Goal: Information Seeking & Learning: Learn about a topic

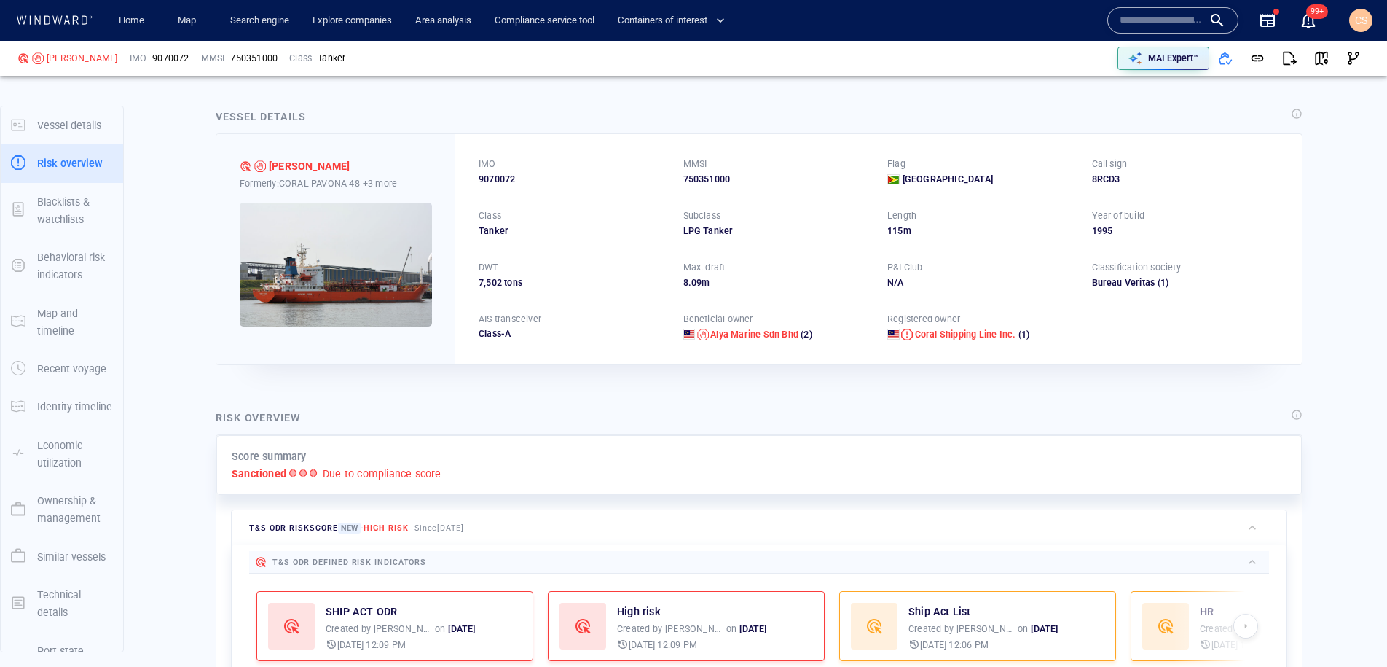
scroll to position [38, 0]
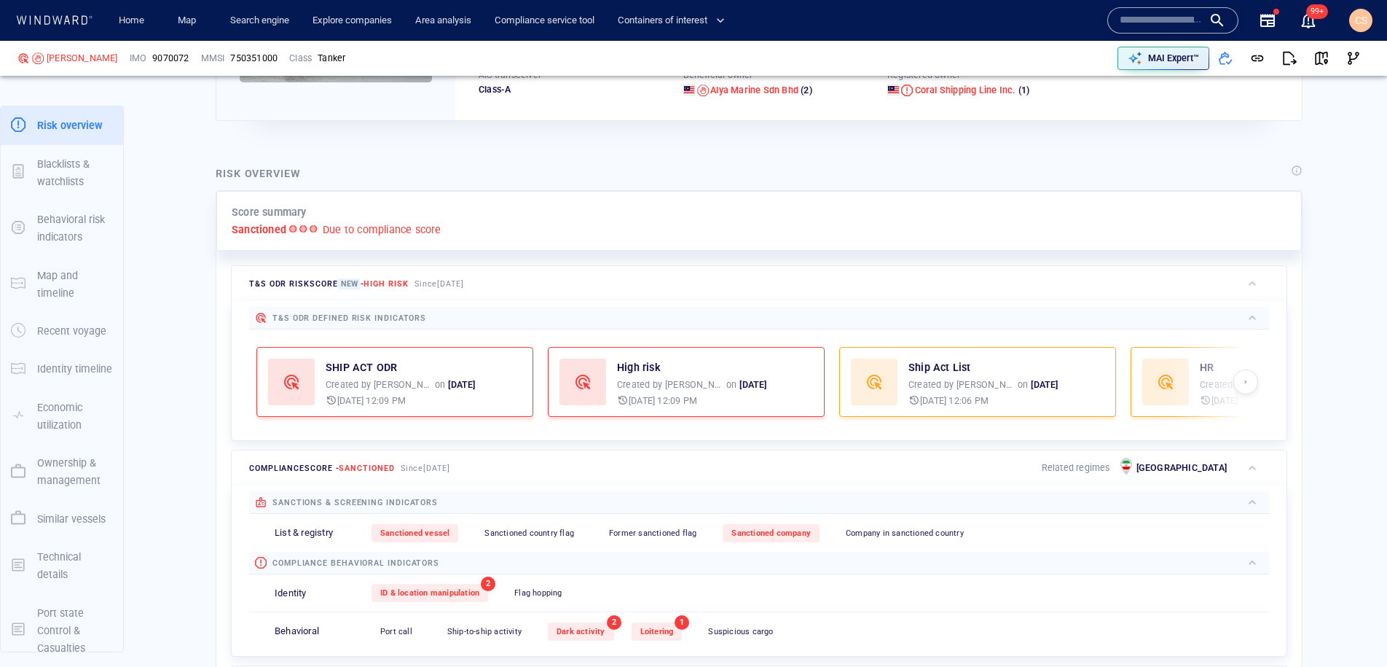
click at [1171, 25] on input "text" at bounding box center [1161, 20] width 83 height 22
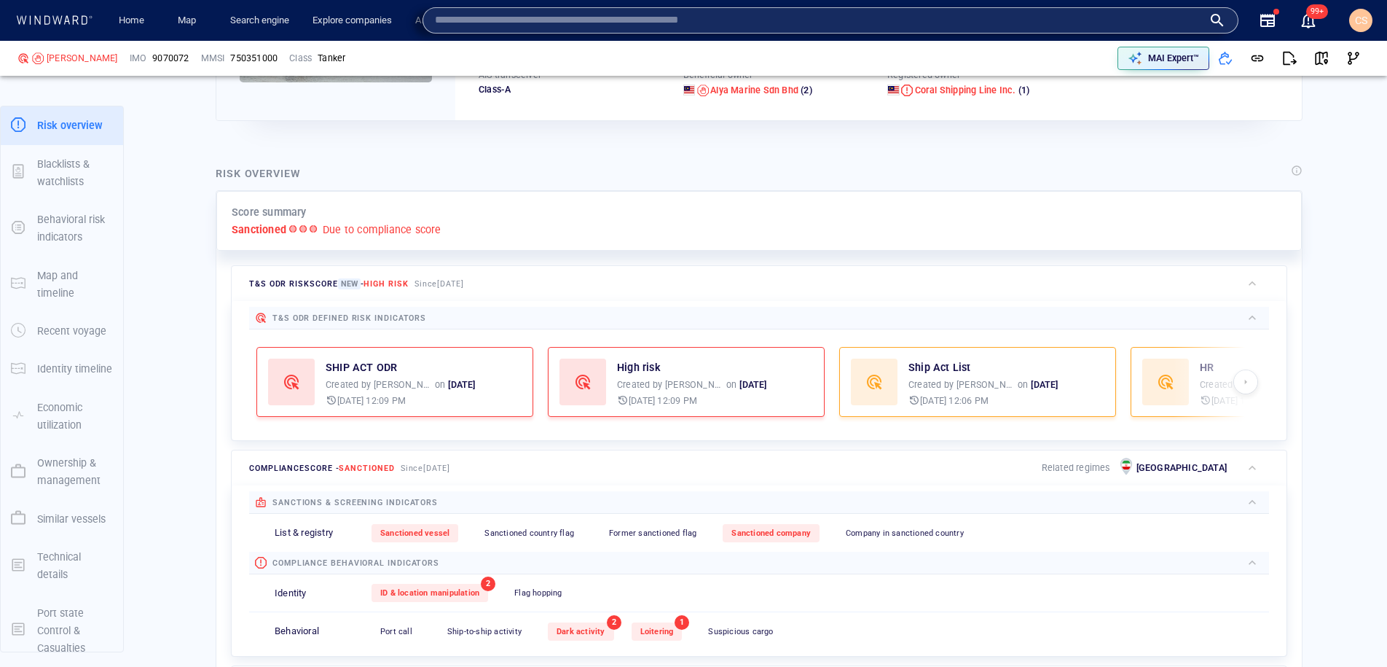
paste input "*******"
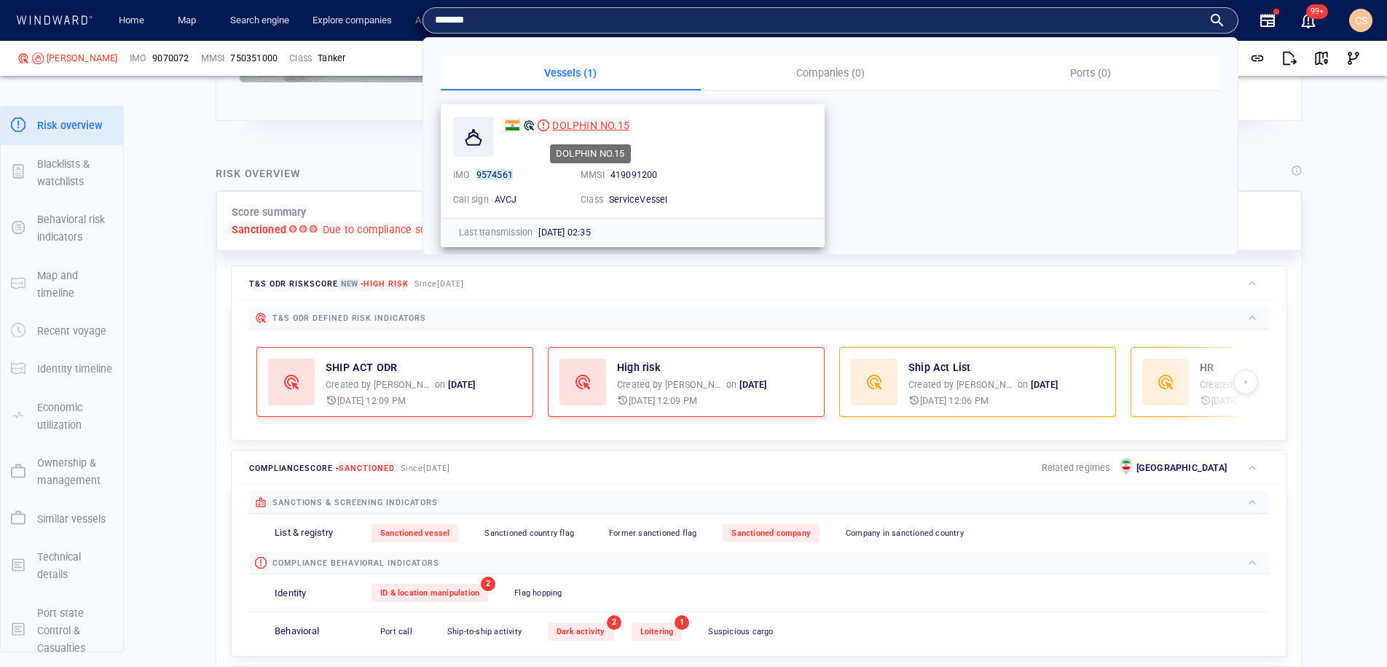
type input "*******"
click at [608, 127] on span "DOLPHIN NO.15" at bounding box center [590, 125] width 77 height 12
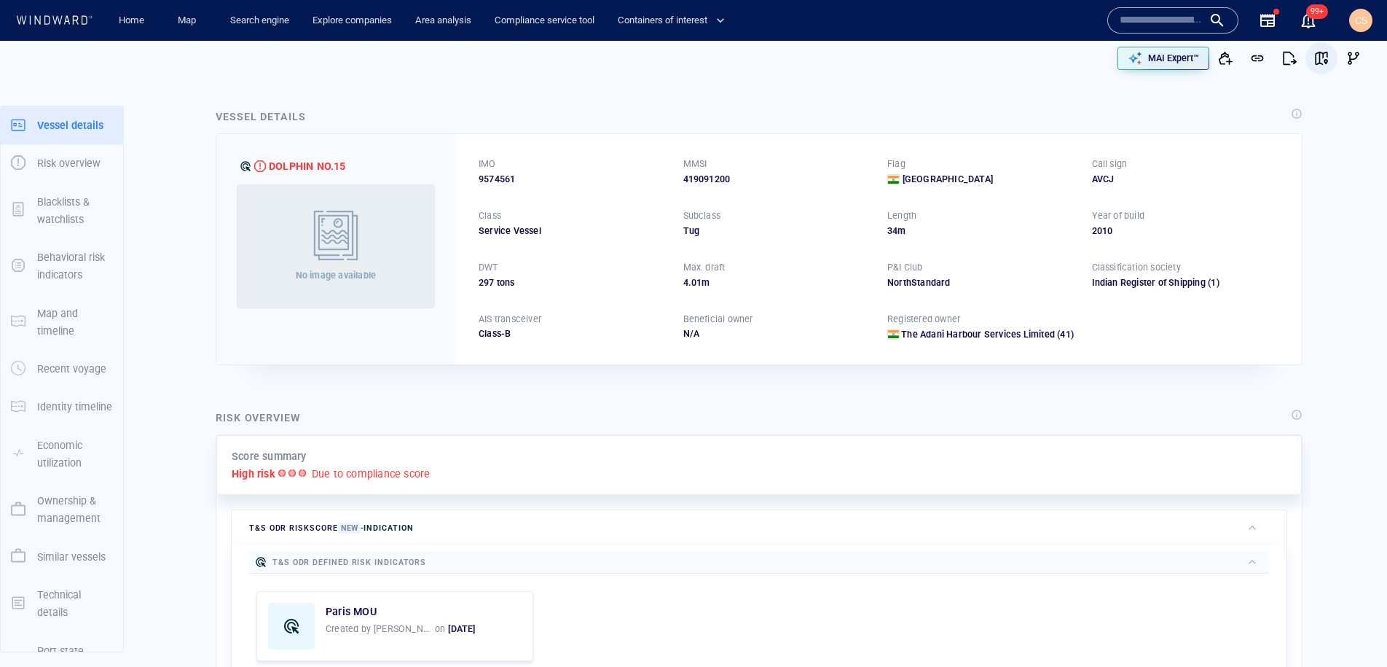
click at [1319, 60] on span "button" at bounding box center [1321, 58] width 15 height 15
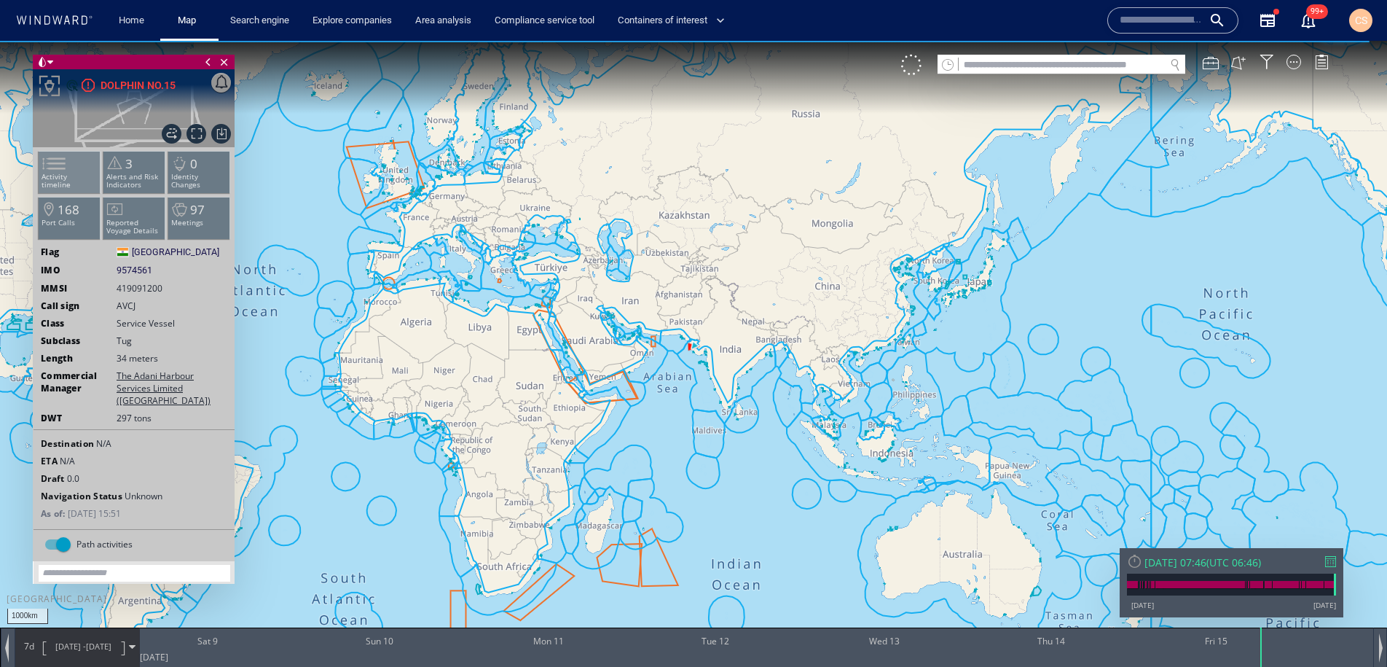
click at [56, 174] on span at bounding box center [45, 163] width 22 height 21
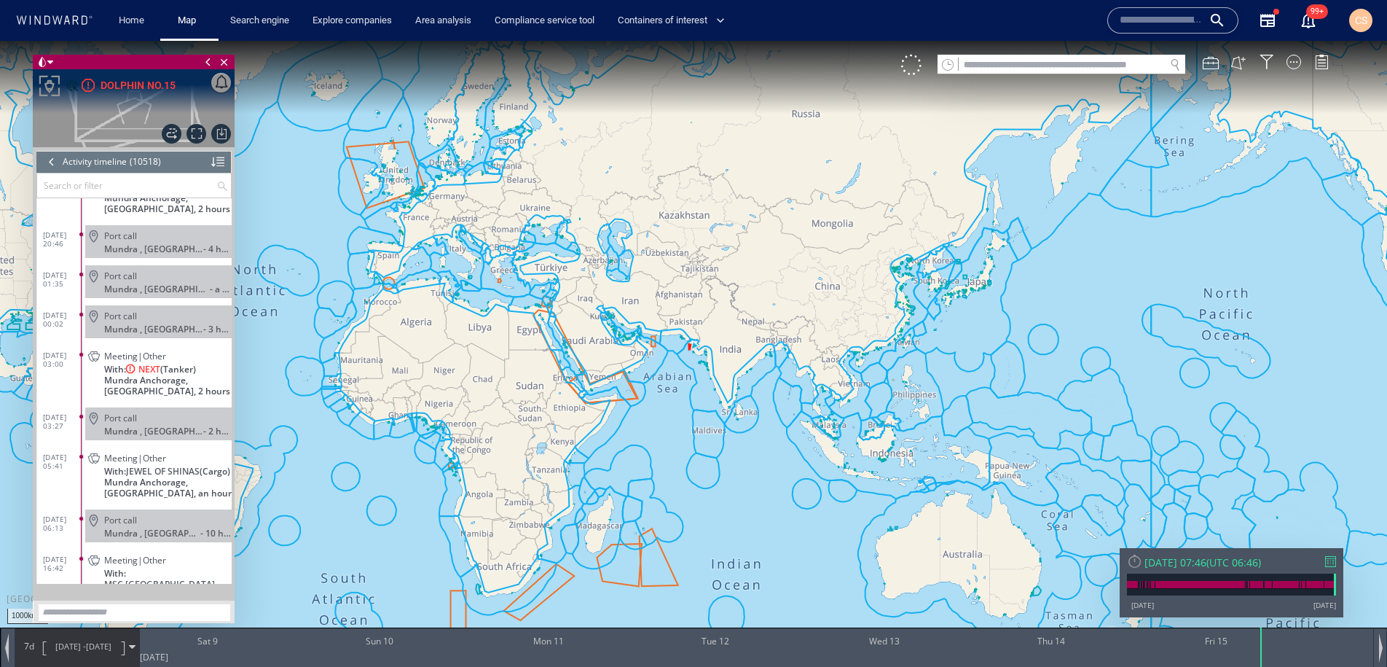
scroll to position [419909, 0]
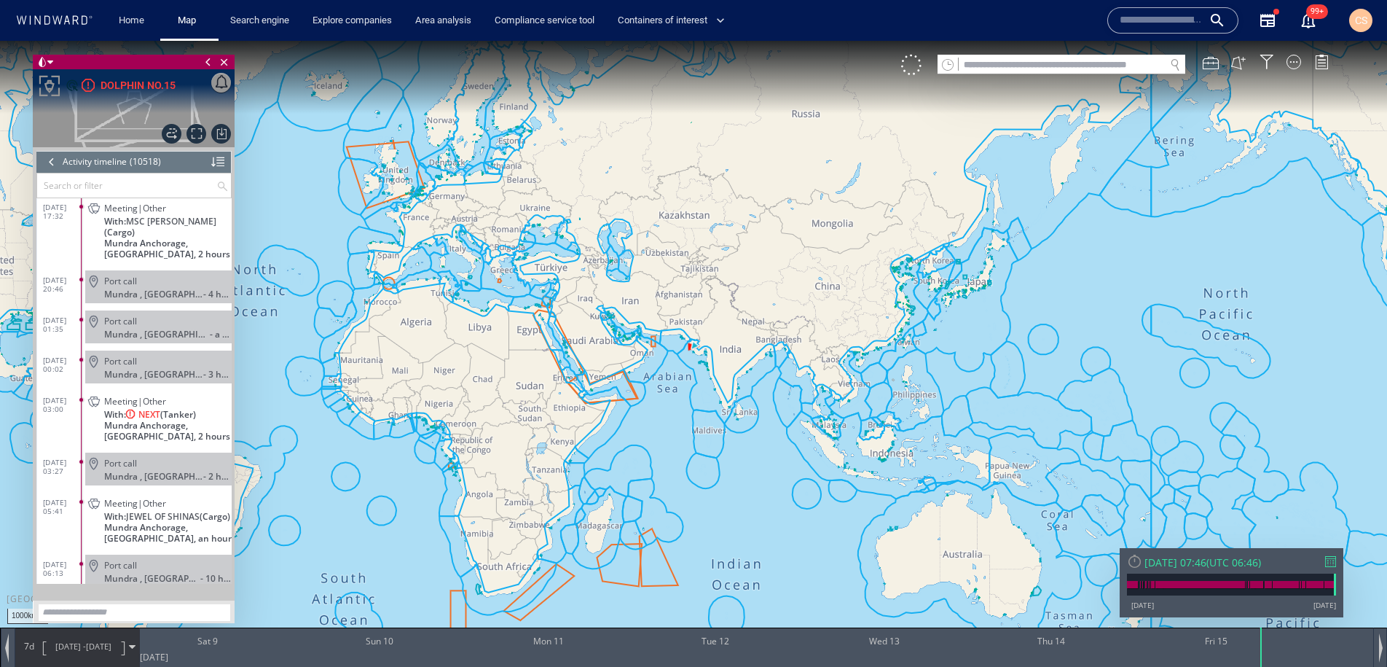
click at [150, 396] on span "Meeting|Other" at bounding box center [135, 401] width 62 height 11
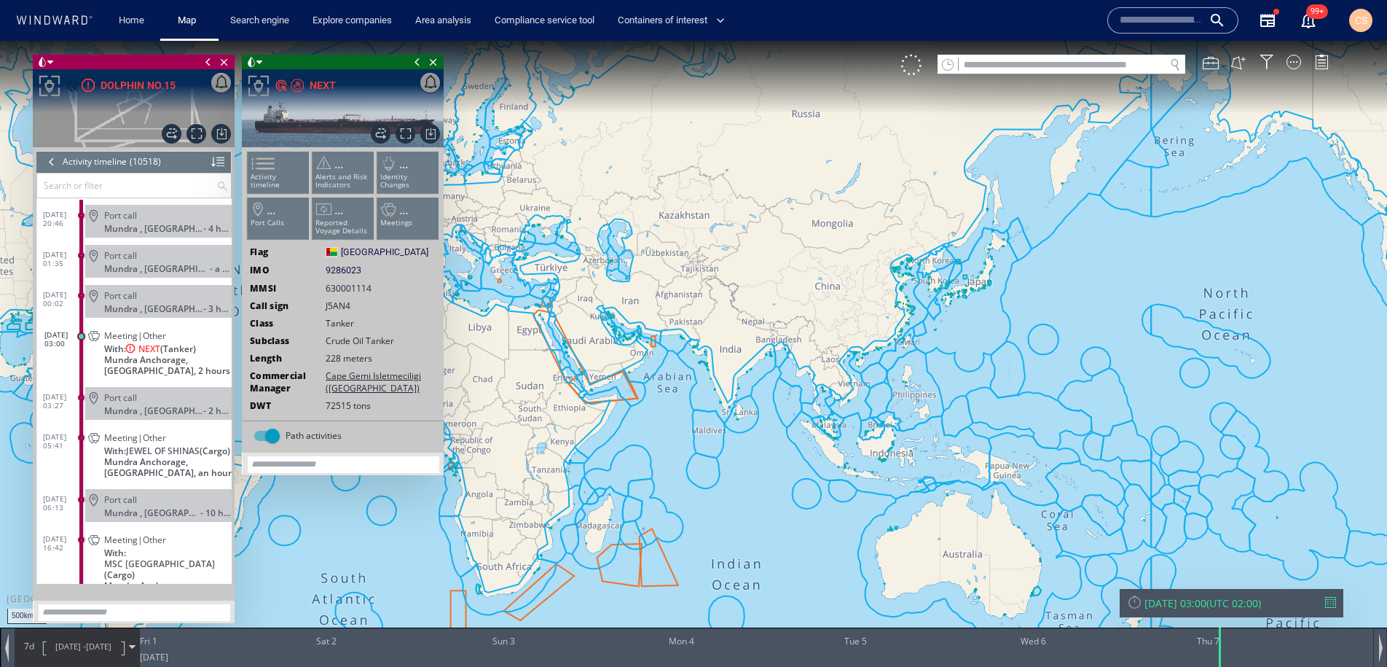
scroll to position [420031, 0]
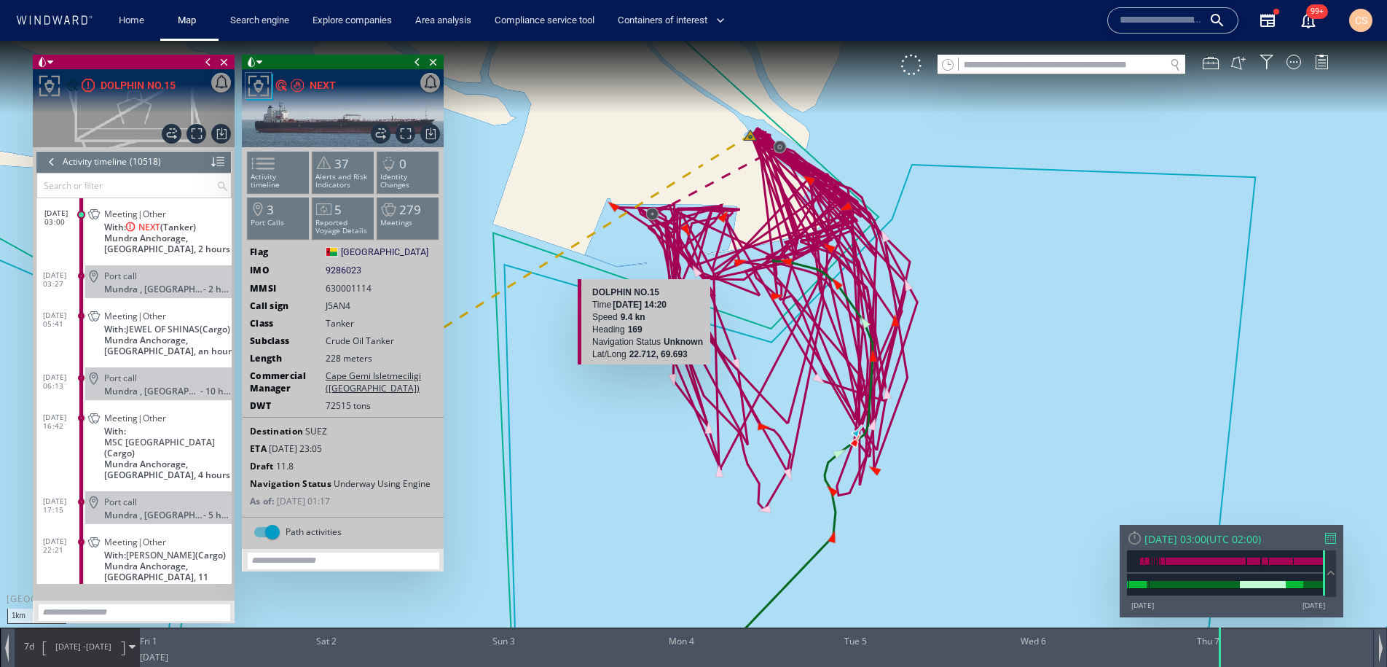
drag, startPoint x: 747, startPoint y: 406, endPoint x: 634, endPoint y: 369, distance: 119.3
click at [634, 369] on canvas "Map" at bounding box center [693, 346] width 1387 height 611
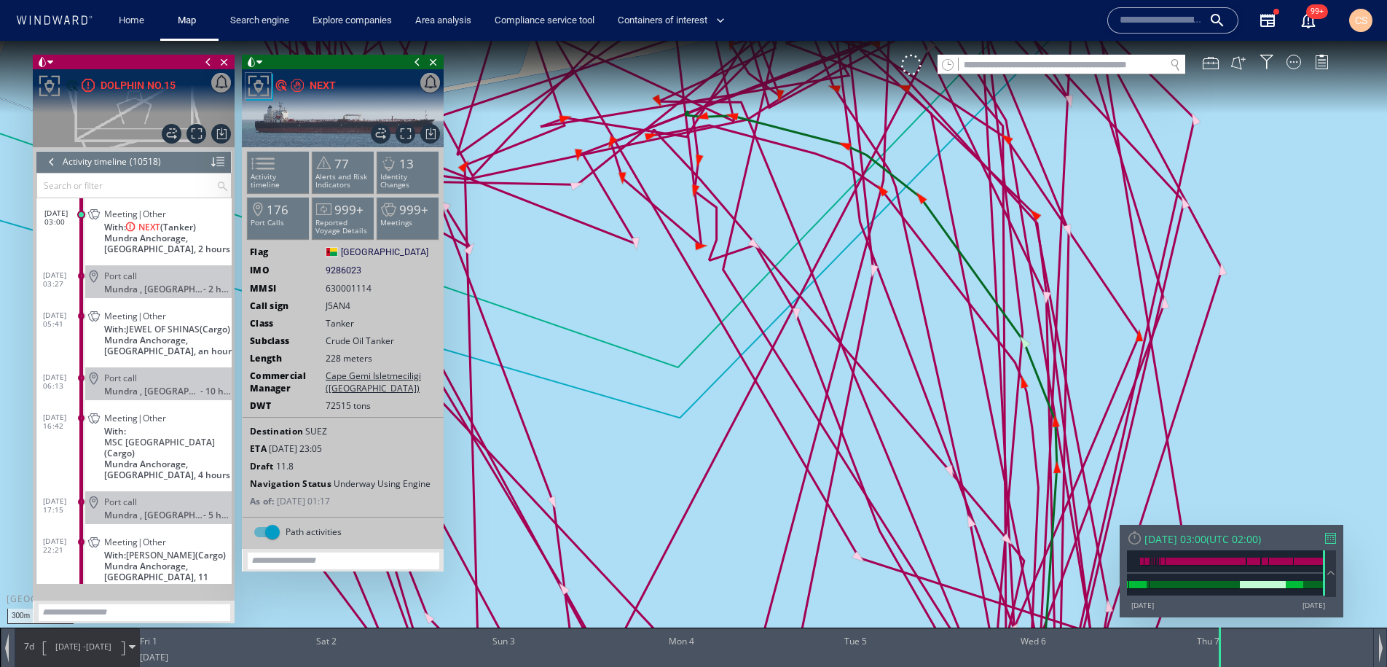
drag, startPoint x: 772, startPoint y: 295, endPoint x: 833, endPoint y: 540, distance: 252.3
click at [833, 540] on canvas "Map" at bounding box center [693, 346] width 1387 height 611
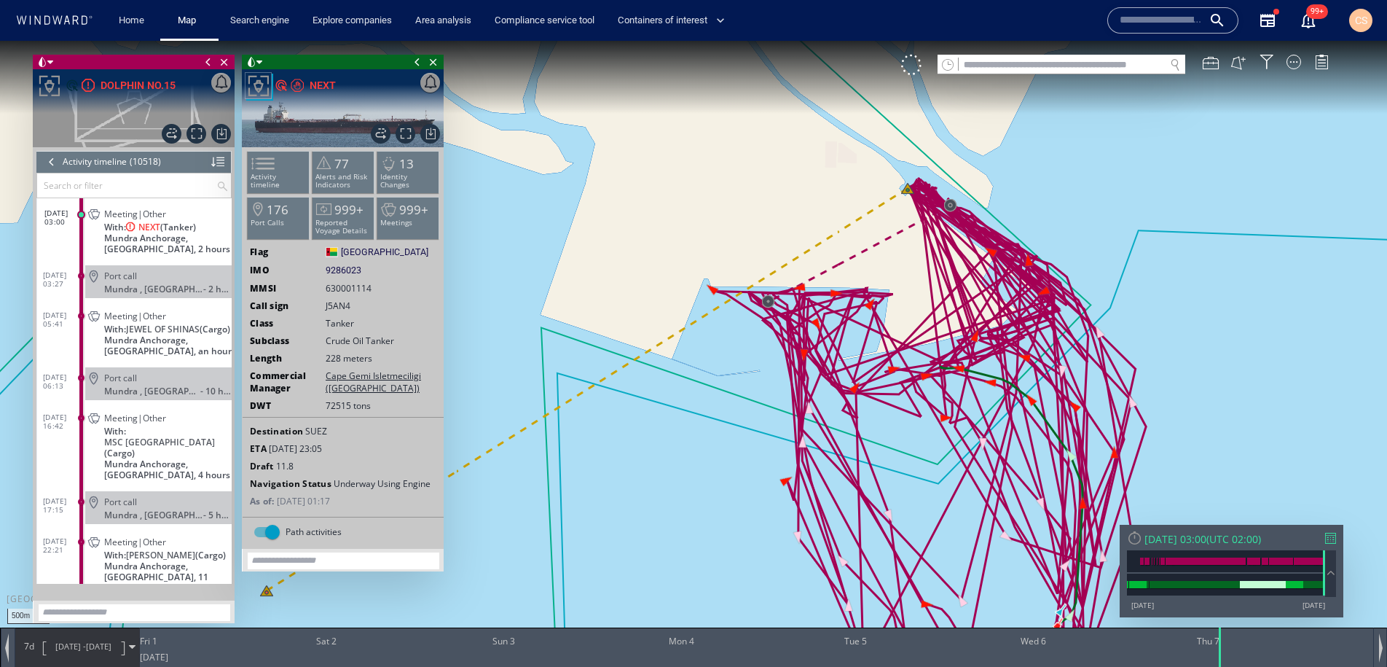
drag, startPoint x: 1014, startPoint y: 332, endPoint x: 827, endPoint y: 334, distance: 187.2
click at [827, 334] on canvas "Map" at bounding box center [693, 346] width 1387 height 611
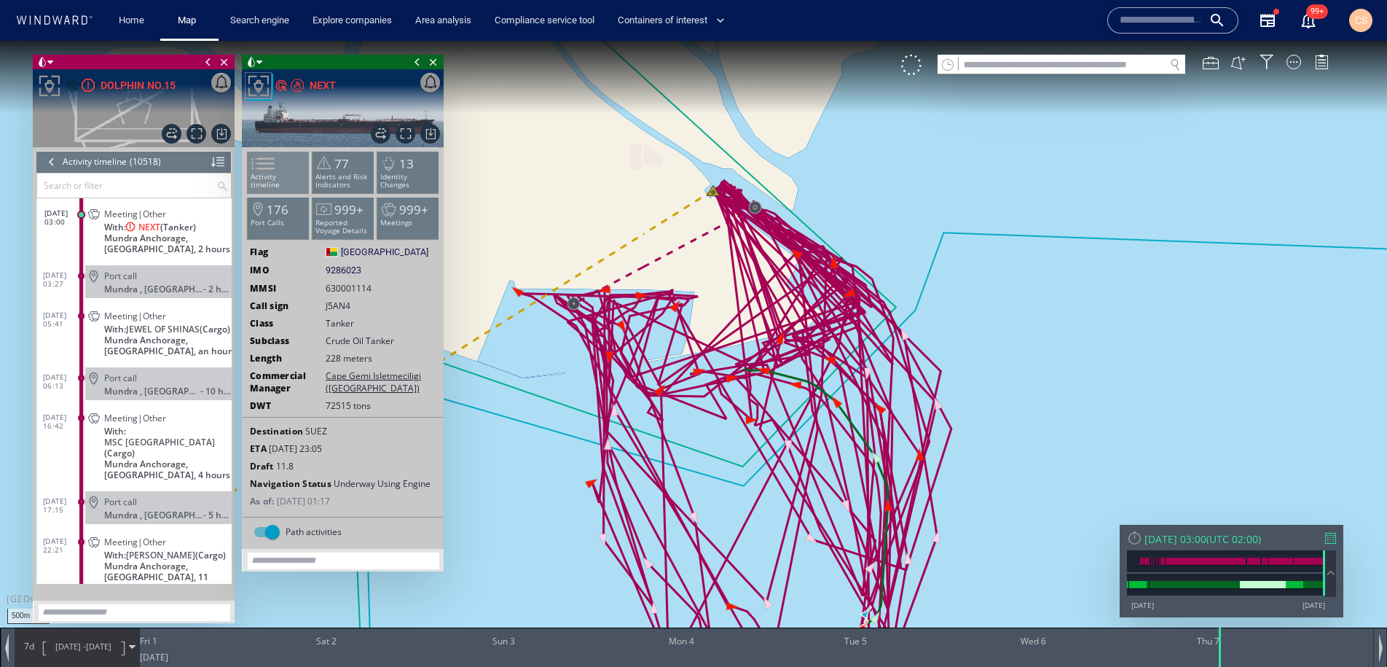
click at [265, 165] on span at bounding box center [254, 163] width 22 height 21
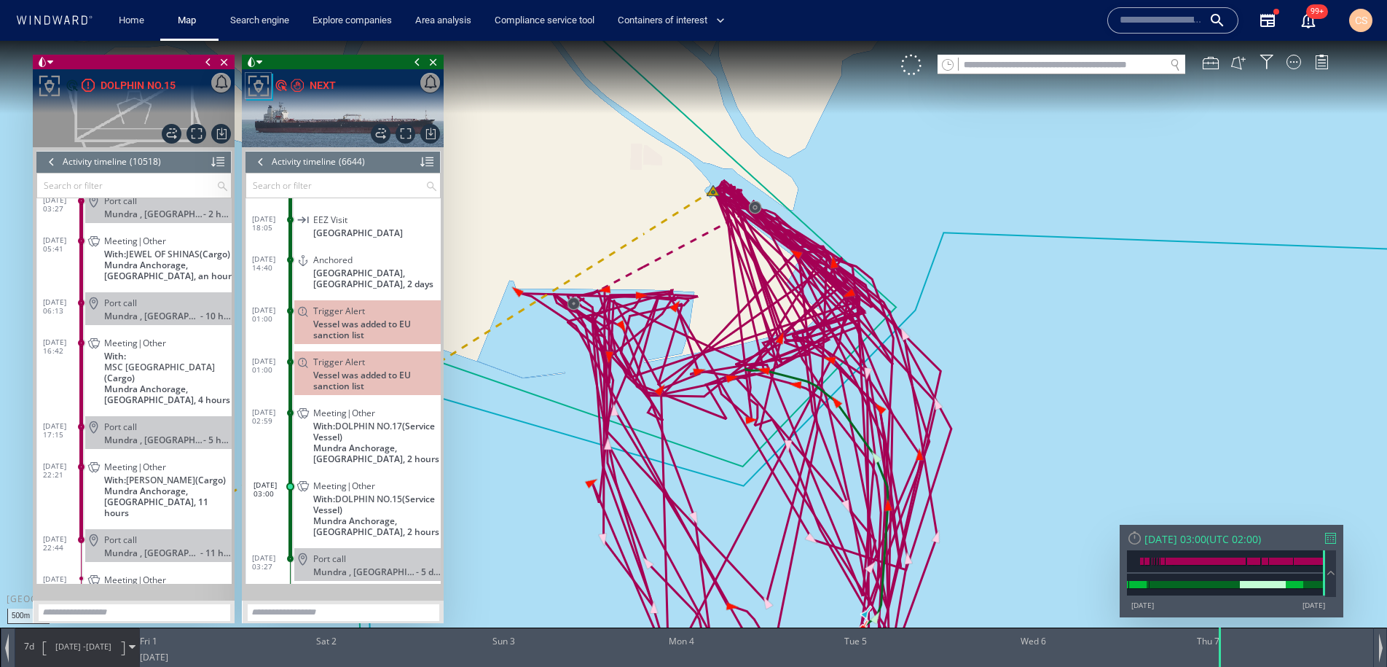
scroll to position [420098, 0]
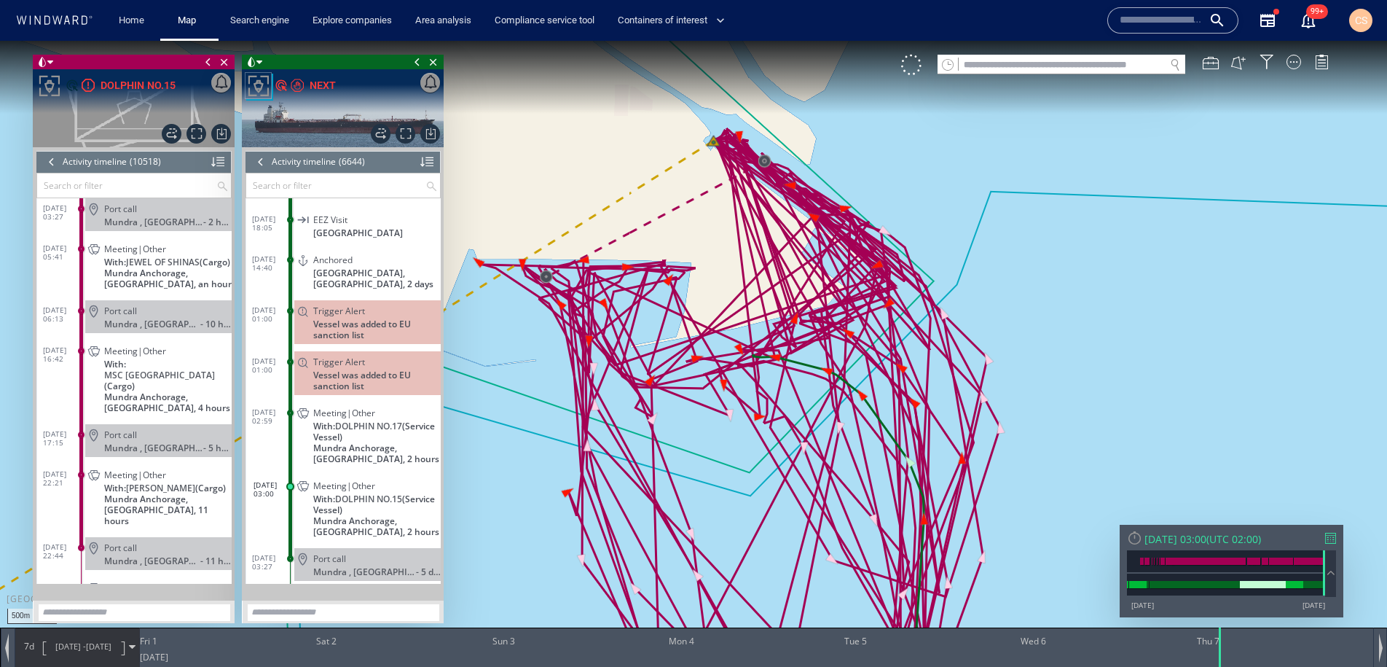
drag, startPoint x: 815, startPoint y: 460, endPoint x: 815, endPoint y: 402, distance: 58.3
click at [815, 402] on canvas "Map" at bounding box center [693, 346] width 1387 height 611
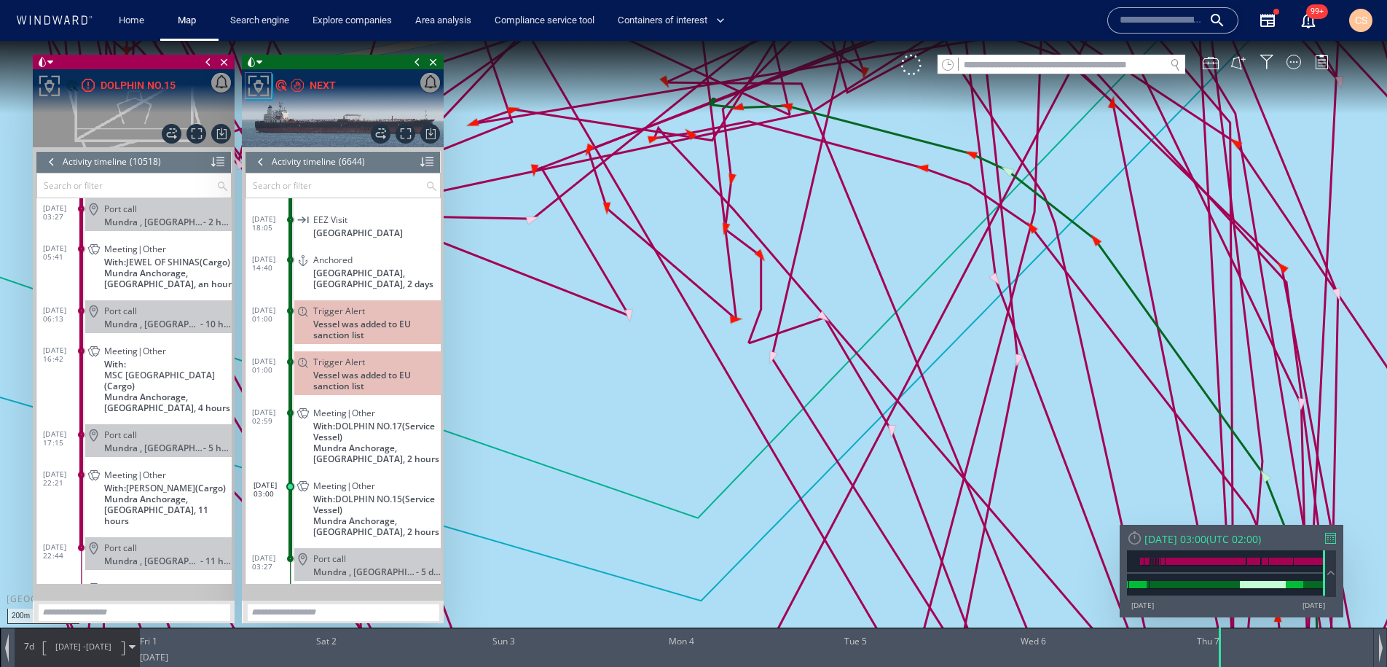
drag, startPoint x: 780, startPoint y: 294, endPoint x: 781, endPoint y: 446, distance: 151.5
click at [781, 446] on canvas "Map" at bounding box center [693, 346] width 1387 height 611
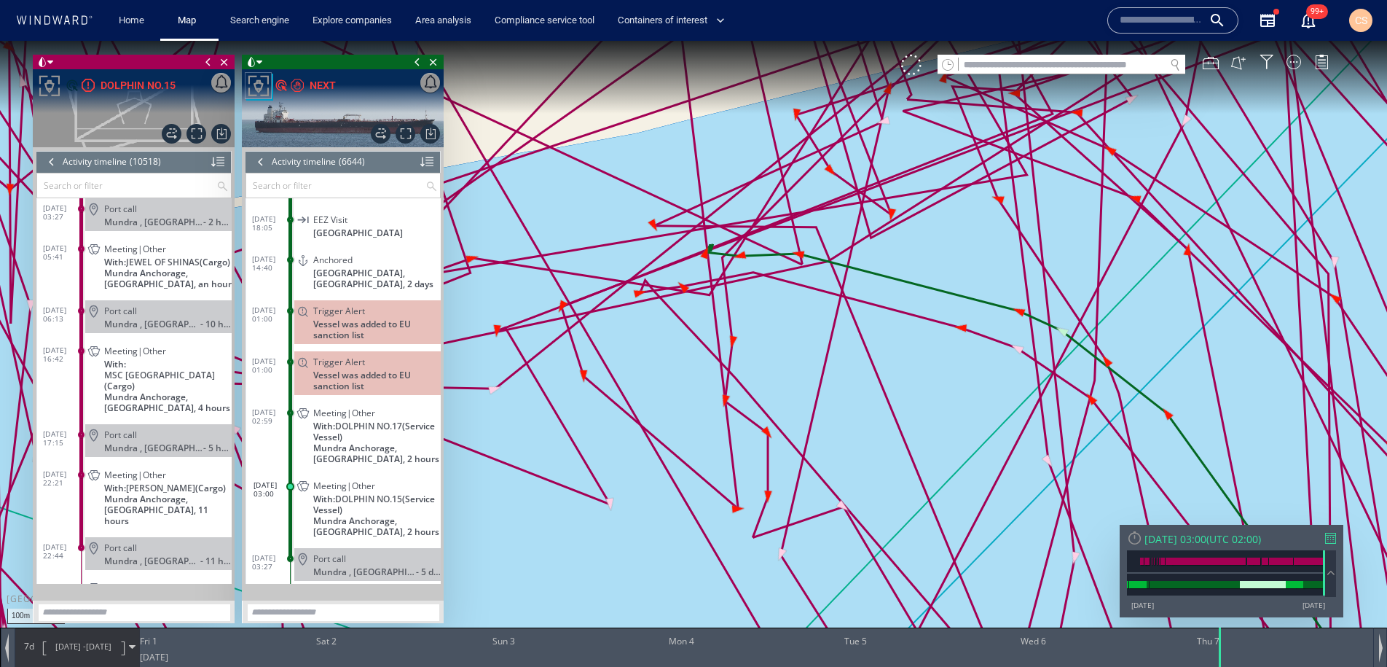
drag, startPoint x: 735, startPoint y: 322, endPoint x: 731, endPoint y: 412, distance: 89.7
click at [731, 412] on canvas "Map" at bounding box center [693, 346] width 1387 height 611
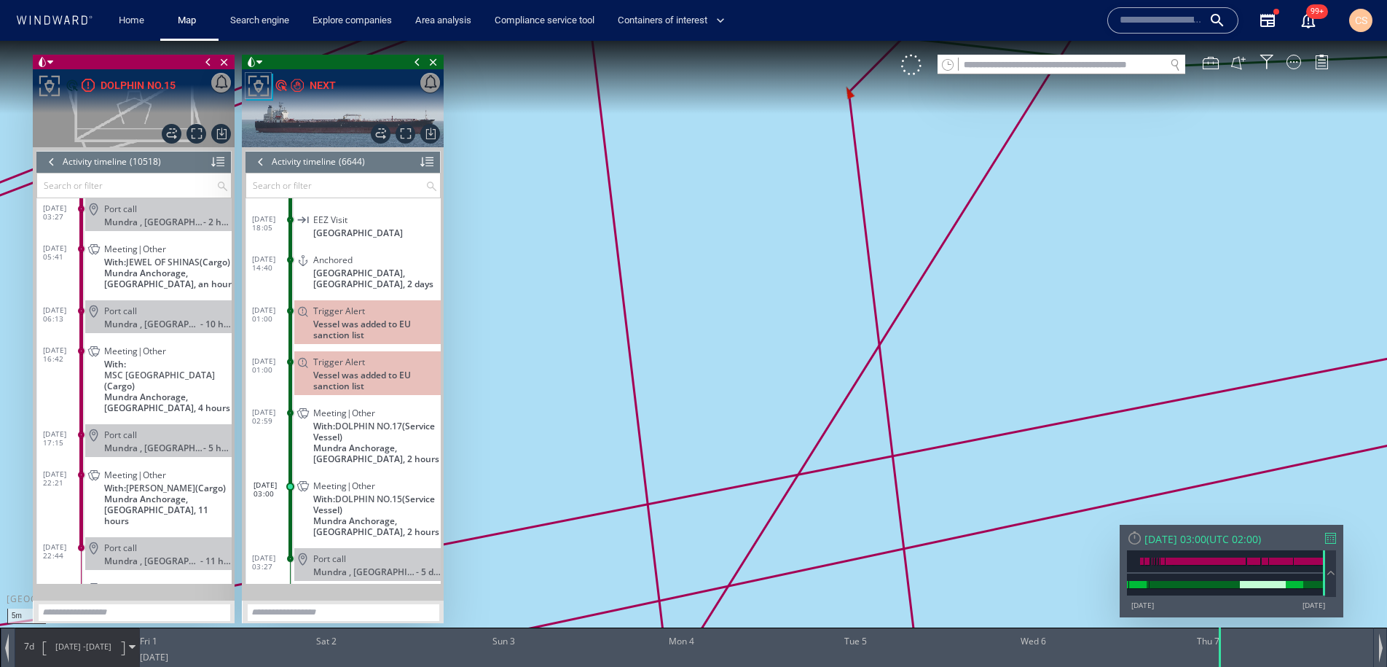
drag, startPoint x: 692, startPoint y: 259, endPoint x: 785, endPoint y: 544, distance: 299.5
click at [785, 544] on canvas "Map" at bounding box center [693, 346] width 1387 height 611
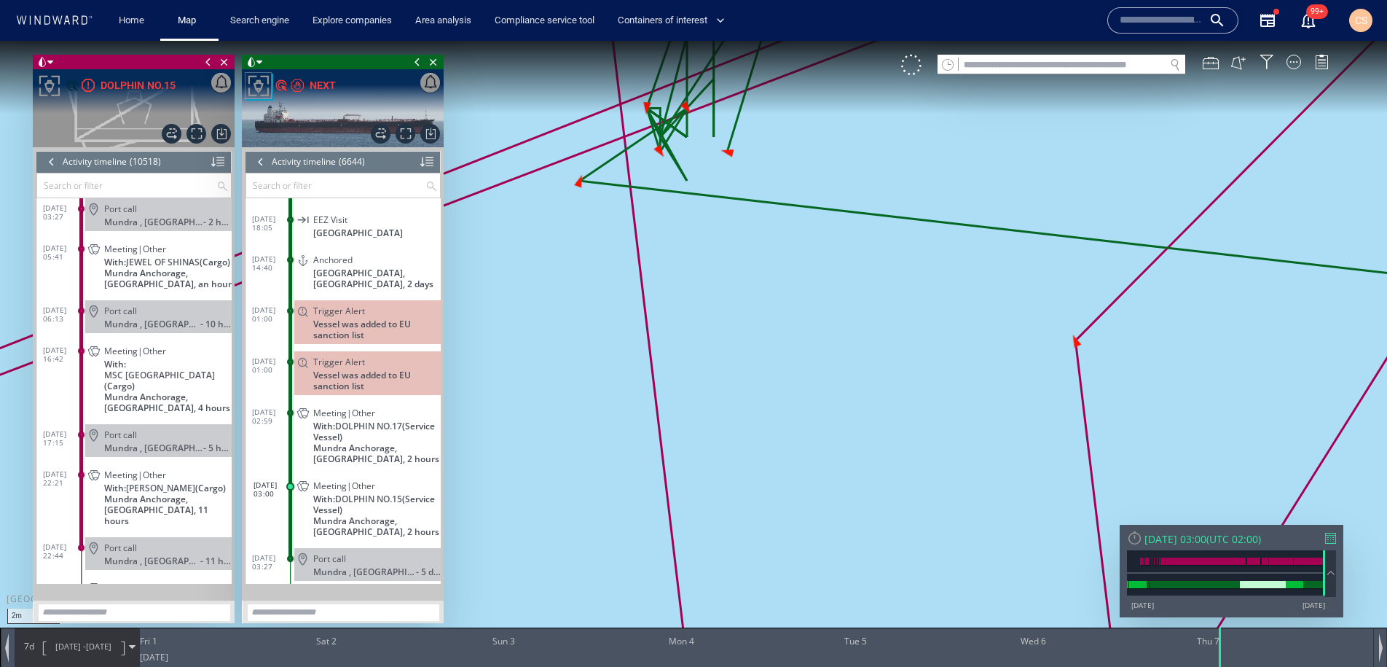
drag, startPoint x: 741, startPoint y: 356, endPoint x: 842, endPoint y: 640, distance: 302.3
click at [849, 41] on div "2m © Mapbox © OpenStreetMap Improve this map 0 0 Thu 31 August 2025 Fri 1 Sat 2…" at bounding box center [693, 41] width 1387 height 0
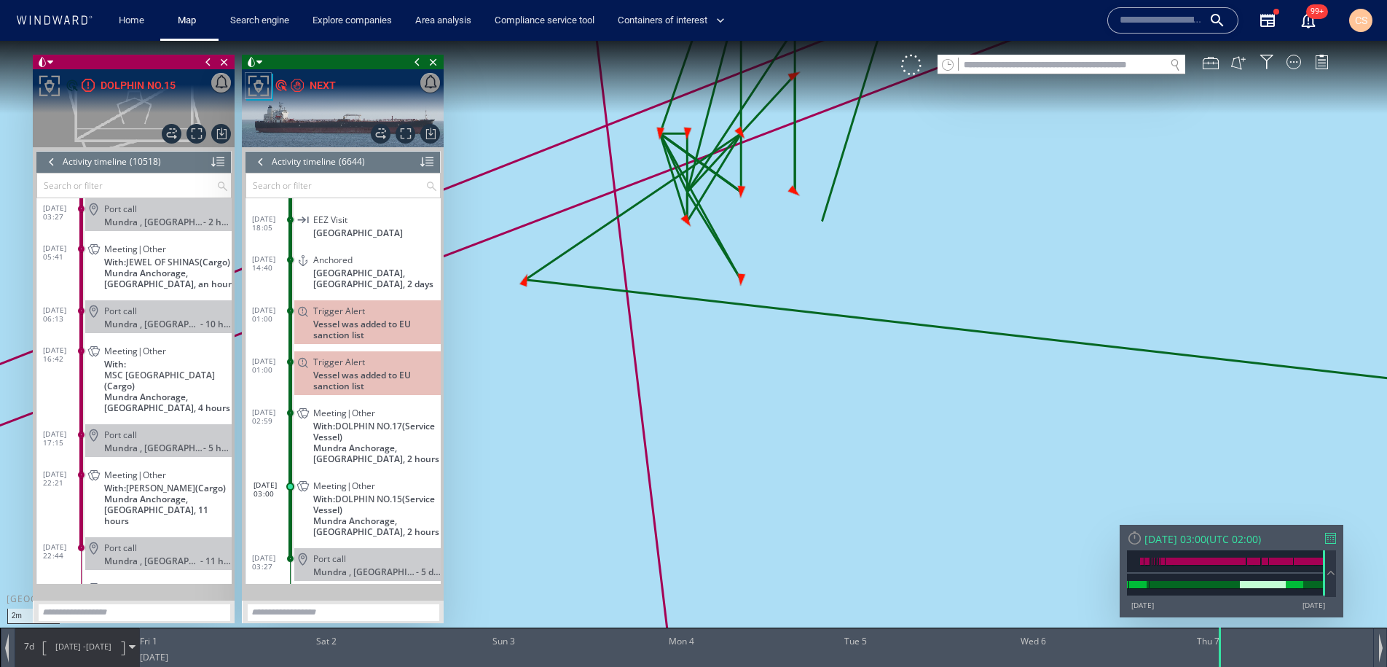
drag, startPoint x: 801, startPoint y: 386, endPoint x: 855, endPoint y: 624, distance: 243.5
click at [855, 624] on canvas "Map" at bounding box center [693, 346] width 1387 height 611
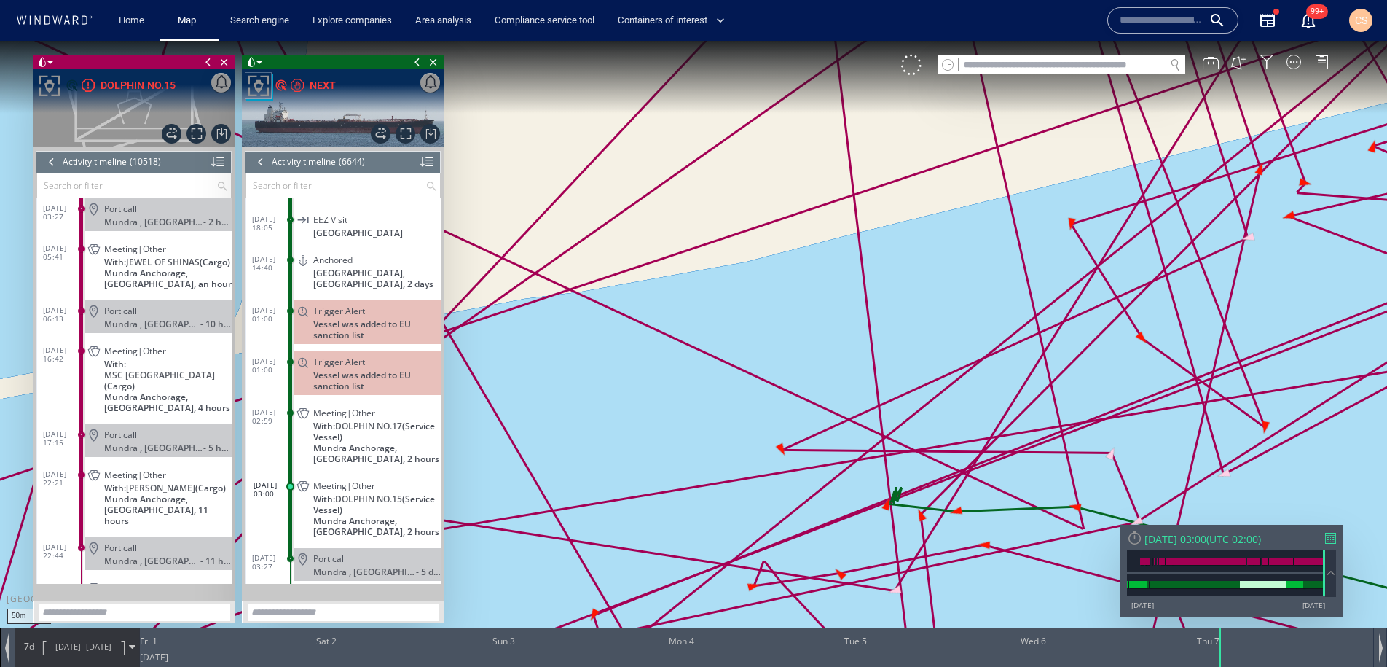
drag, startPoint x: 993, startPoint y: 562, endPoint x: 752, endPoint y: 375, distance: 304.8
click at [752, 375] on canvas "Map" at bounding box center [693, 346] width 1387 height 611
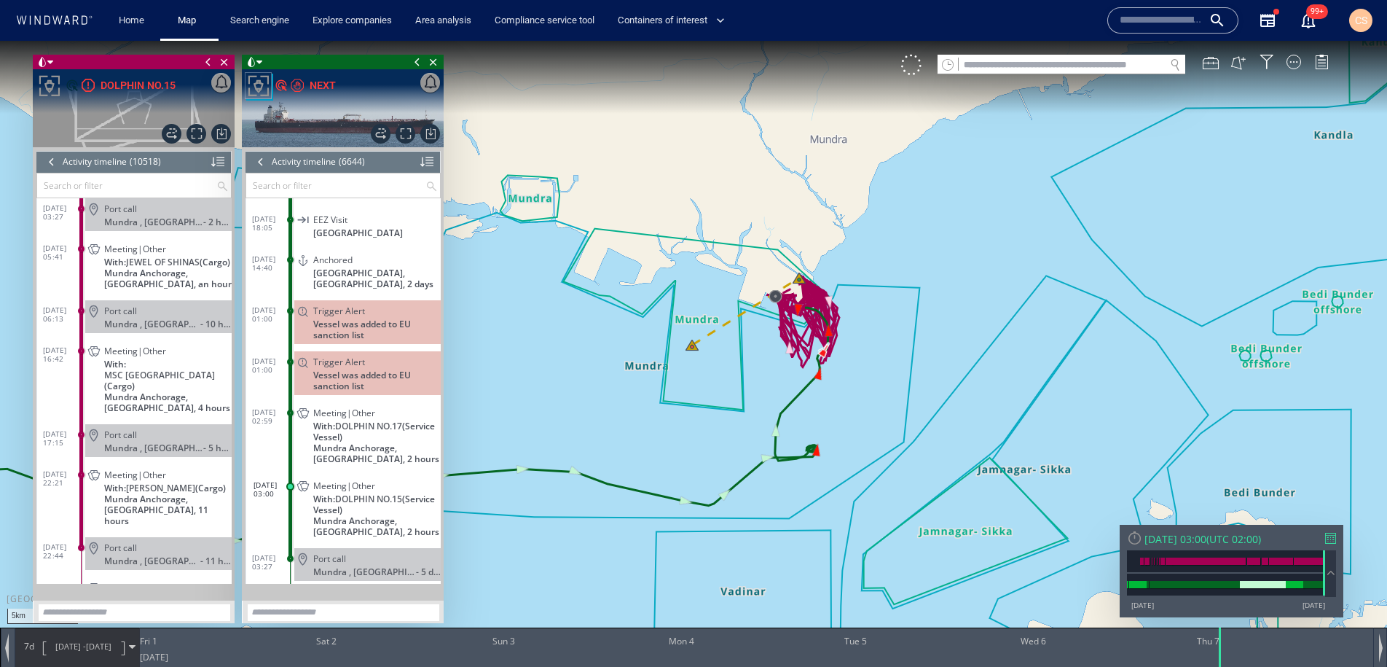
drag, startPoint x: 936, startPoint y: 485, endPoint x: 935, endPoint y: 406, distance: 79.4
click at [935, 406] on canvas "Map" at bounding box center [693, 346] width 1387 height 611
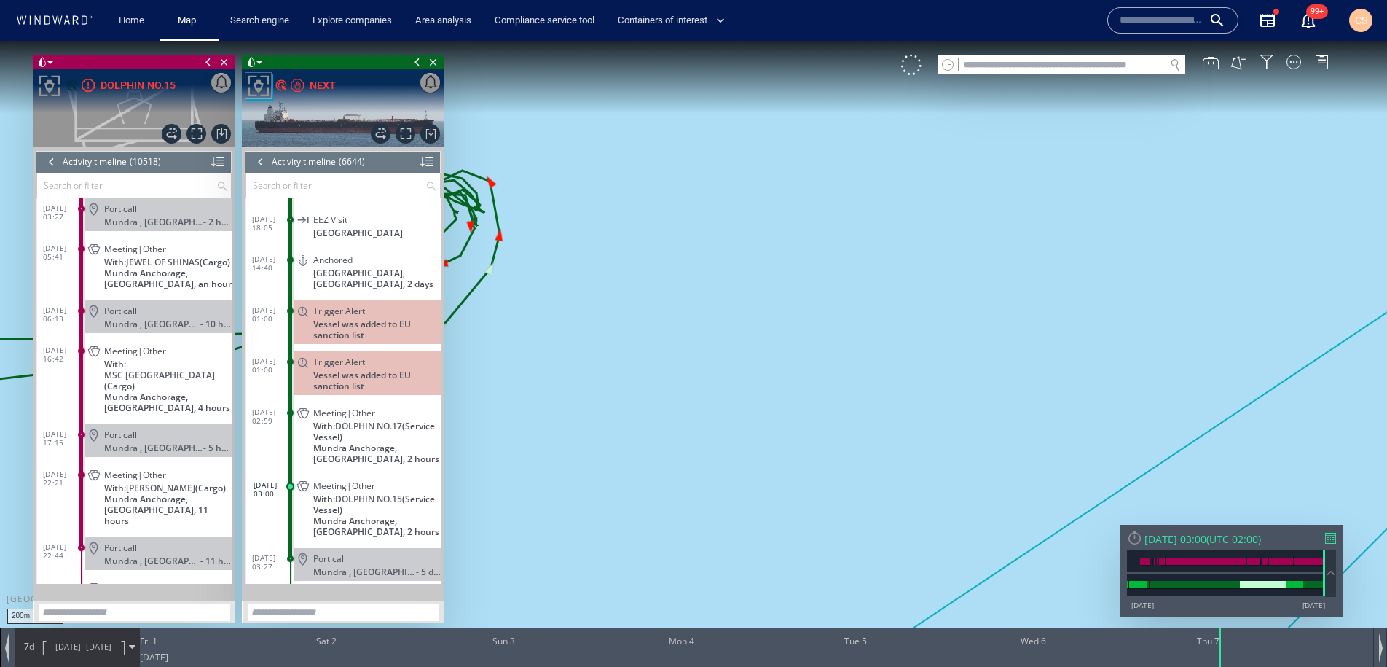
drag, startPoint x: 714, startPoint y: 433, endPoint x: 1128, endPoint y: 554, distance: 431.3
click at [1128, 41] on div "200m © Mapbox © OpenStreetMap Improve this map 0 0 Thu 31 August 2025 Fri 1 Sat…" at bounding box center [693, 41] width 1387 height 0
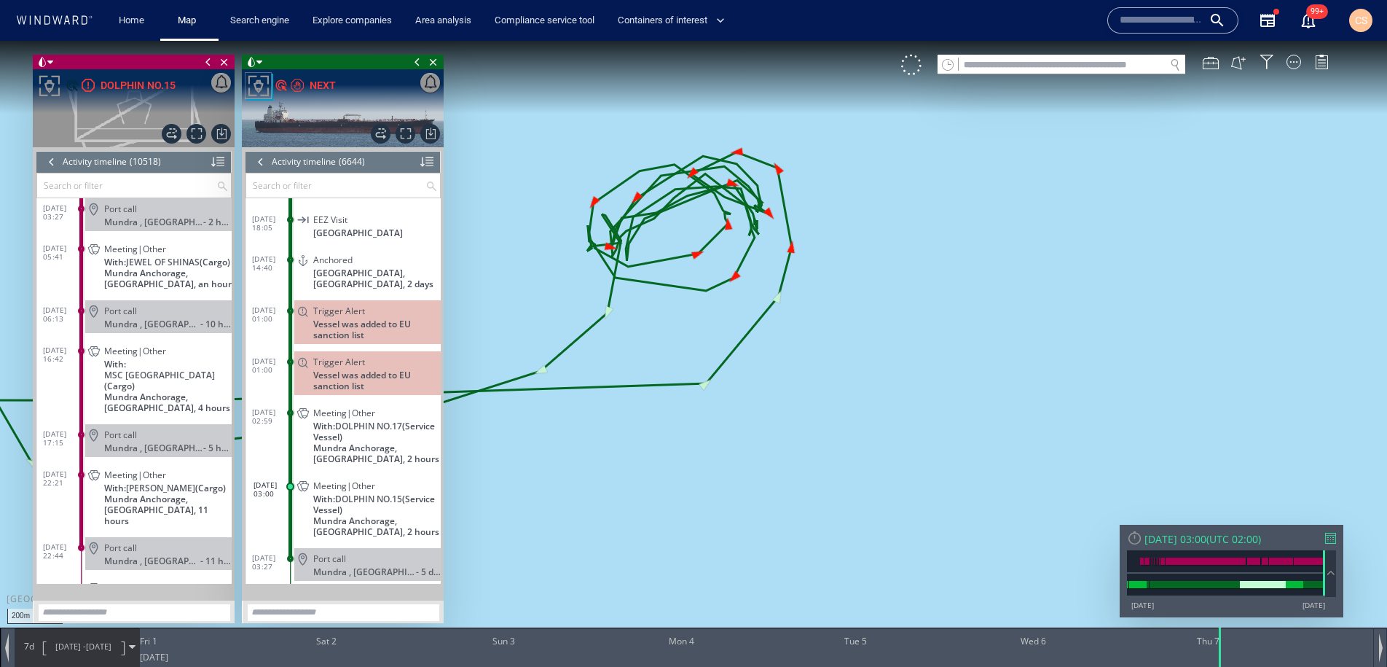
drag, startPoint x: 956, startPoint y: 482, endPoint x: 989, endPoint y: 525, distance: 54.5
click at [989, 525] on canvas "Map" at bounding box center [693, 346] width 1387 height 611
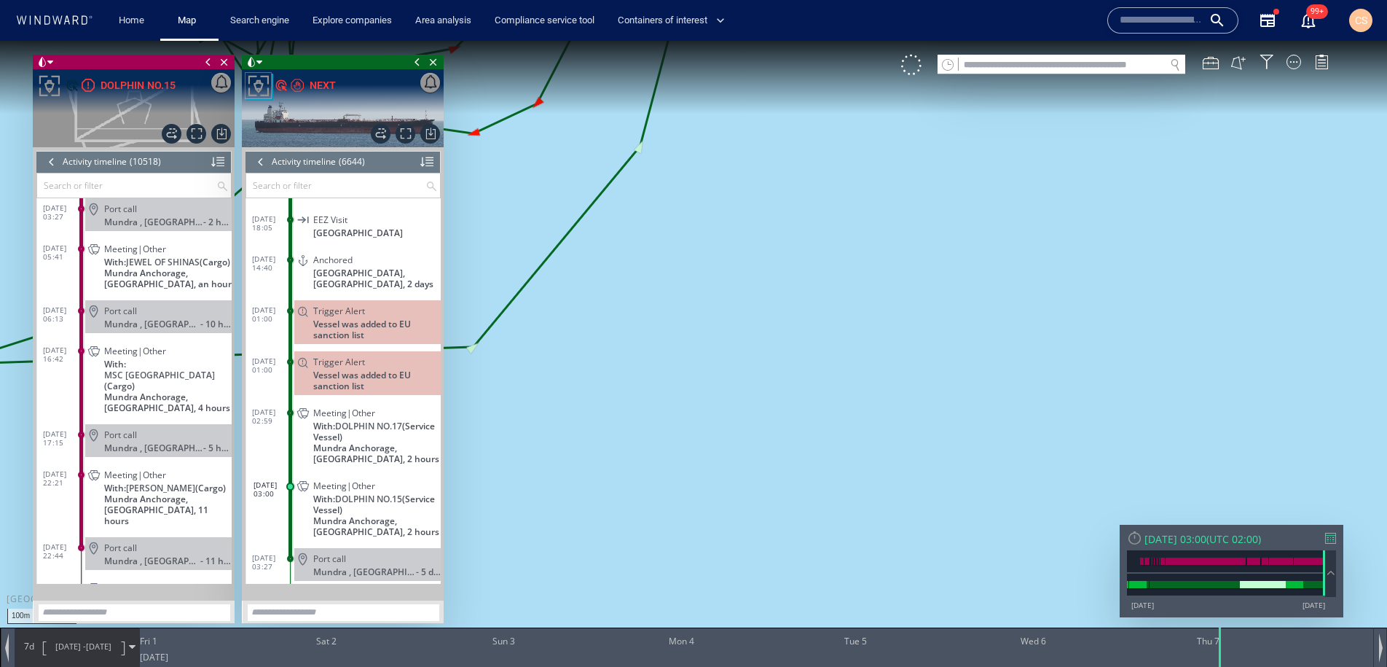
drag, startPoint x: 1007, startPoint y: 591, endPoint x: 1200, endPoint y: 704, distance: 224.0
click at [1200, 666] on html "100m © Mapbox © OpenStreetMap Improve this map 0 0 Thu 31 August 2025 Fri 1 Sat…" at bounding box center [693, 354] width 1387 height 626
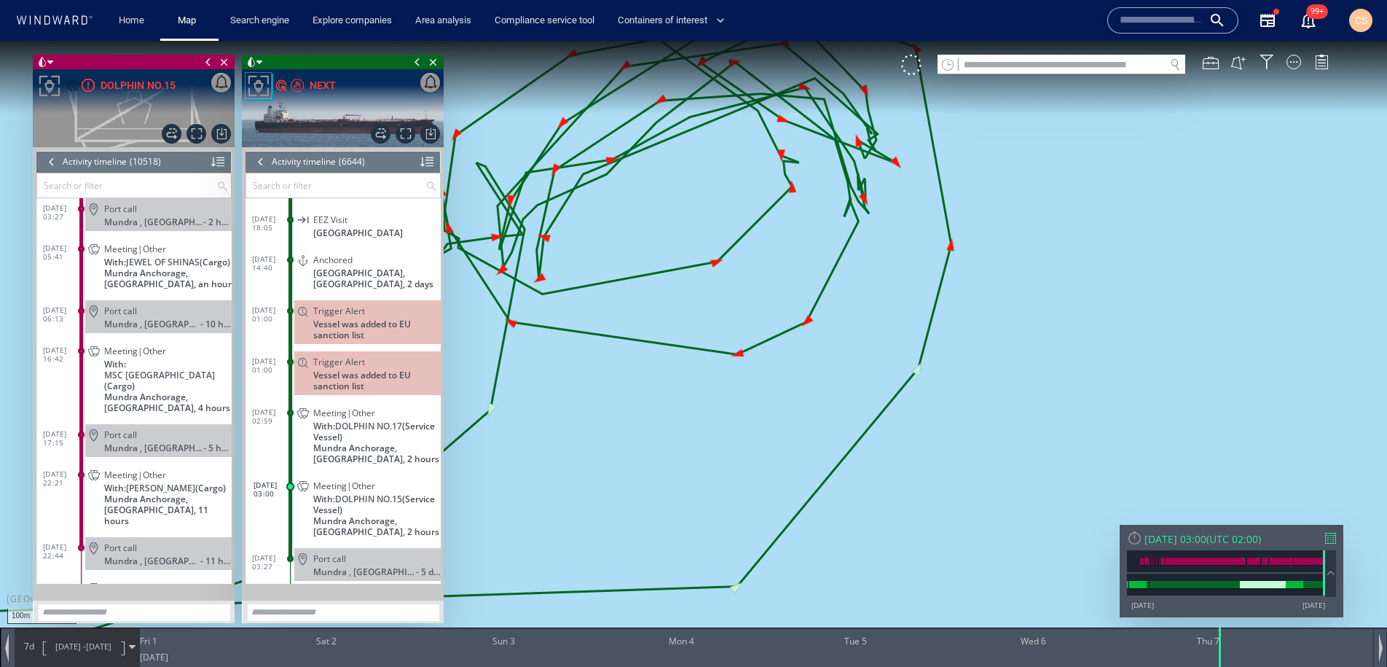
drag, startPoint x: 905, startPoint y: 427, endPoint x: 979, endPoint y: 581, distance: 170.7
click at [979, 581] on canvas "Map" at bounding box center [693, 346] width 1387 height 611
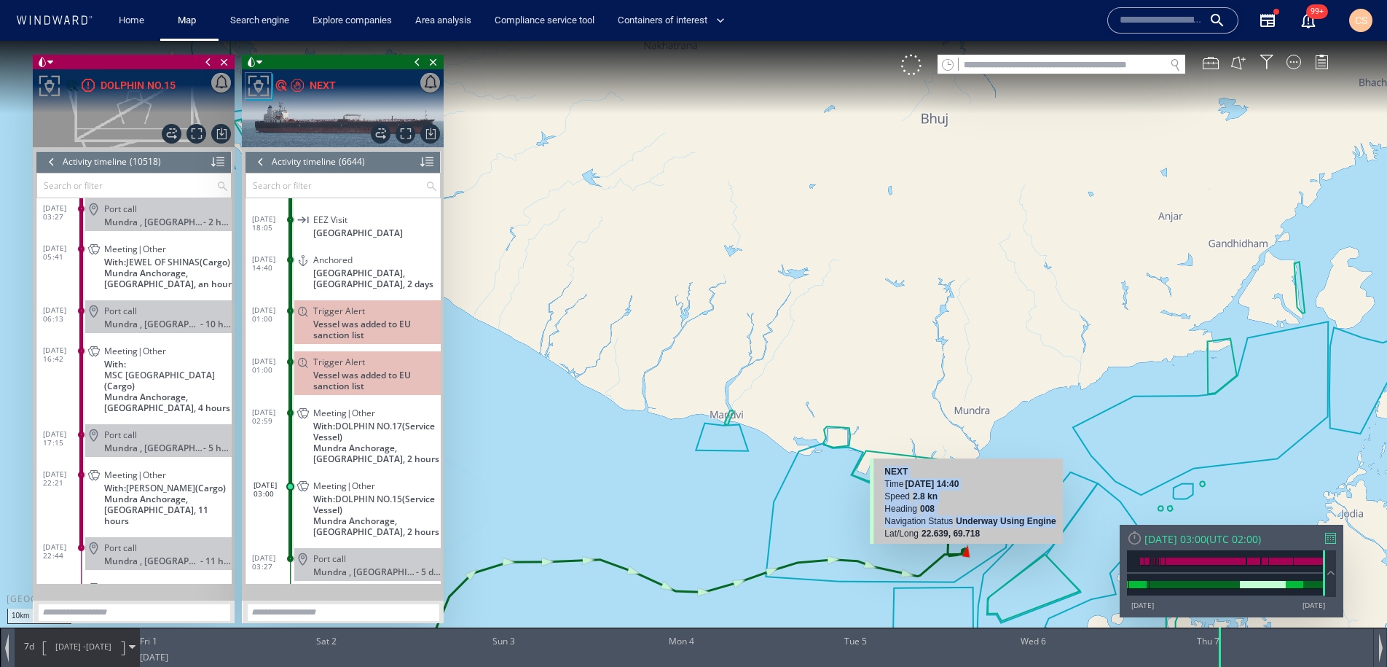
drag, startPoint x: 972, startPoint y: 541, endPoint x: 890, endPoint y: 543, distance: 82.3
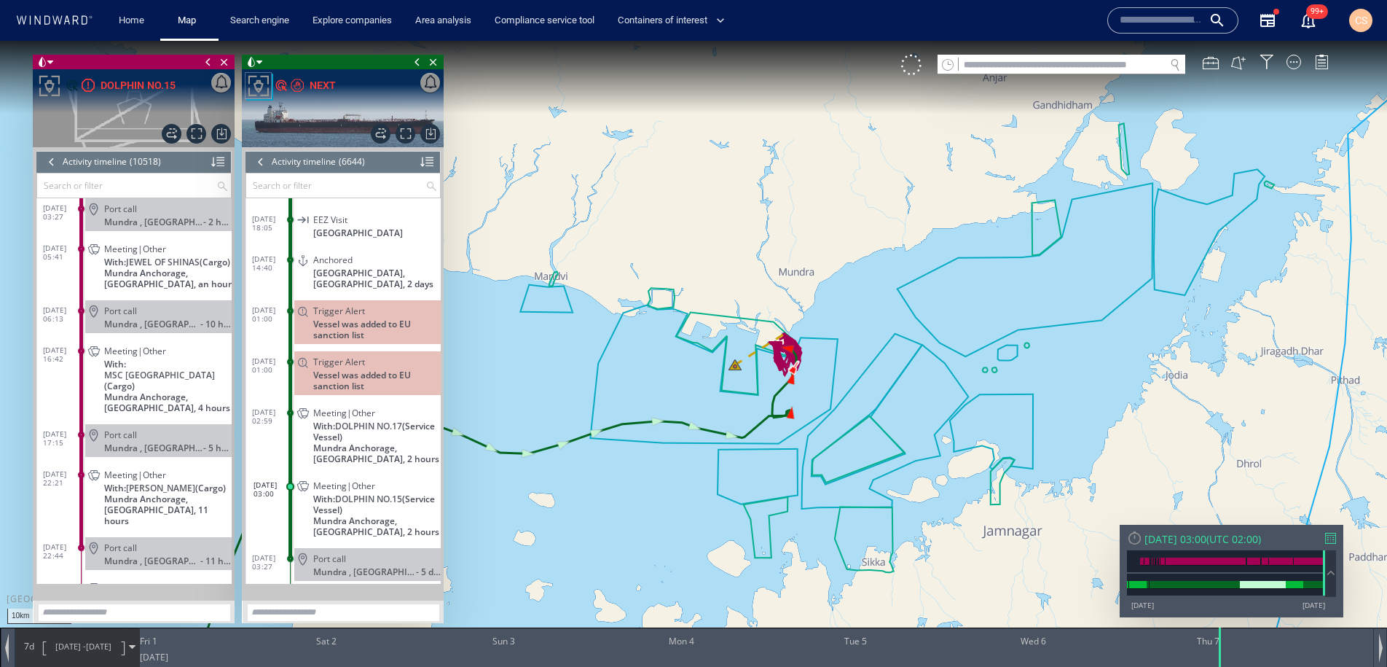
drag, startPoint x: 818, startPoint y: 537, endPoint x: 701, endPoint y: 410, distance: 172.7
click at [642, 398] on canvas "Map" at bounding box center [693, 346] width 1387 height 611
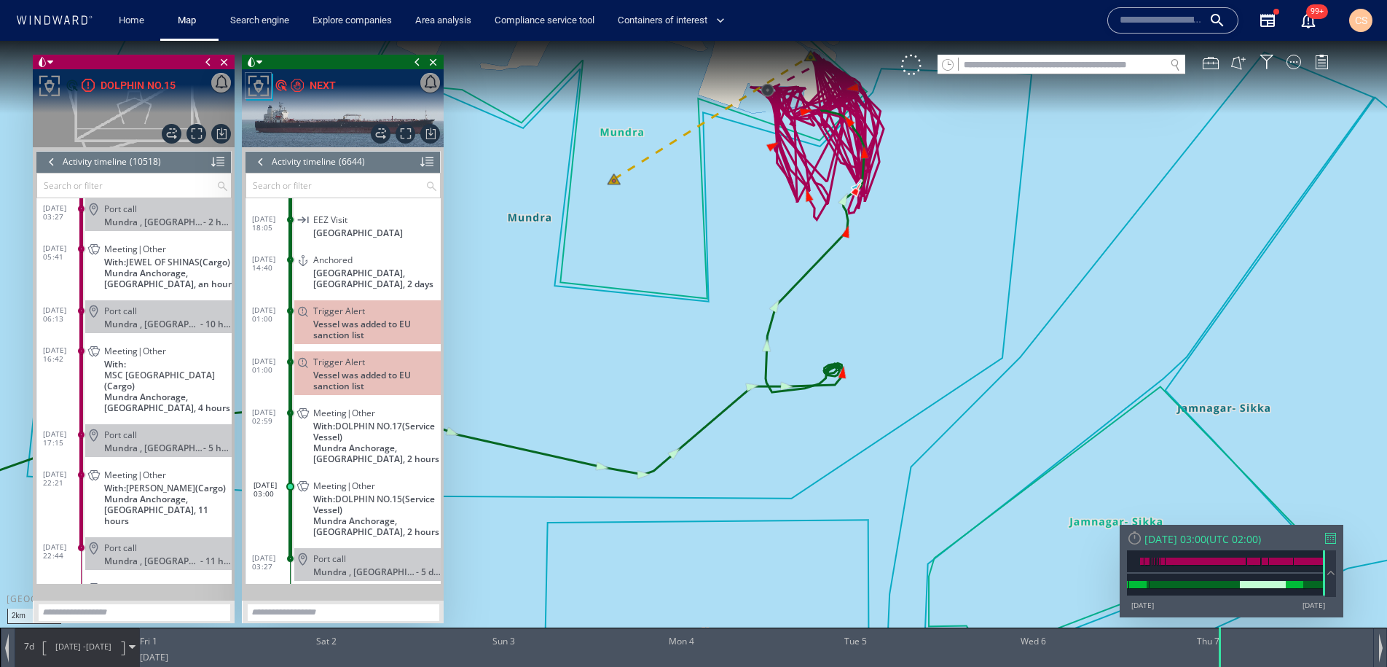
drag, startPoint x: 848, startPoint y: 270, endPoint x: 855, endPoint y: 383, distance: 113.2
click at [855, 383] on canvas "Map" at bounding box center [693, 346] width 1387 height 611
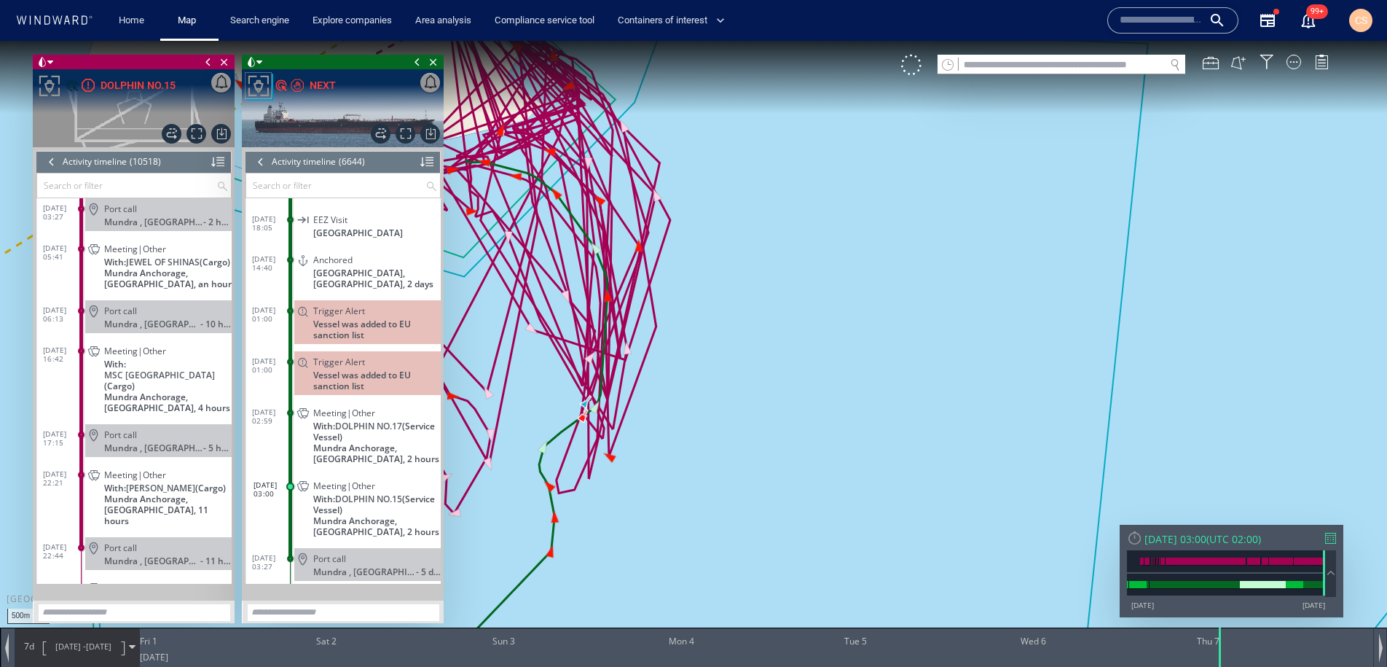
drag, startPoint x: 857, startPoint y: 297, endPoint x: 1078, endPoint y: 370, distance: 233.1
click at [1078, 370] on canvas "Map" at bounding box center [693, 346] width 1387 height 611
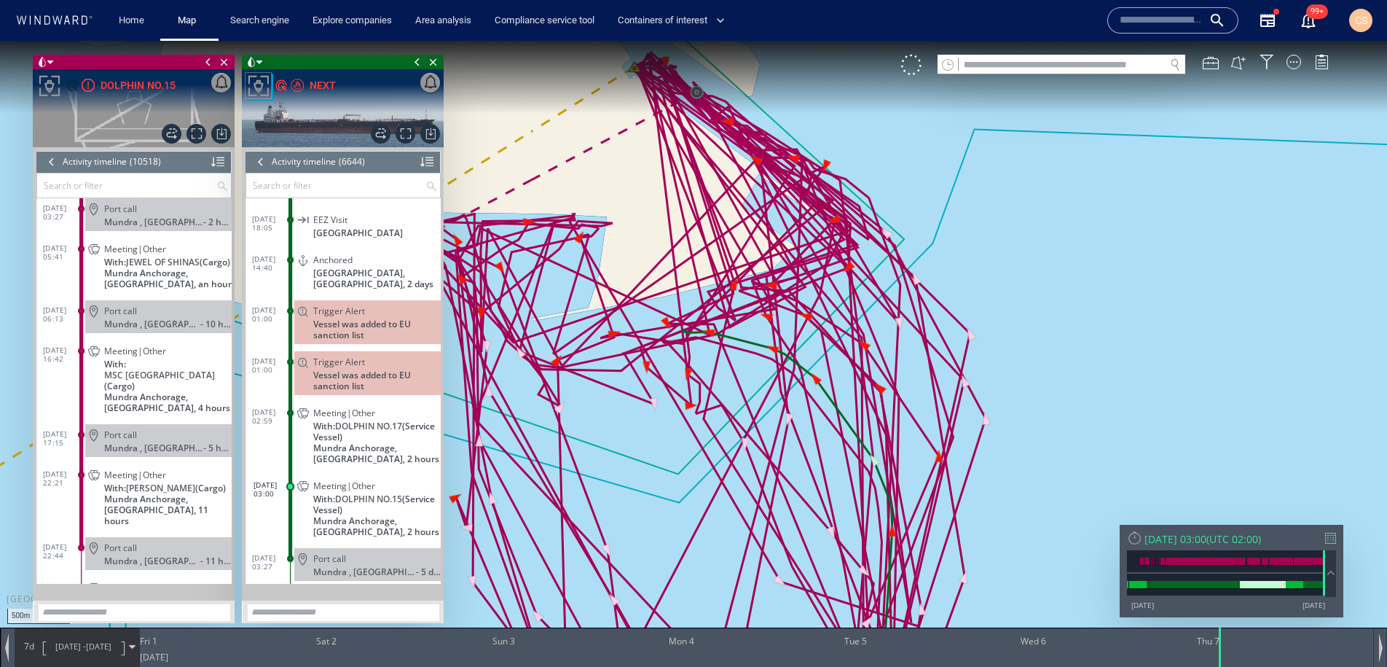
drag, startPoint x: 753, startPoint y: 249, endPoint x: 782, endPoint y: 345, distance: 99.8
click at [782, 345] on canvas "Map" at bounding box center [693, 346] width 1387 height 611
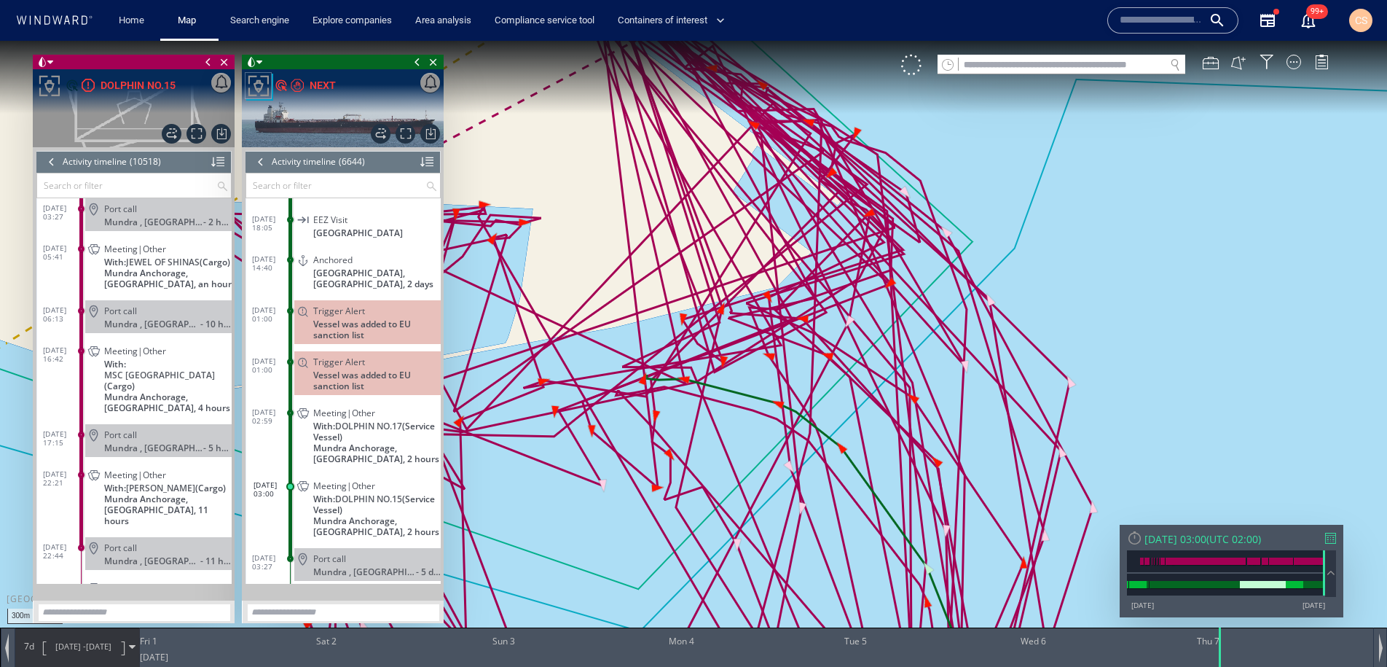
drag, startPoint x: 787, startPoint y: 228, endPoint x: 797, endPoint y: 348, distance: 120.6
click at [797, 347] on canvas "Map" at bounding box center [693, 346] width 1387 height 611
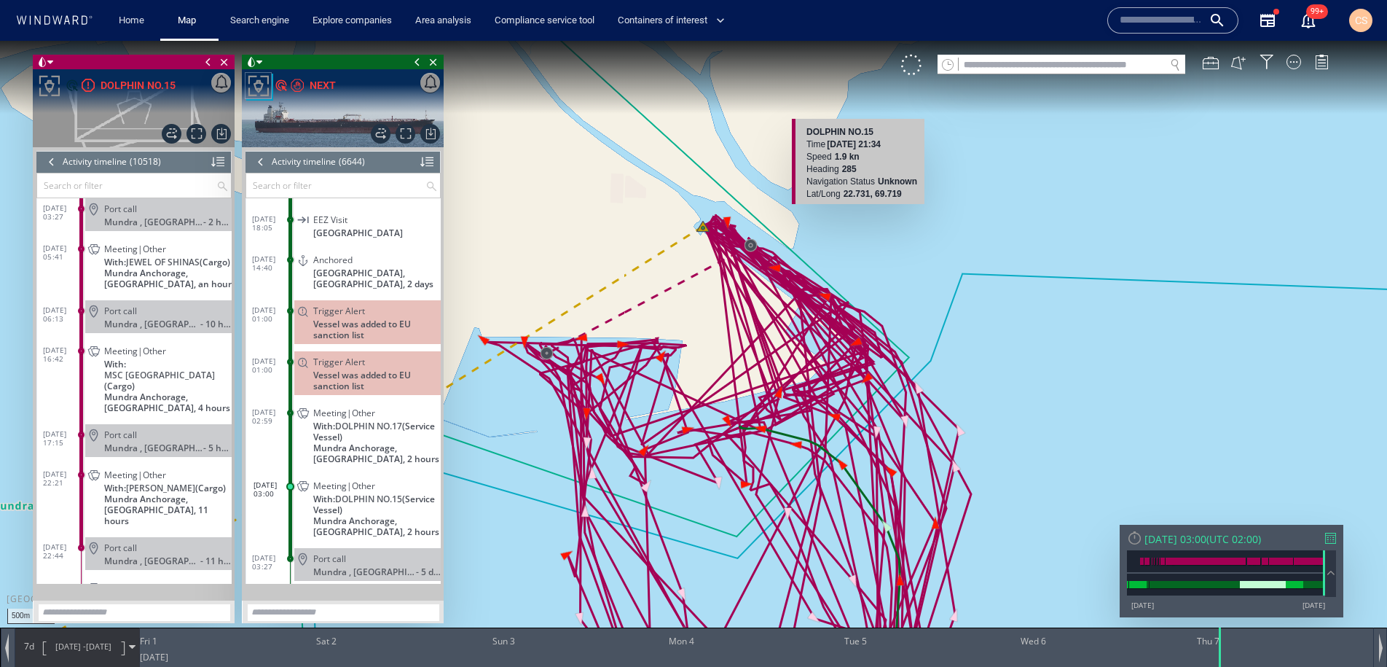
drag, startPoint x: 846, startPoint y: 405, endPoint x: 870, endPoint y: 199, distance: 207.6
click at [870, 199] on div "500m © Mapbox © OpenStreetMap Improve this map DOLPHIN NO.15 Time 01 August 202…" at bounding box center [693, 346] width 1387 height 611
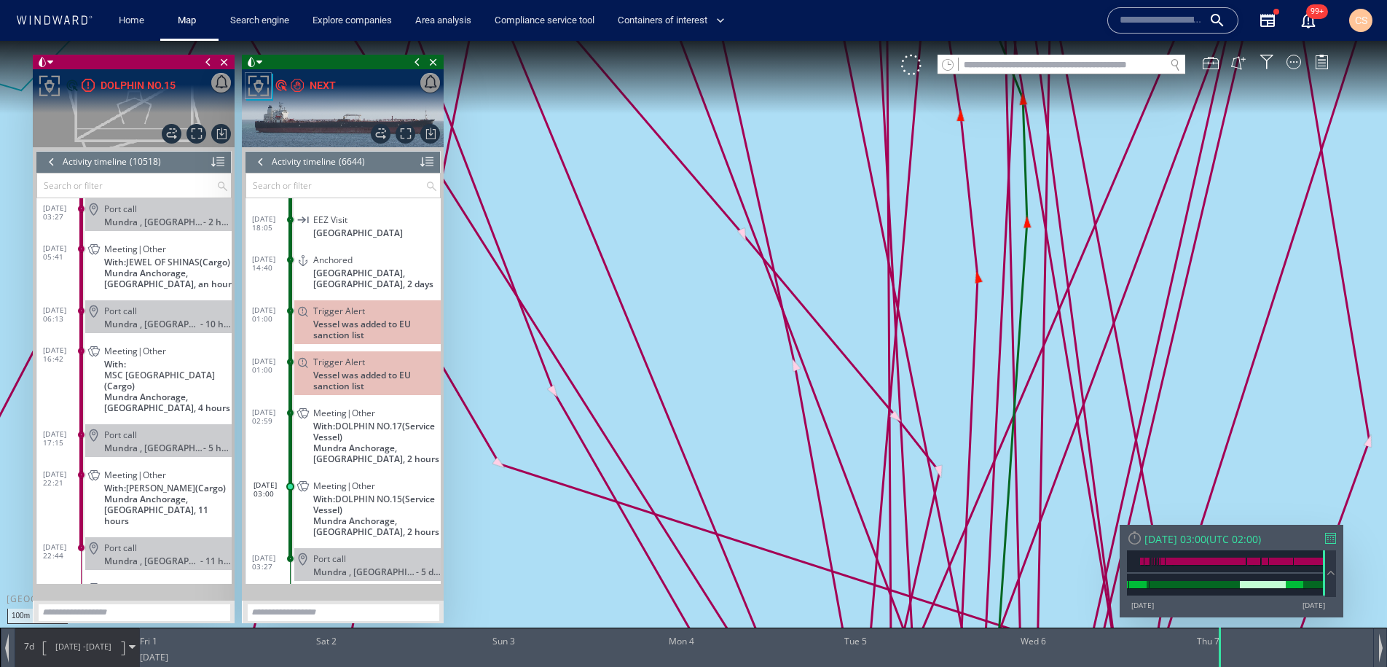
drag, startPoint x: 1067, startPoint y: 403, endPoint x: 851, endPoint y: 114, distance: 361.2
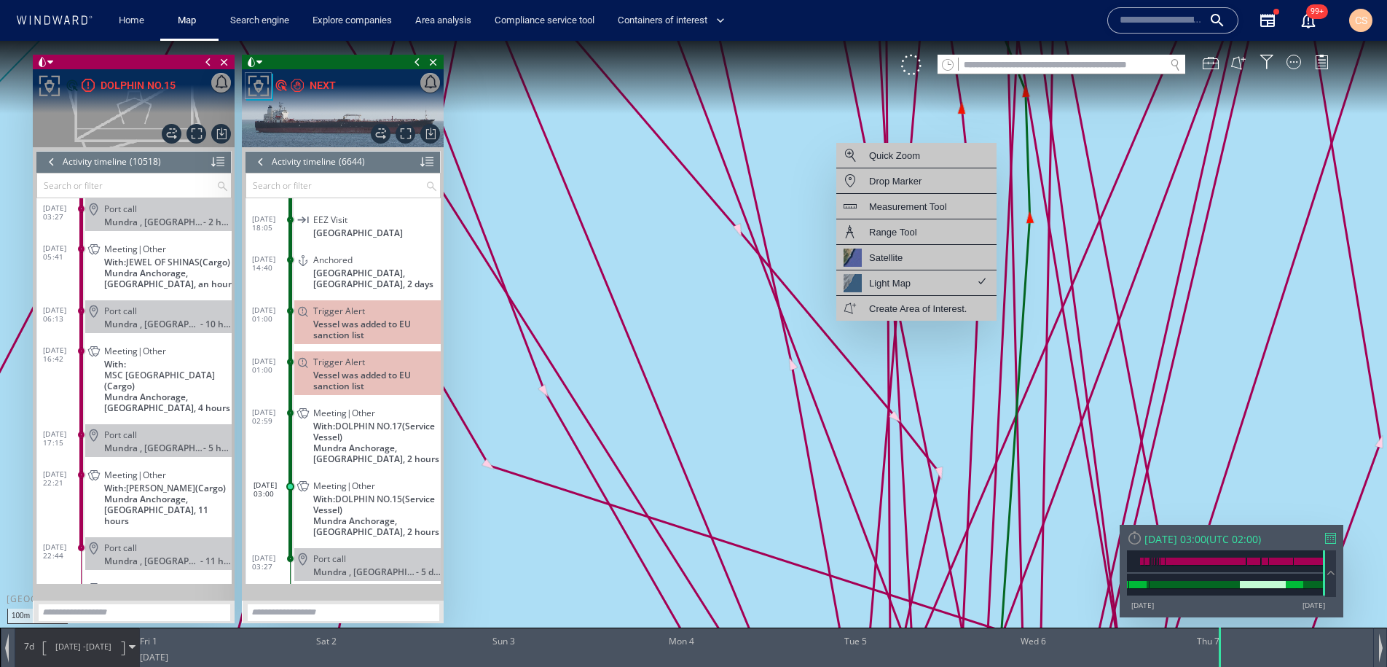
drag, startPoint x: 873, startPoint y: 306, endPoint x: 739, endPoint y: 59, distance: 281.3
click at [739, 60] on canvas "Map" at bounding box center [693, 346] width 1387 height 611
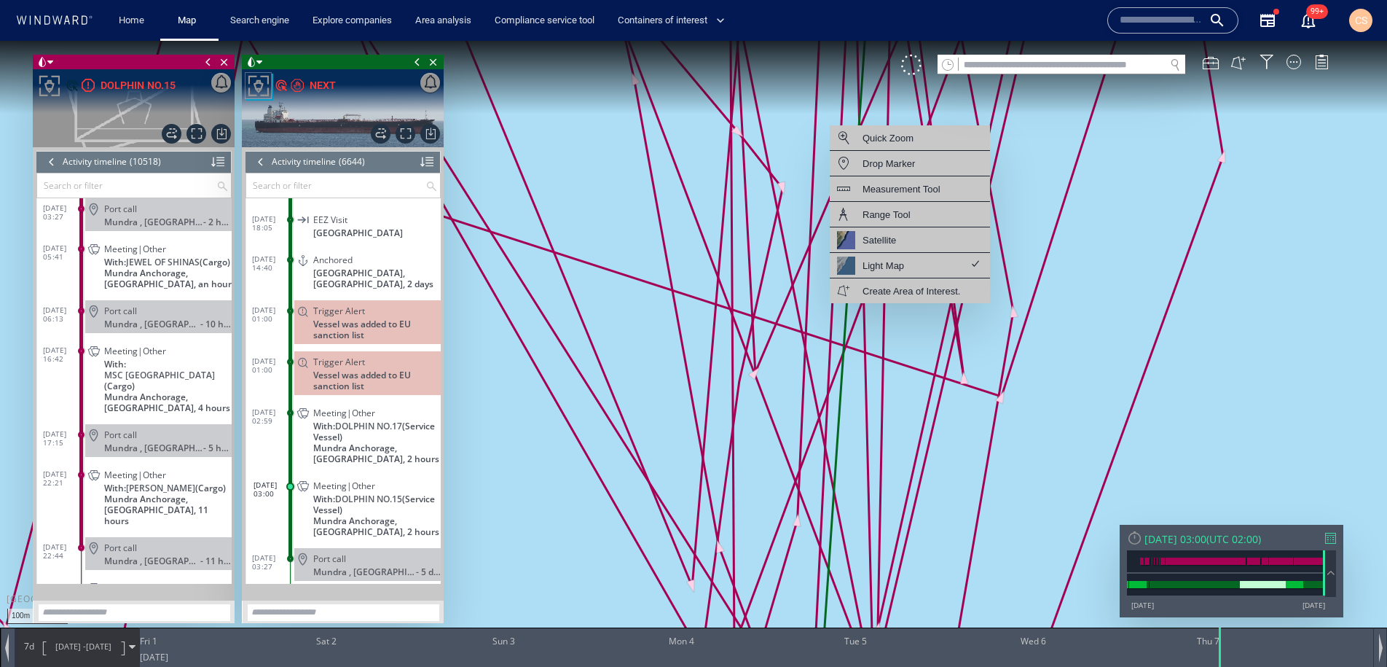
drag, startPoint x: 1077, startPoint y: 392, endPoint x: 1092, endPoint y: 394, distance: 15.5
click at [1077, 392] on canvas "Map" at bounding box center [693, 346] width 1387 height 611
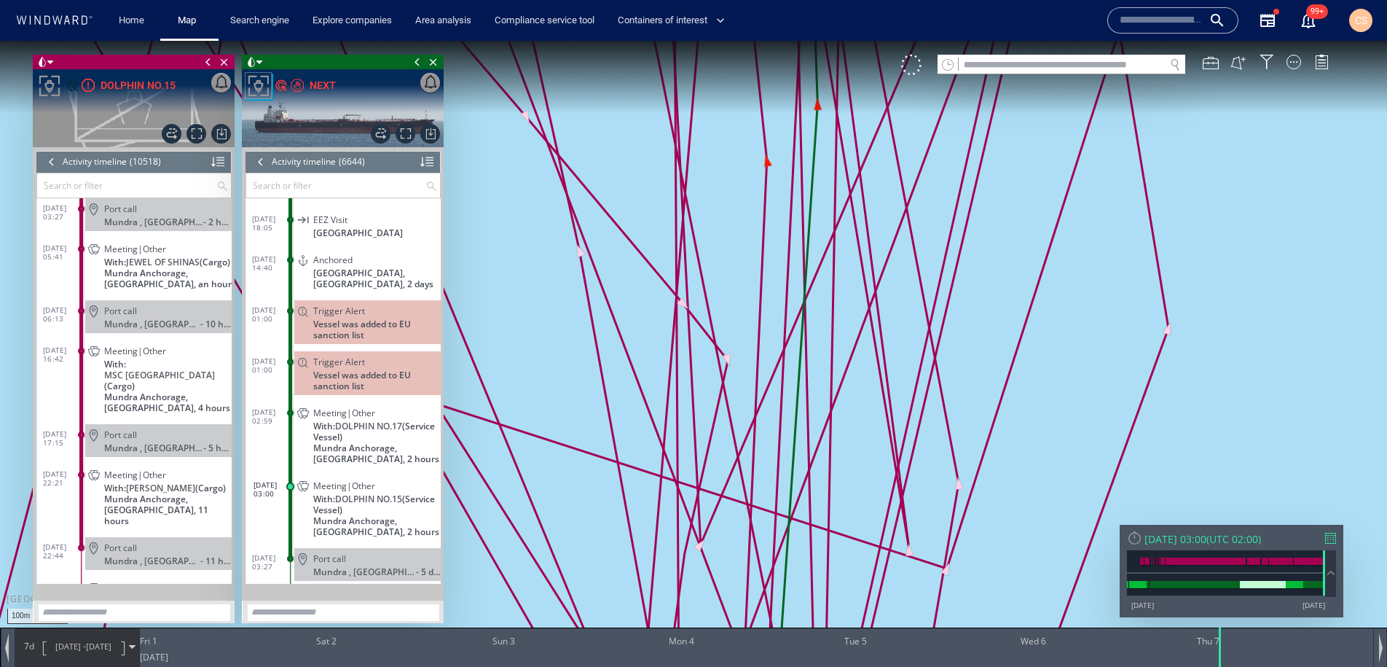
drag, startPoint x: 1030, startPoint y: 504, endPoint x: 1016, endPoint y: 552, distance: 50.0
click at [1017, 552] on canvas "Map" at bounding box center [693, 346] width 1387 height 611
drag, startPoint x: 938, startPoint y: 392, endPoint x: 913, endPoint y: 461, distance: 73.8
click at [914, 485] on canvas "Map" at bounding box center [693, 346] width 1387 height 611
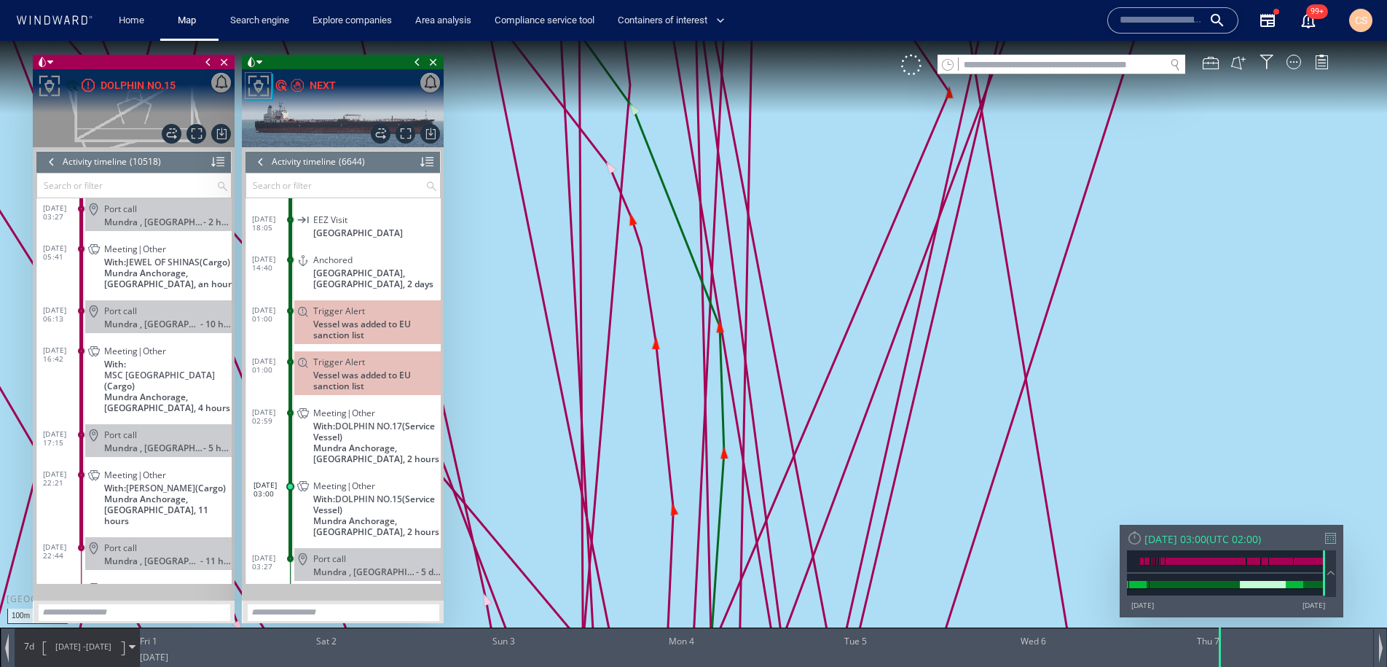
drag, startPoint x: 871, startPoint y: 184, endPoint x: 1089, endPoint y: 498, distance: 382.0
click at [1090, 498] on canvas "Map" at bounding box center [693, 346] width 1387 height 611
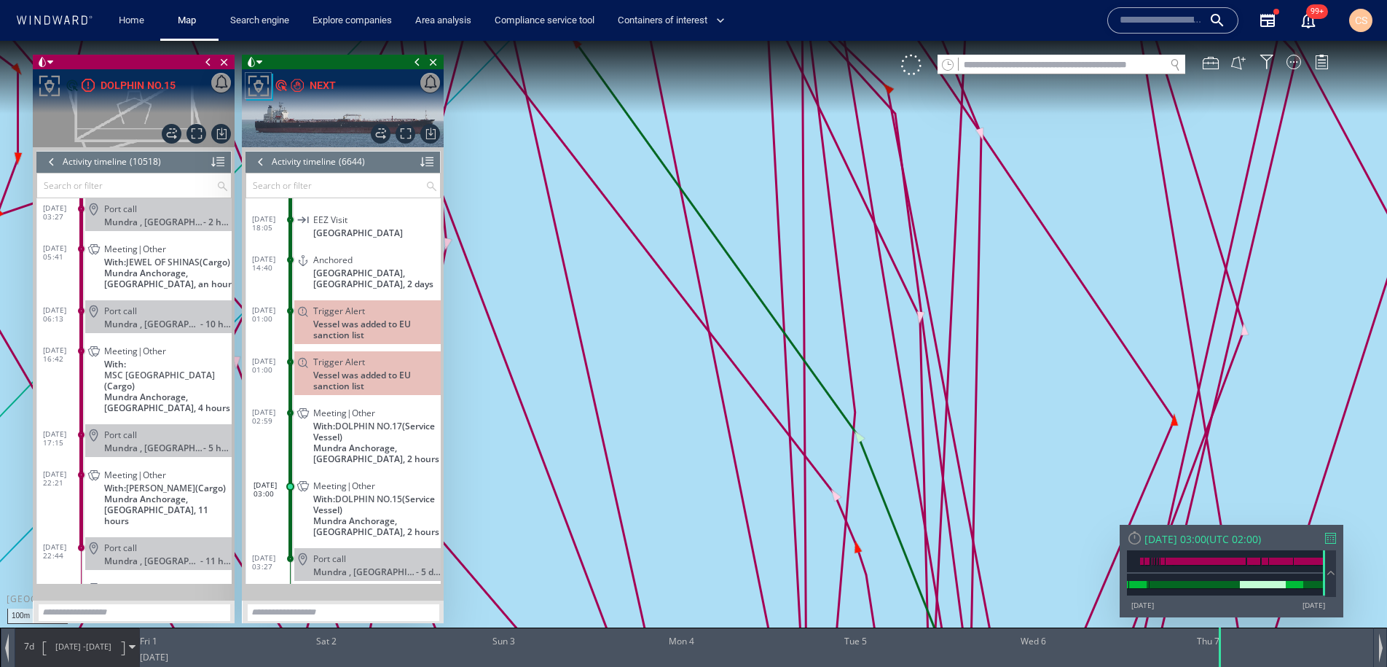
drag, startPoint x: 811, startPoint y: 246, endPoint x: 1103, endPoint y: 472, distance: 369.2
click at [1103, 472] on canvas "Map" at bounding box center [693, 346] width 1387 height 611
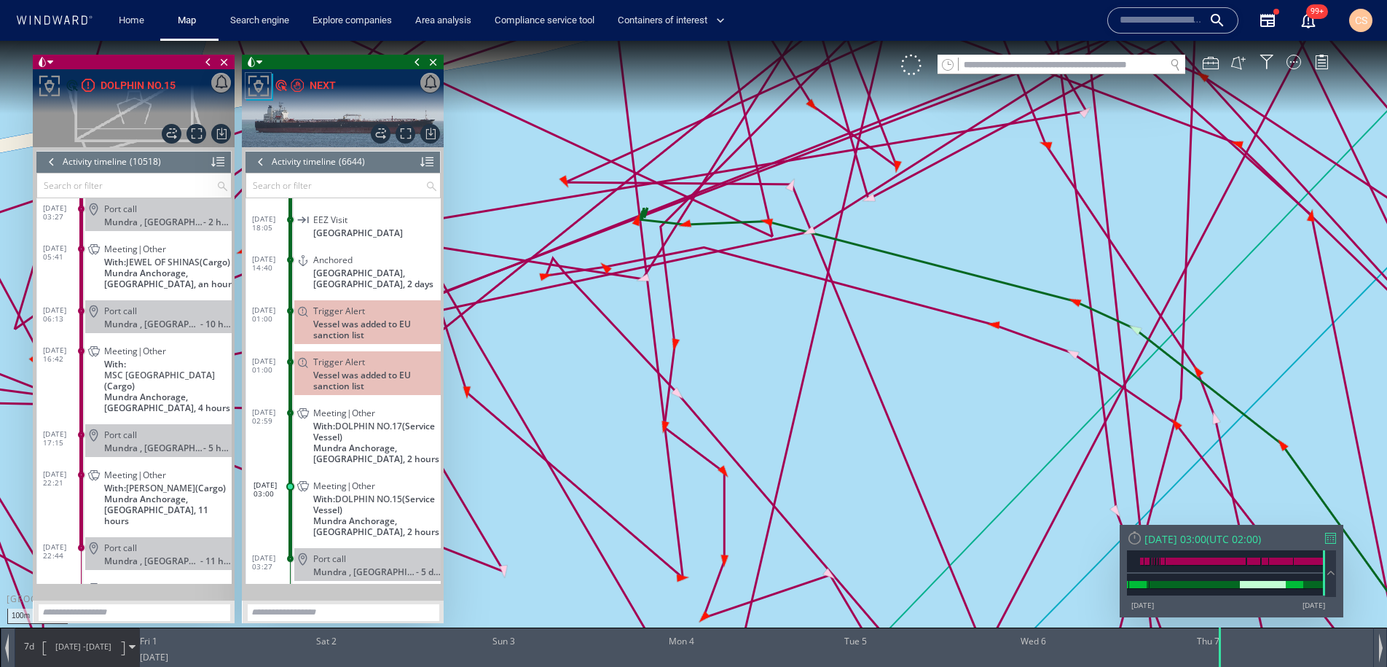
drag, startPoint x: 978, startPoint y: 335, endPoint x: 1213, endPoint y: 405, distance: 245.5
click at [1213, 405] on canvas "Map" at bounding box center [693, 346] width 1387 height 611
drag, startPoint x: 871, startPoint y: 334, endPoint x: 932, endPoint y: 357, distance: 66.2
click at [932, 357] on canvas "Map" at bounding box center [693, 346] width 1387 height 611
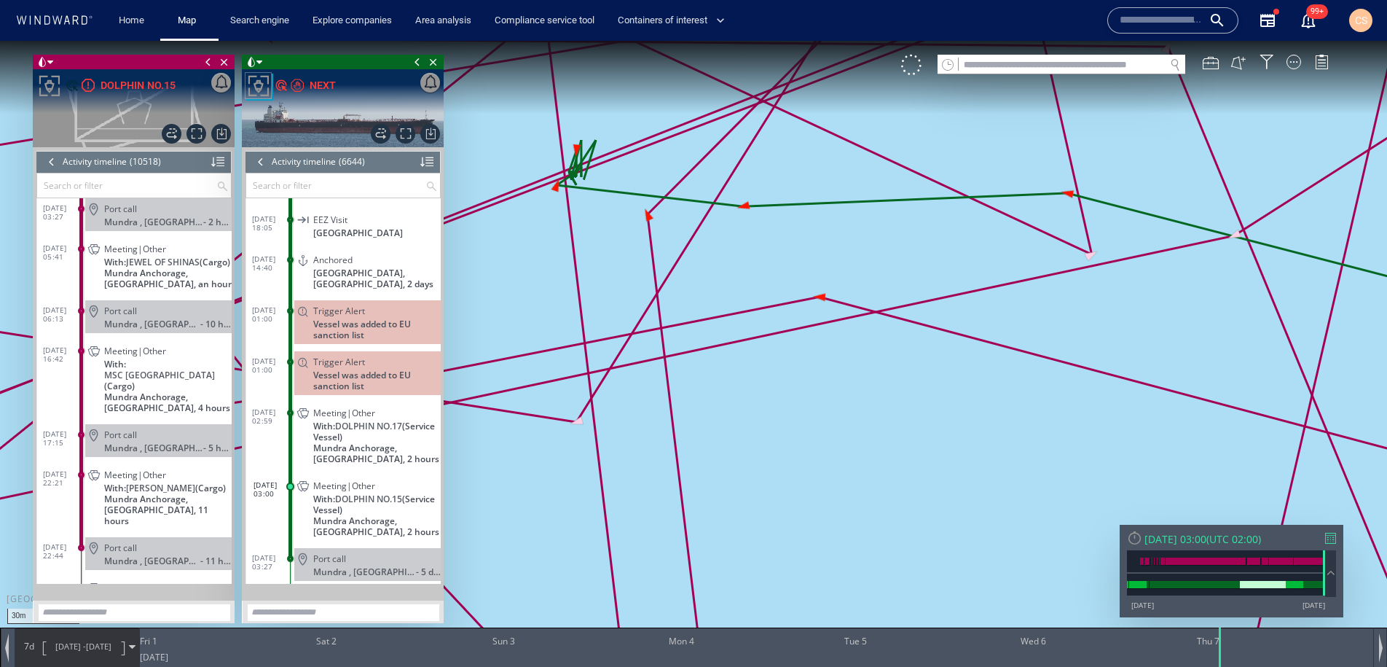
drag, startPoint x: 777, startPoint y: 325, endPoint x: 773, endPoint y: 377, distance: 51.9
click at [819, 431] on canvas "Map" at bounding box center [693, 346] width 1387 height 611
drag, startPoint x: 602, startPoint y: 244, endPoint x: 662, endPoint y: 286, distance: 73.8
click at [661, 286] on canvas "Map" at bounding box center [693, 346] width 1387 height 611
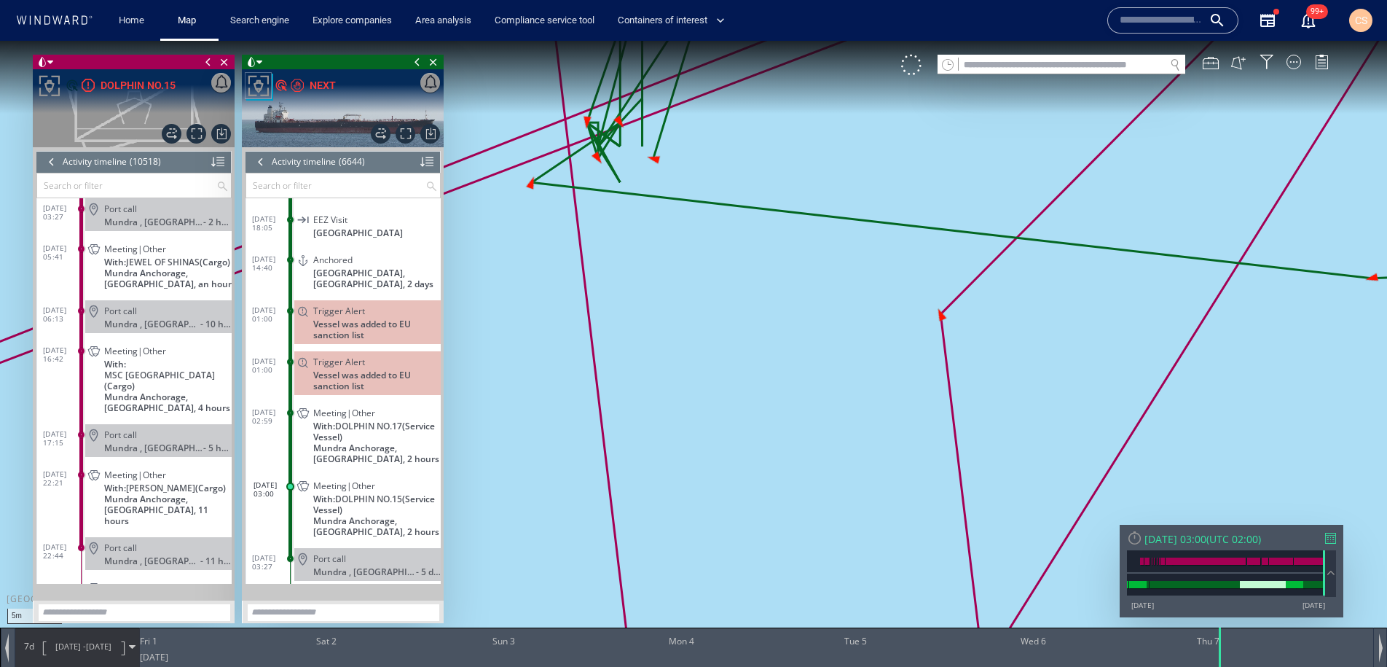
drag, startPoint x: 661, startPoint y: 287, endPoint x: 829, endPoint y: 450, distance: 233.9
click at [829, 450] on canvas "Map" at bounding box center [693, 346] width 1387 height 611
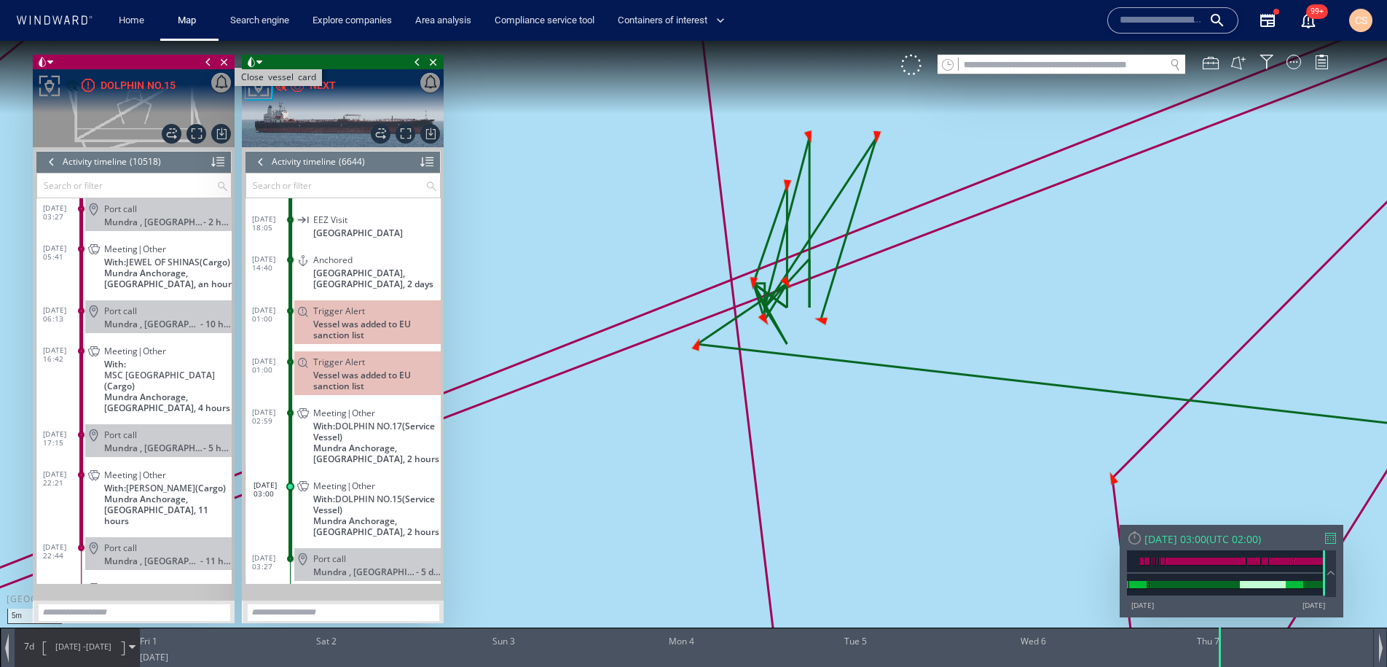
click at [224, 63] on span "Close vessel card" at bounding box center [224, 62] width 16 height 15
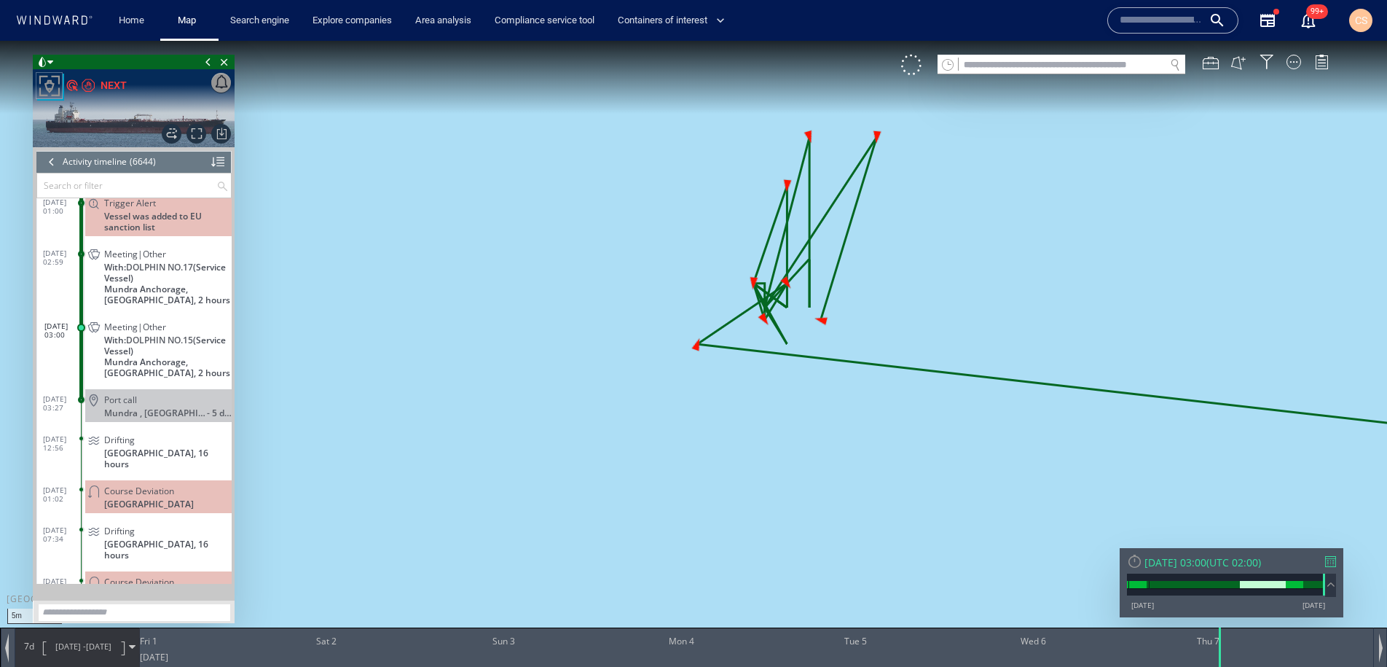
scroll to position [265799, 0]
click at [136, 325] on span "Meeting|Other" at bounding box center [135, 330] width 62 height 11
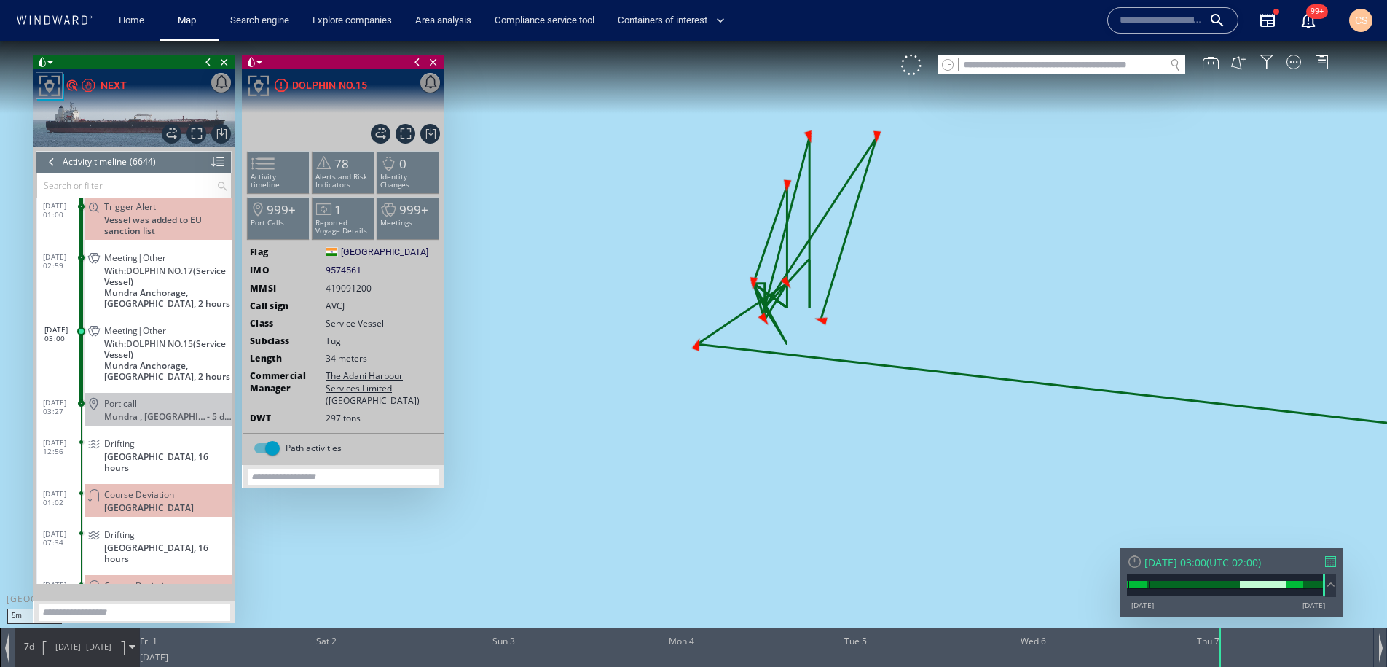
scroll to position [265850, 0]
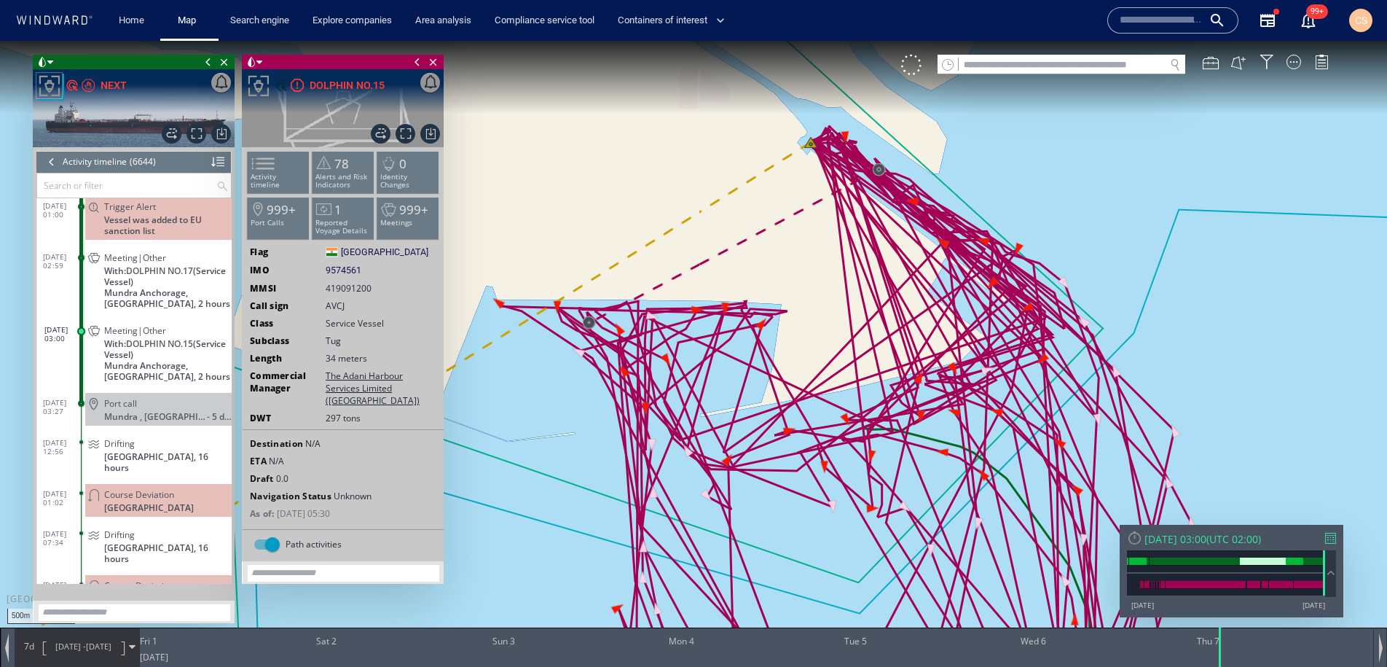
scroll to position [265800, 0]
drag, startPoint x: 434, startPoint y: 60, endPoint x: 255, endPoint y: 251, distance: 261.3
click at [434, 60] on span "Close vessel card" at bounding box center [433, 62] width 16 height 15
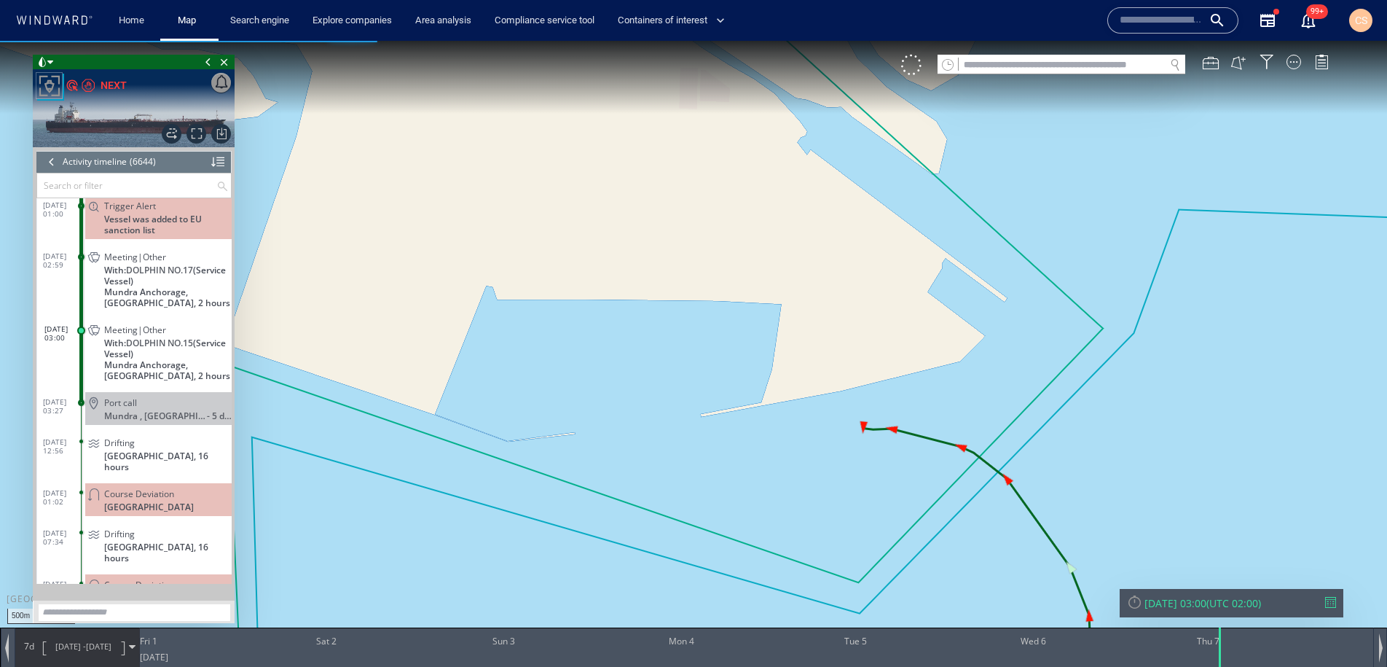
drag, startPoint x: 150, startPoint y: 244, endPoint x: 214, endPoint y: 250, distance: 64.4
click at [150, 251] on span "Meeting|Other" at bounding box center [135, 256] width 62 height 11
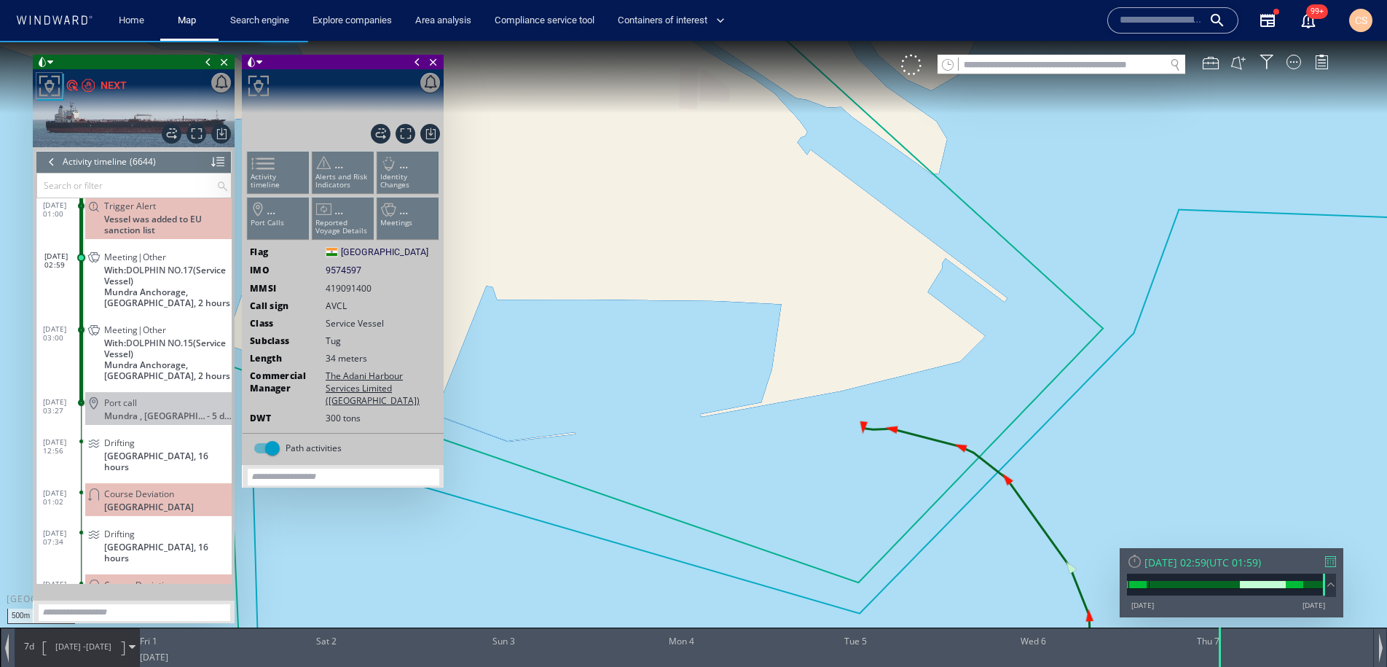
scroll to position [265810, 0]
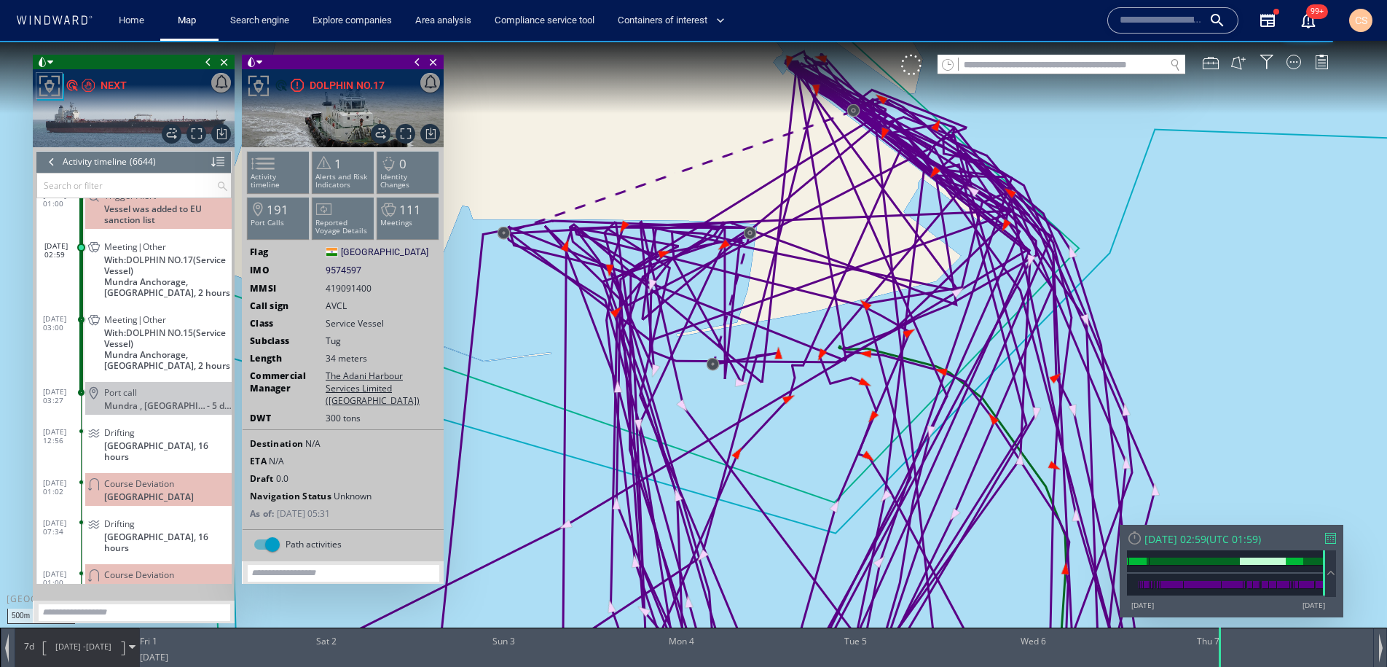
drag, startPoint x: 842, startPoint y: 408, endPoint x: 804, endPoint y: 288, distance: 125.3
click at [804, 288] on canvas "Map" at bounding box center [693, 346] width 1387 height 611
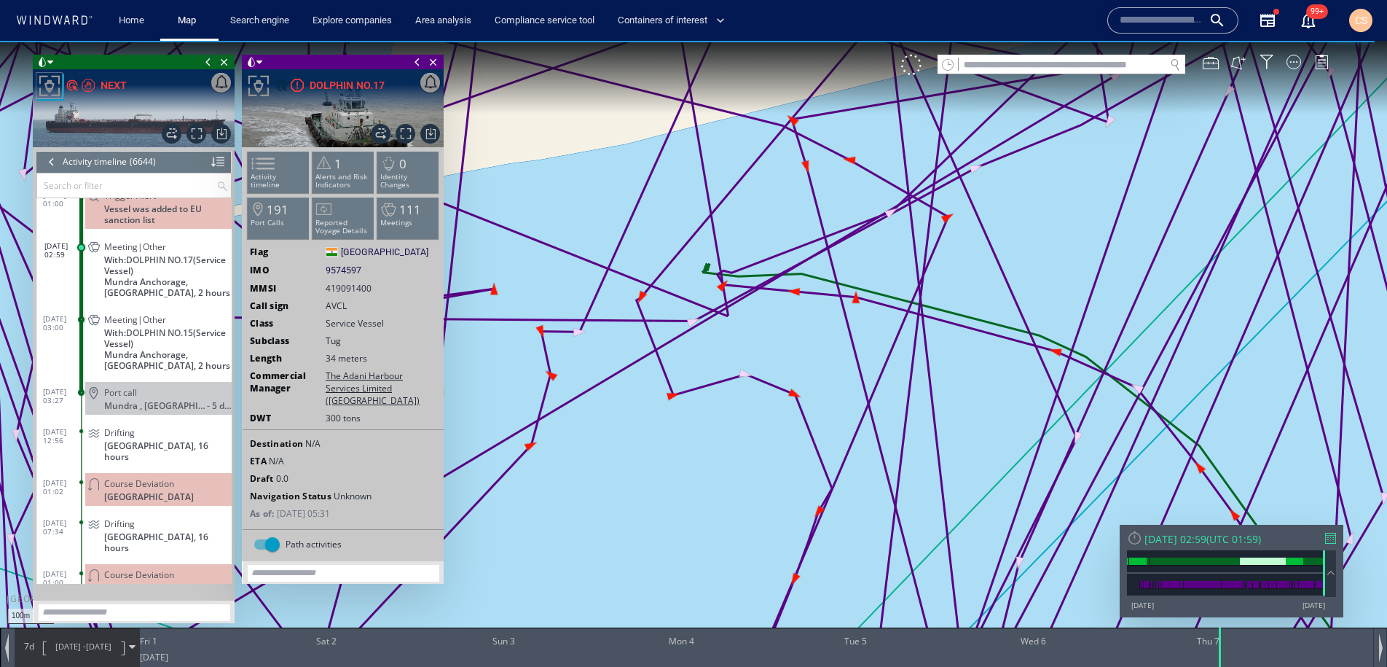
click at [810, 396] on div "100m © Mapbox © OpenStreetMap Improve this map" at bounding box center [693, 346] width 1387 height 611
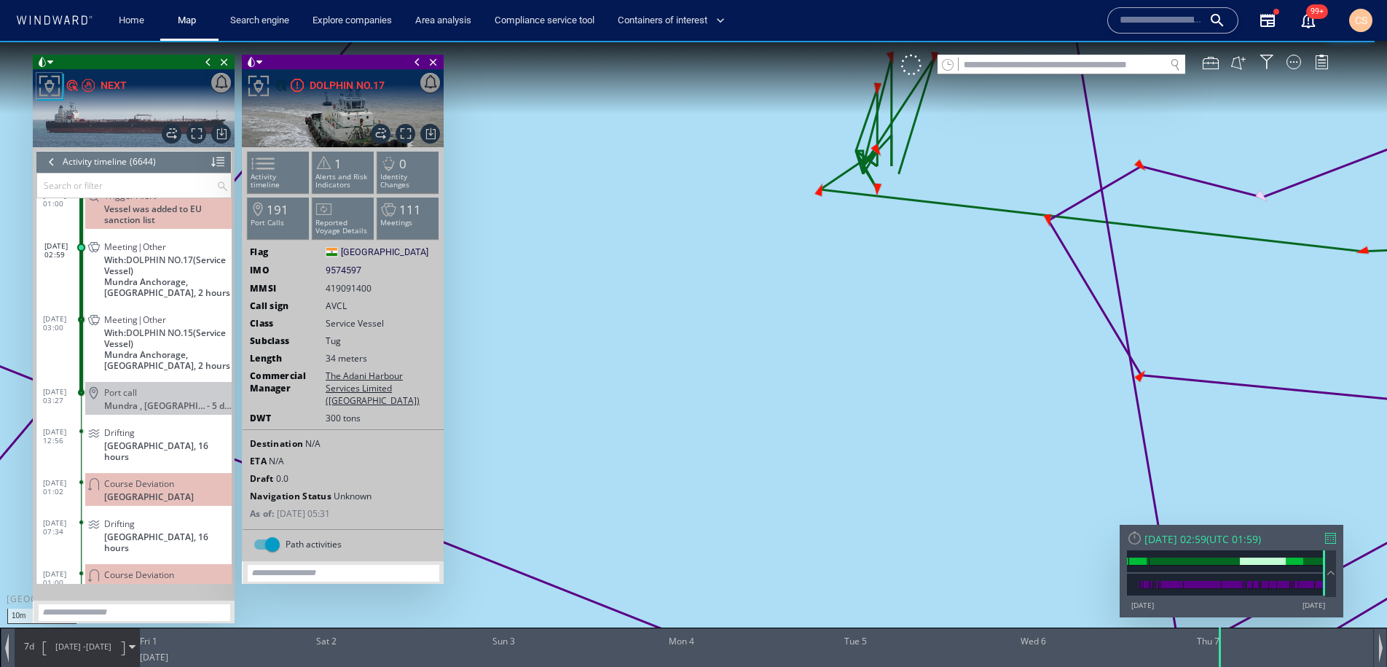
drag, startPoint x: 981, startPoint y: 335, endPoint x: 928, endPoint y: 420, distance: 99.5
click at [929, 420] on canvas "Map" at bounding box center [693, 346] width 1387 height 611
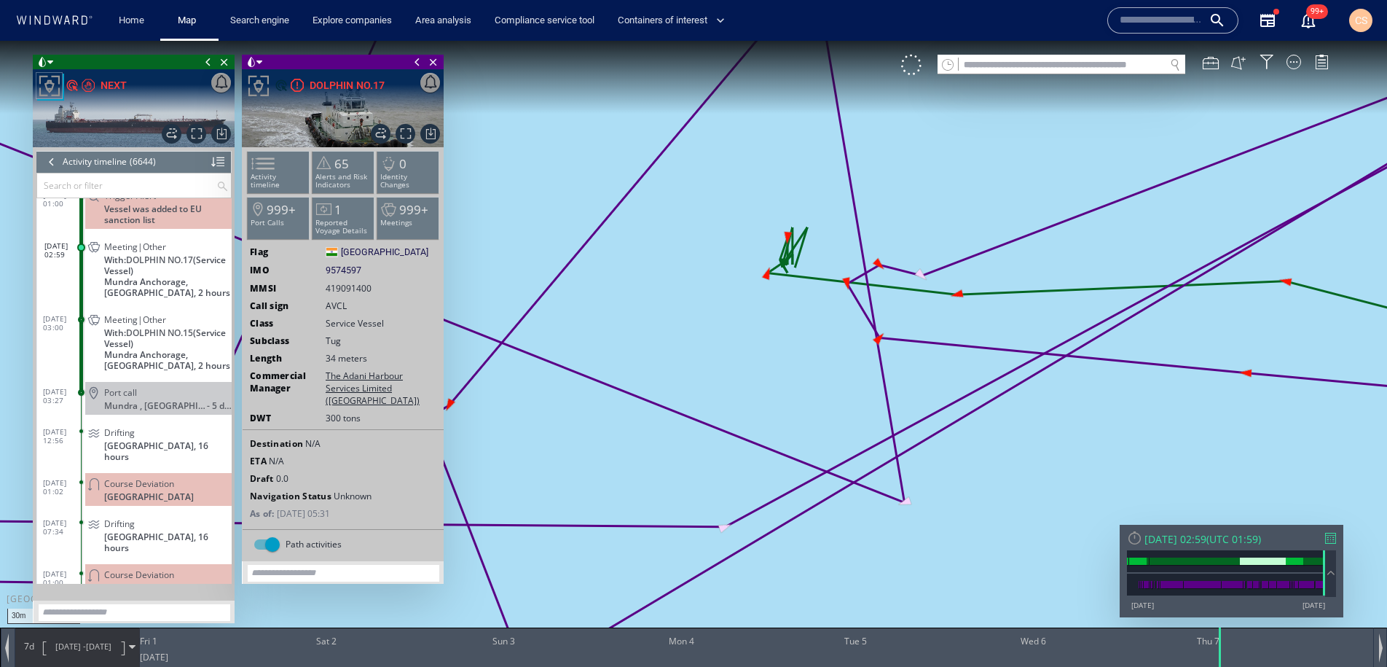
drag, startPoint x: 975, startPoint y: 510, endPoint x: 774, endPoint y: 366, distance: 247.5
click at [774, 366] on canvas "Map" at bounding box center [693, 346] width 1387 height 611
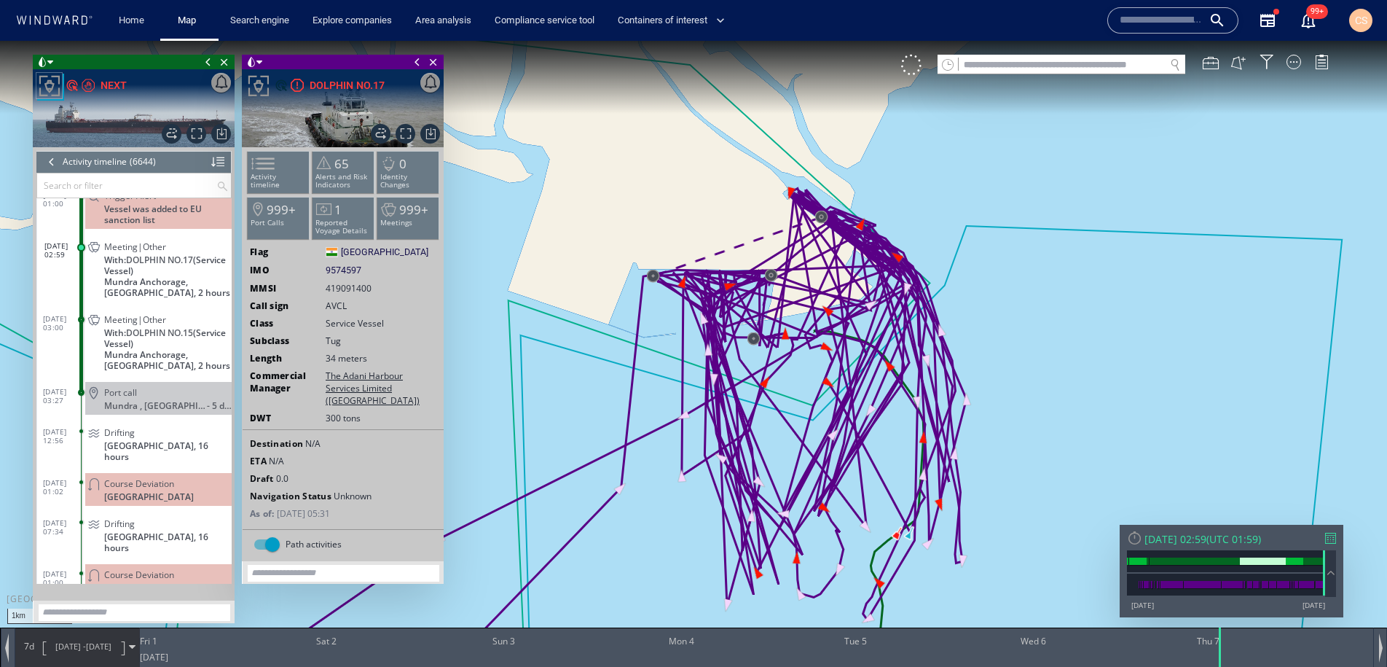
drag, startPoint x: 954, startPoint y: 544, endPoint x: 871, endPoint y: 378, distance: 186.0
click at [871, 378] on canvas "Map" at bounding box center [693, 346] width 1387 height 611
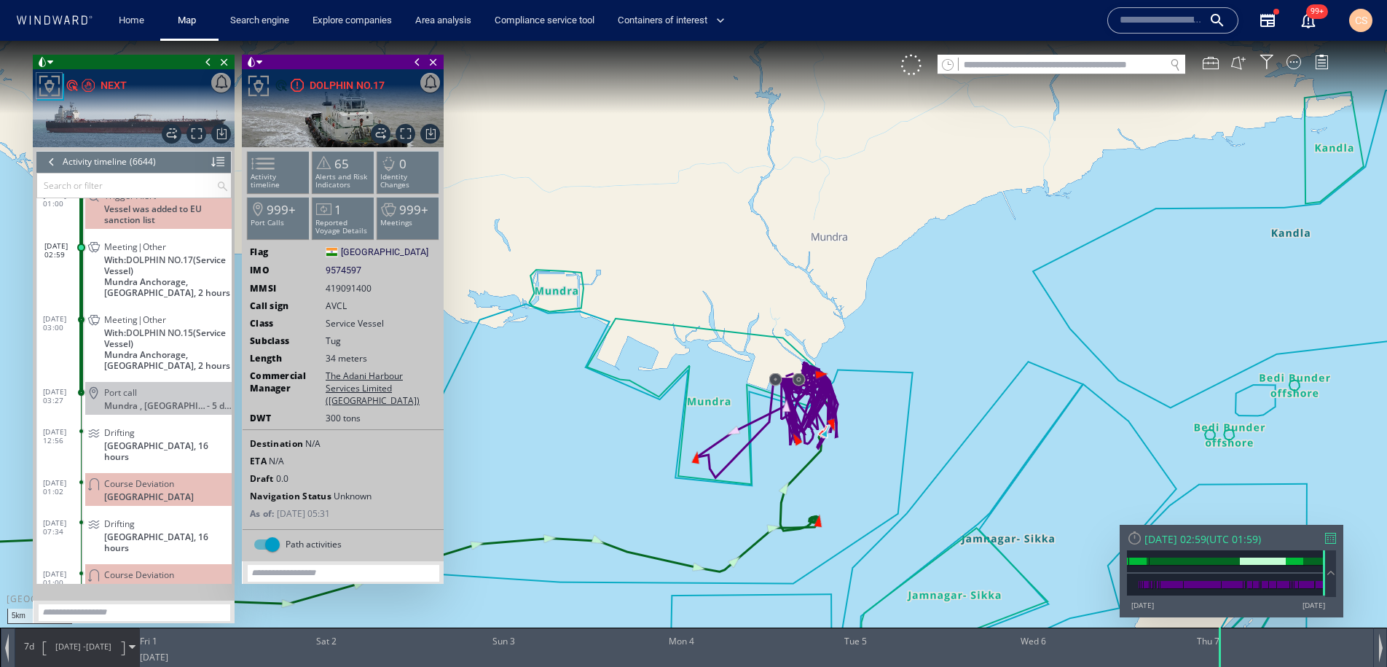
click at [1118, 21] on div at bounding box center [1172, 20] width 131 height 26
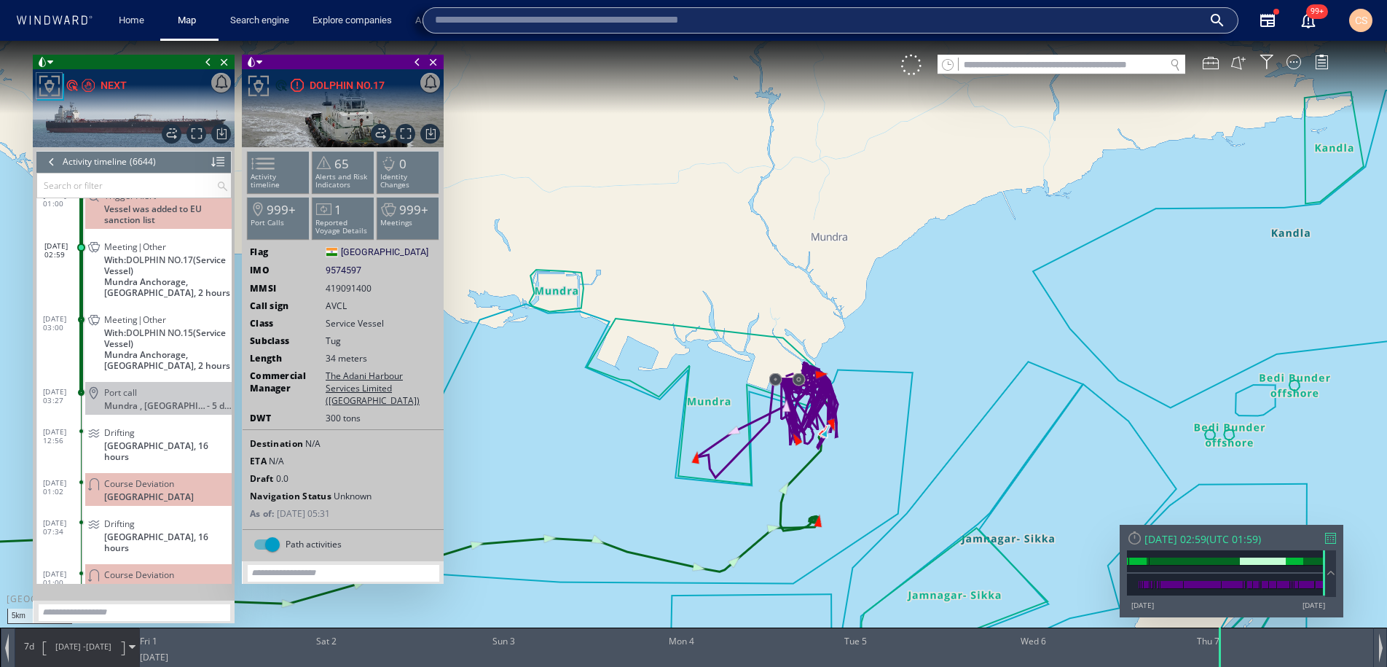
click at [491, 23] on input "text" at bounding box center [819, 20] width 768 height 22
paste input "*******"
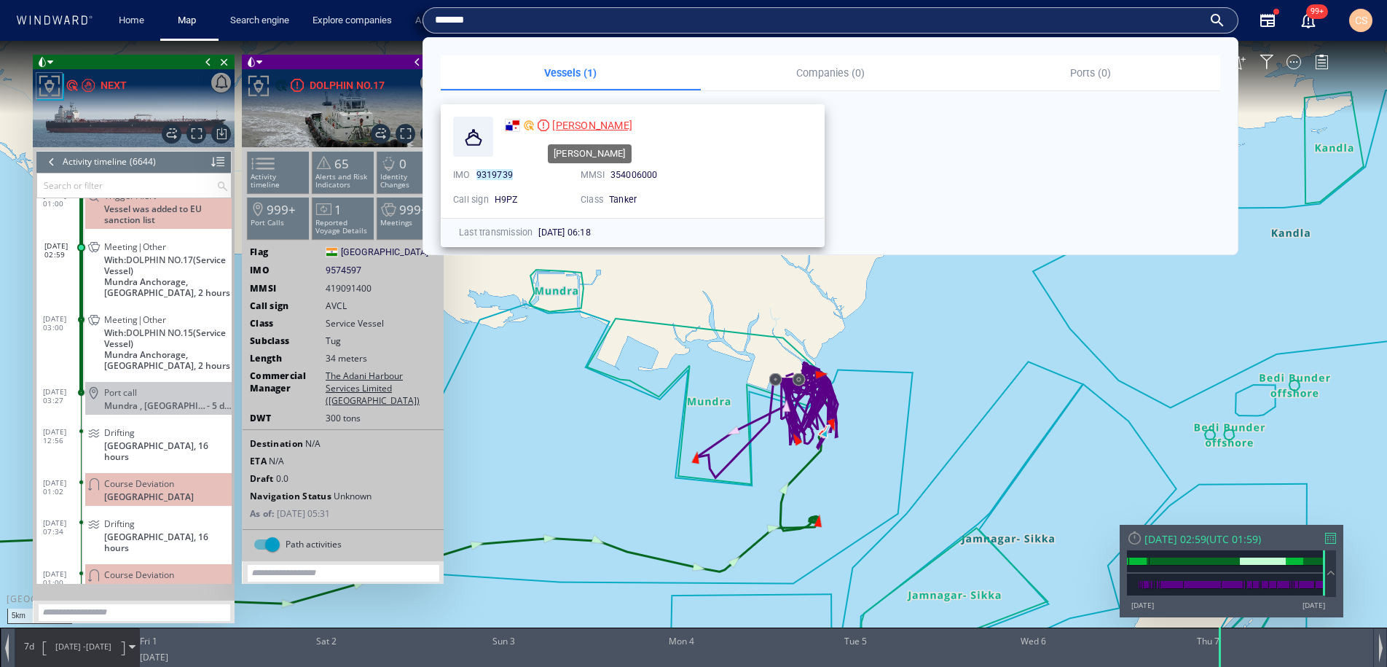
type input "*******"
click at [564, 122] on span "LATONA" at bounding box center [592, 125] width 80 height 12
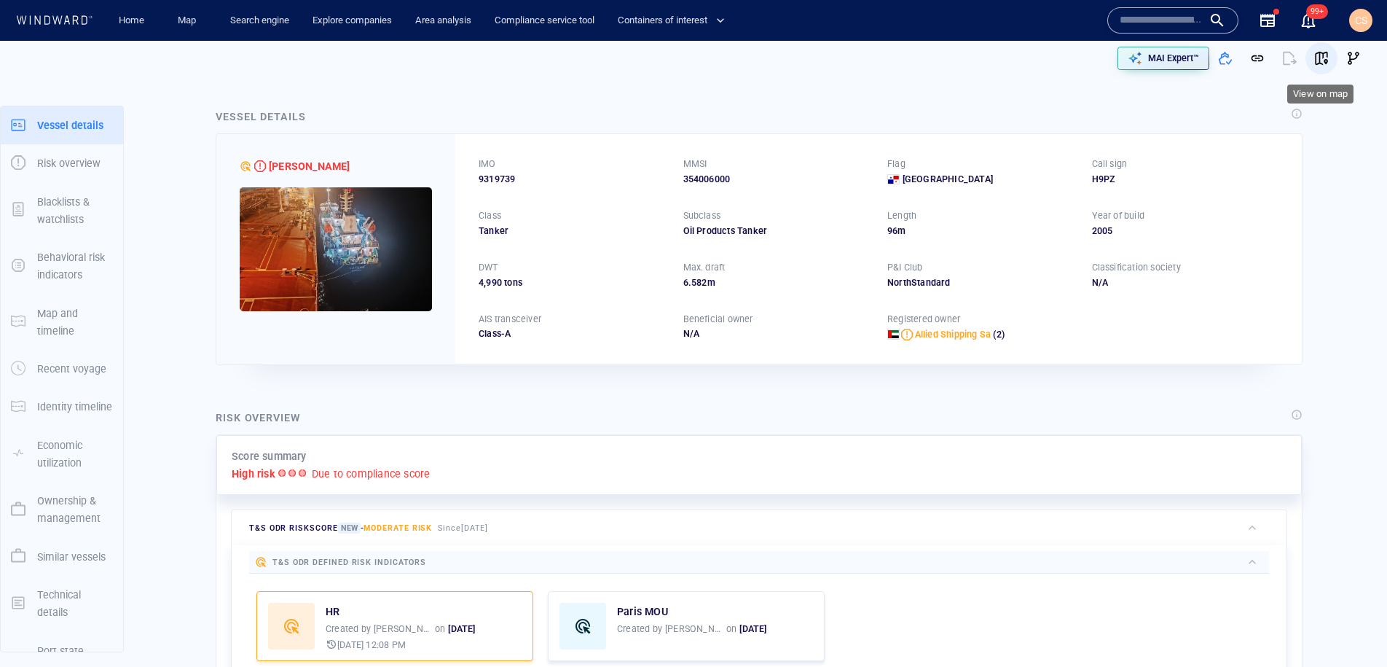
click at [1320, 56] on span "button" at bounding box center [1321, 58] width 15 height 15
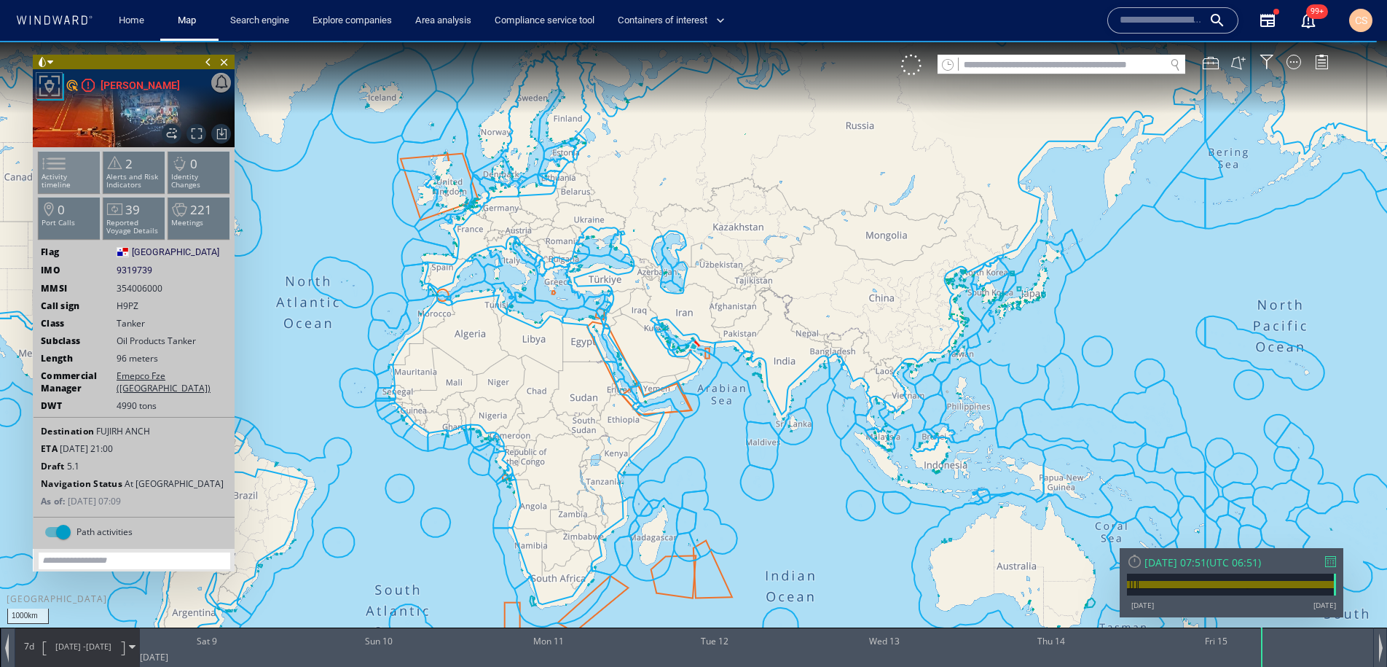
click at [72, 186] on li "Activity timeline" at bounding box center [70, 172] width 62 height 42
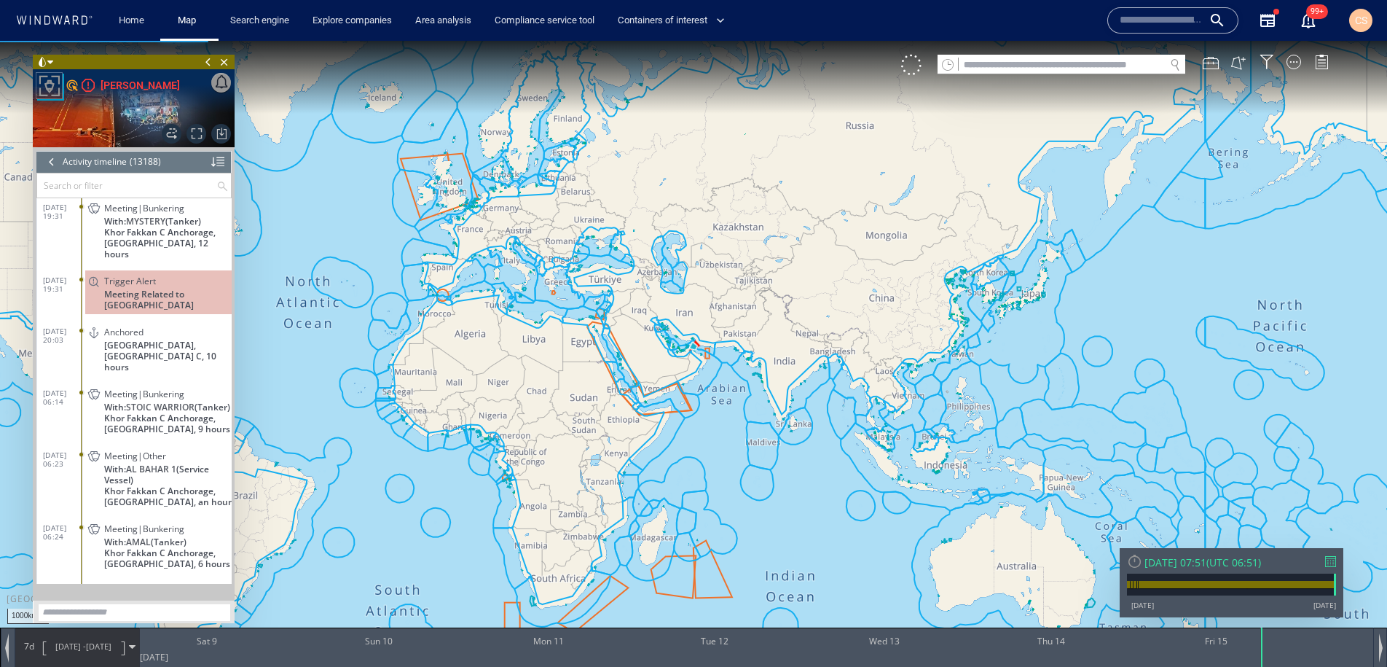
scroll to position [527212, 0]
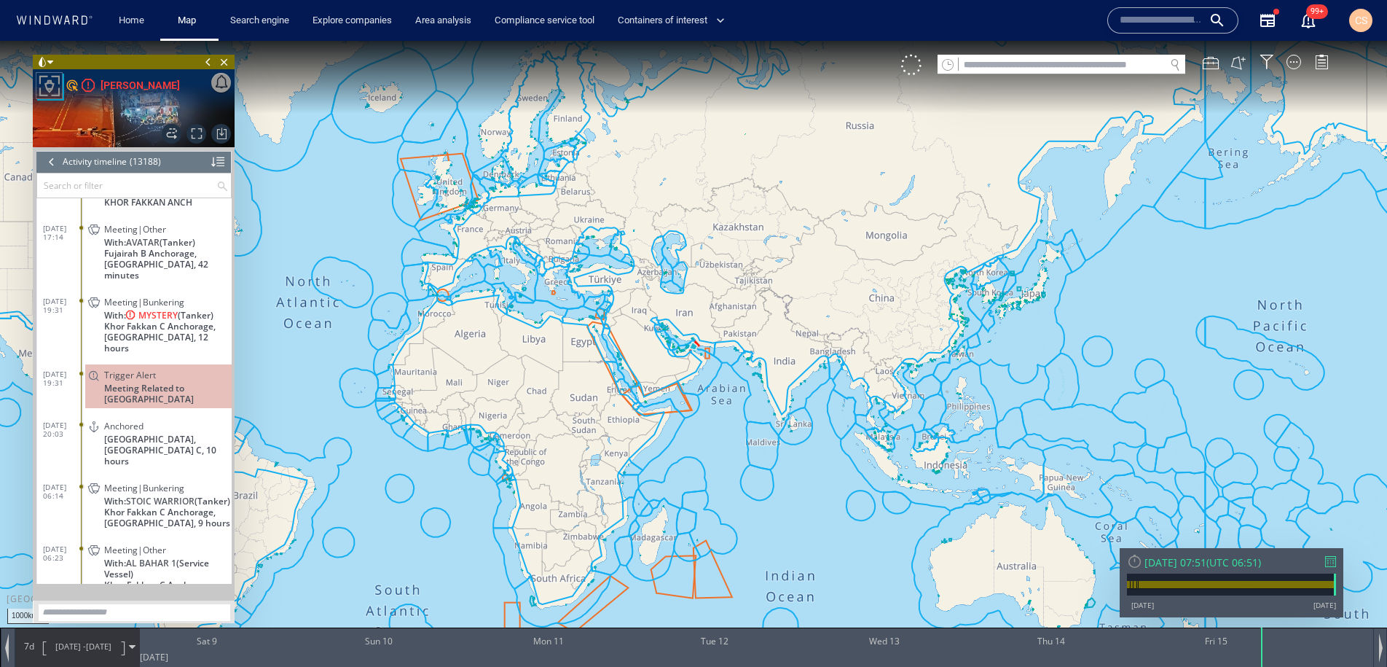
click at [159, 307] on span "Meeting|Bunkering" at bounding box center [144, 302] width 80 height 11
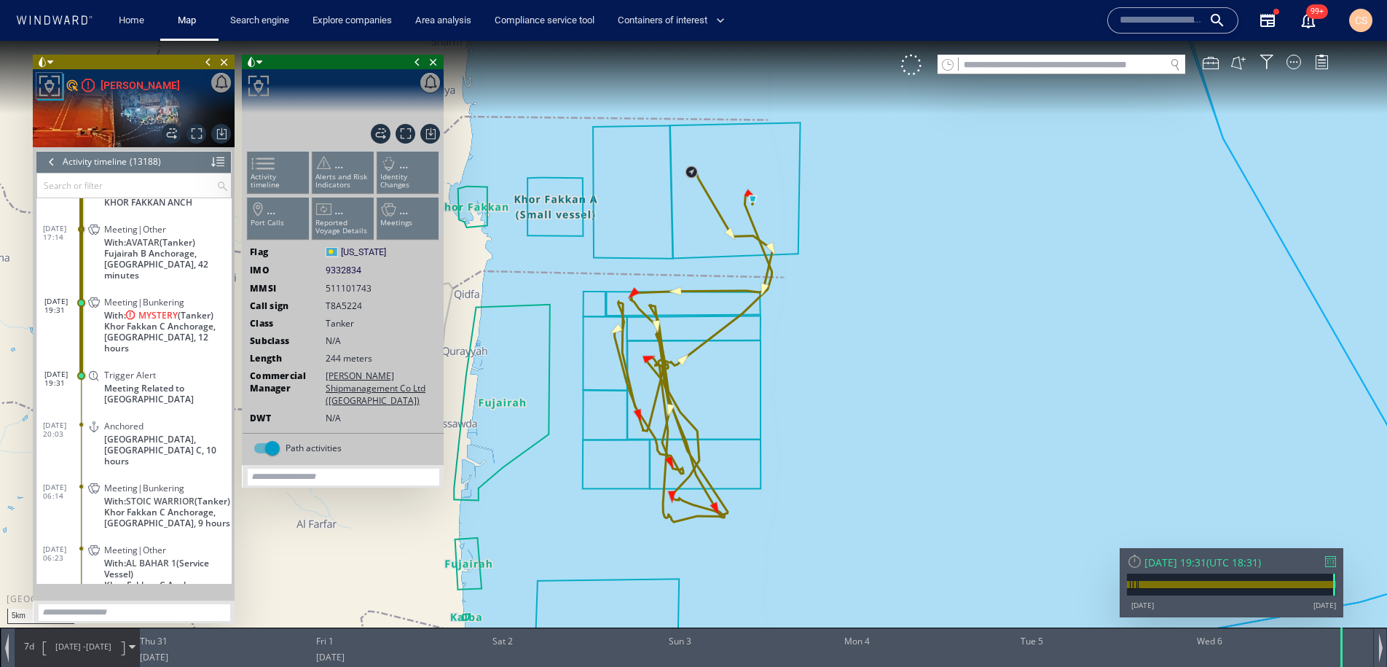
scroll to position [527212, 0]
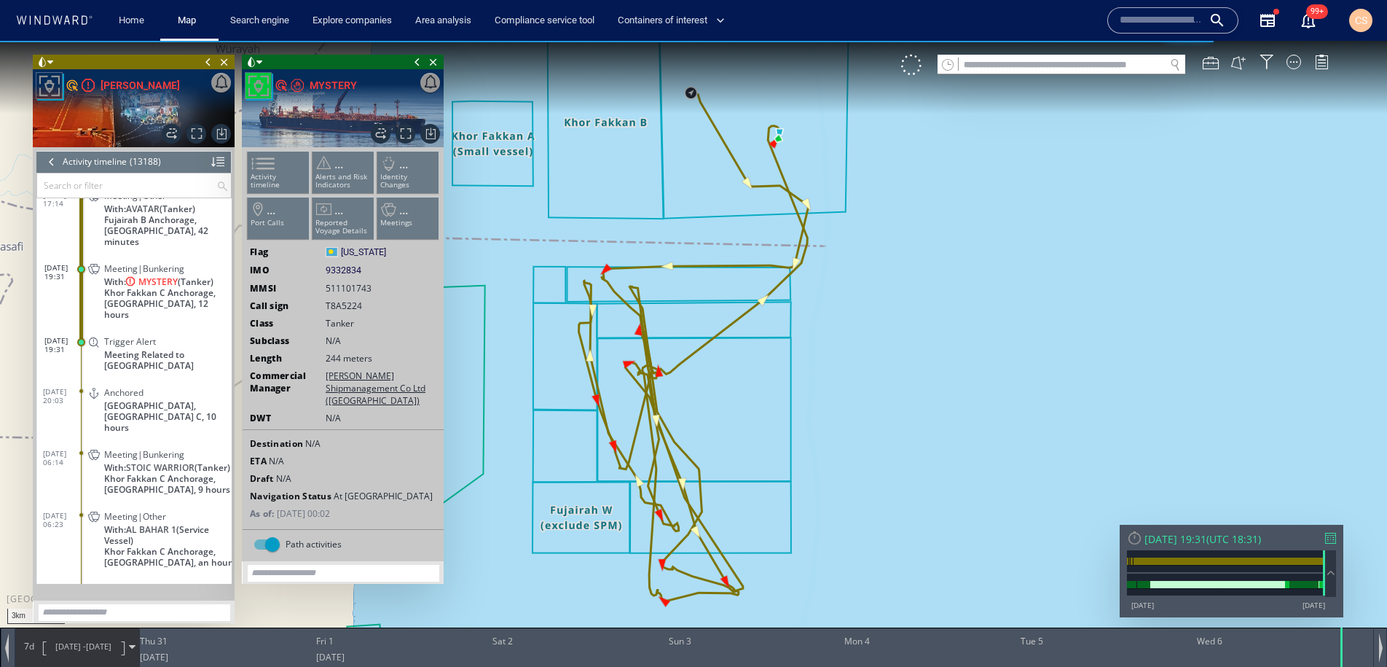
drag, startPoint x: 871, startPoint y: 216, endPoint x: 811, endPoint y: 304, distance: 106.9
click at [879, 333] on canvas "Map" at bounding box center [693, 346] width 1387 height 611
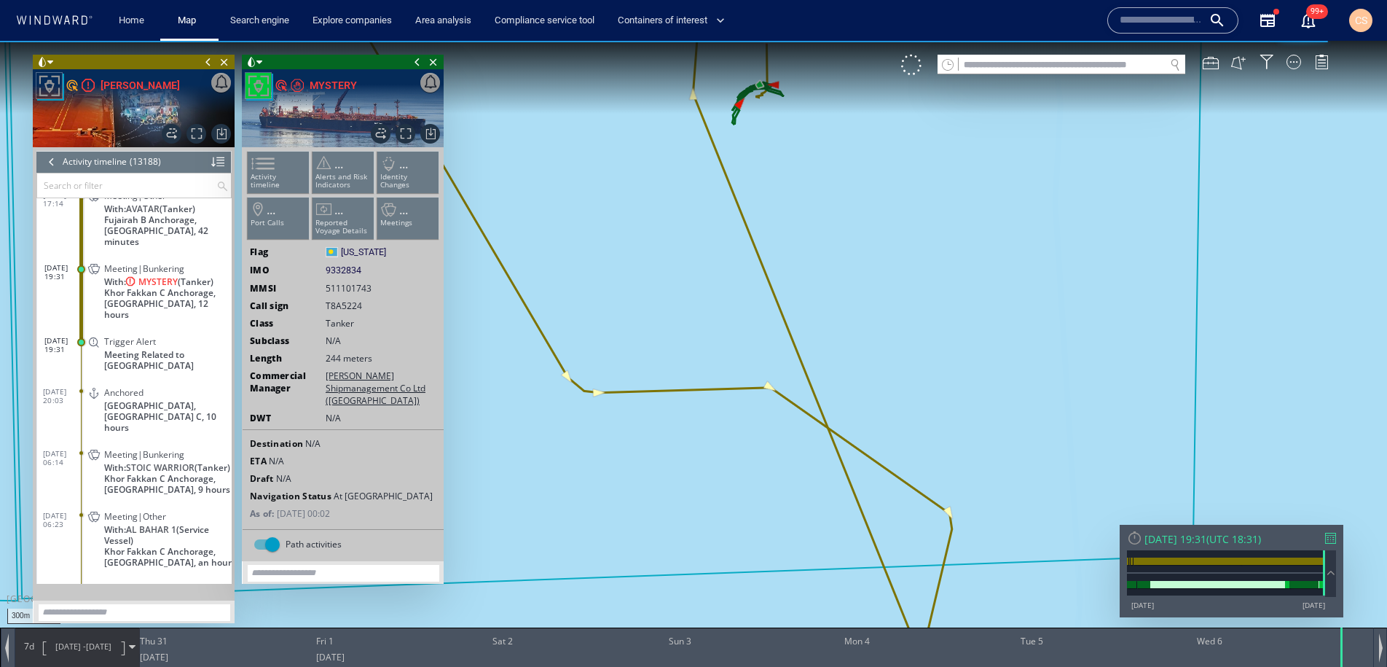
drag, startPoint x: 814, startPoint y: 436, endPoint x: 817, endPoint y: 512, distance: 75.9
click at [817, 512] on canvas "Map" at bounding box center [693, 346] width 1387 height 611
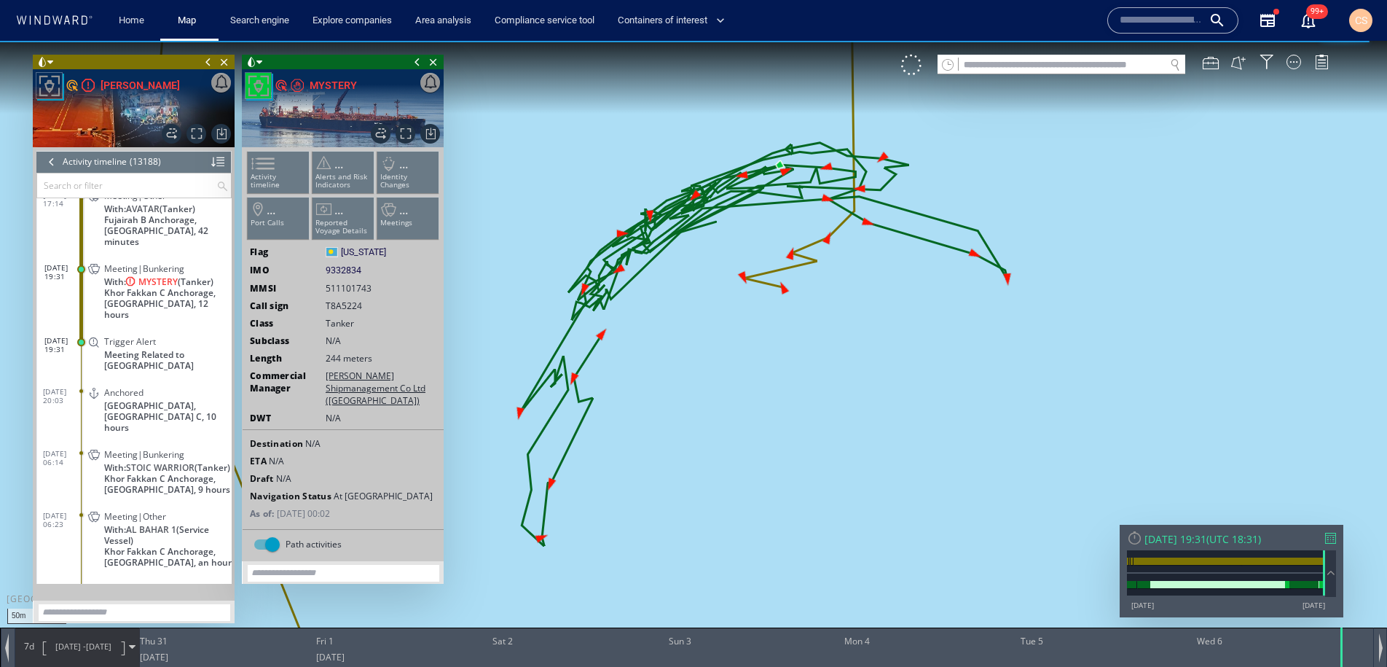
drag, startPoint x: 855, startPoint y: 417, endPoint x: 873, endPoint y: 436, distance: 27.3
click at [873, 436] on canvas "Map" at bounding box center [693, 346] width 1387 height 611
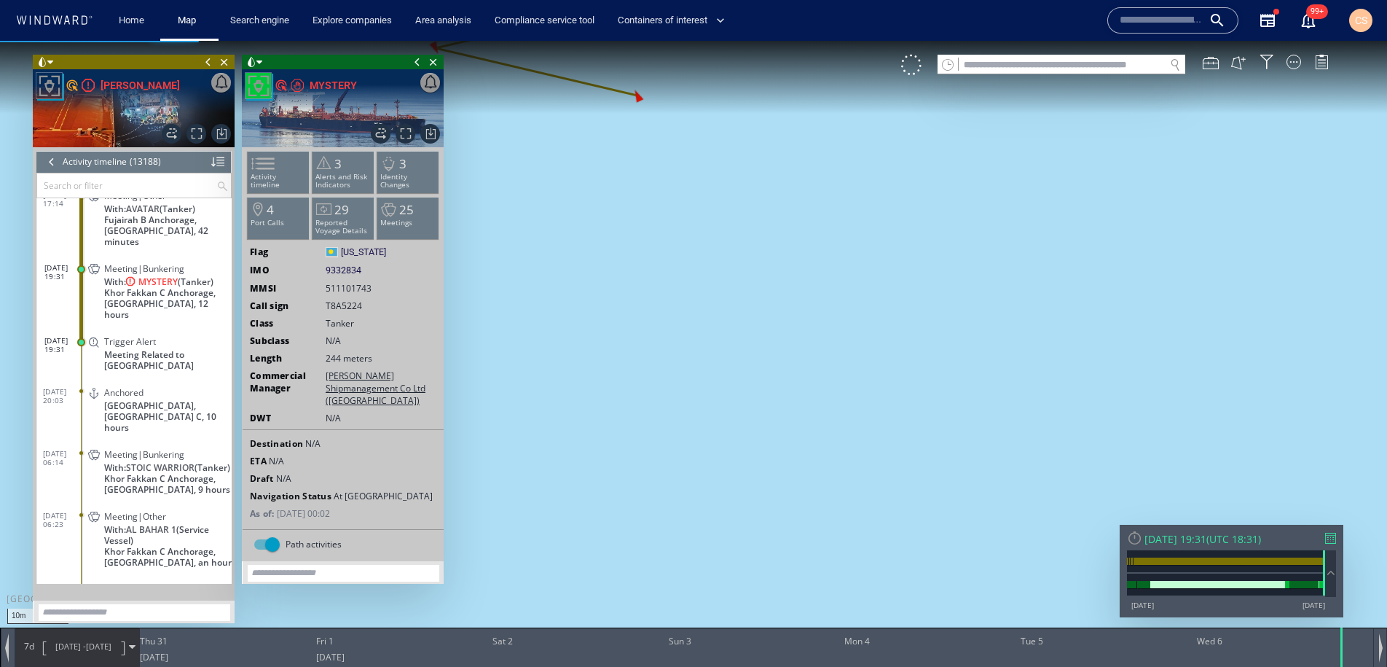
drag, startPoint x: 823, startPoint y: 247, endPoint x: 967, endPoint y: 542, distance: 328.4
click at [967, 542] on canvas "Map" at bounding box center [693, 346] width 1387 height 611
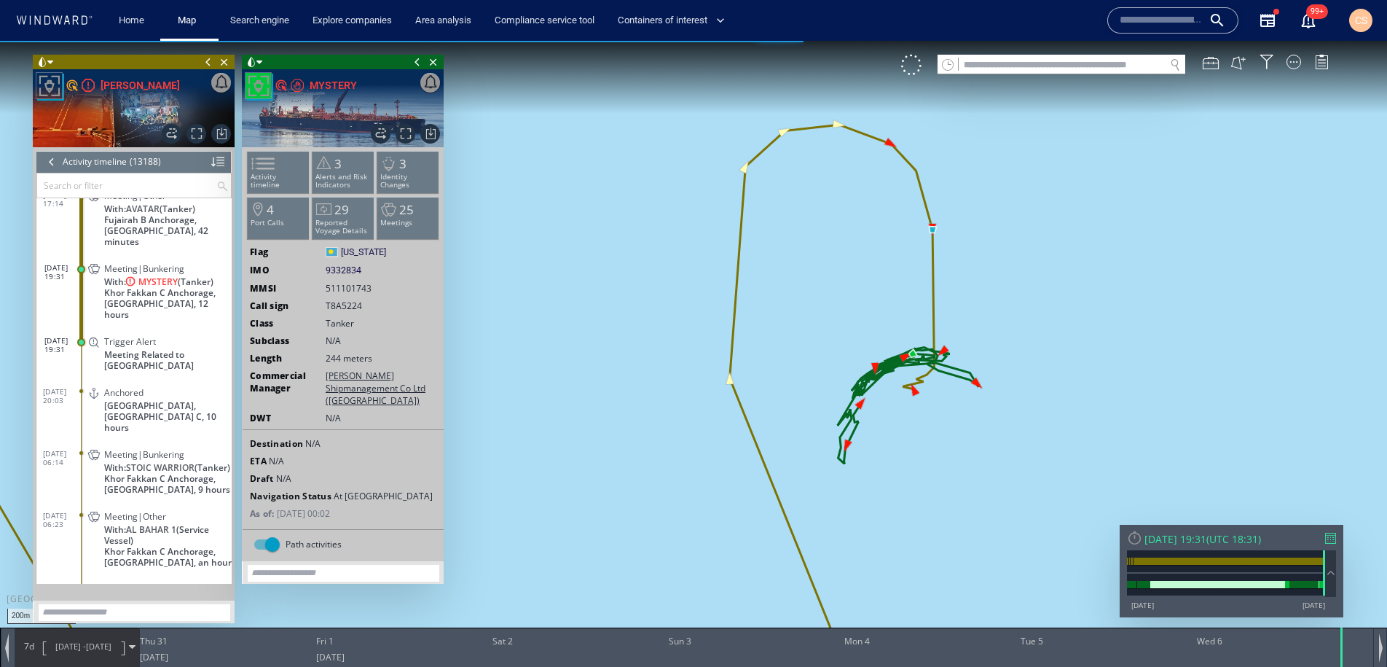
drag, startPoint x: 971, startPoint y: 495, endPoint x: 931, endPoint y: 275, distance: 222.9
click at [931, 275] on canvas "Map" at bounding box center [693, 346] width 1387 height 611
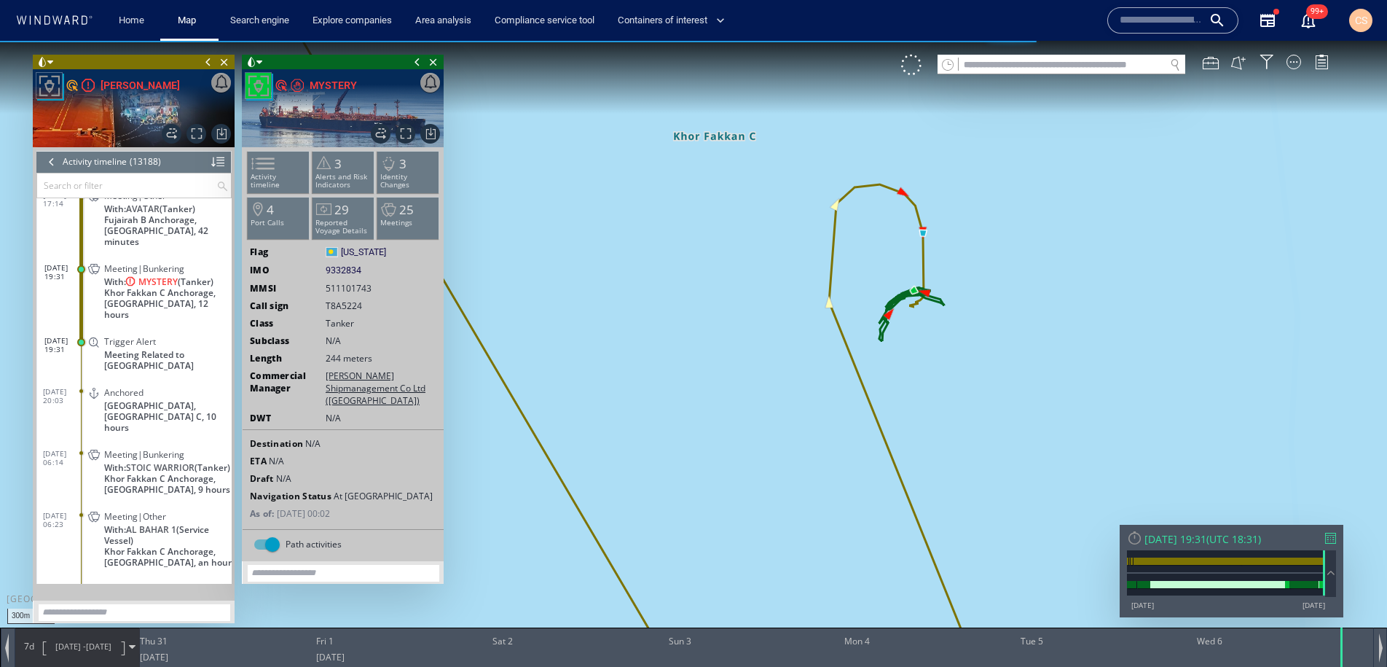
drag, startPoint x: 1010, startPoint y: 461, endPoint x: 825, endPoint y: 283, distance: 256.1
click at [825, 283] on canvas "Map" at bounding box center [693, 346] width 1387 height 611
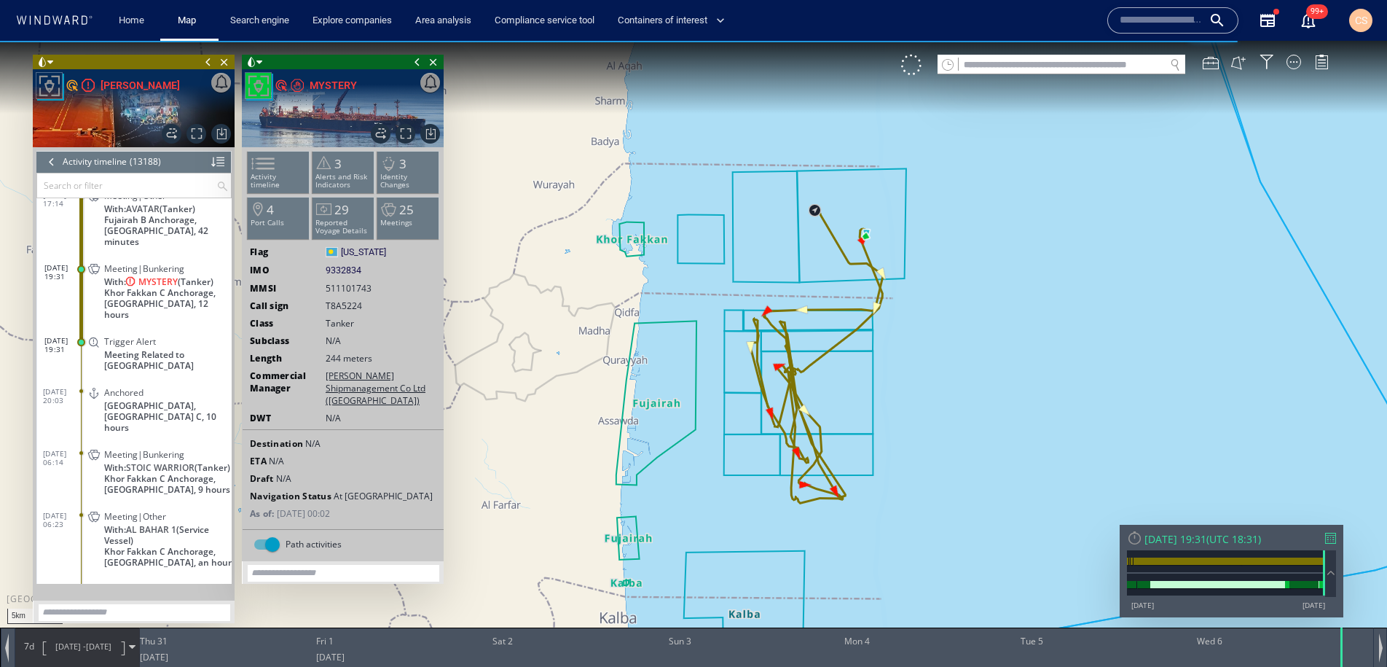
drag, startPoint x: 866, startPoint y: 558, endPoint x: 856, endPoint y: 396, distance: 162.0
click at [856, 396] on canvas "Map" at bounding box center [693, 346] width 1387 height 611
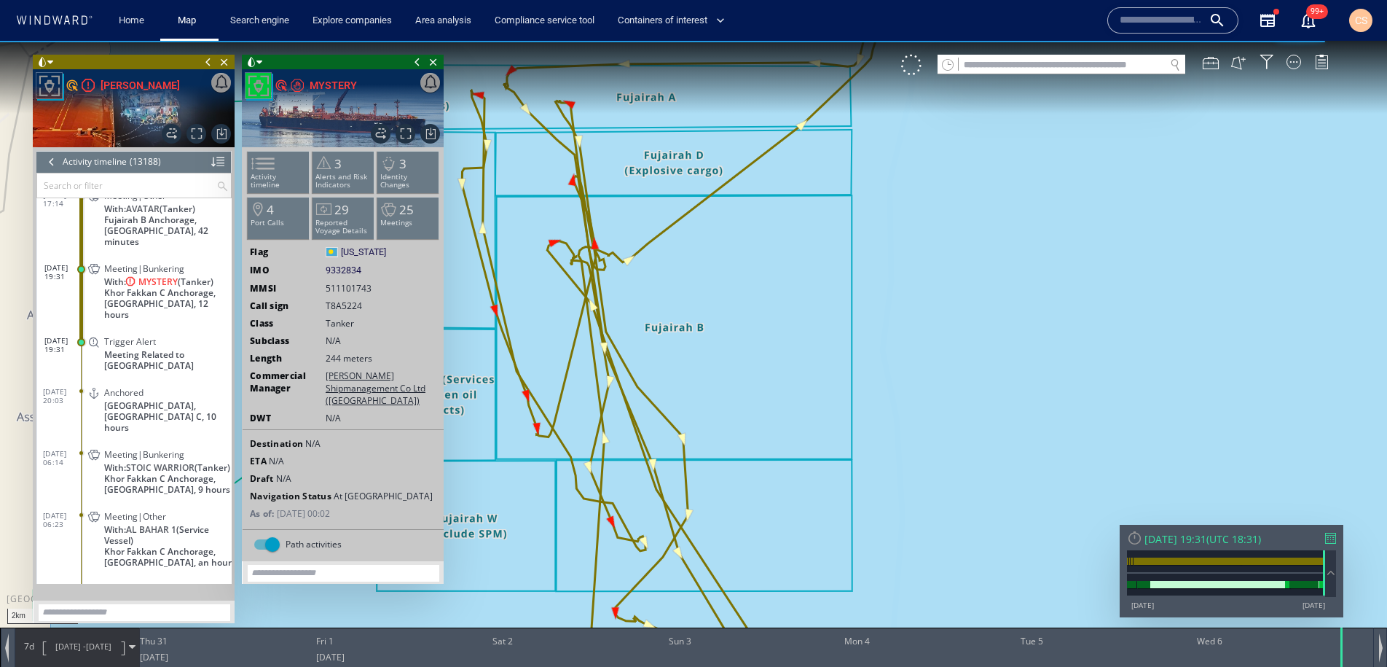
drag, startPoint x: 893, startPoint y: 326, endPoint x: 862, endPoint y: 540, distance: 215.7
click at [861, 541] on canvas "Map" at bounding box center [693, 346] width 1387 height 611
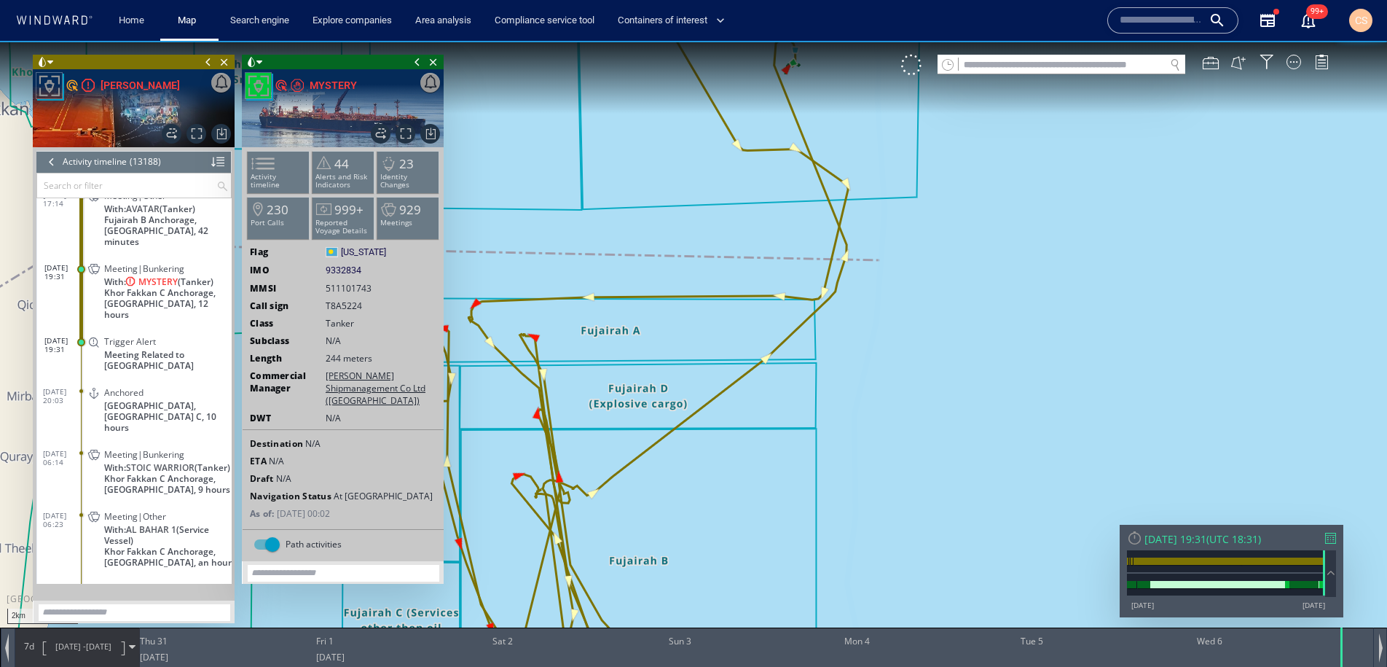
drag, startPoint x: 989, startPoint y: 356, endPoint x: 978, endPoint y: 529, distance: 173.0
click at [978, 529] on canvas "Map" at bounding box center [693, 346] width 1387 height 611
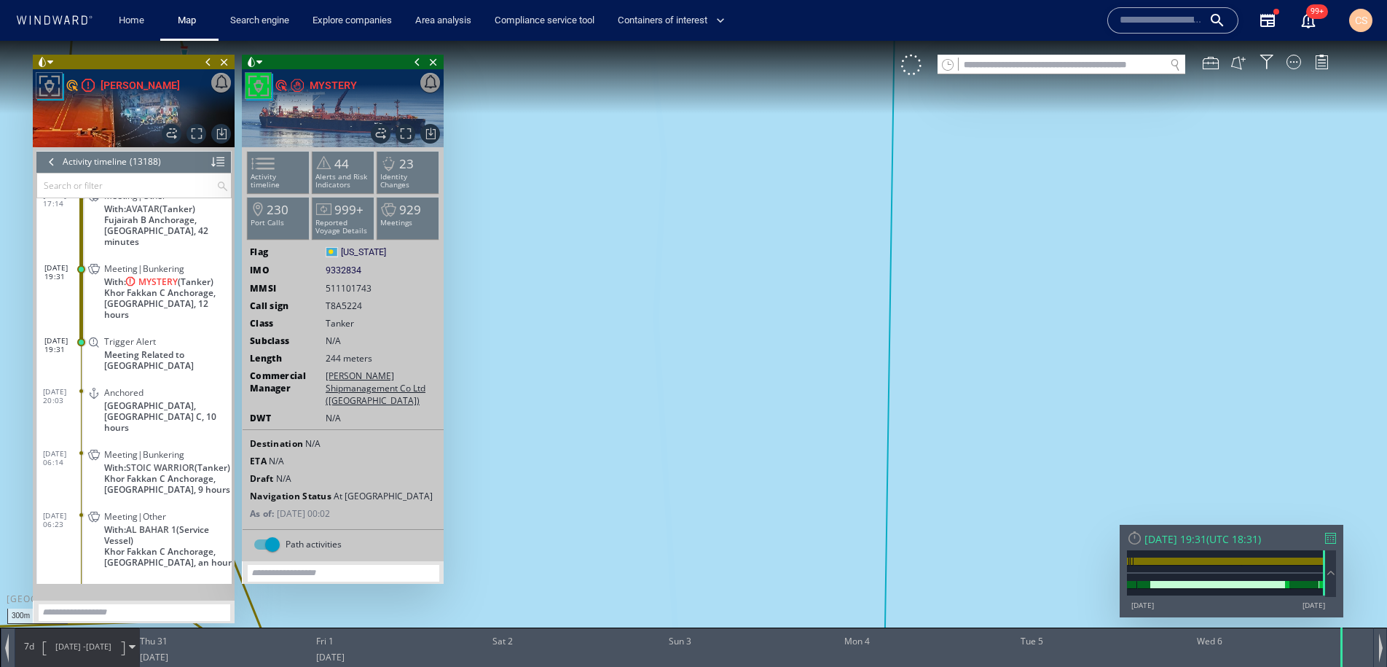
drag, startPoint x: 758, startPoint y: 285, endPoint x: 991, endPoint y: 409, distance: 264.3
click at [1165, 445] on canvas "Map" at bounding box center [693, 346] width 1387 height 611
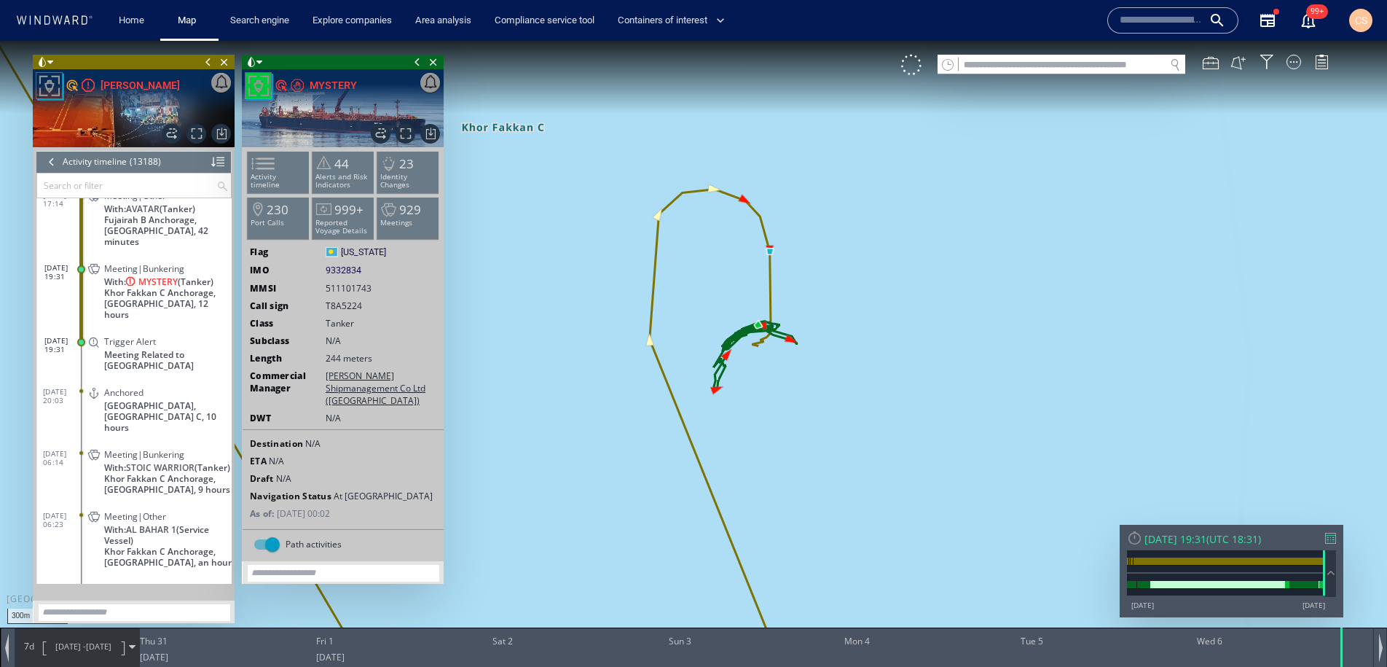
drag, startPoint x: 944, startPoint y: 428, endPoint x: 962, endPoint y: 431, distance: 18.6
click at [962, 431] on canvas "Map" at bounding box center [693, 346] width 1387 height 611
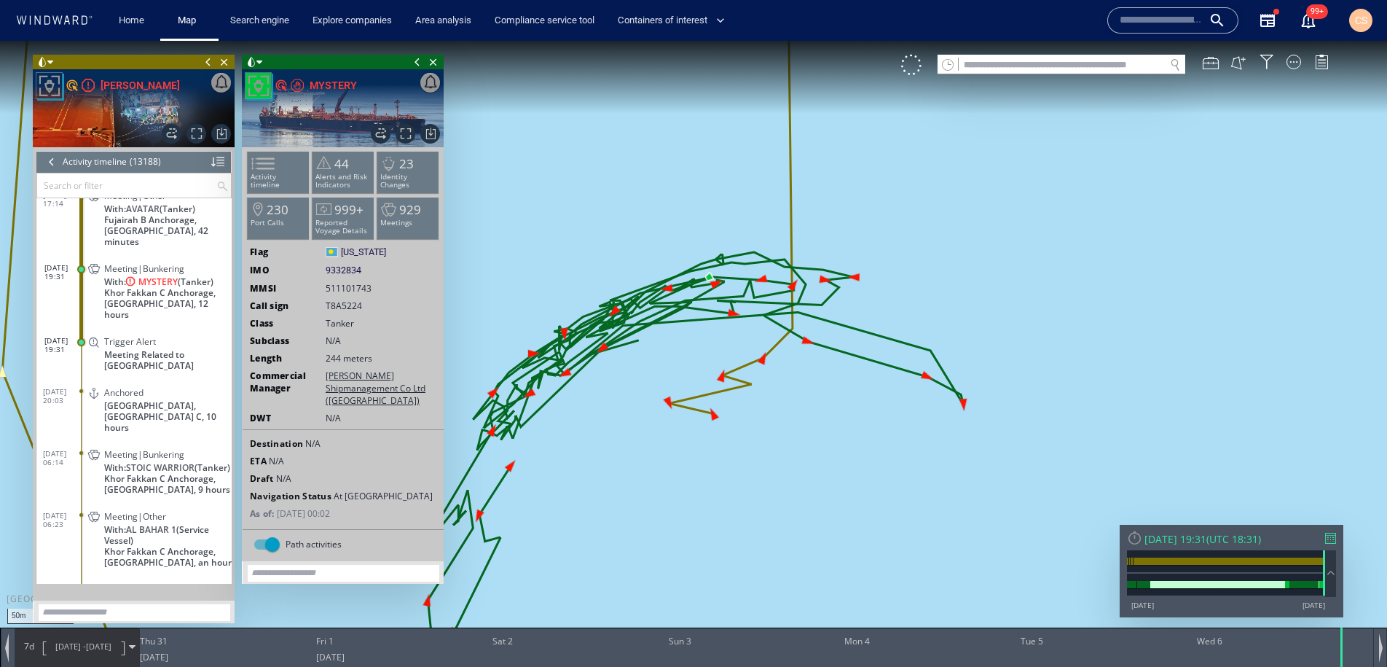
drag, startPoint x: 820, startPoint y: 463, endPoint x: 879, endPoint y: 365, distance: 114.7
click at [879, 365] on canvas "Map" at bounding box center [693, 346] width 1387 height 611
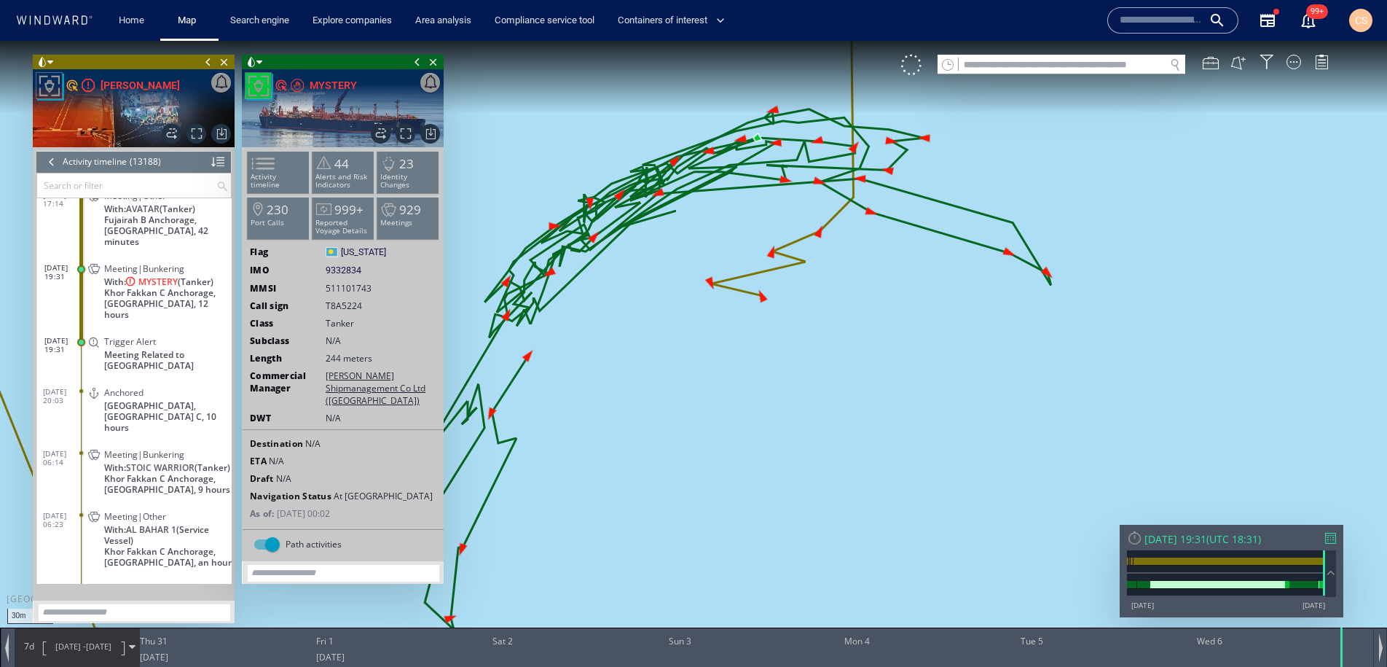
click at [1335, 537] on div at bounding box center [1330, 538] width 11 height 11
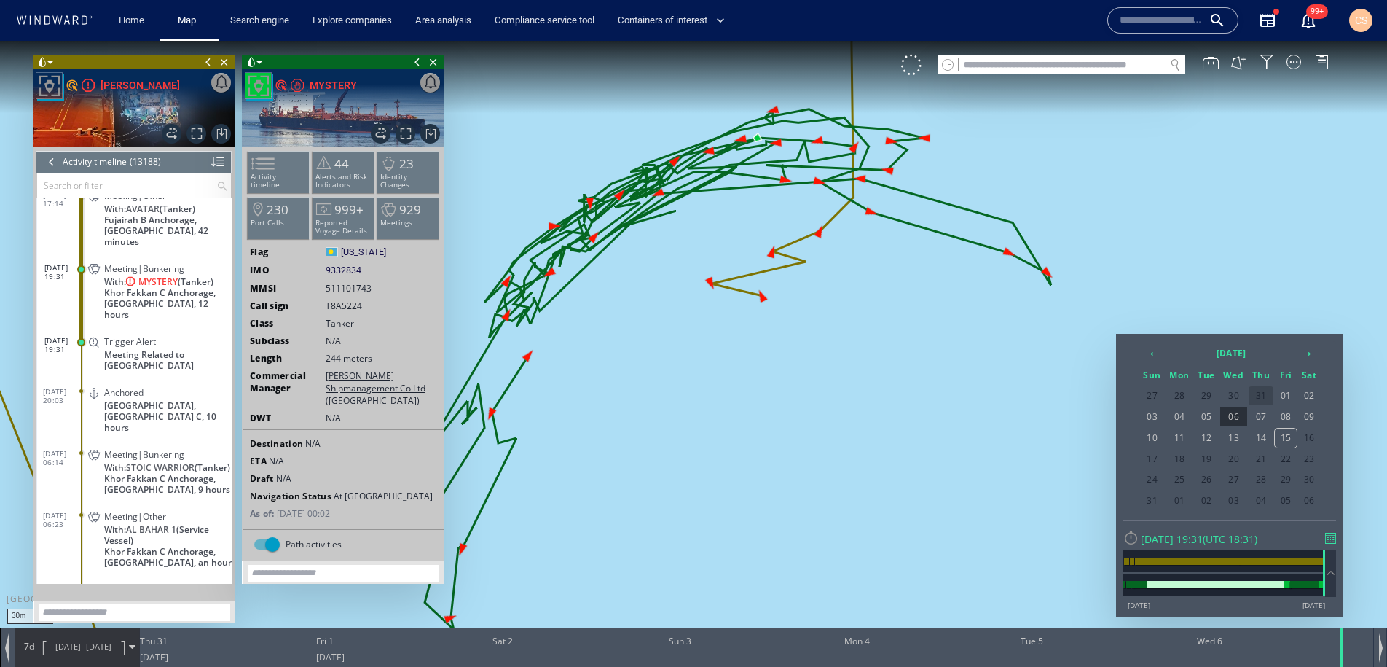
click at [1264, 413] on span "07" at bounding box center [1261, 416] width 25 height 19
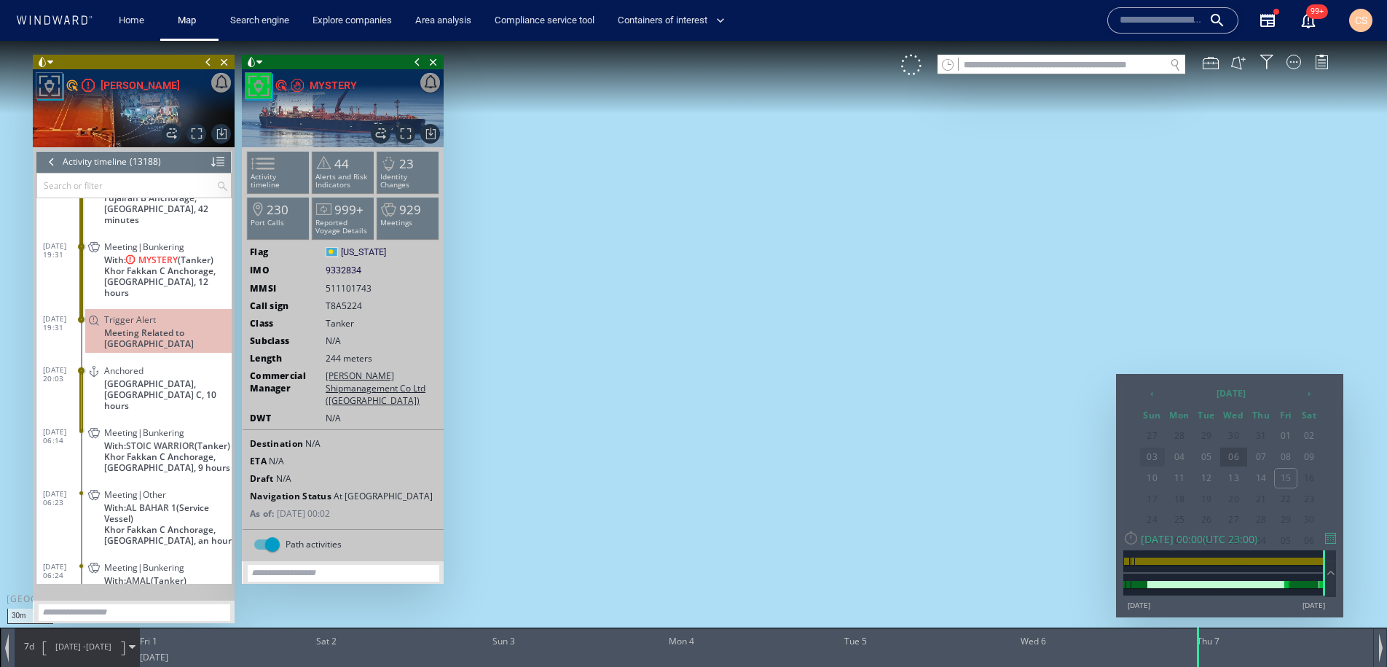
scroll to position [527292, 0]
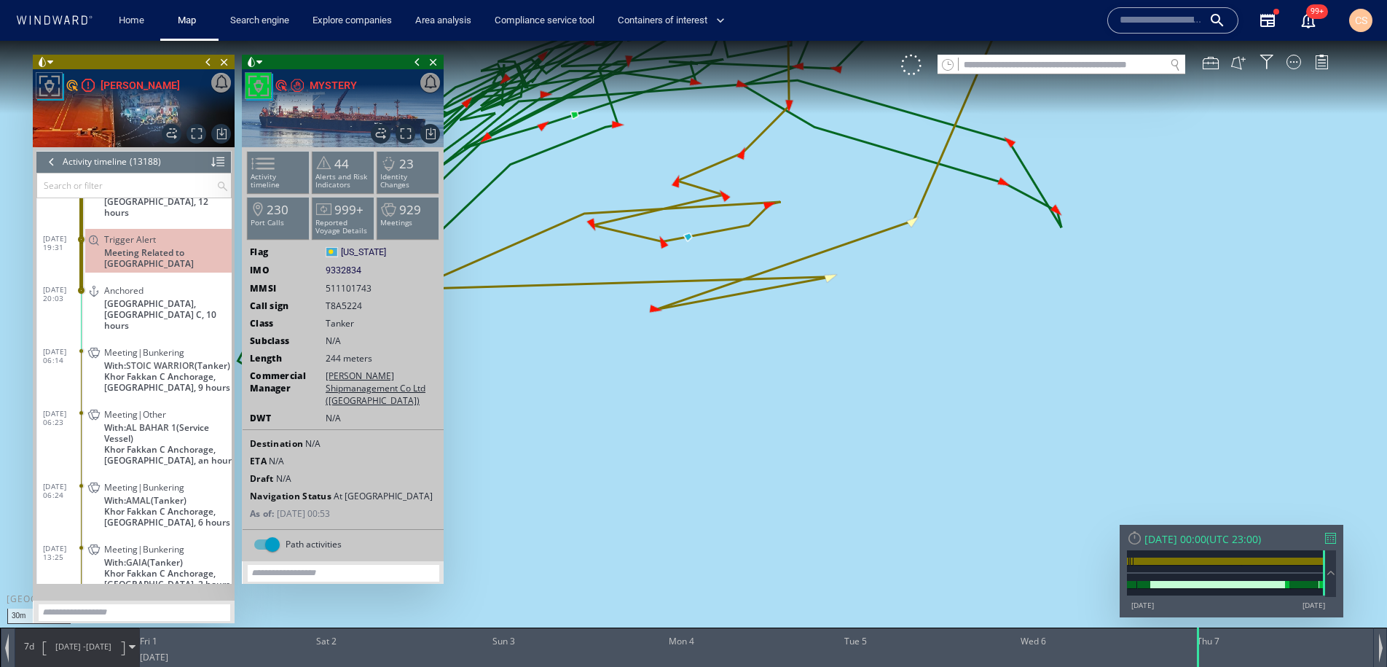
drag, startPoint x: 948, startPoint y: 420, endPoint x: 1042, endPoint y: 551, distance: 161.8
click at [1042, 551] on canvas "Map" at bounding box center [693, 346] width 1387 height 611
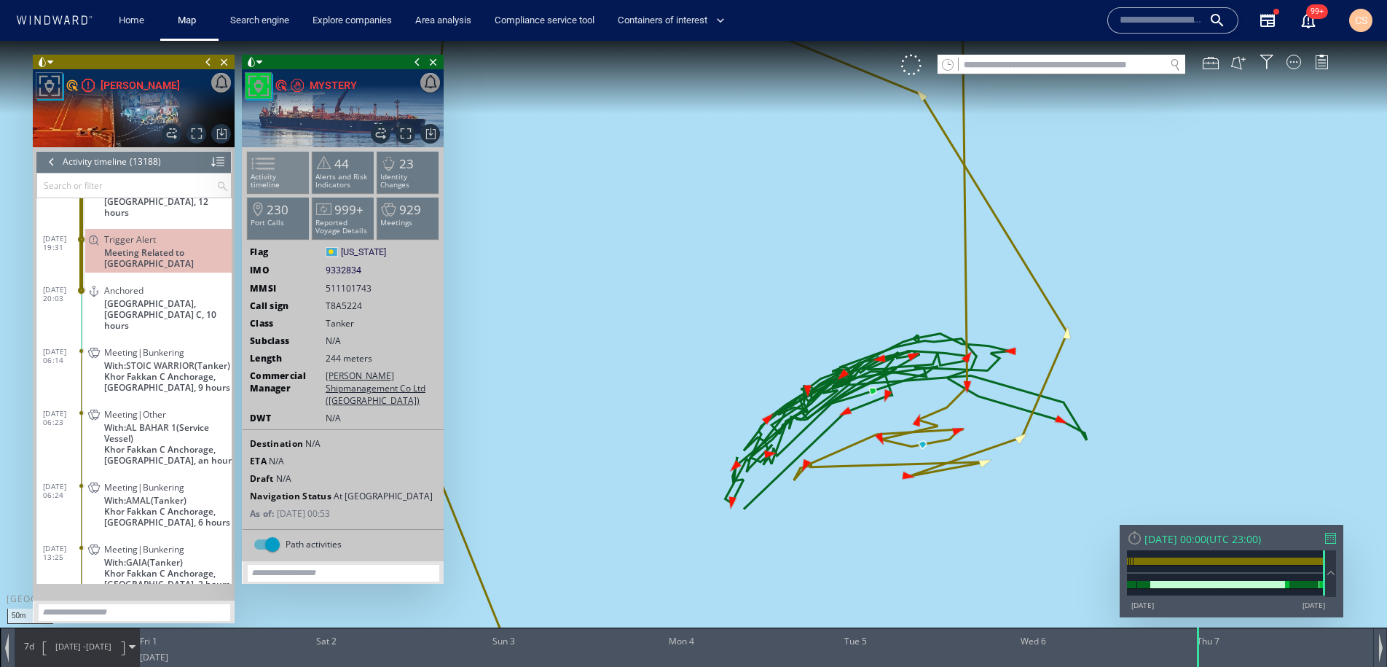
click at [288, 177] on p "Activity timeline" at bounding box center [279, 181] width 62 height 16
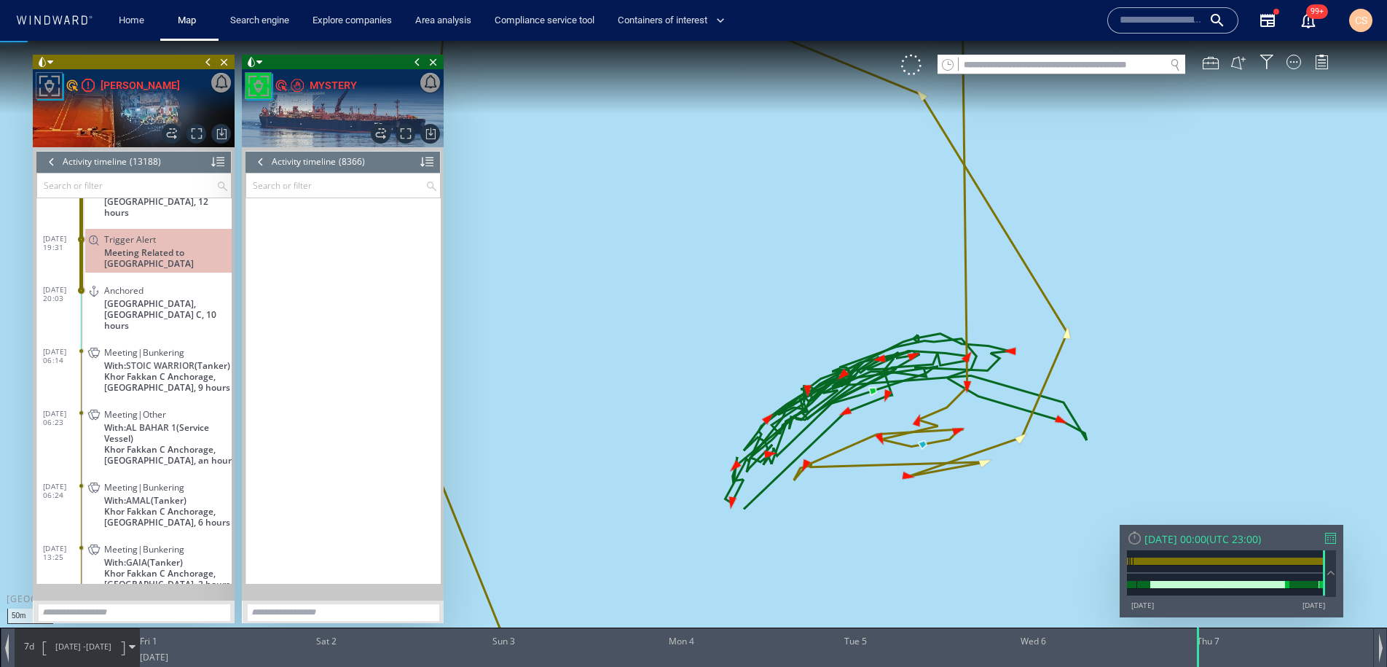
scroll to position [334326, 0]
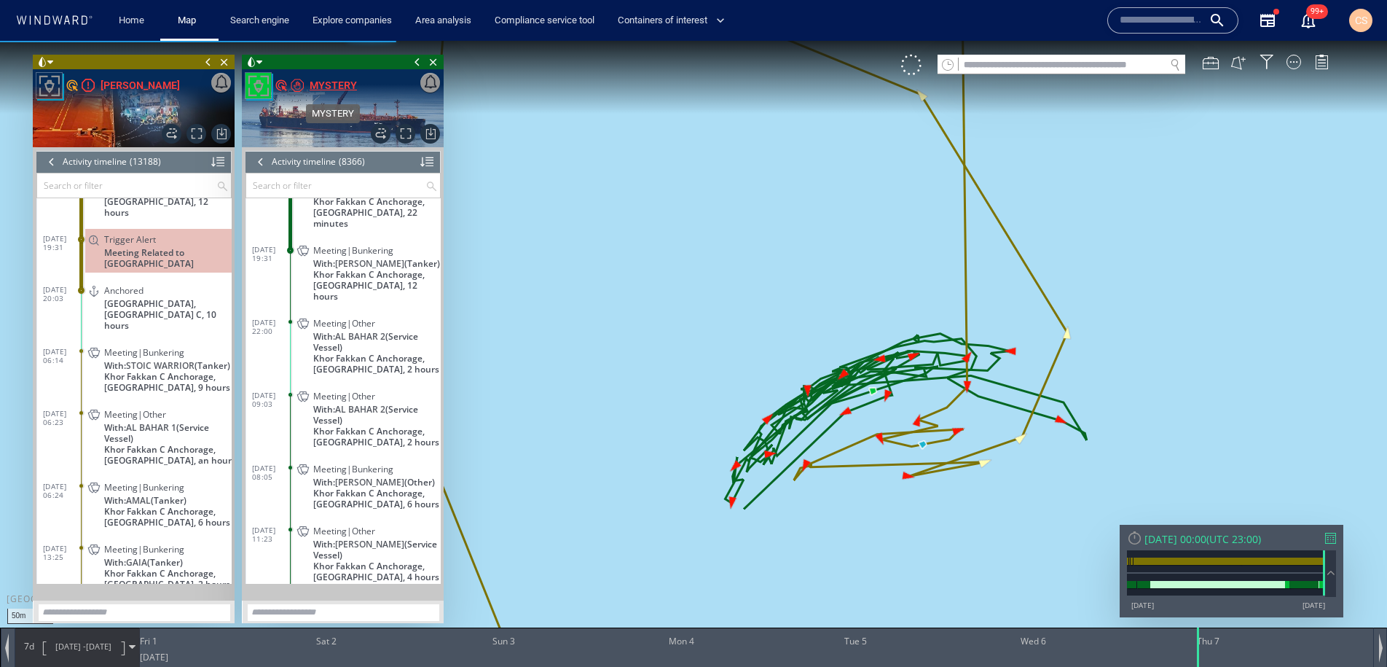
click at [322, 84] on div "MYSTERY" at bounding box center [333, 84] width 47 height 17
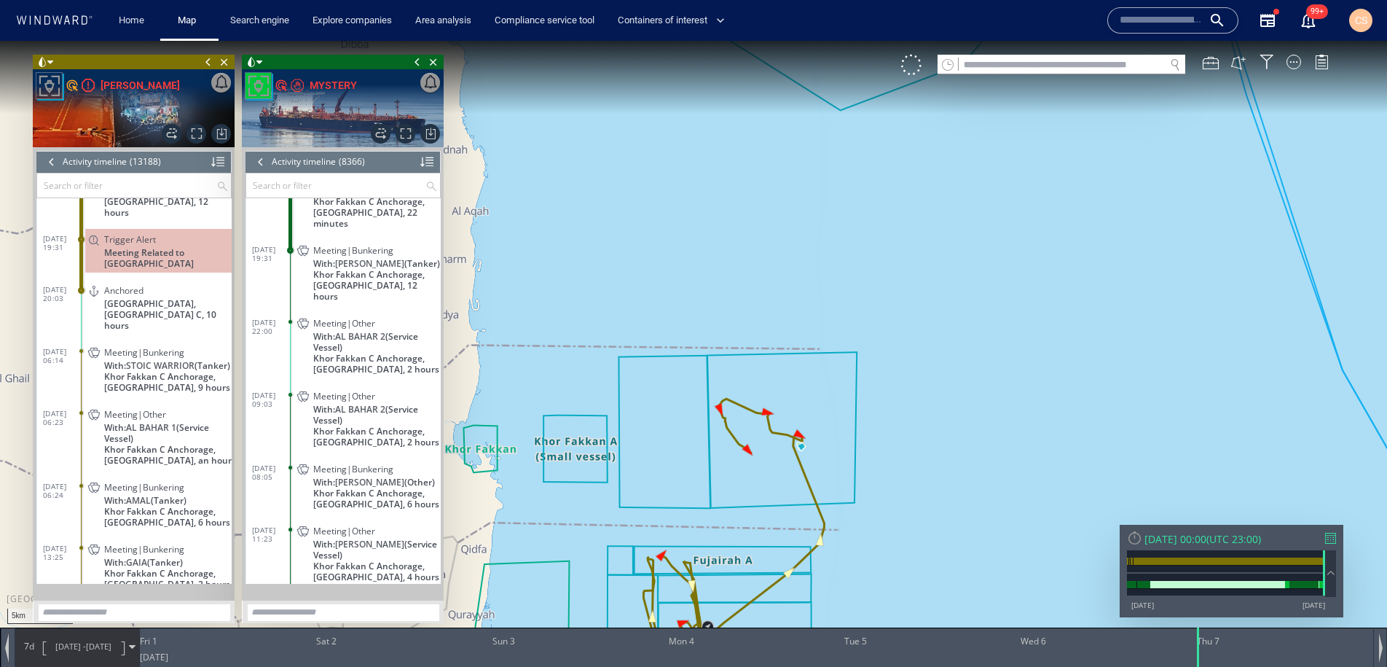
drag, startPoint x: 929, startPoint y: 463, endPoint x: 884, endPoint y: 345, distance: 125.4
click at [884, 345] on canvas "Map" at bounding box center [693, 346] width 1387 height 611
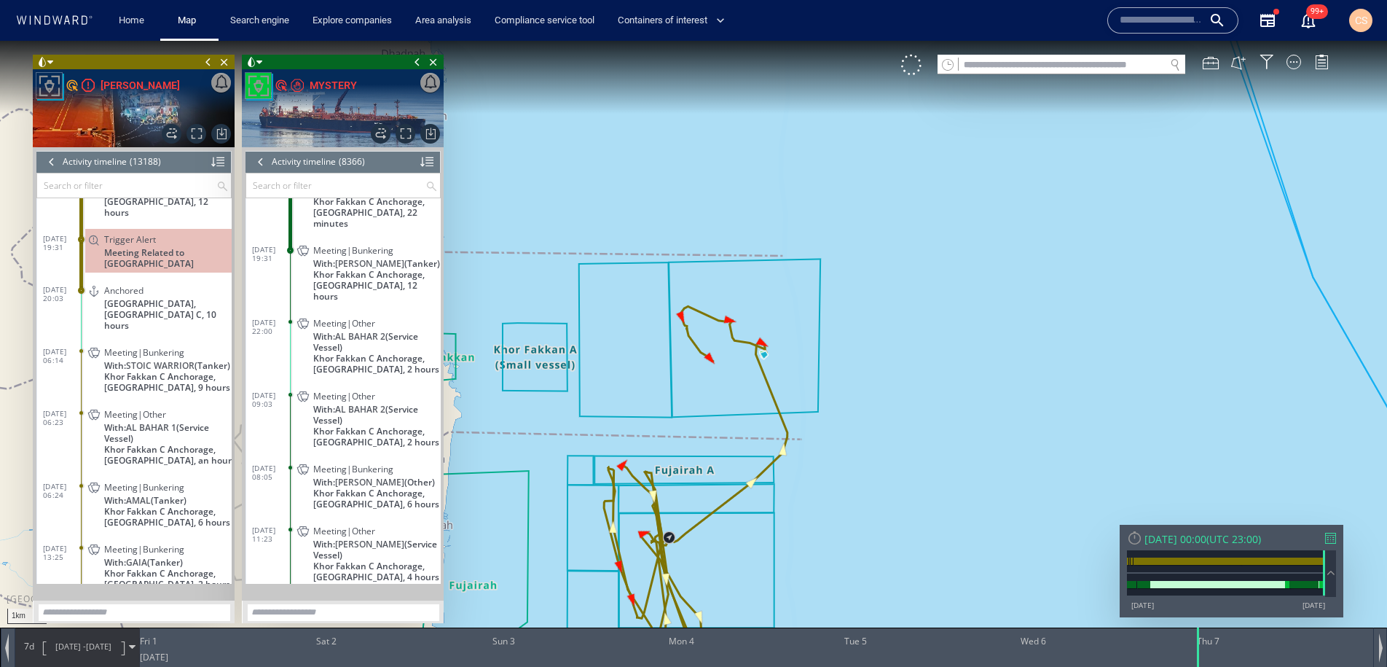
scroll to position [334324, 0]
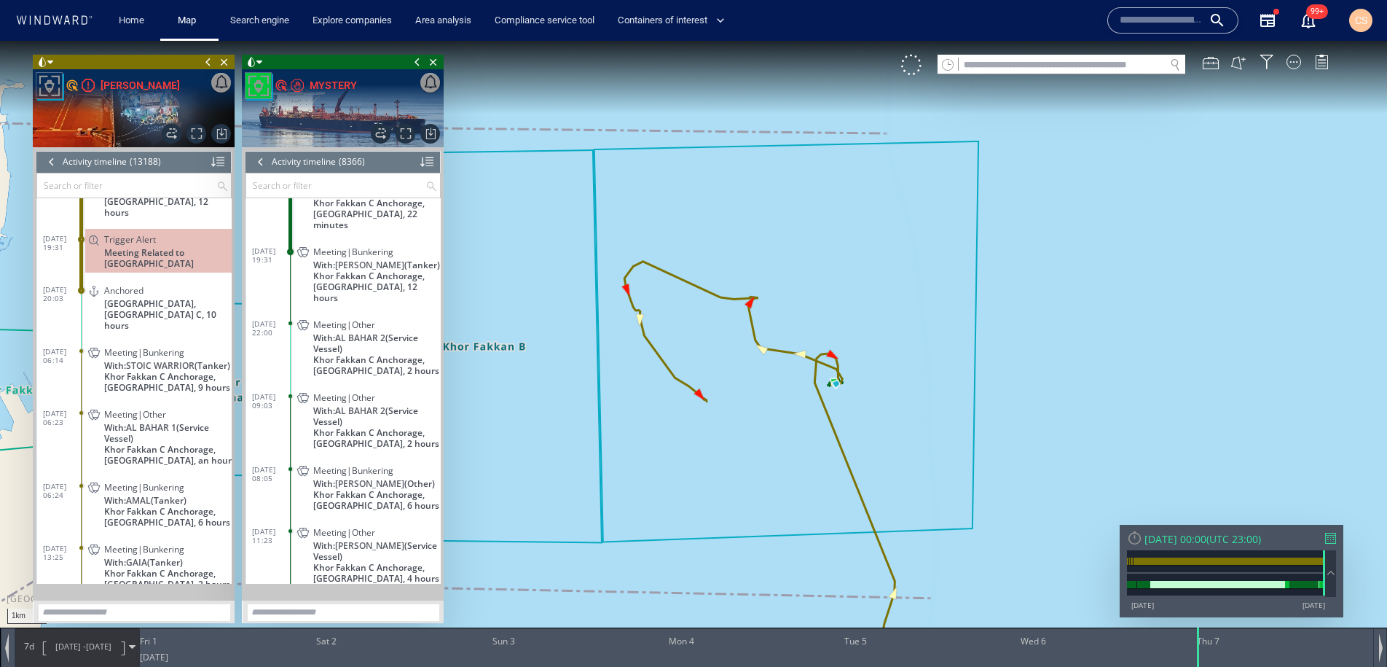
click at [1330, 535] on div at bounding box center [1330, 538] width 11 height 11
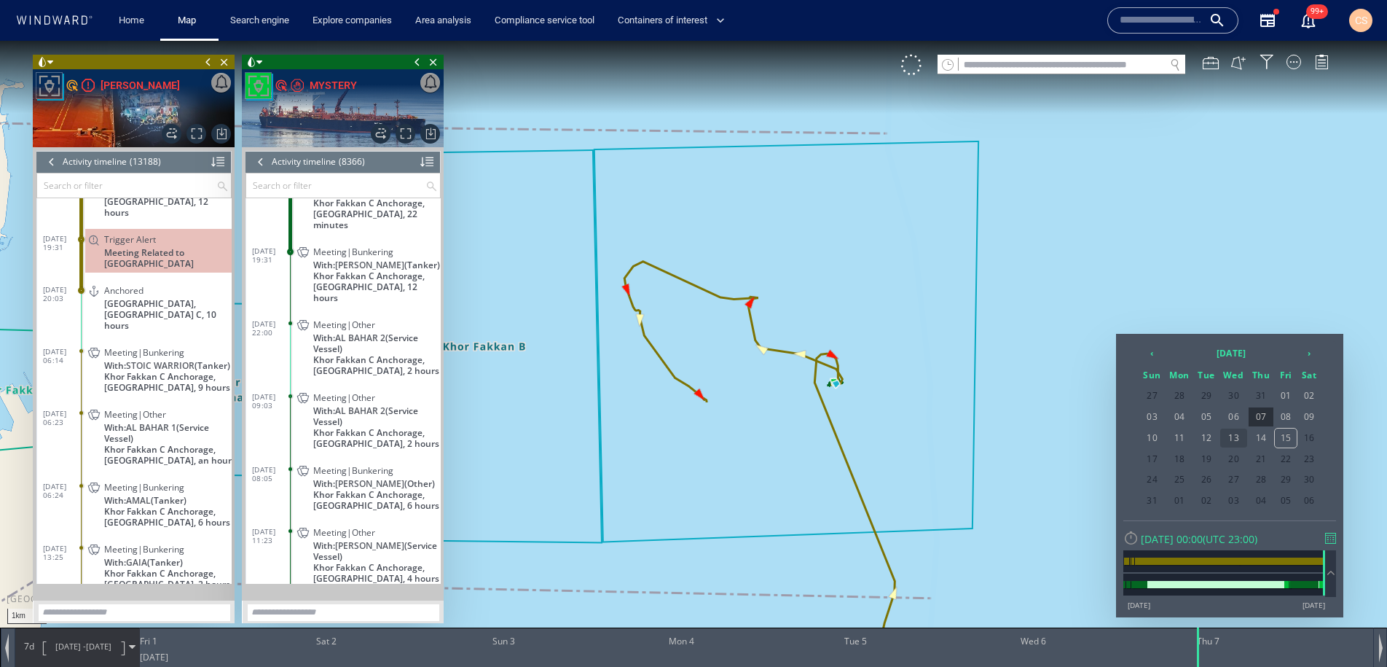
drag, startPoint x: 1292, startPoint y: 416, endPoint x: 1245, endPoint y: 444, distance: 54.2
click at [1292, 416] on span "08" at bounding box center [1286, 416] width 22 height 19
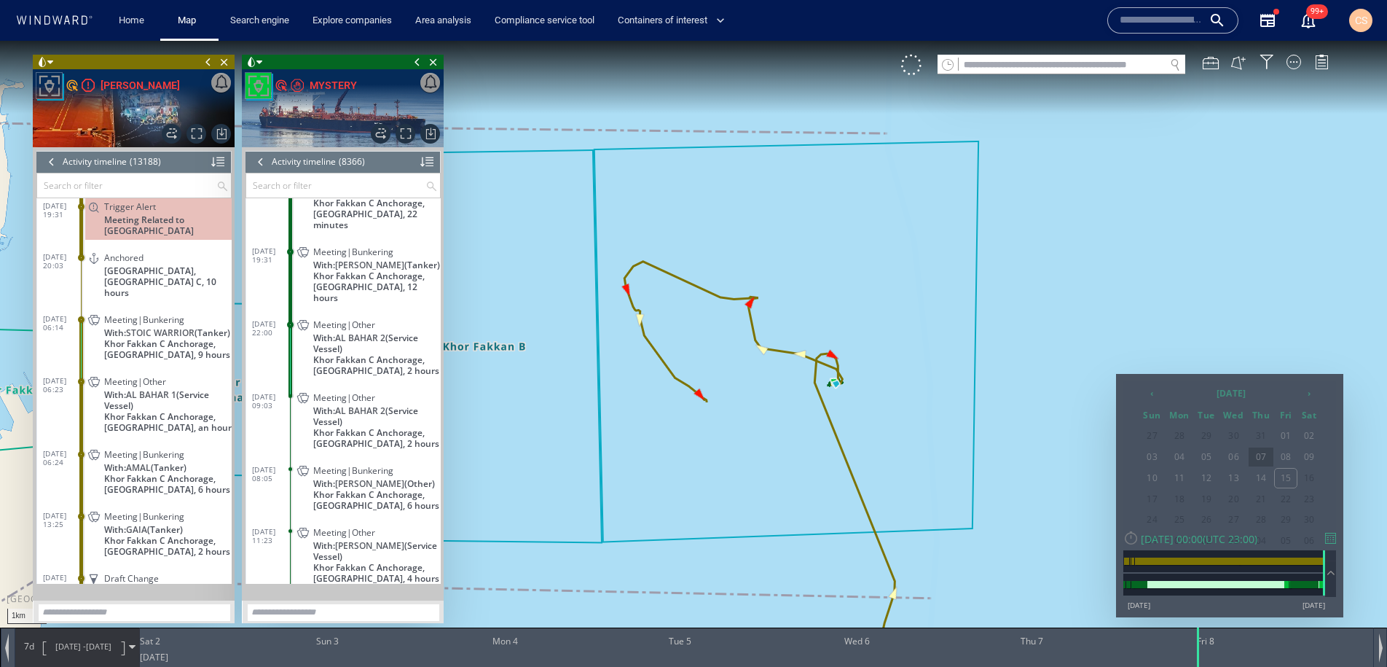
scroll to position [334326, 0]
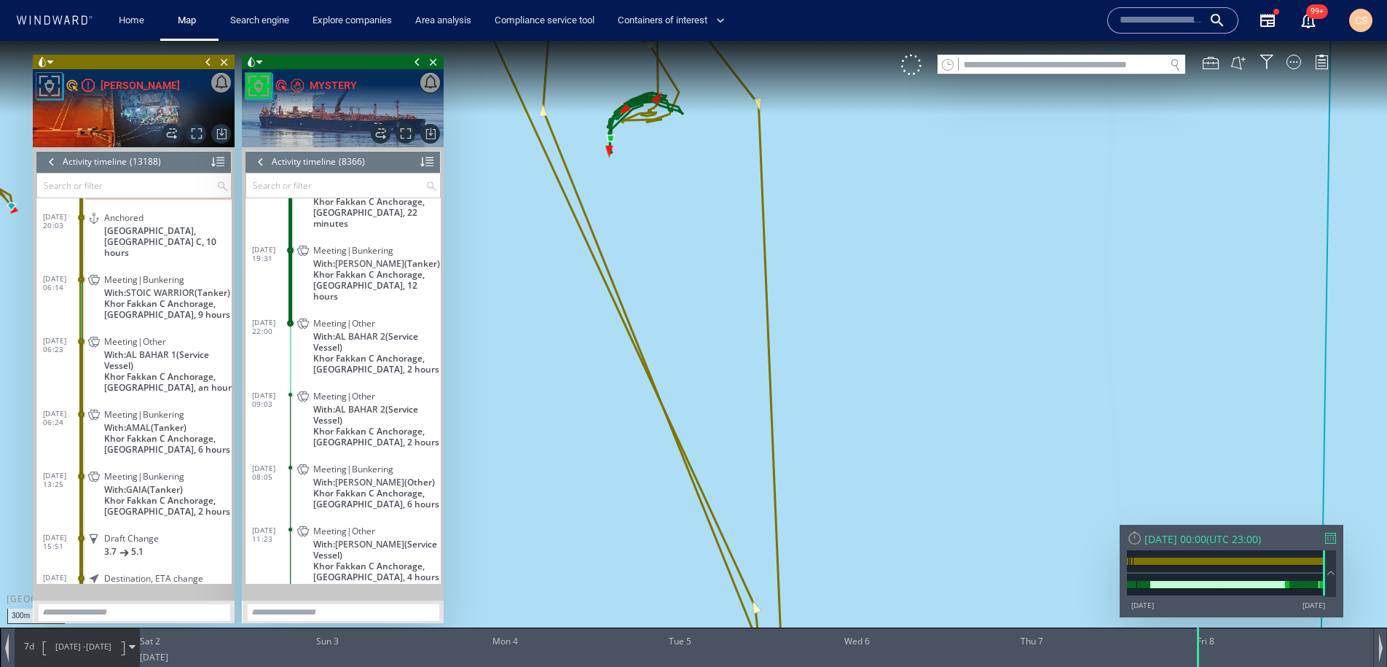
drag, startPoint x: 952, startPoint y: 511, endPoint x: 1097, endPoint y: 618, distance: 179.8
click at [1103, 41] on div "300m © Mapbox © OpenStreetMap Improve this map 0 0 Fri 1 August 2025 Sat 2 Sun …" at bounding box center [693, 41] width 1387 height 0
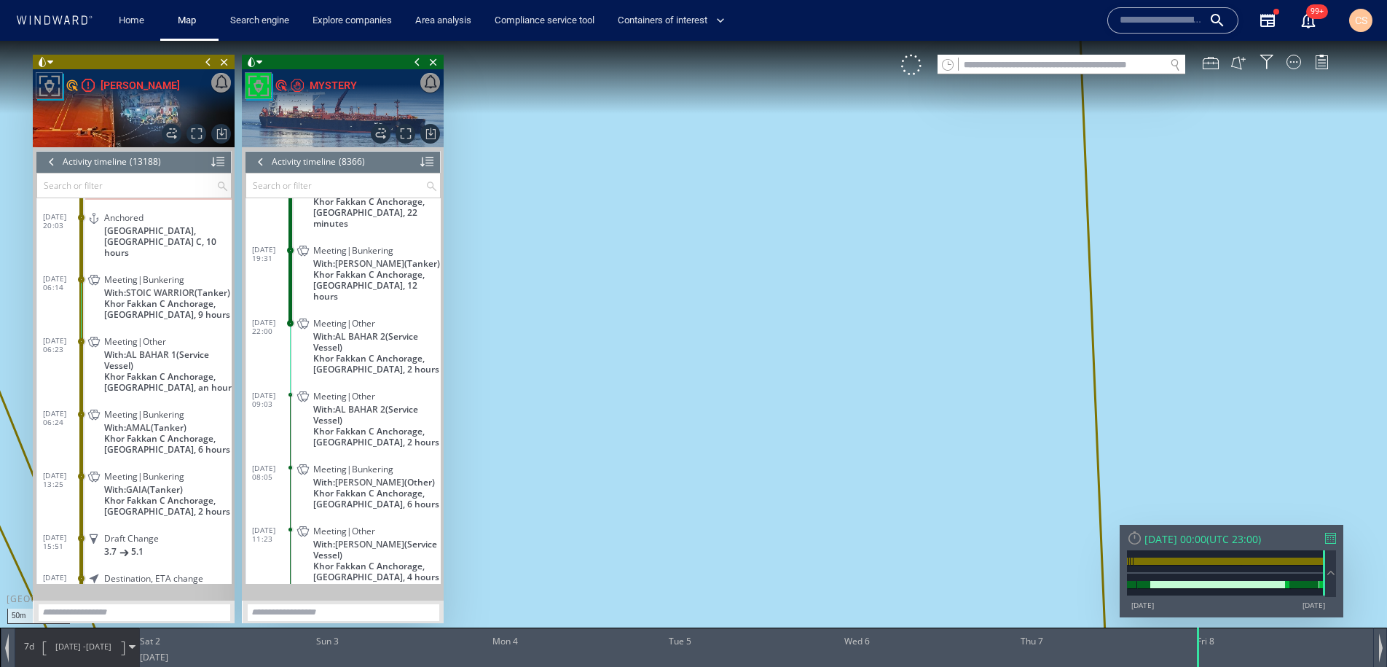
drag, startPoint x: 771, startPoint y: 317, endPoint x: 895, endPoint y: 224, distance: 155.2
click at [1121, 666] on html "50m © Mapbox © OpenStreetMap Improve this map 0 0 Fri 1 August 2025 Sat 2 Sun 3…" at bounding box center [693, 354] width 1387 height 626
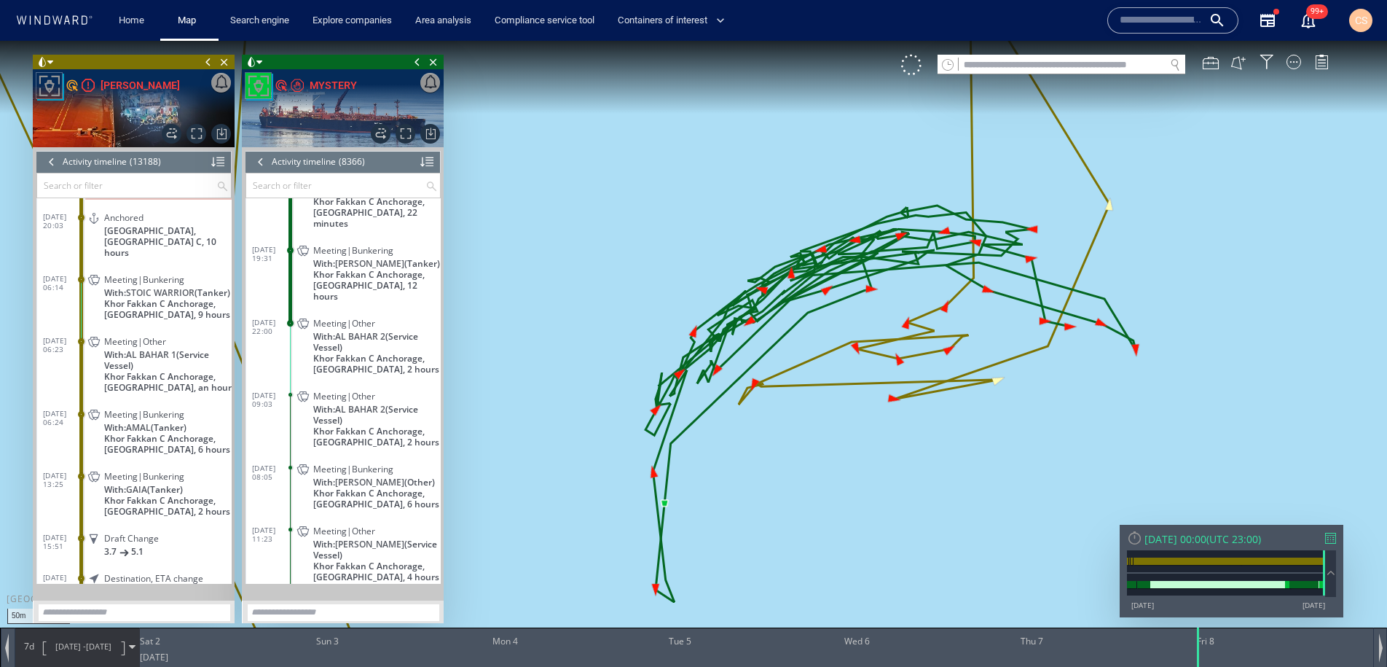
drag, startPoint x: 848, startPoint y: 224, endPoint x: 994, endPoint y: 565, distance: 371.1
click at [1042, 594] on canvas "Map" at bounding box center [693, 346] width 1387 height 611
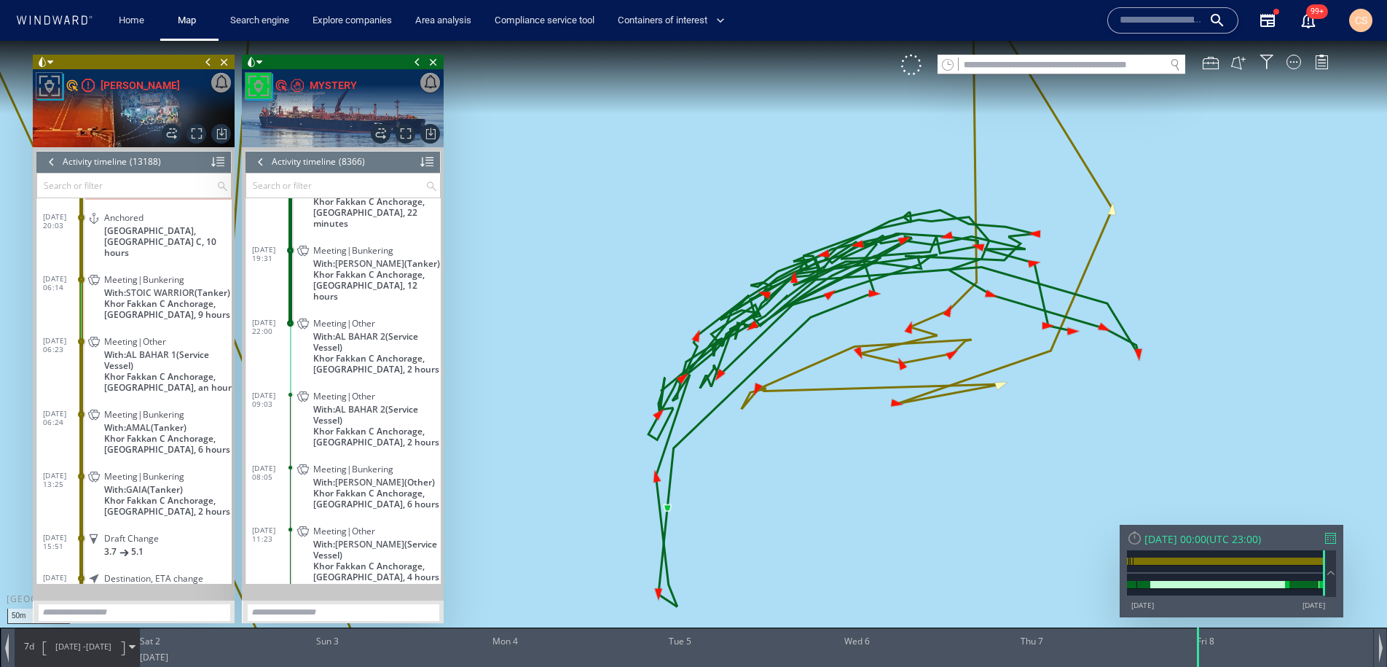
drag, startPoint x: 1058, startPoint y: 431, endPoint x: 970, endPoint y: 441, distance: 88.8
click at [970, 441] on canvas "Map" at bounding box center [693, 346] width 1387 height 611
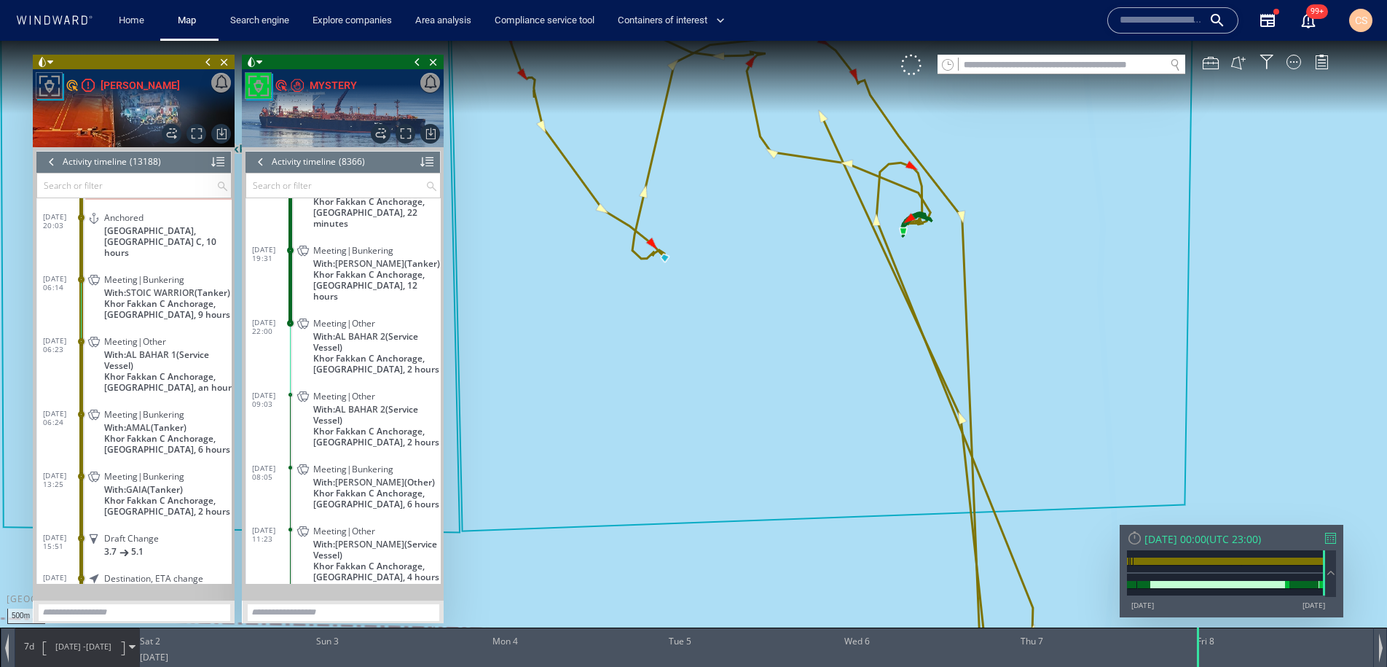
drag, startPoint x: 970, startPoint y: 441, endPoint x: 915, endPoint y: 208, distance: 238.7
click at [916, 208] on canvas "Map" at bounding box center [693, 346] width 1387 height 611
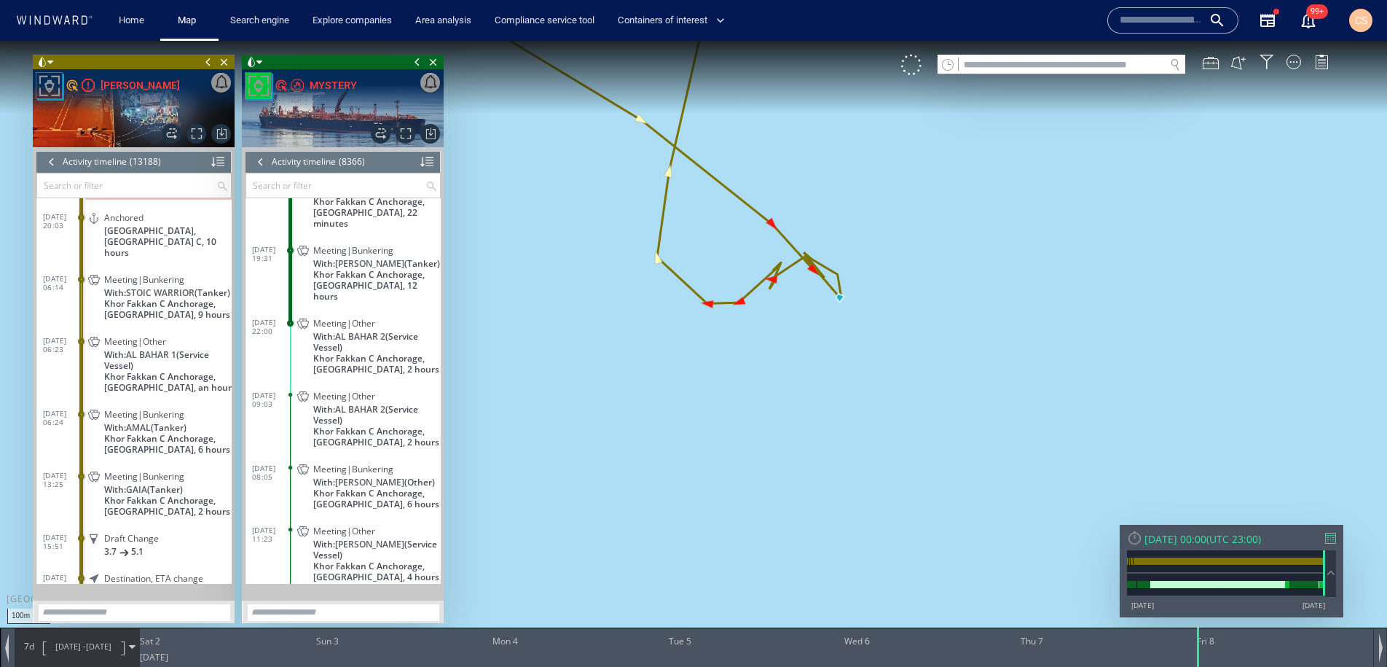
drag, startPoint x: 822, startPoint y: 204, endPoint x: 874, endPoint y: 402, distance: 205.0
click at [874, 402] on canvas "Map" at bounding box center [693, 346] width 1387 height 611
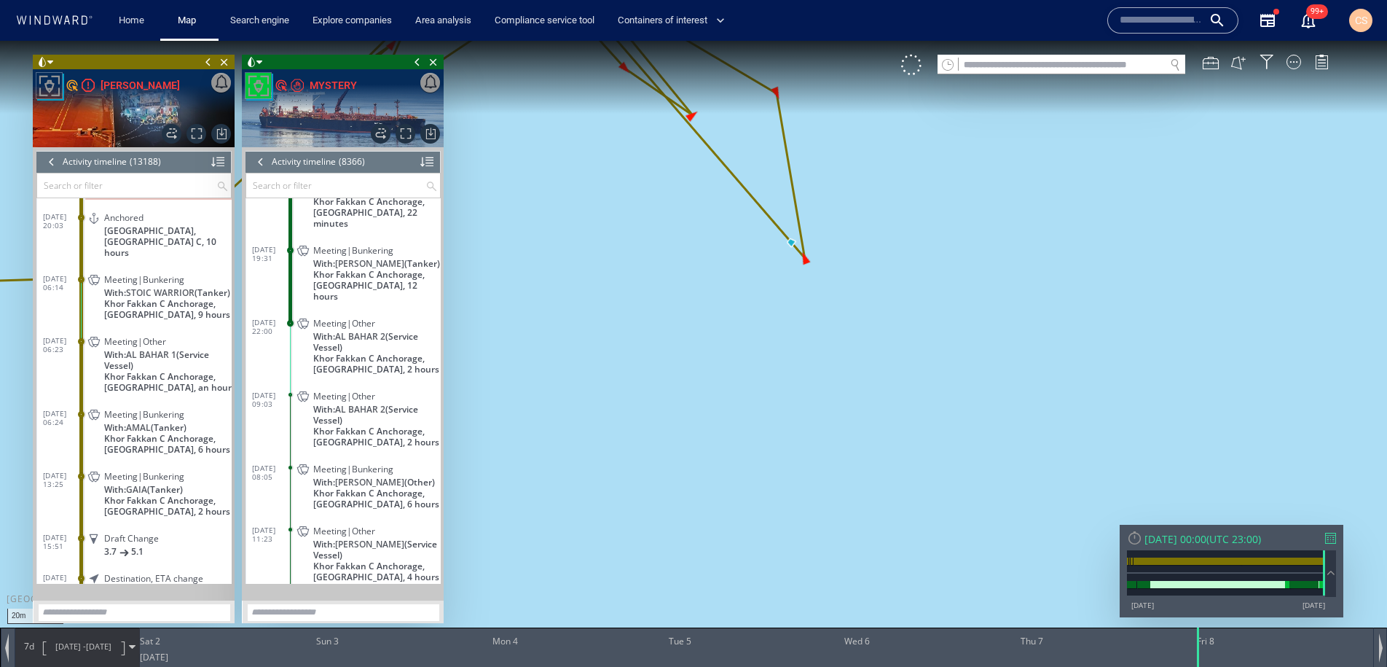
drag, startPoint x: 748, startPoint y: 288, endPoint x: 1088, endPoint y: 371, distance: 349.5
click at [1088, 371] on canvas "Map" at bounding box center [693, 346] width 1387 height 611
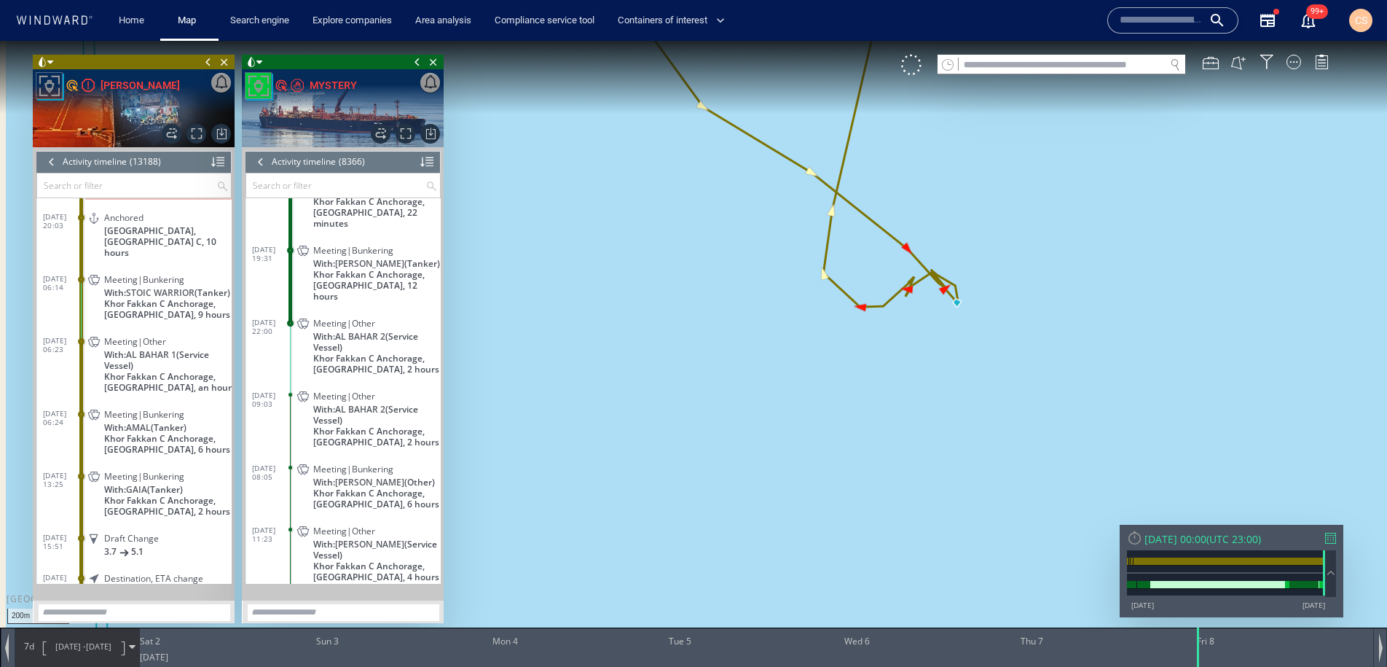
drag, startPoint x: 1127, startPoint y: 315, endPoint x: 774, endPoint y: 281, distance: 354.2
click at [774, 281] on canvas "Map" at bounding box center [693, 346] width 1387 height 611
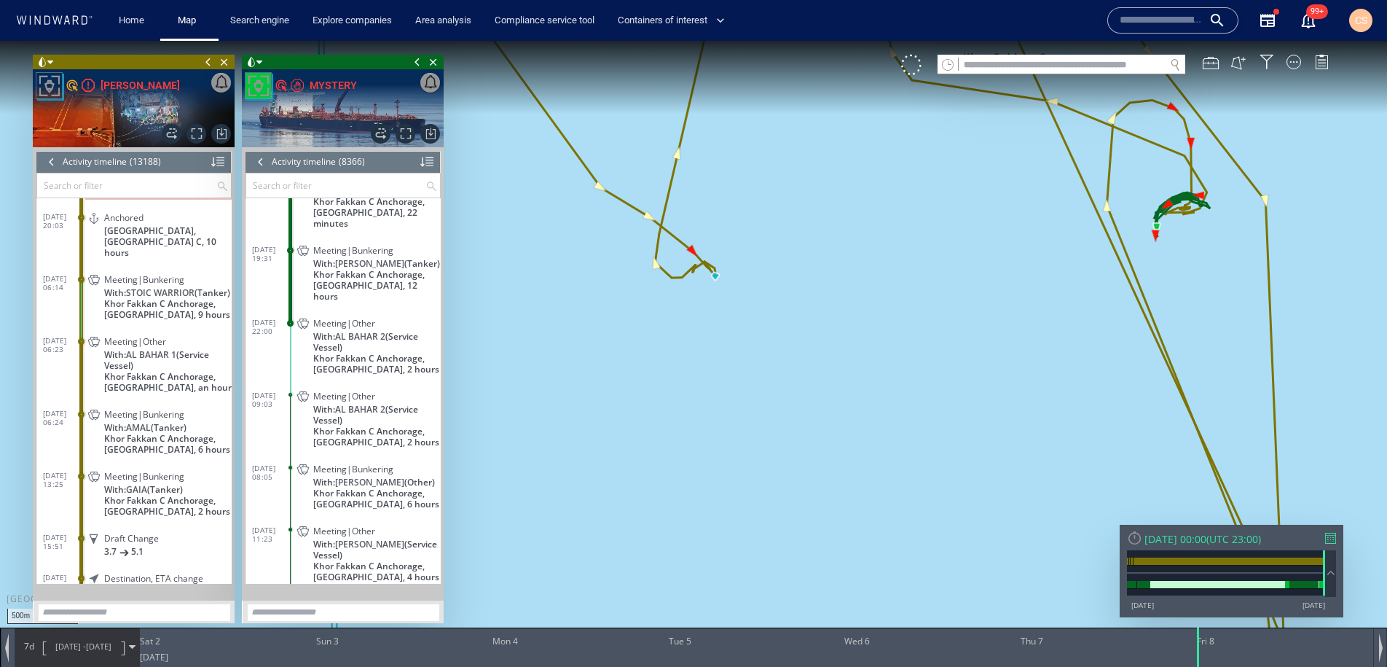
drag, startPoint x: 1025, startPoint y: 281, endPoint x: 715, endPoint y: 248, distance: 312.1
click at [696, 250] on canvas "Map" at bounding box center [693, 346] width 1387 height 611
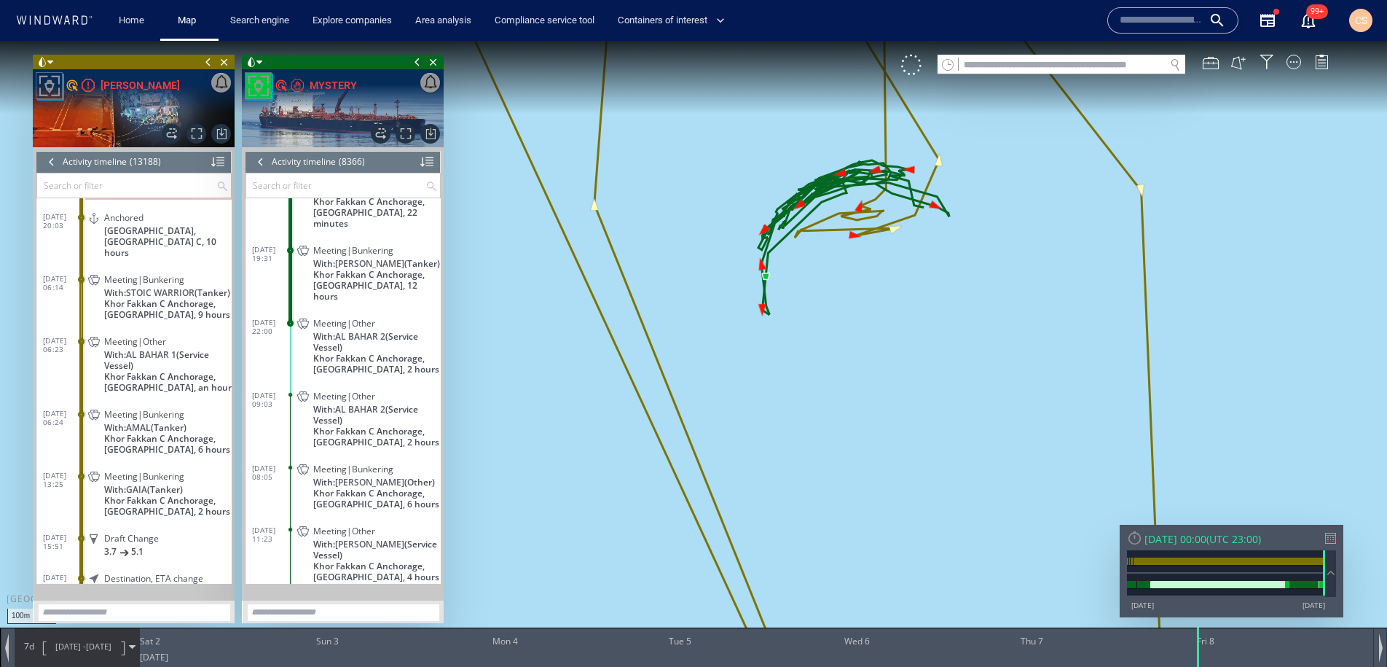
drag, startPoint x: 789, startPoint y: 256, endPoint x: 814, endPoint y: 369, distance: 115.1
click at [817, 395] on canvas "Map" at bounding box center [693, 346] width 1387 height 611
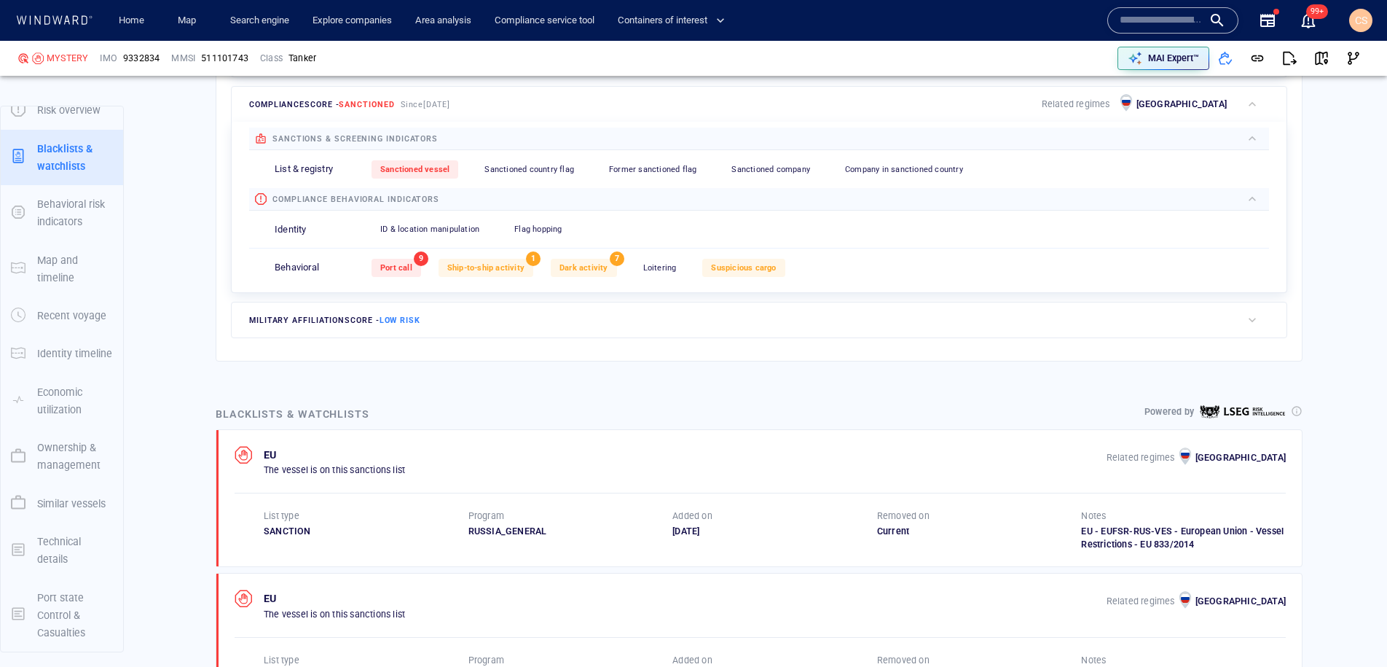
scroll to position [38, 0]
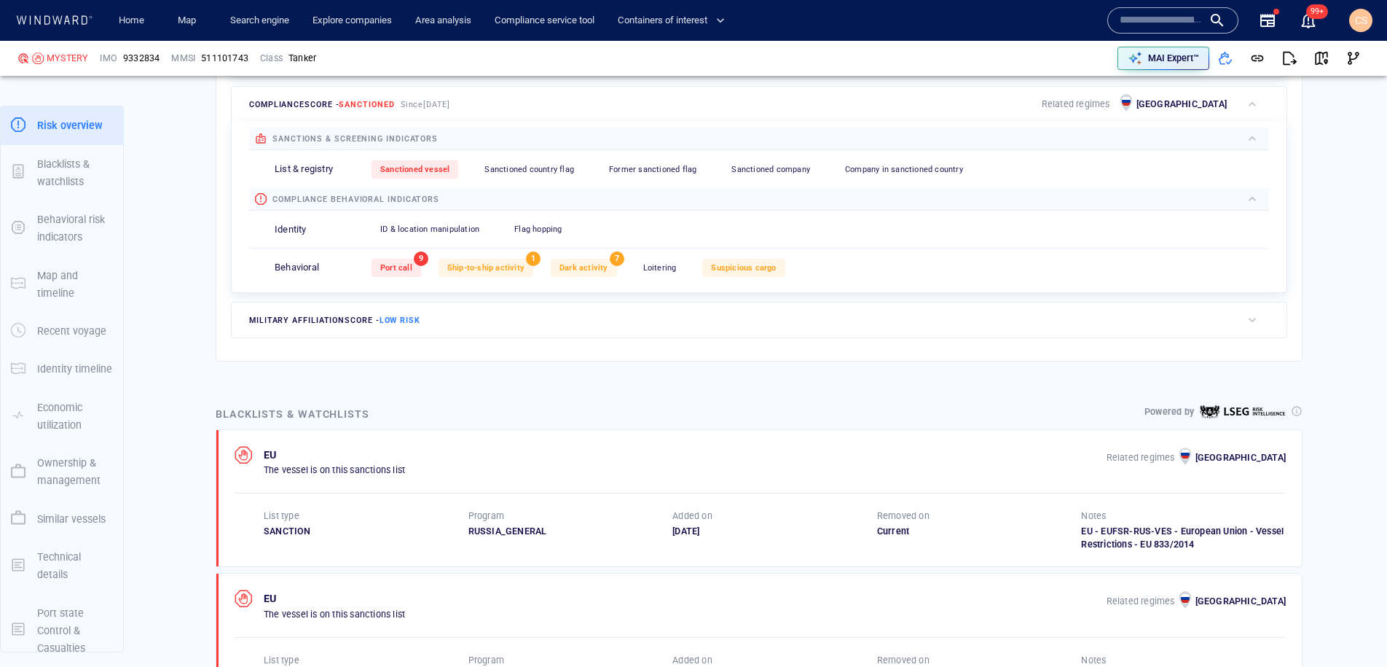
click at [1159, 15] on input "text" at bounding box center [1161, 20] width 83 height 22
paste input "*******"
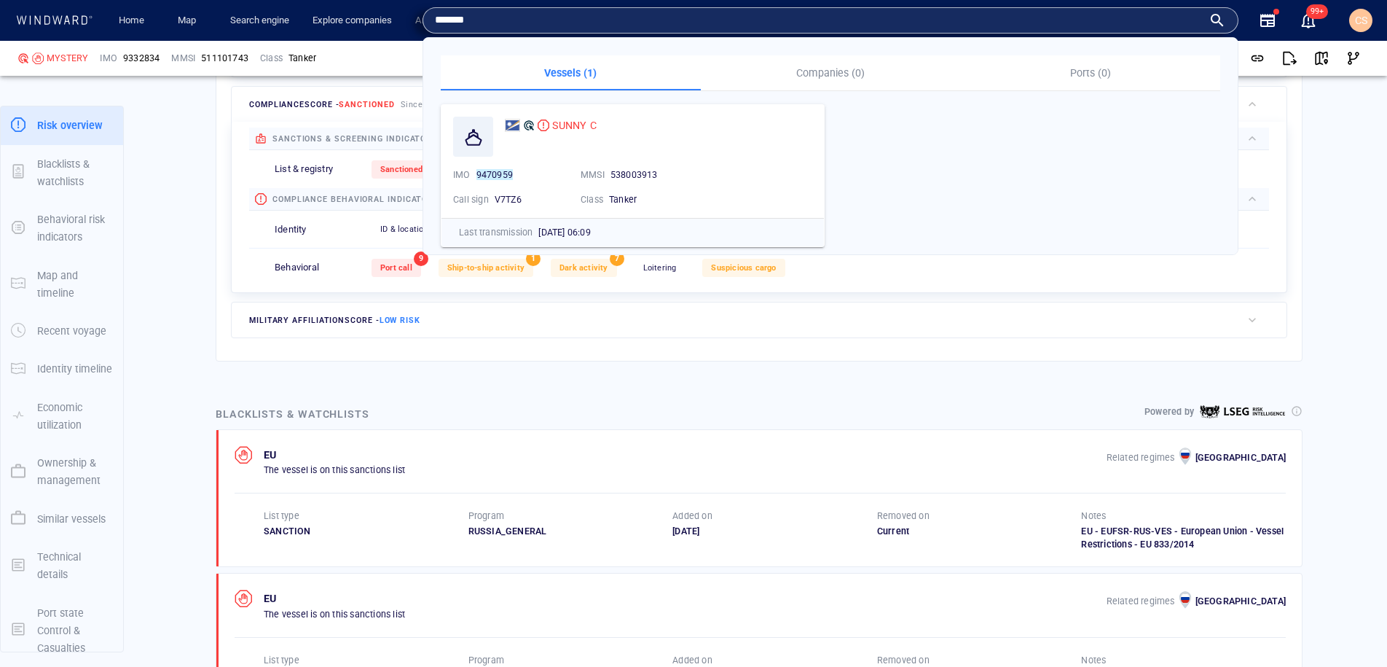
type input "*******"
click at [584, 127] on span "SUNNY C" at bounding box center [574, 125] width 44 height 12
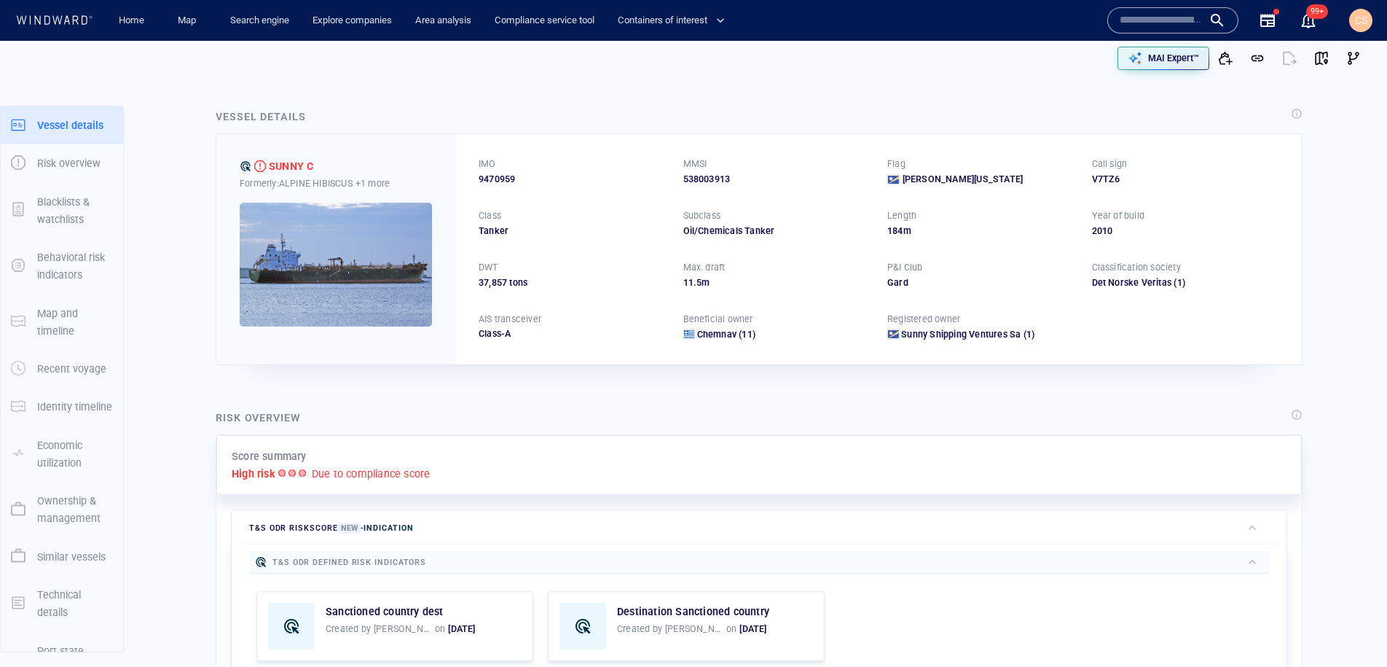
scroll to position [1, 0]
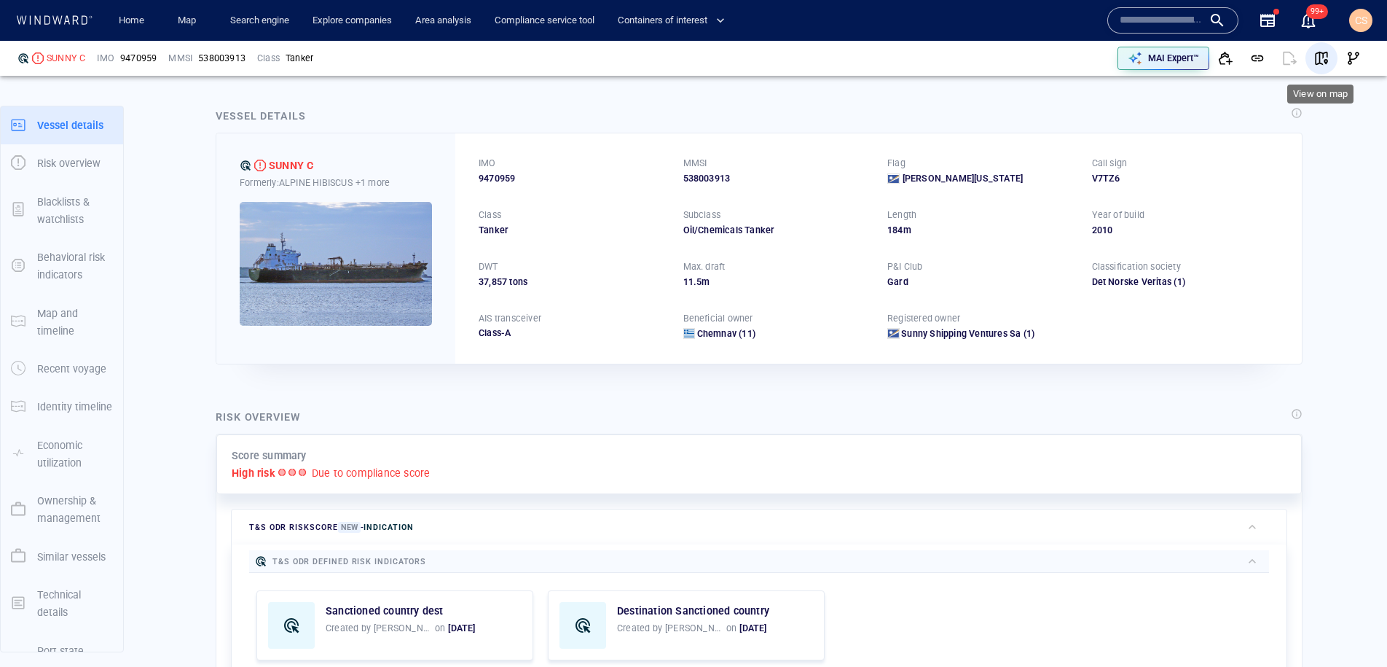
click at [1324, 63] on span "button" at bounding box center [1321, 58] width 15 height 15
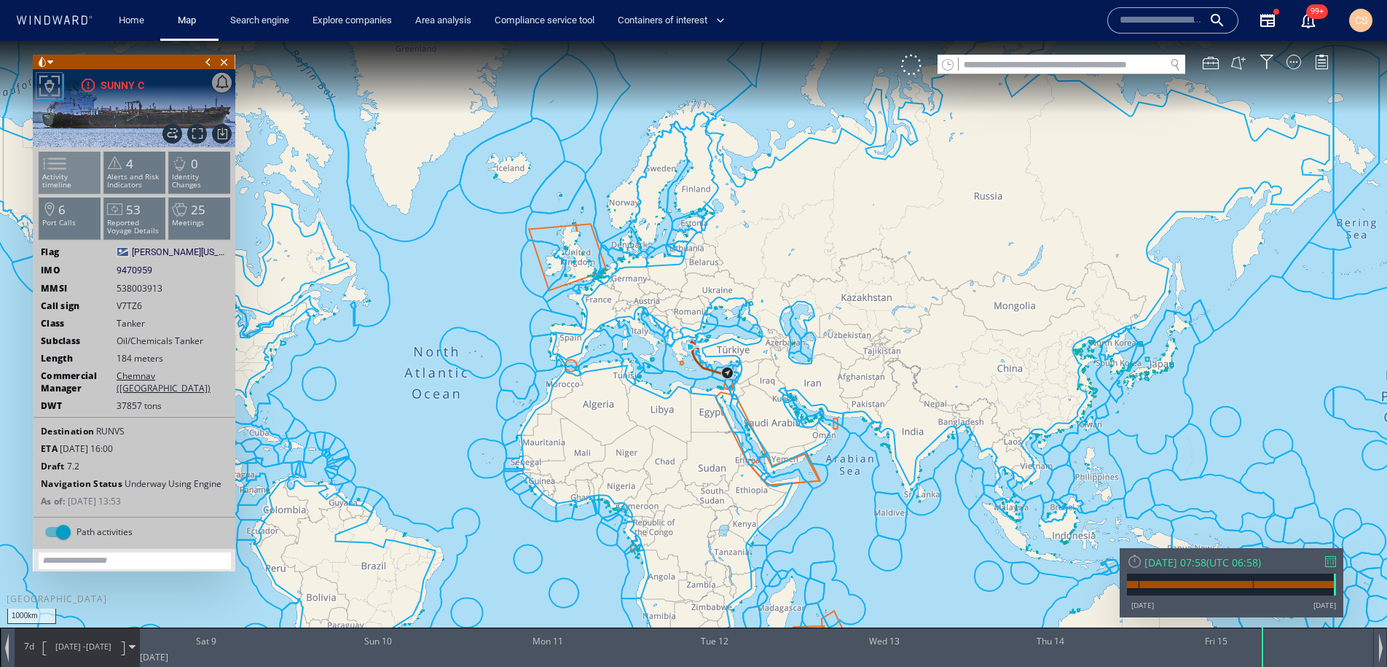
click at [57, 165] on span at bounding box center [46, 163] width 22 height 21
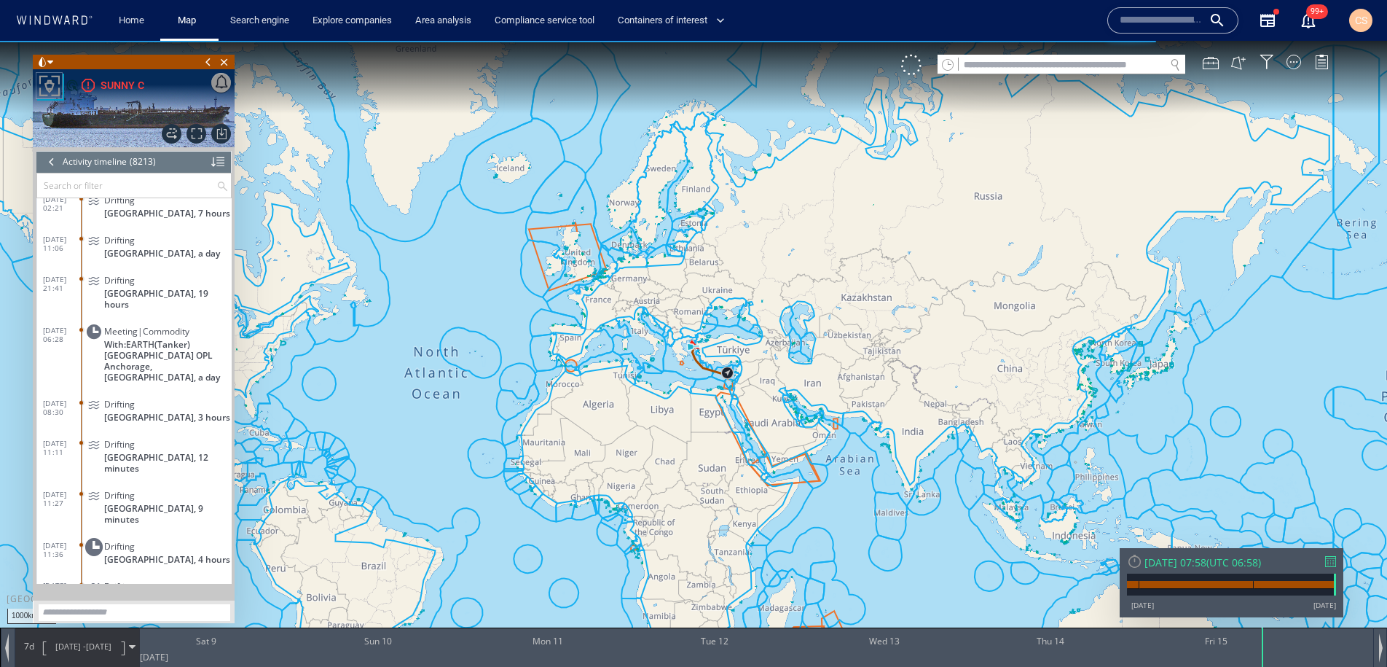
scroll to position [327191, 0]
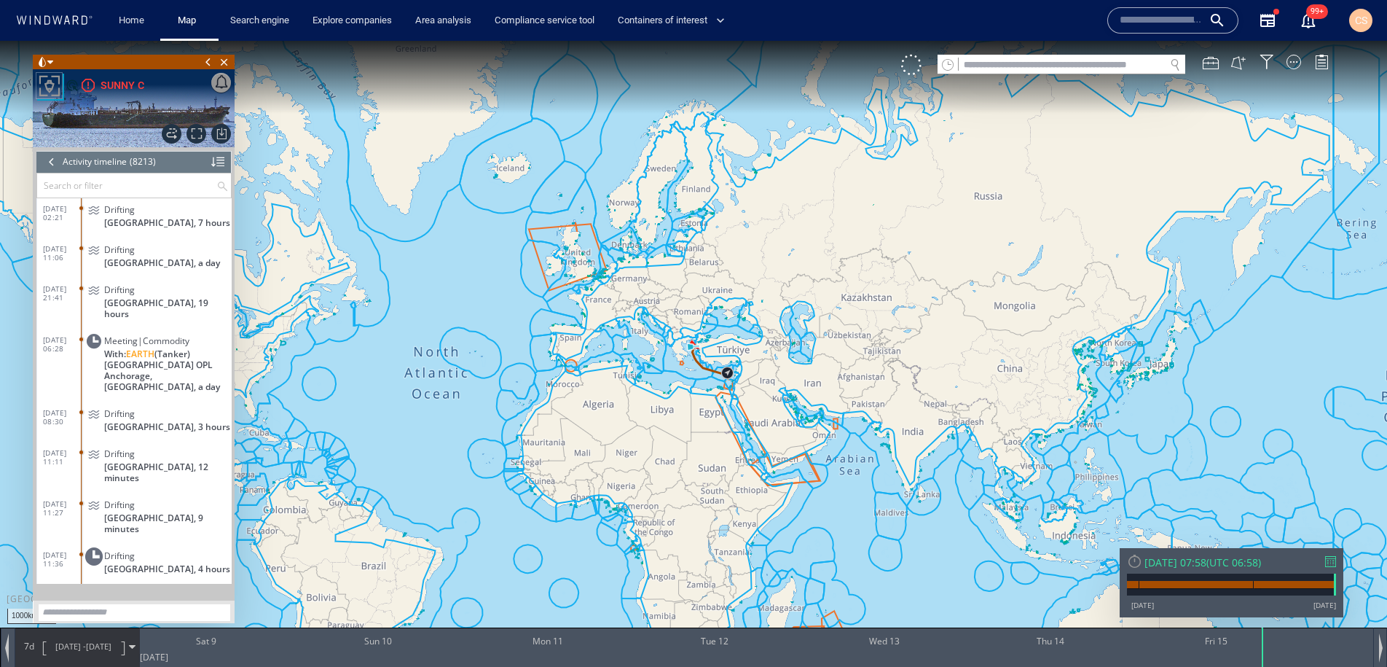
click at [158, 335] on span "Meeting|Commodity" at bounding box center [146, 340] width 85 height 11
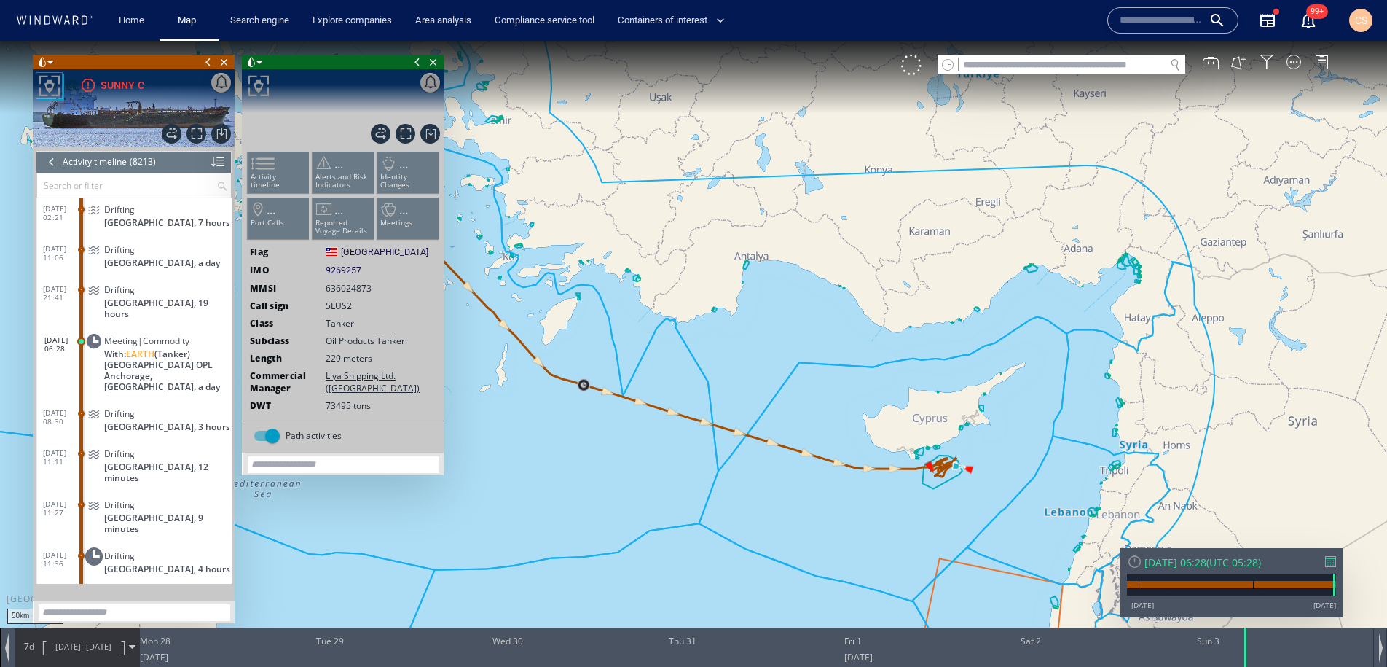
scroll to position [327274, 0]
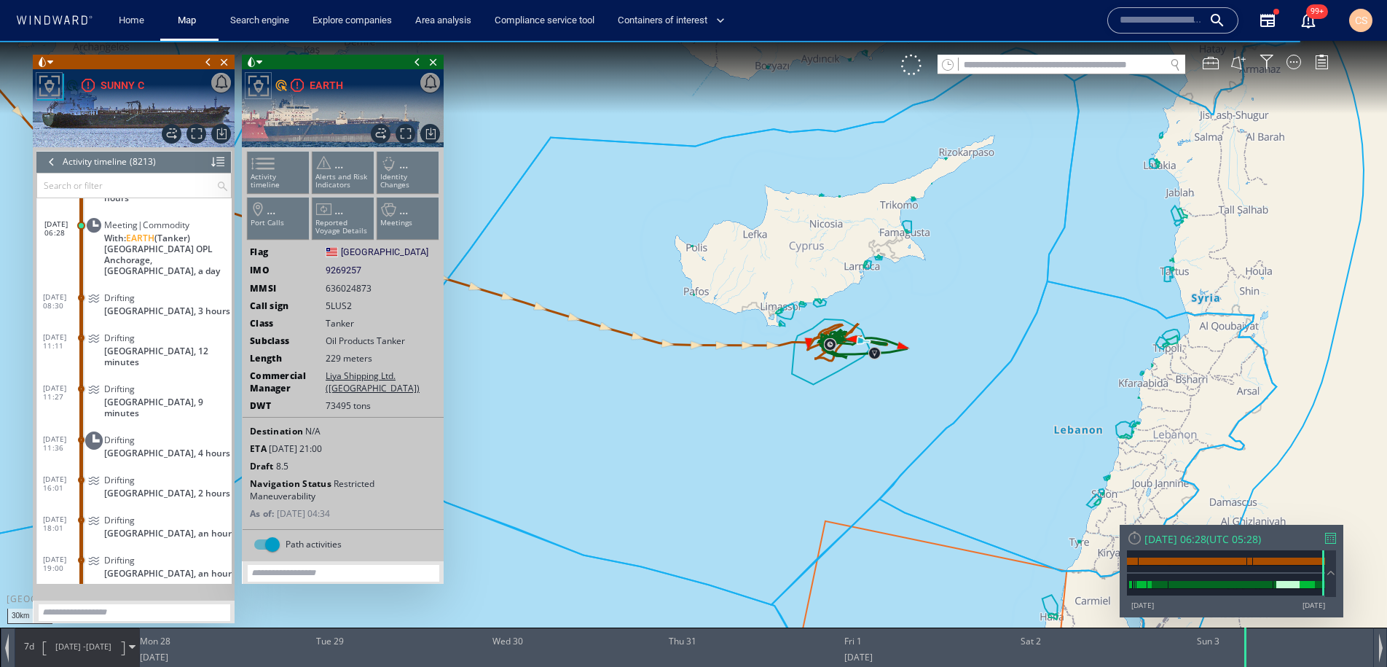
drag, startPoint x: 983, startPoint y: 447, endPoint x: 526, endPoint y: 149, distance: 546.4
click at [526, 149] on canvas "Map" at bounding box center [693, 346] width 1387 height 611
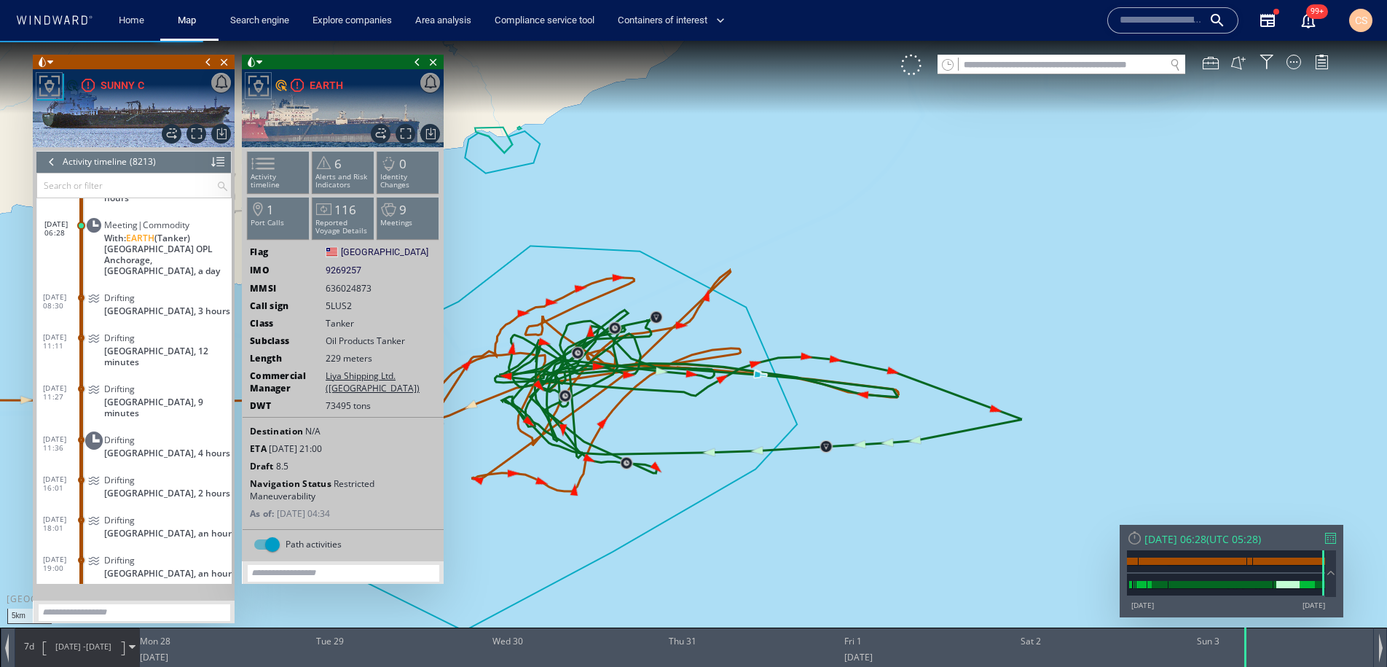
drag, startPoint x: 672, startPoint y: 337, endPoint x: 766, endPoint y: 299, distance: 101.1
click at [769, 299] on canvas "Map" at bounding box center [693, 346] width 1387 height 611
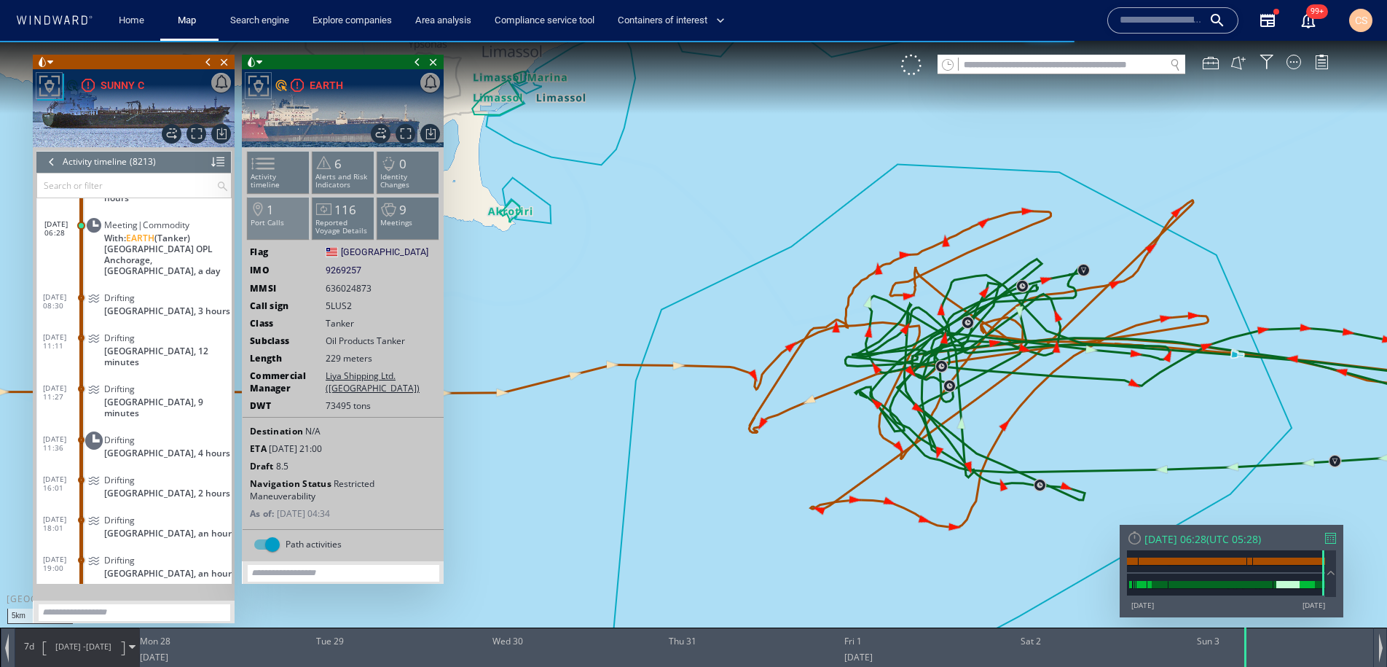
click at [278, 214] on li "1 Port Calls" at bounding box center [279, 218] width 62 height 42
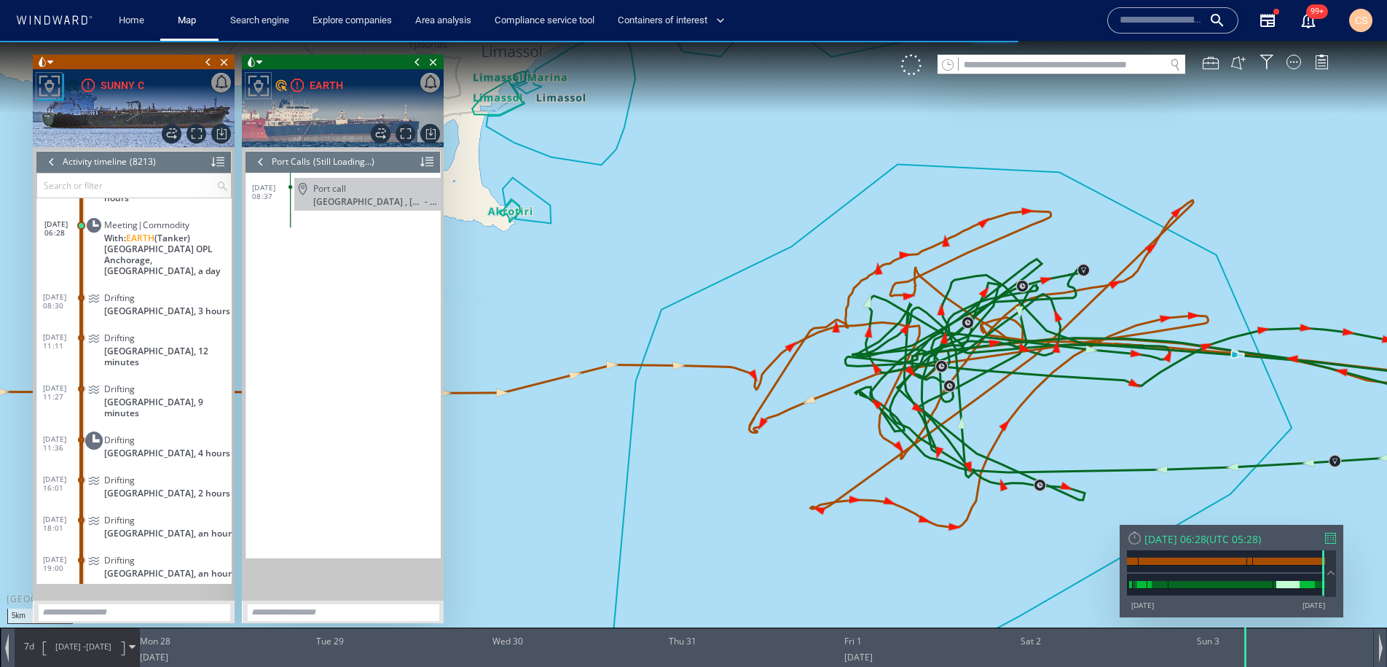
click at [258, 162] on div at bounding box center [261, 162] width 16 height 22
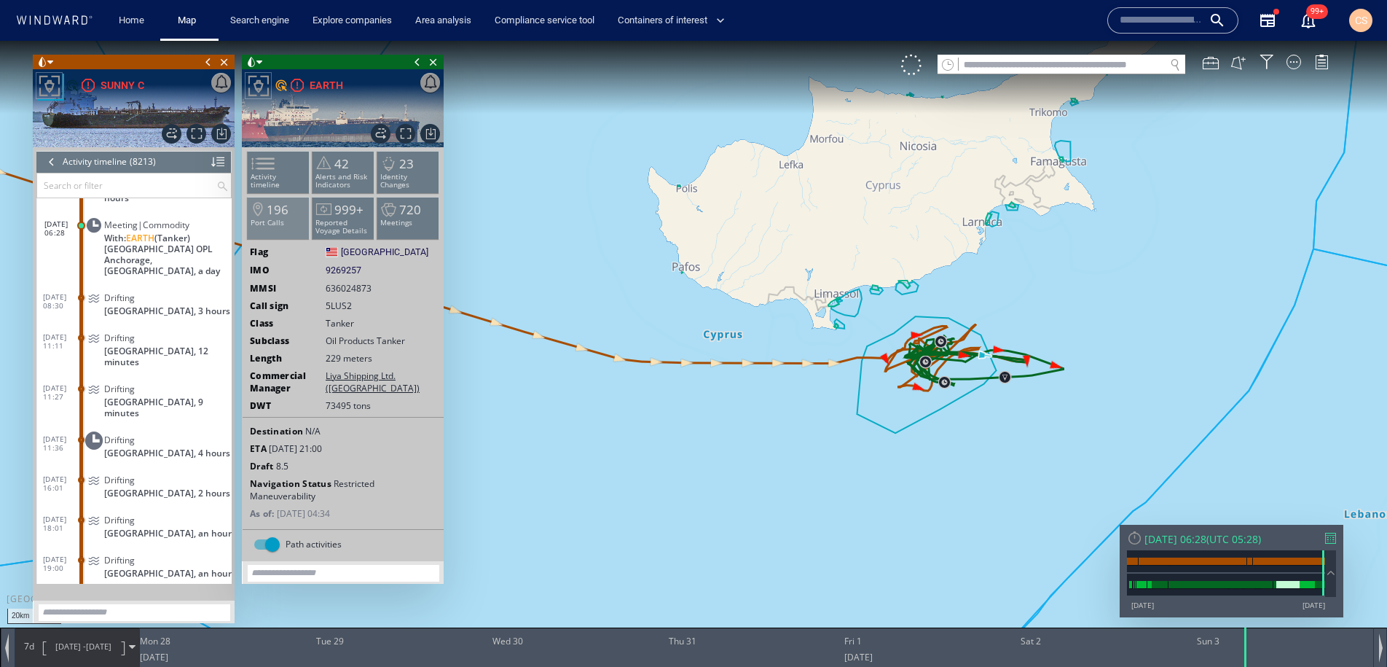
click at [278, 216] on span "196" at bounding box center [278, 209] width 22 height 17
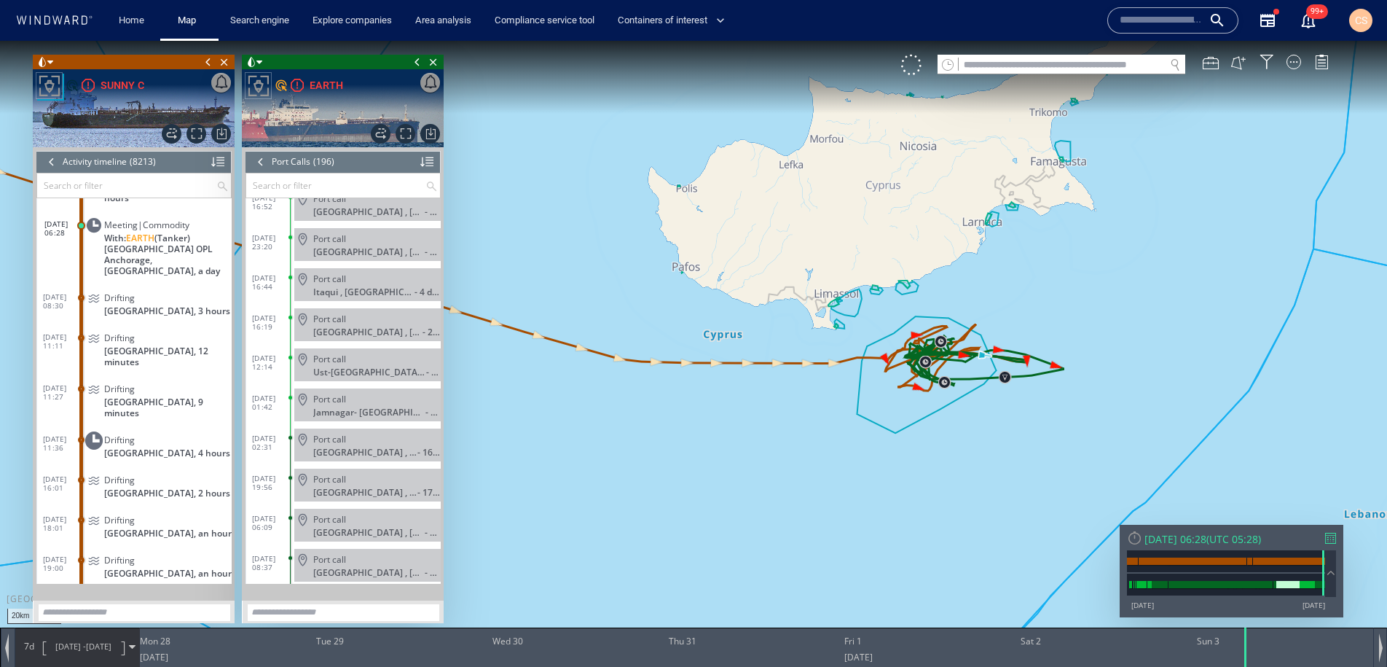
scroll to position [7482, 0]
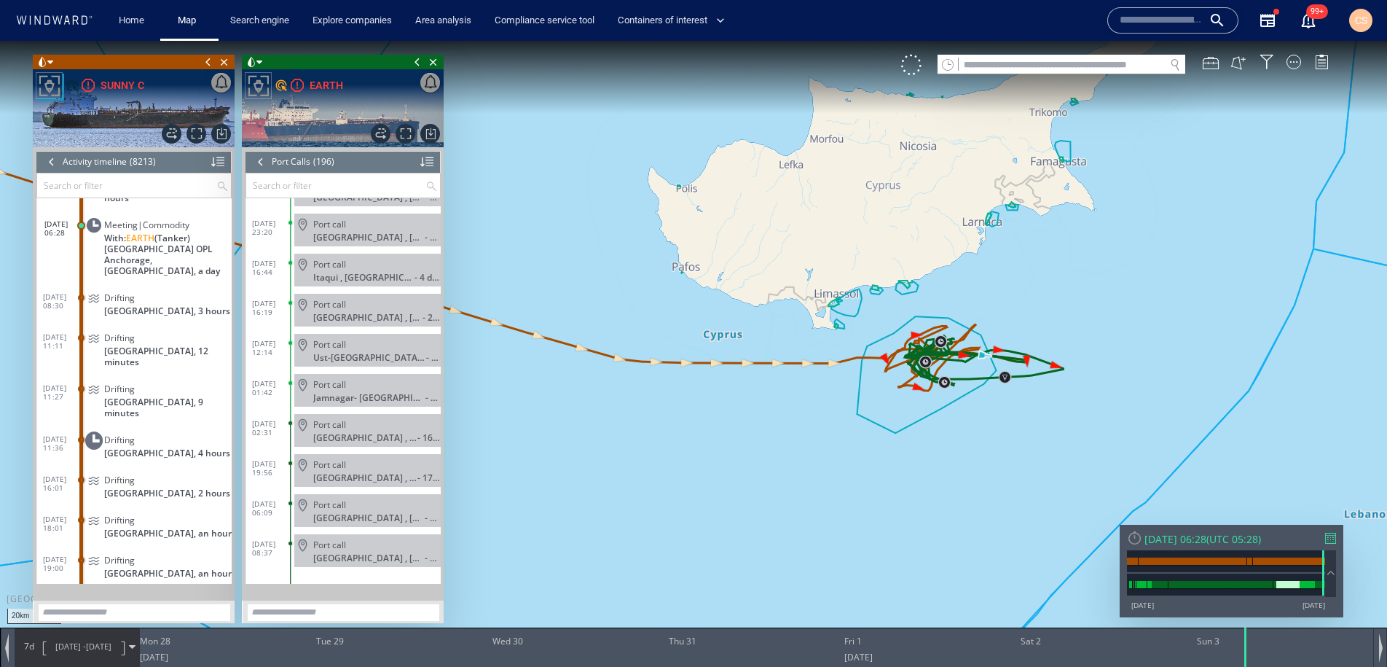
click at [52, 161] on div at bounding box center [52, 162] width 16 height 22
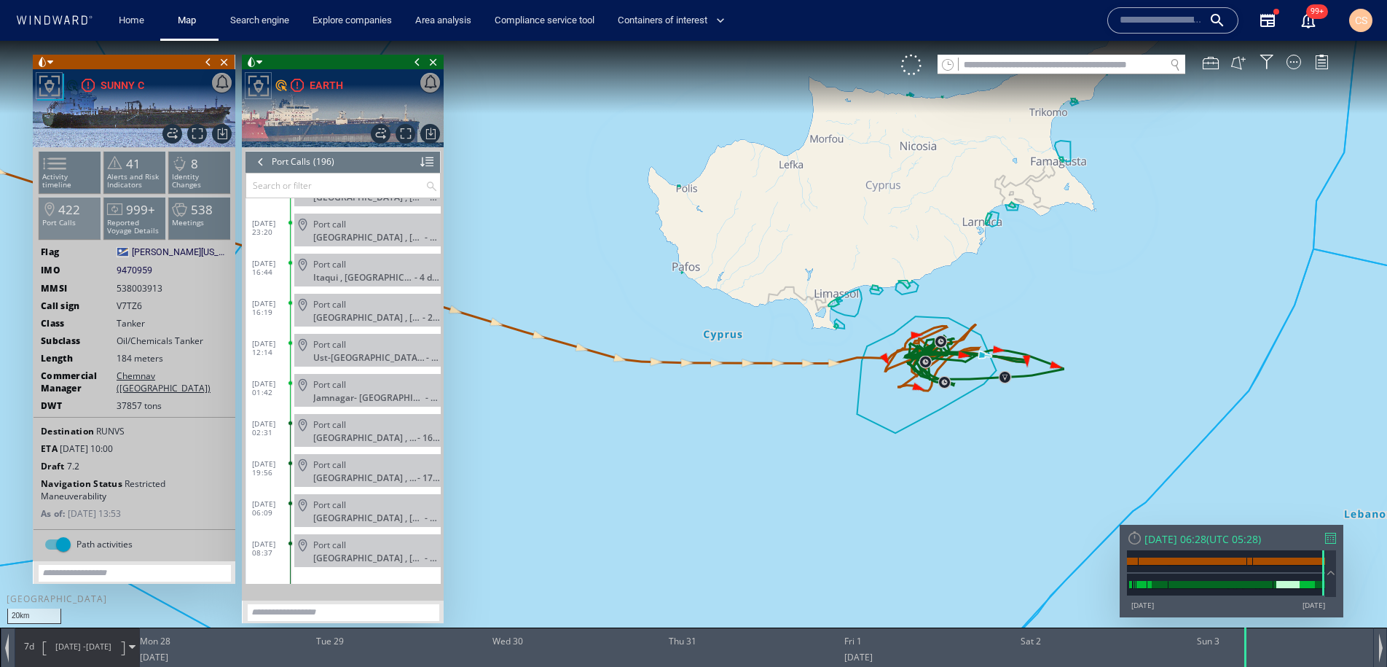
click at [83, 220] on p "Port Calls" at bounding box center [70, 223] width 62 height 8
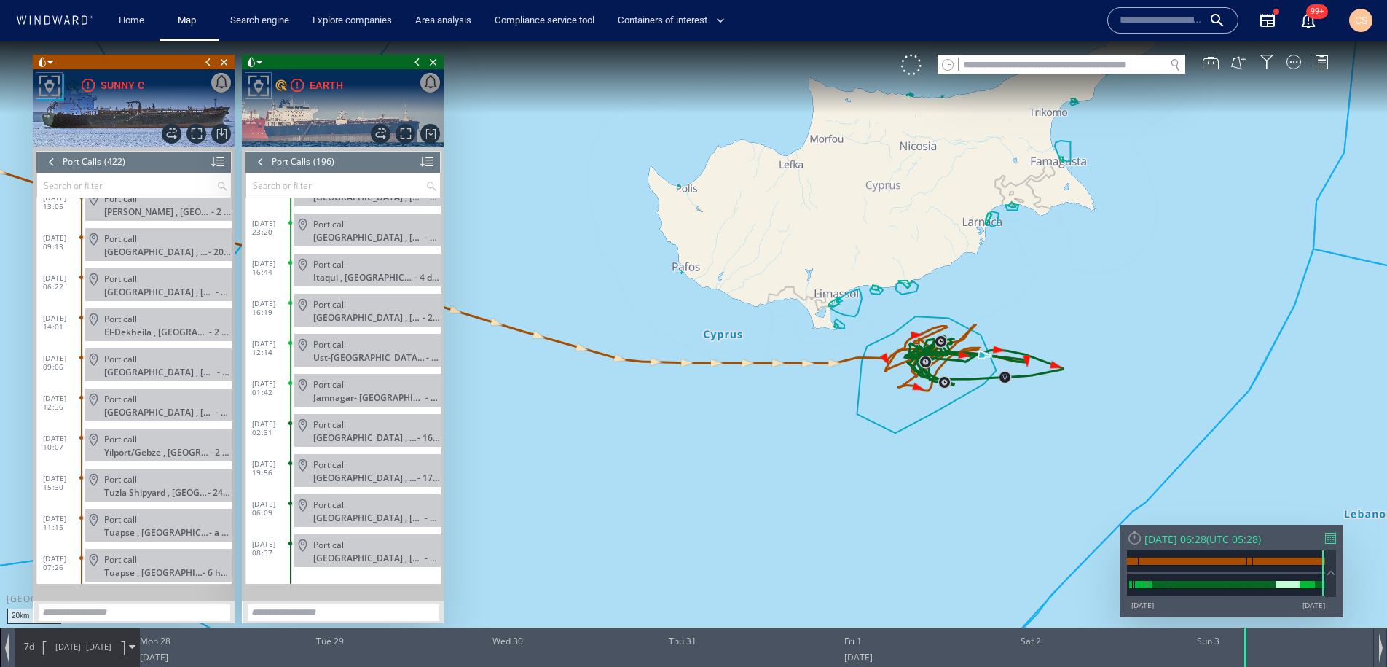
scroll to position [16538, 0]
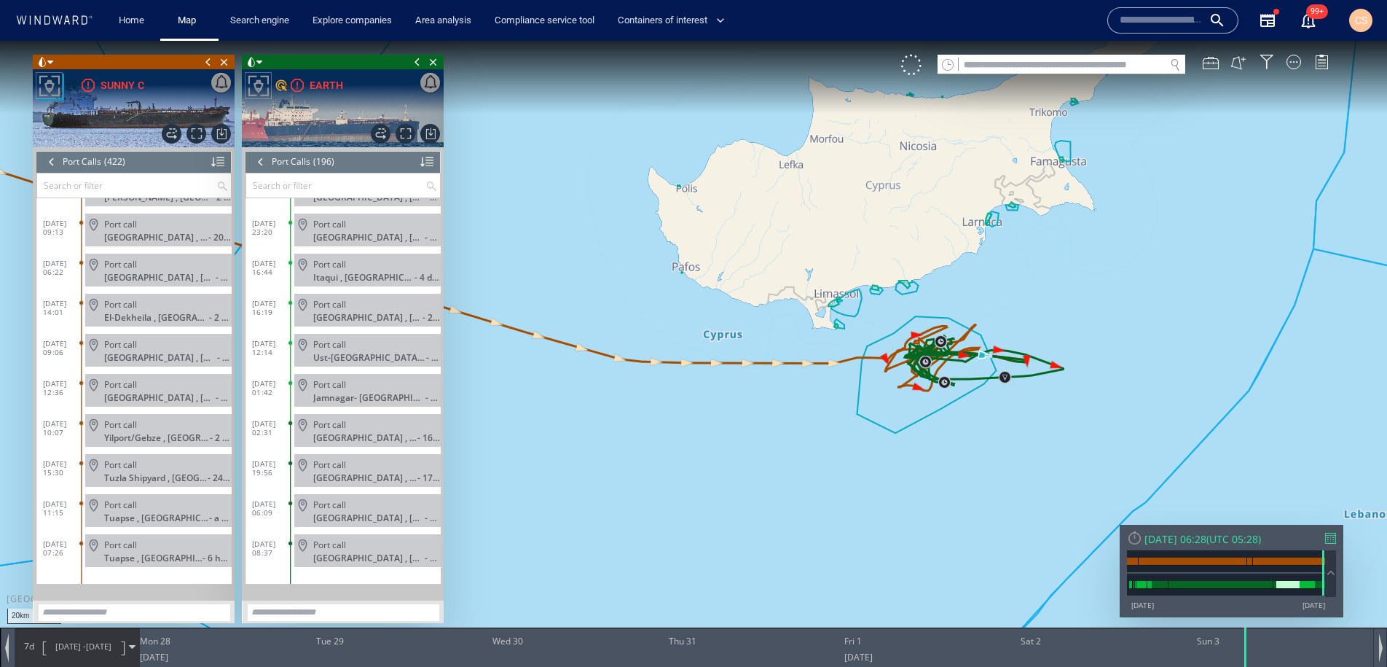
click at [1145, 21] on input "text" at bounding box center [1161, 20] width 83 height 22
paste input "*******"
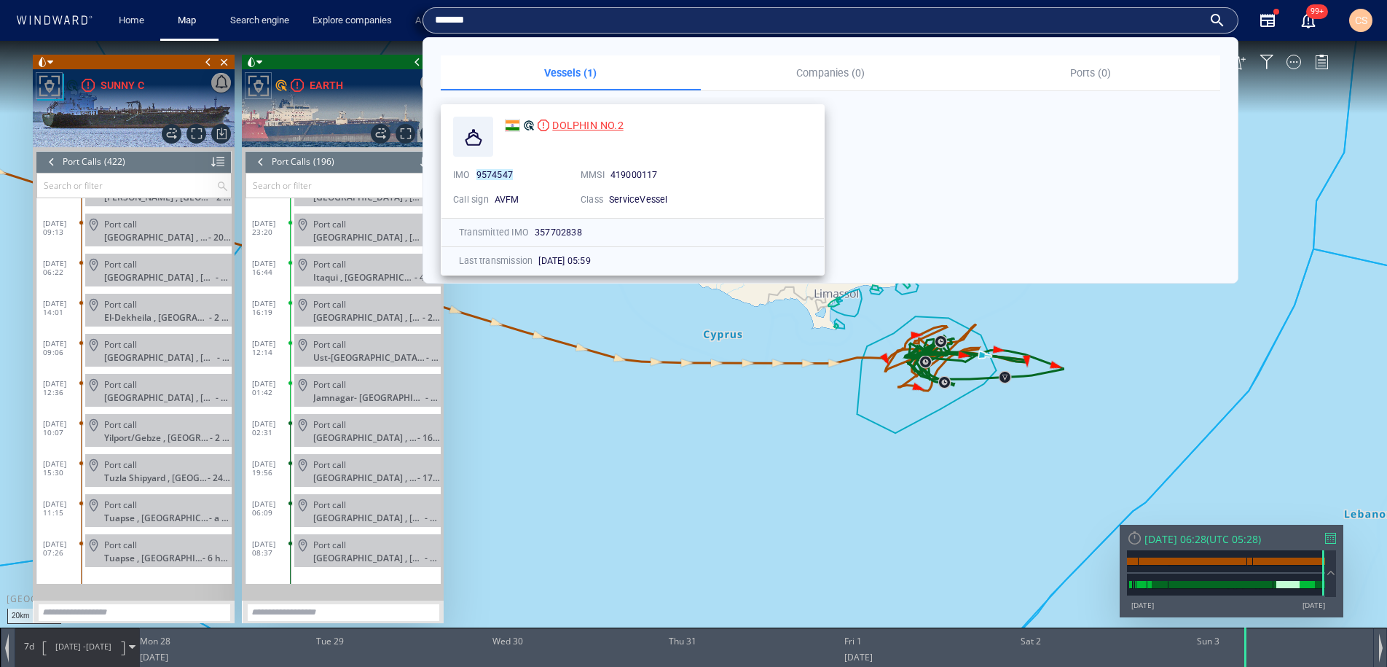
type input "*******"
click at [578, 125] on span "DOLPHIN NO.2" at bounding box center [587, 125] width 71 height 12
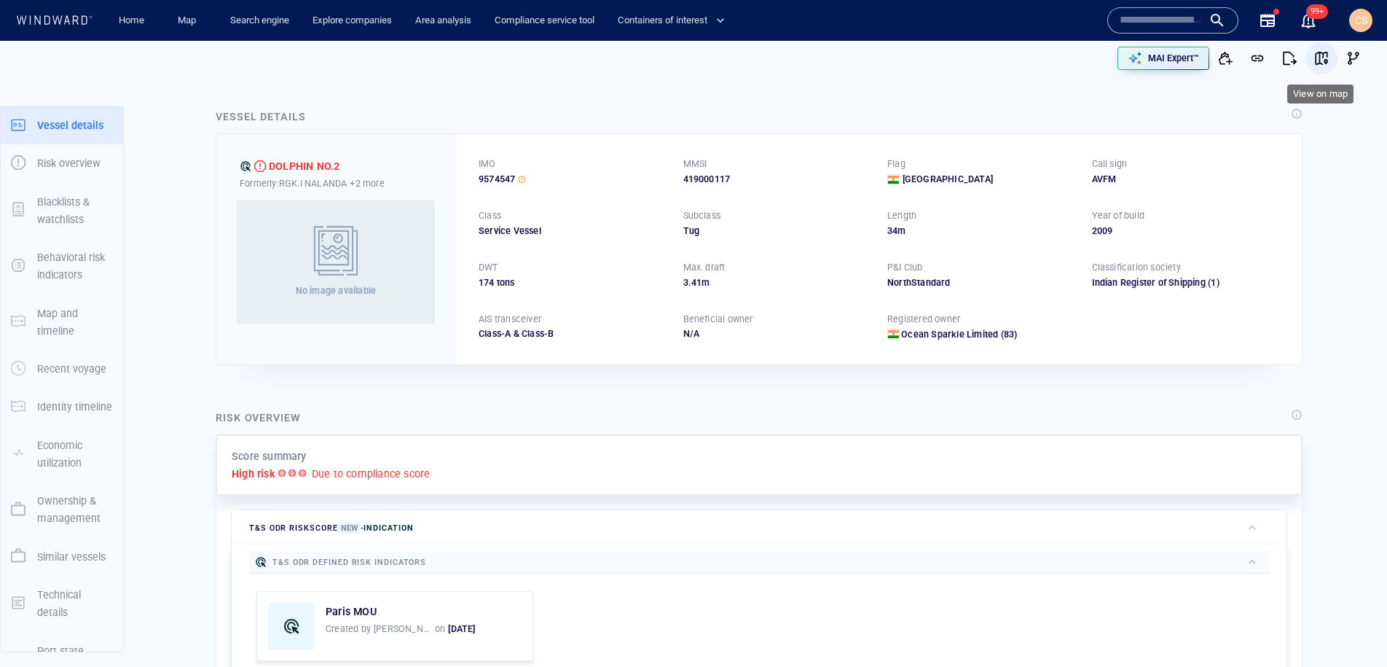
click at [1328, 58] on span "button" at bounding box center [1321, 58] width 15 height 15
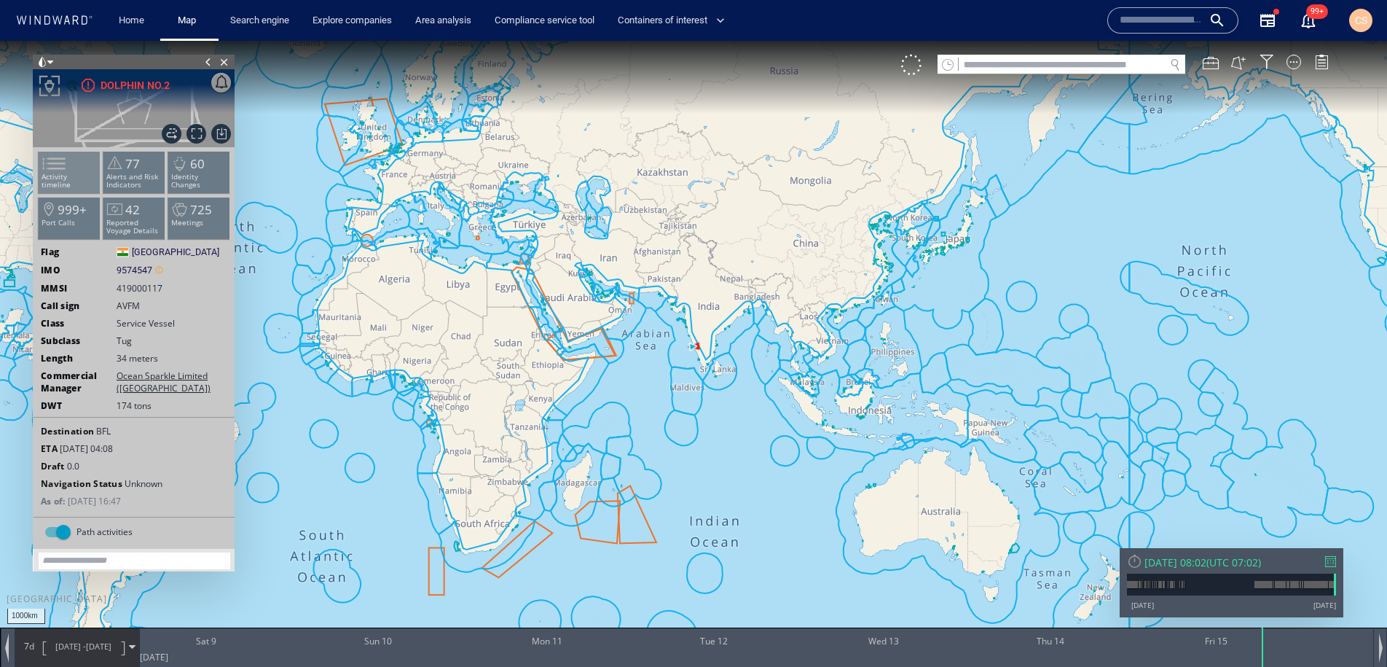
click at [76, 178] on p "Activity timeline" at bounding box center [70, 181] width 62 height 16
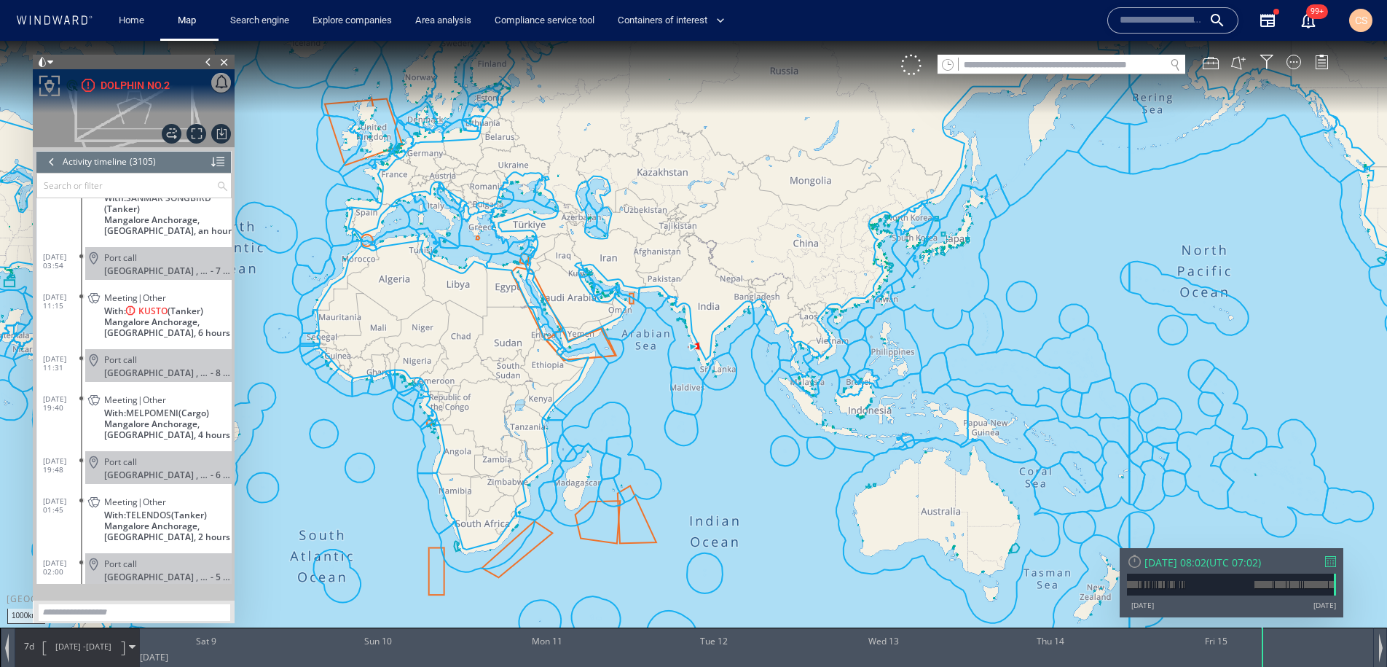
scroll to position [123324, 0]
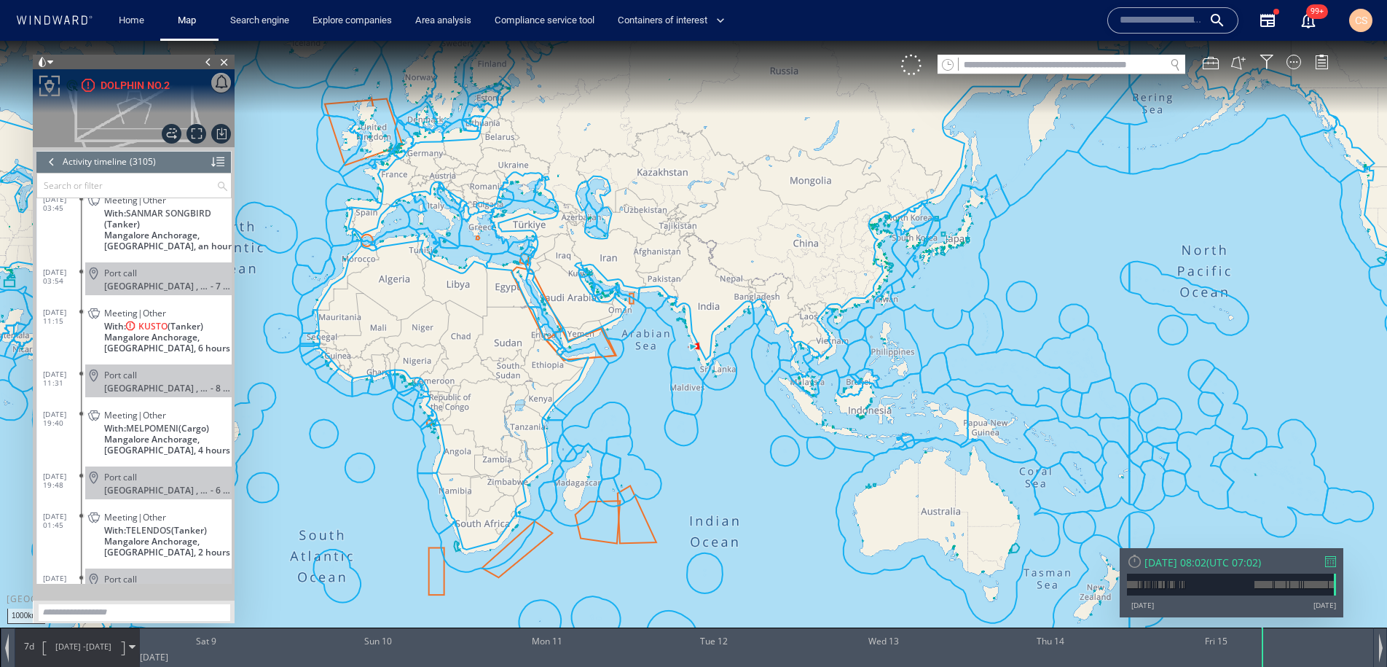
drag, startPoint x: 139, startPoint y: 323, endPoint x: 195, endPoint y: 326, distance: 55.4
click at [138, 318] on span "Meeting|Other" at bounding box center [135, 312] width 62 height 11
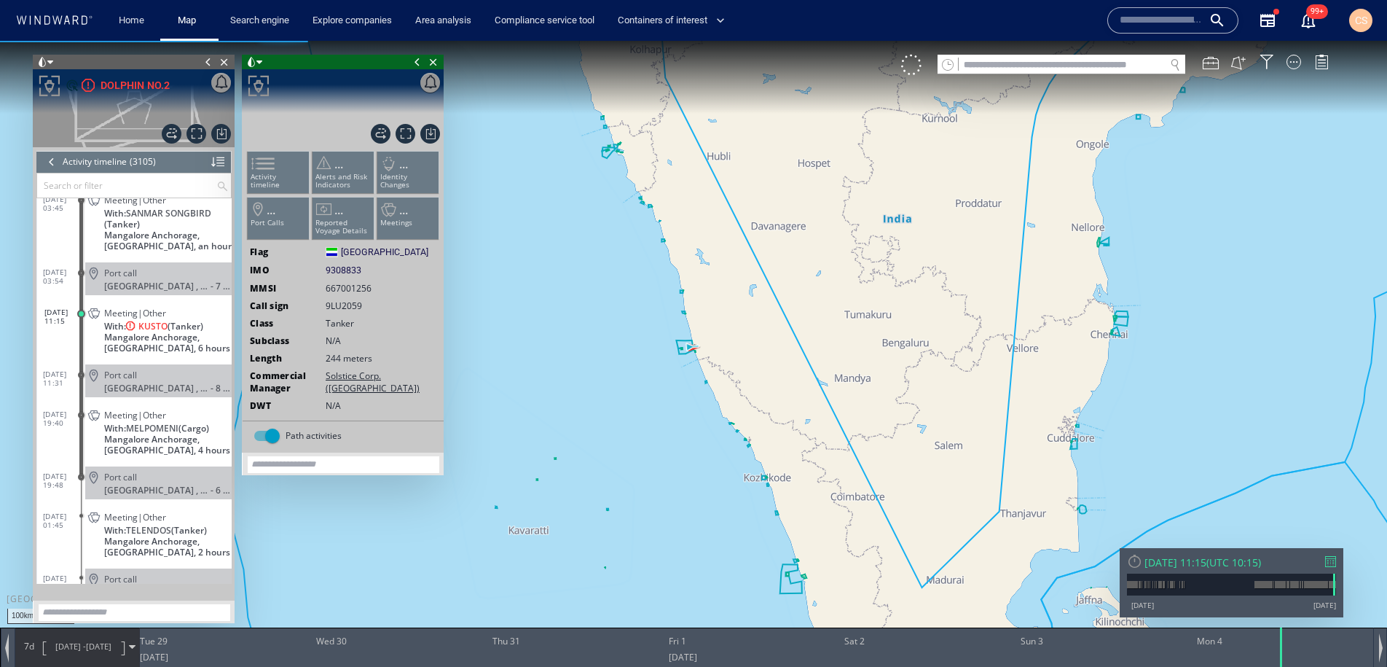
scroll to position [123369, 0]
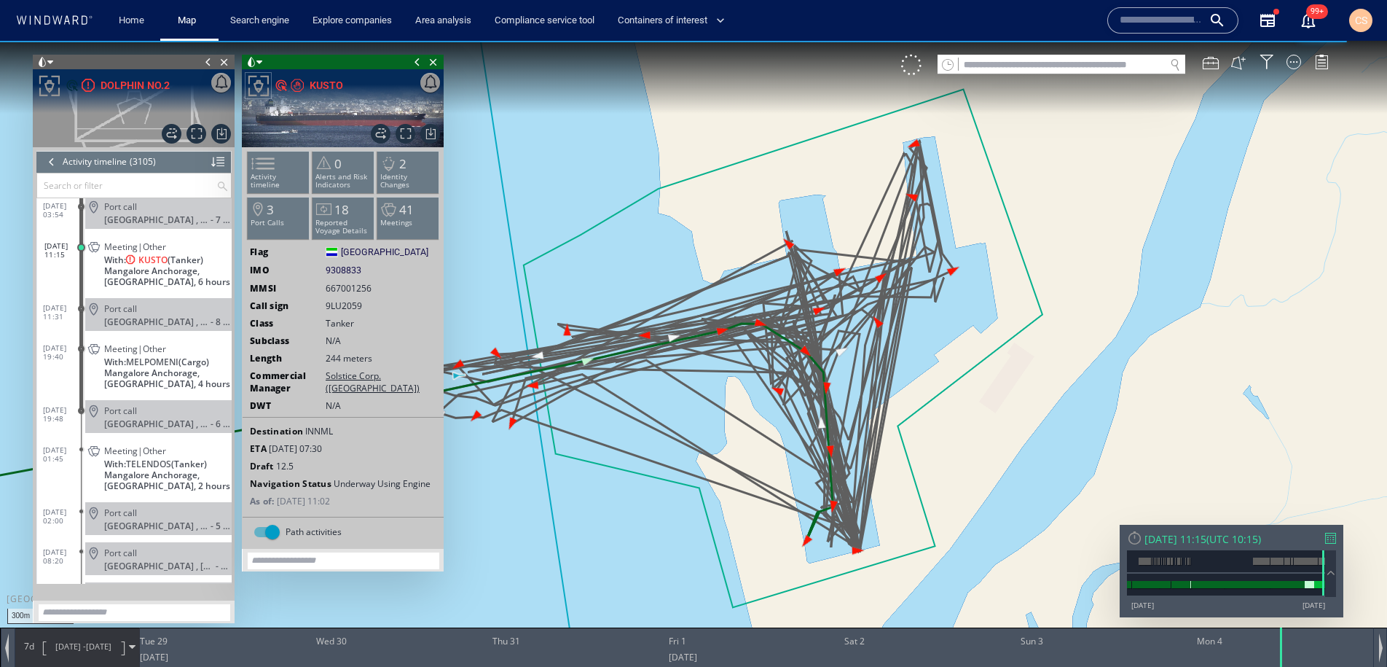
drag, startPoint x: 567, startPoint y: 456, endPoint x: 852, endPoint y: 401, distance: 290.9
click at [852, 401] on canvas "Map" at bounding box center [693, 346] width 1387 height 611
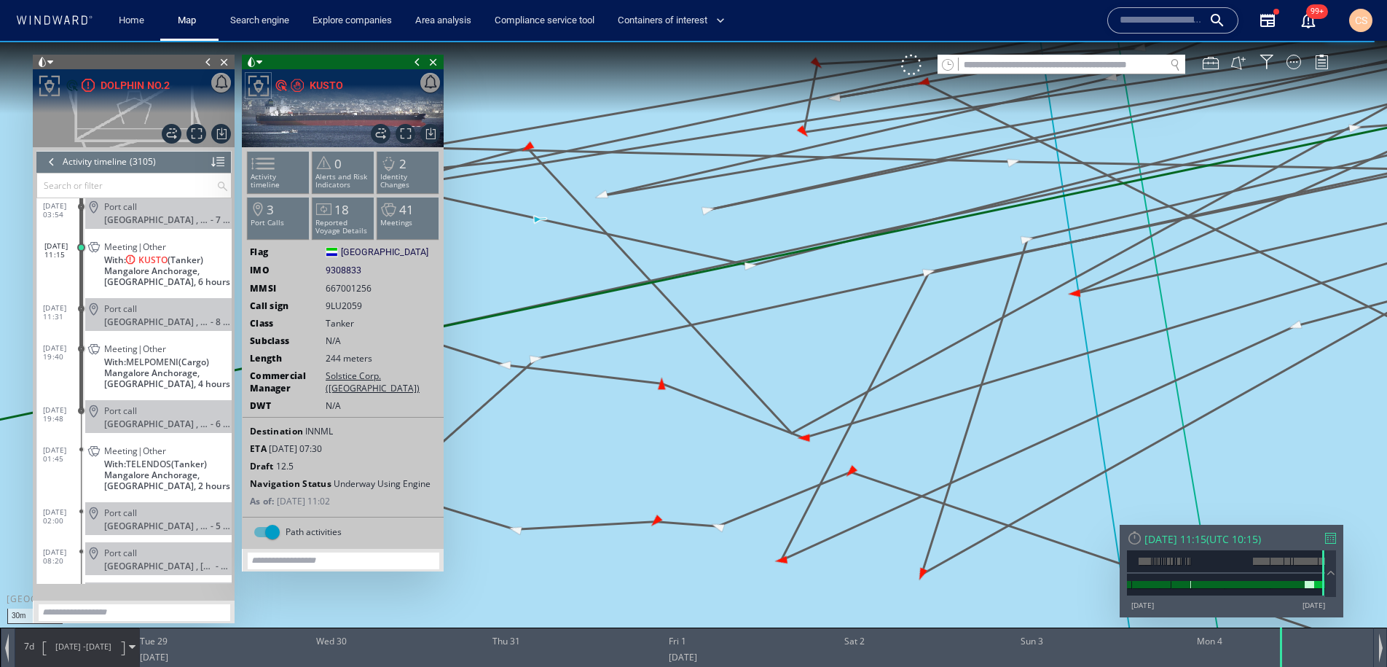
drag, startPoint x: 695, startPoint y: 320, endPoint x: 793, endPoint y: 439, distance: 154.3
click at [793, 439] on canvas "Map" at bounding box center [693, 346] width 1387 height 611
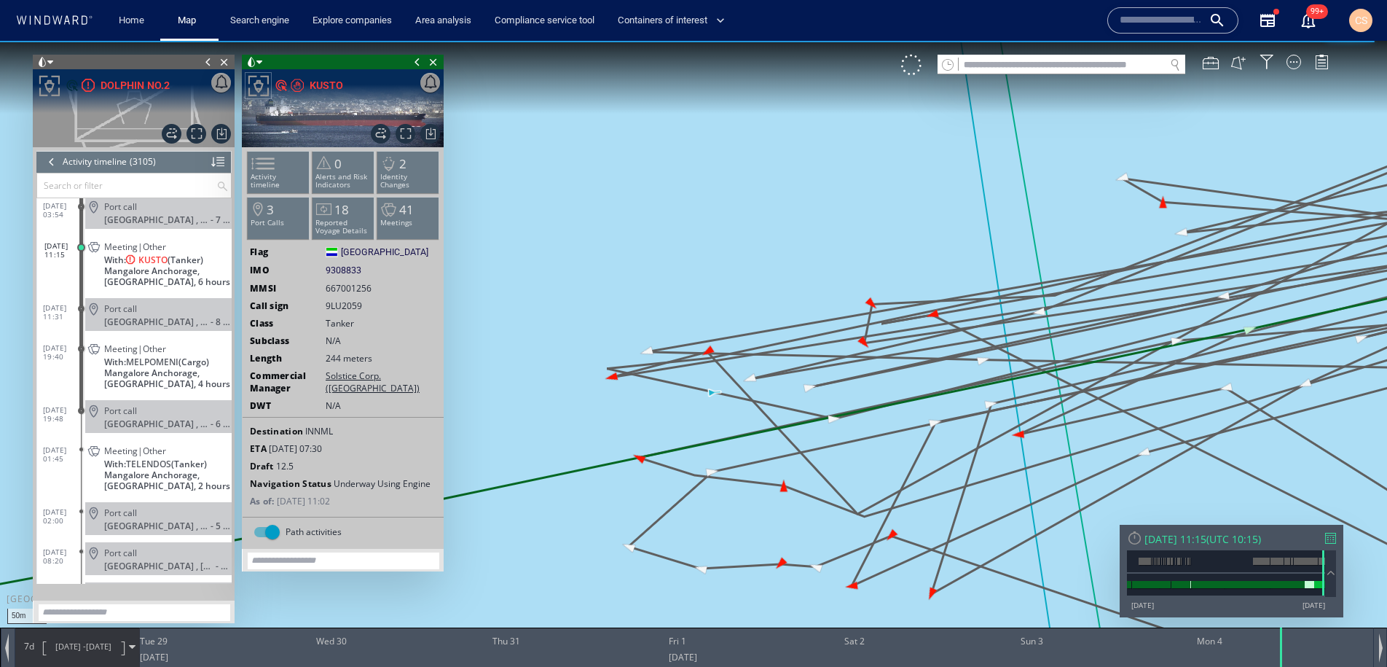
drag, startPoint x: 846, startPoint y: 482, endPoint x: 636, endPoint y: 283, distance: 289.6
click at [637, 283] on canvas "Map" at bounding box center [693, 346] width 1387 height 611
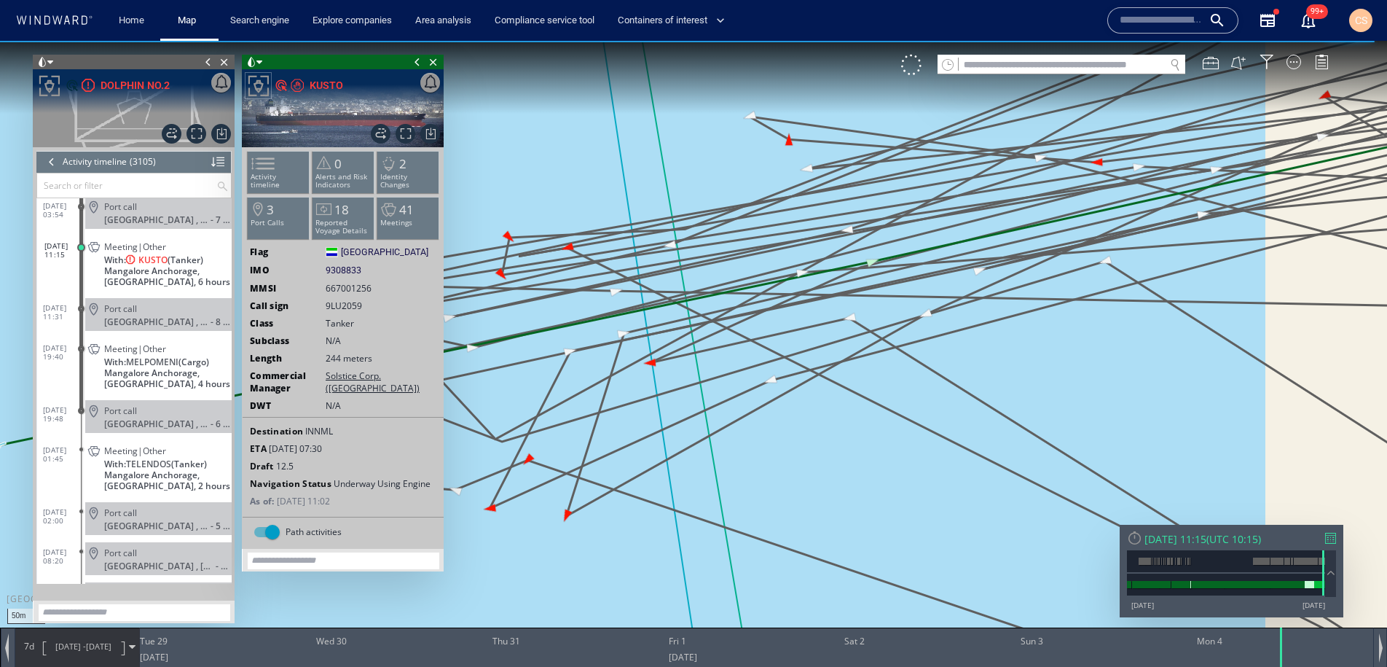
drag, startPoint x: 830, startPoint y: 349, endPoint x: 669, endPoint y: 474, distance: 204.1
click at [667, 476] on canvas "Map" at bounding box center [693, 346] width 1387 height 611
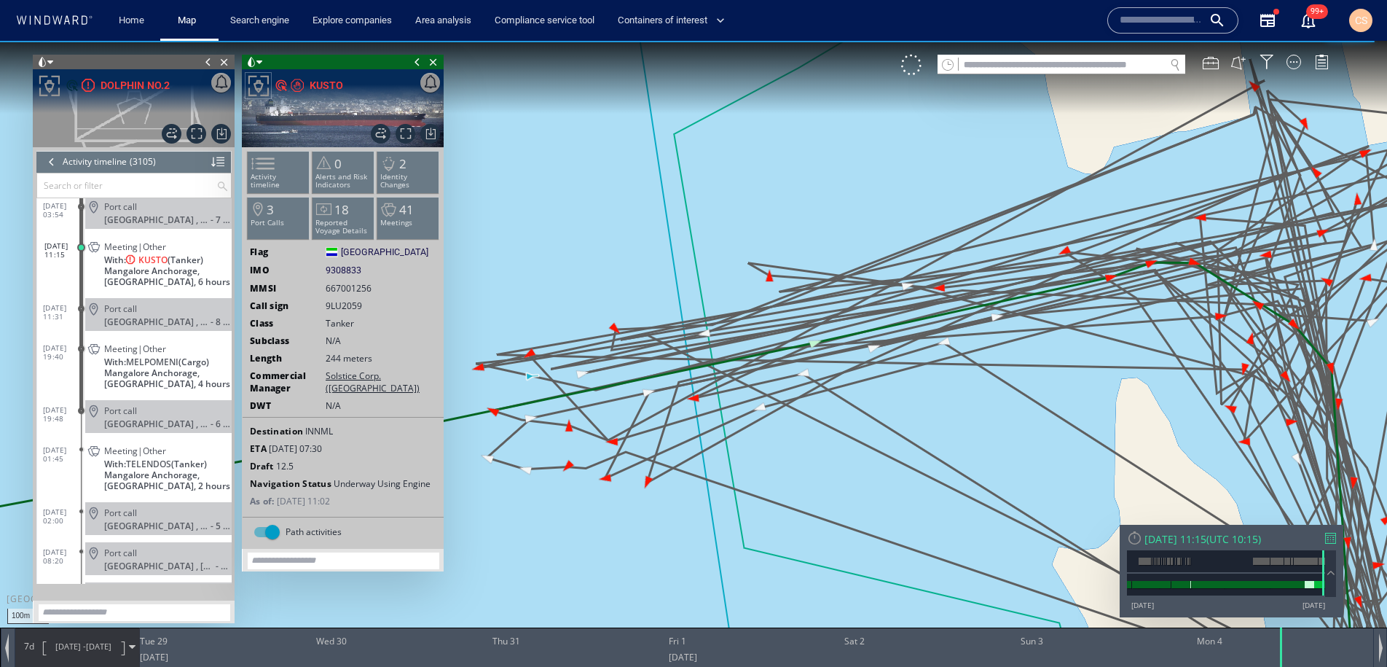
drag, startPoint x: 808, startPoint y: 435, endPoint x: 752, endPoint y: 315, distance: 132.6
click at [752, 315] on canvas "Map" at bounding box center [693, 346] width 1387 height 611
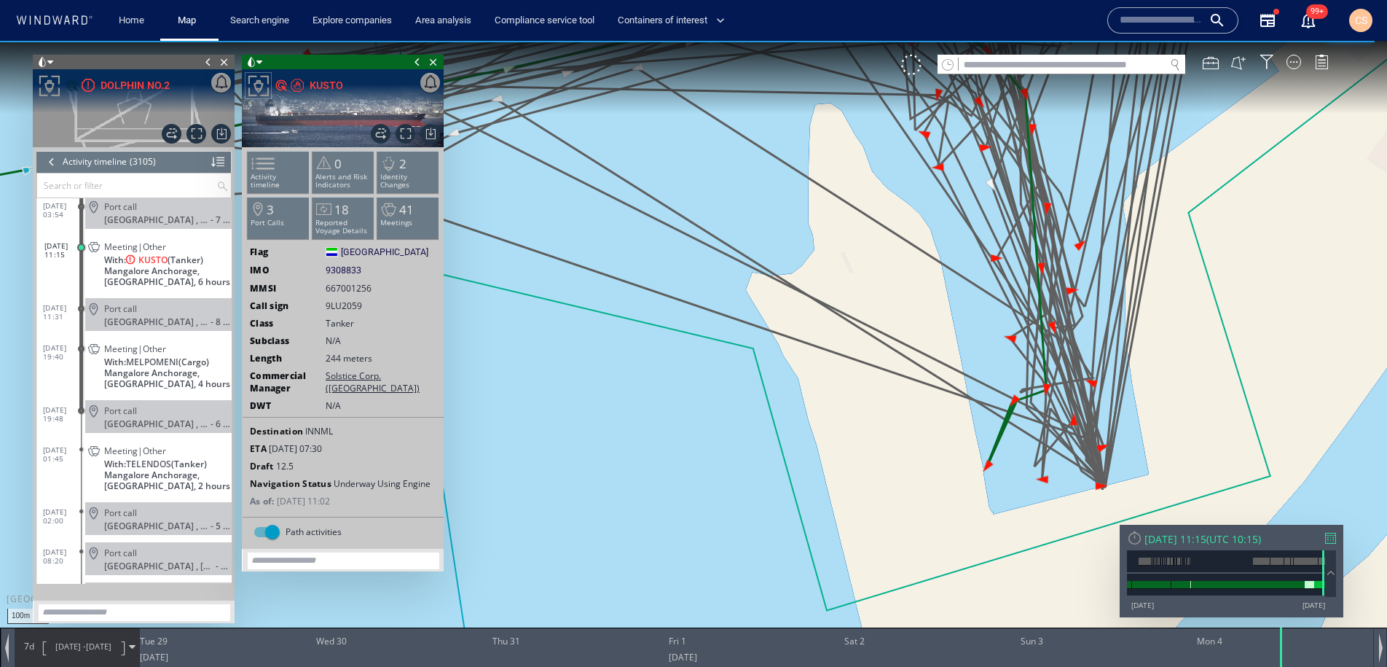
drag, startPoint x: 806, startPoint y: 324, endPoint x: 600, endPoint y: 254, distance: 217.0
click at [600, 254] on canvas "Map" at bounding box center [693, 346] width 1387 height 611
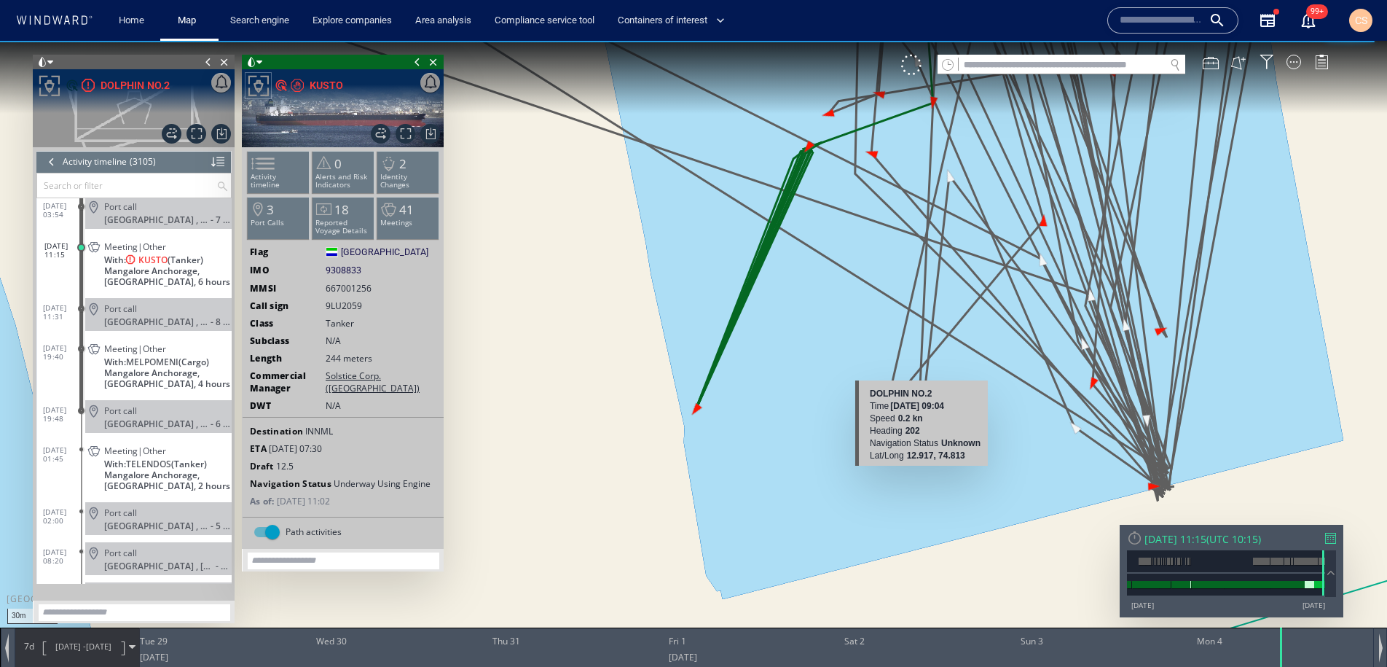
drag, startPoint x: 887, startPoint y: 404, endPoint x: 944, endPoint y: 490, distance: 104.1
click at [944, 490] on canvas "Map" at bounding box center [693, 346] width 1387 height 611
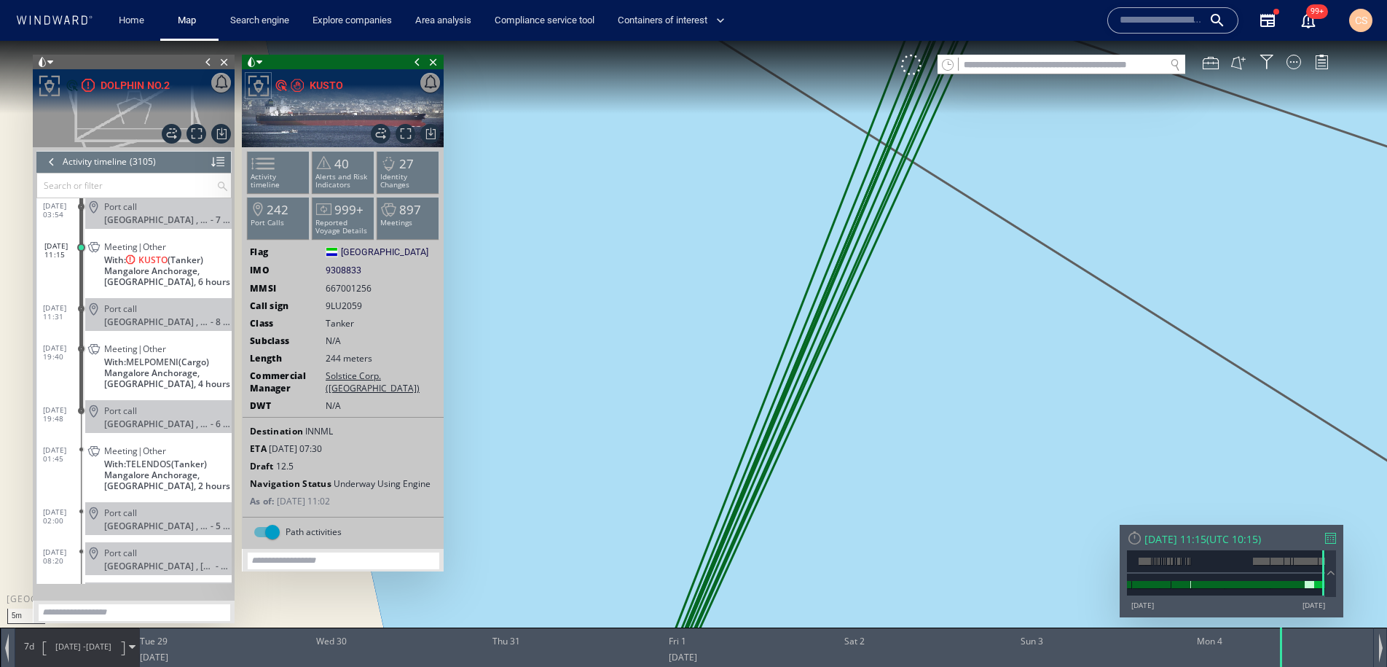
drag, startPoint x: 931, startPoint y: 476, endPoint x: 985, endPoint y: 546, distance: 88.9
click at [985, 546] on canvas "Map" at bounding box center [693, 346] width 1387 height 611
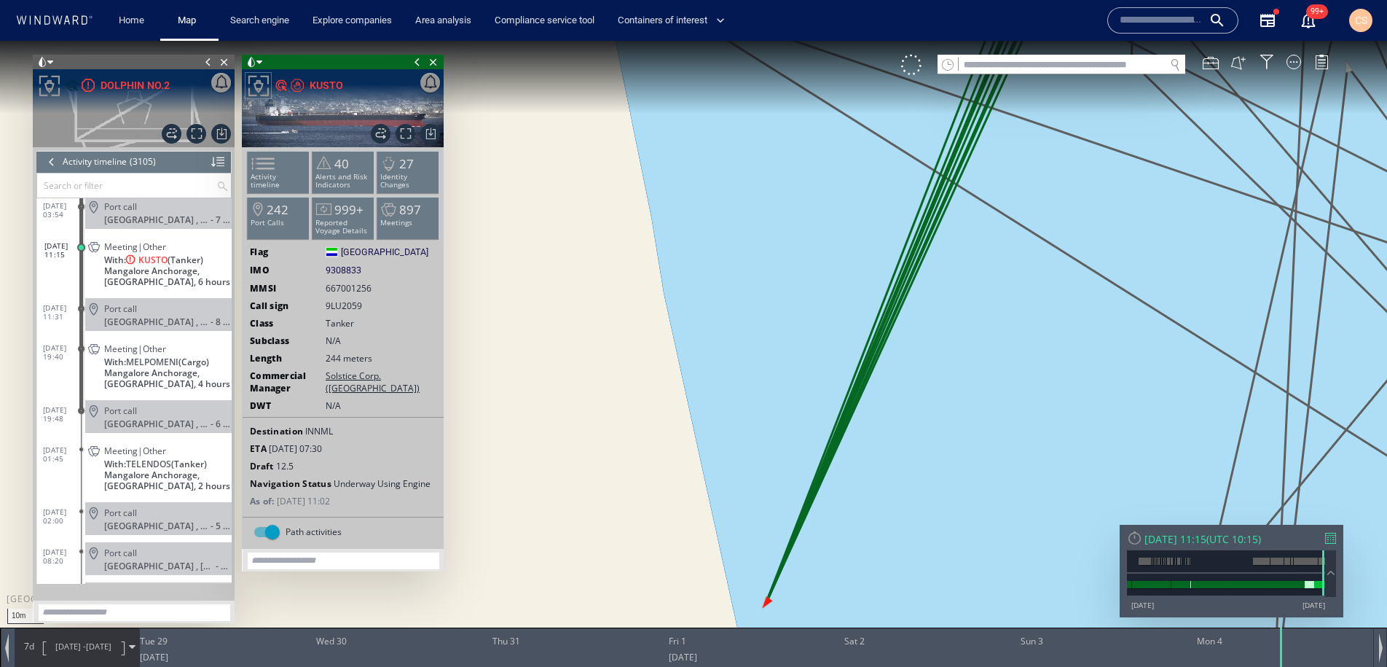
drag, startPoint x: 986, startPoint y: 548, endPoint x: 985, endPoint y: 341, distance: 206.9
click at [985, 341] on canvas "Map" at bounding box center [693, 346] width 1387 height 611
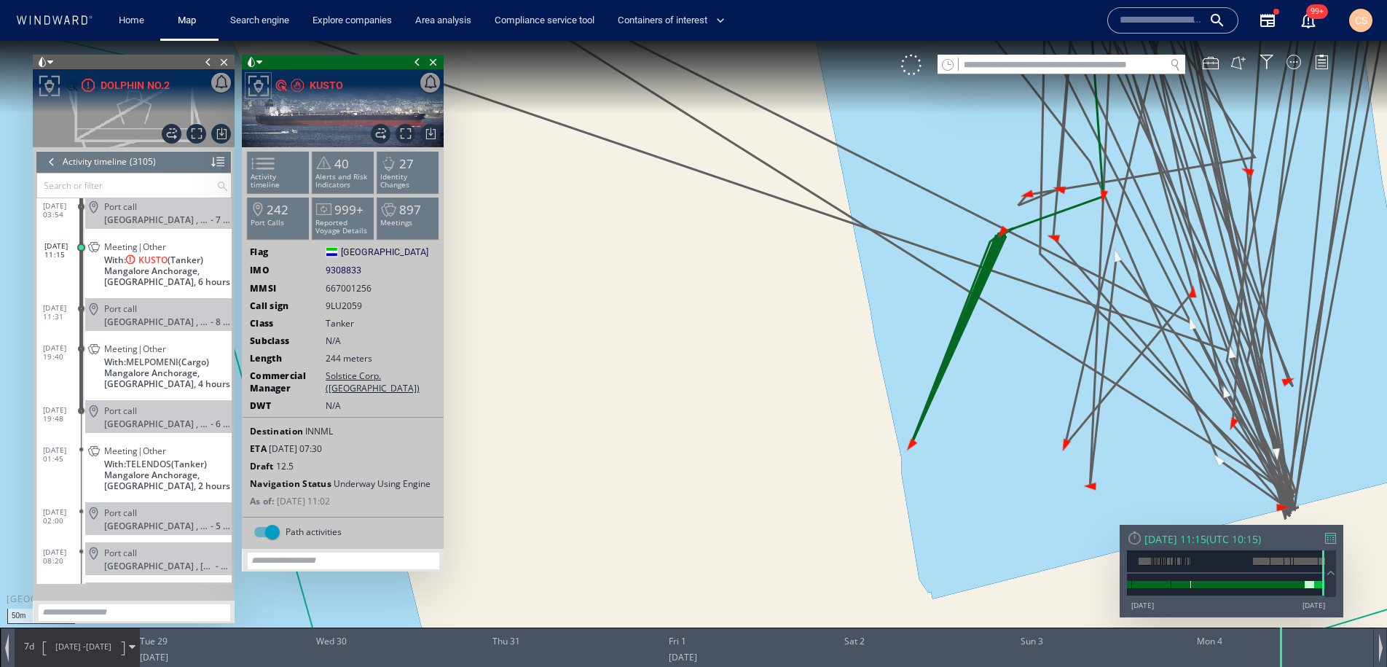
drag, startPoint x: 1042, startPoint y: 358, endPoint x: 892, endPoint y: 467, distance: 186.2
click at [892, 467] on canvas "Map" at bounding box center [693, 346] width 1387 height 611
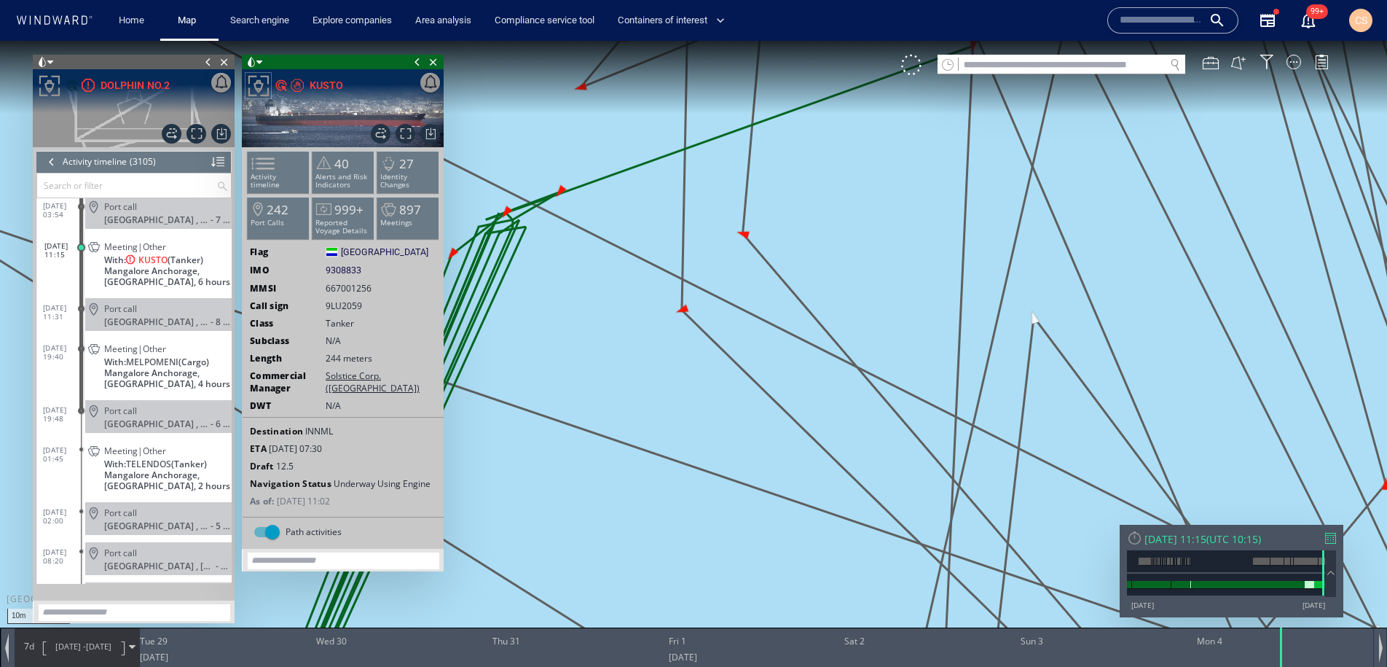
drag, startPoint x: 793, startPoint y: 422, endPoint x: 819, endPoint y: 540, distance: 120.9
click at [819, 540] on canvas "Map" at bounding box center [693, 346] width 1387 height 611
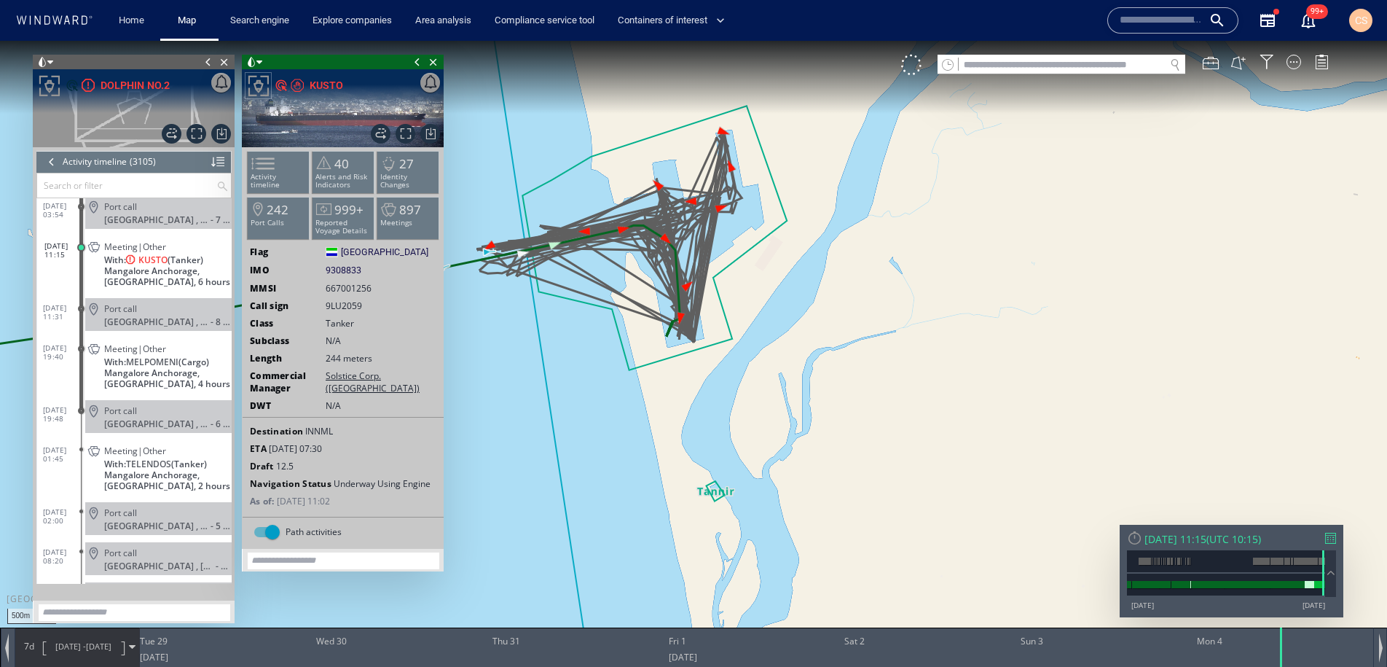
drag, startPoint x: 612, startPoint y: 407, endPoint x: 837, endPoint y: 418, distance: 225.4
click at [837, 418] on canvas "Map" at bounding box center [693, 346] width 1387 height 611
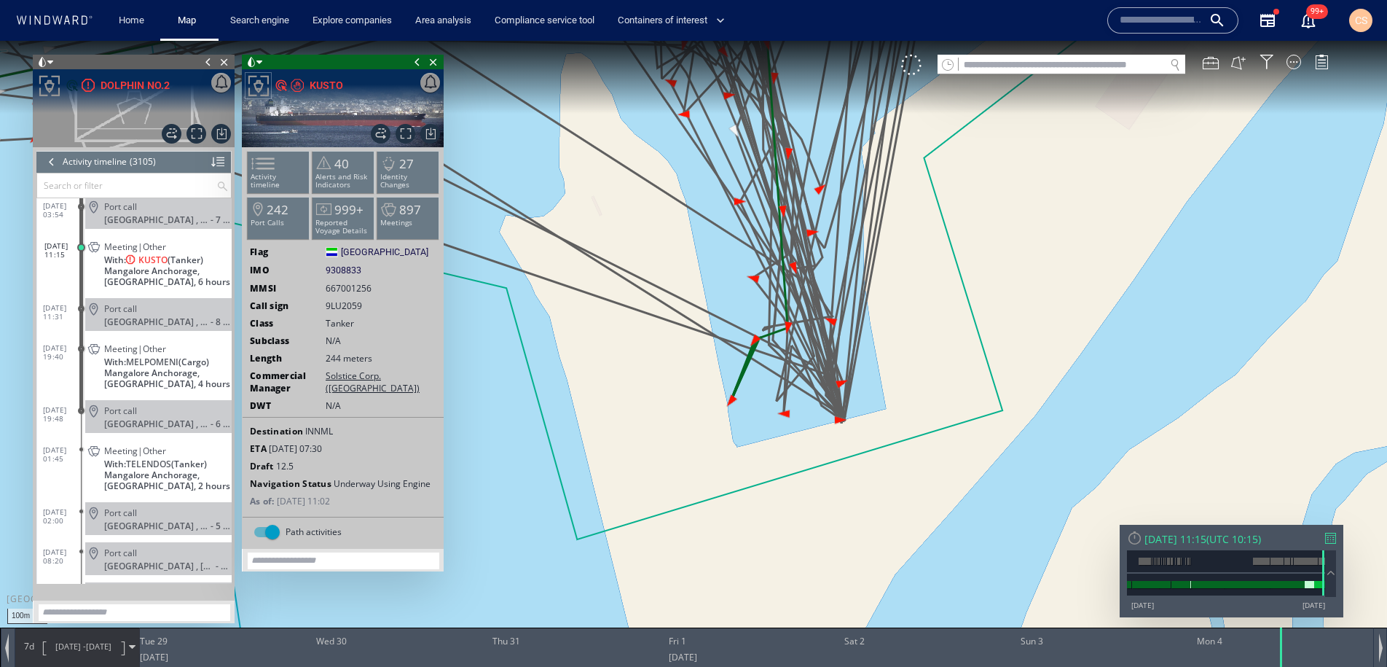
drag, startPoint x: 852, startPoint y: 460, endPoint x: 694, endPoint y: 229, distance: 280.3
click at [694, 229] on canvas "Map" at bounding box center [693, 346] width 1387 height 611
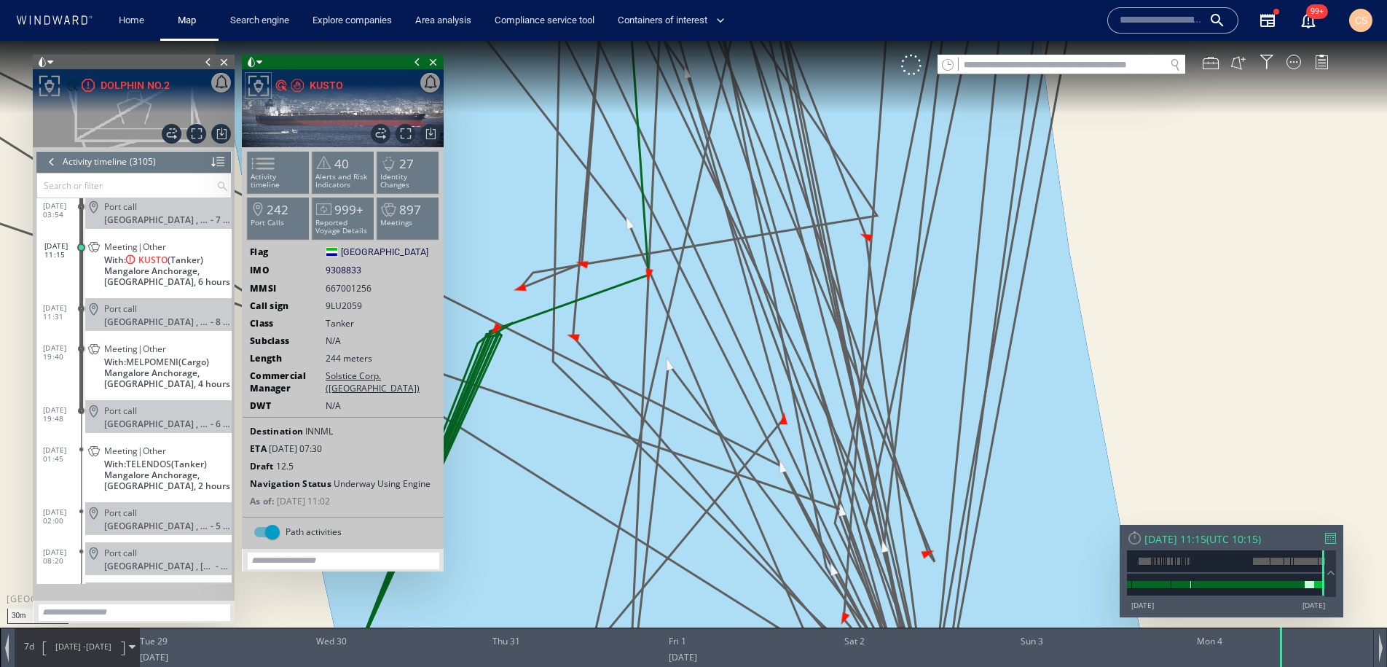
drag, startPoint x: 796, startPoint y: 375, endPoint x: 954, endPoint y: 407, distance: 160.4
click at [954, 407] on canvas "Map" at bounding box center [693, 346] width 1387 height 611
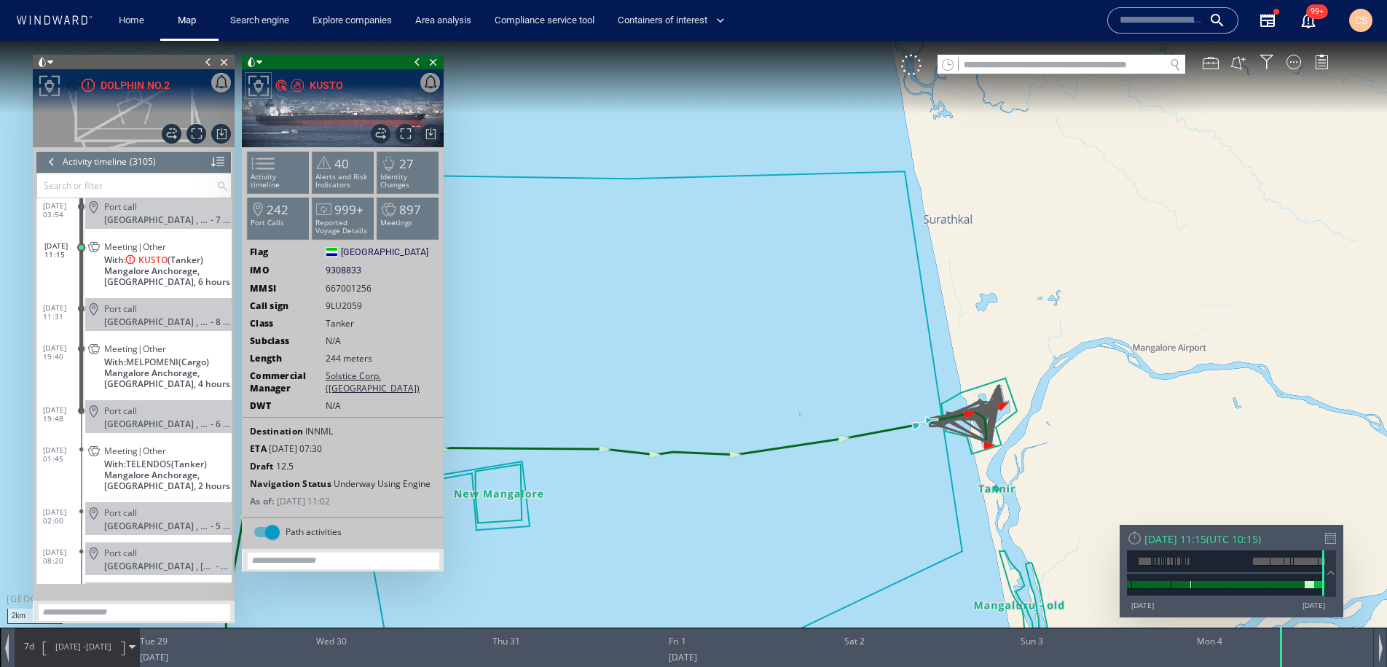
drag, startPoint x: 812, startPoint y: 394, endPoint x: 552, endPoint y: 274, distance: 285.9
click at [552, 274] on canvas "Map" at bounding box center [693, 346] width 1387 height 611
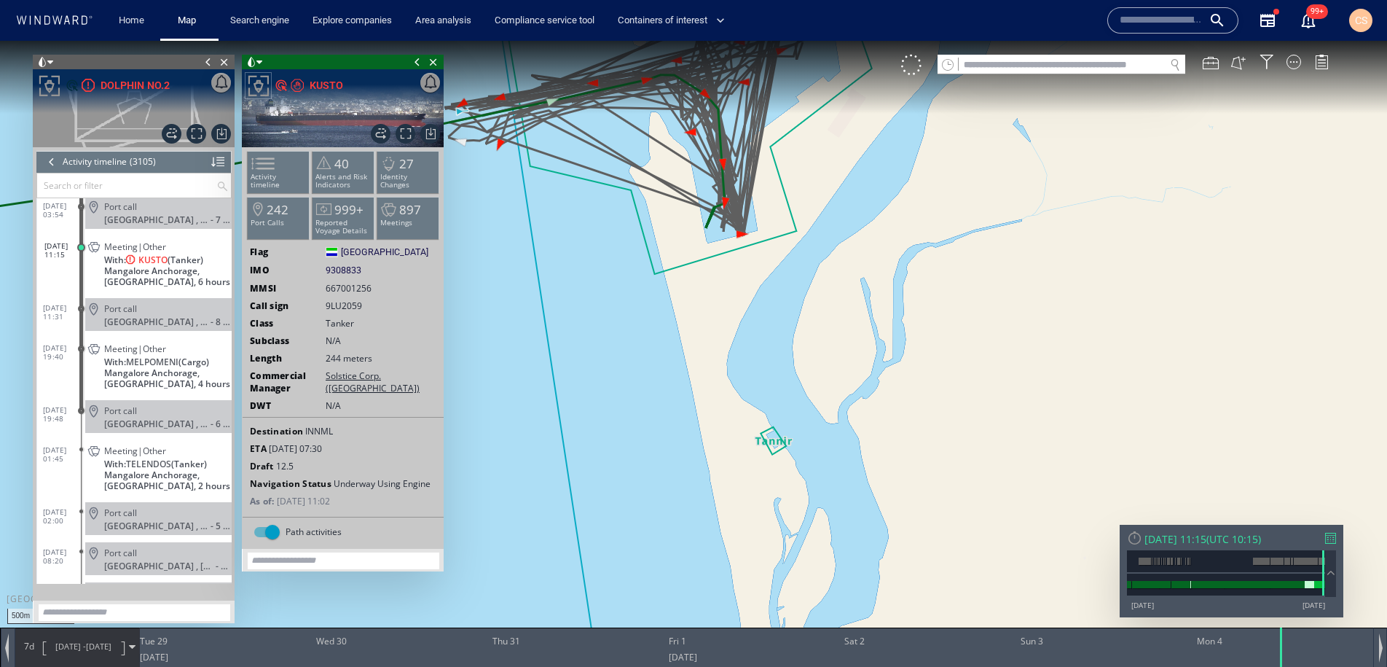
drag, startPoint x: 616, startPoint y: 349, endPoint x: 651, endPoint y: 467, distance: 123.1
click at [651, 467] on canvas "Map" at bounding box center [693, 346] width 1387 height 611
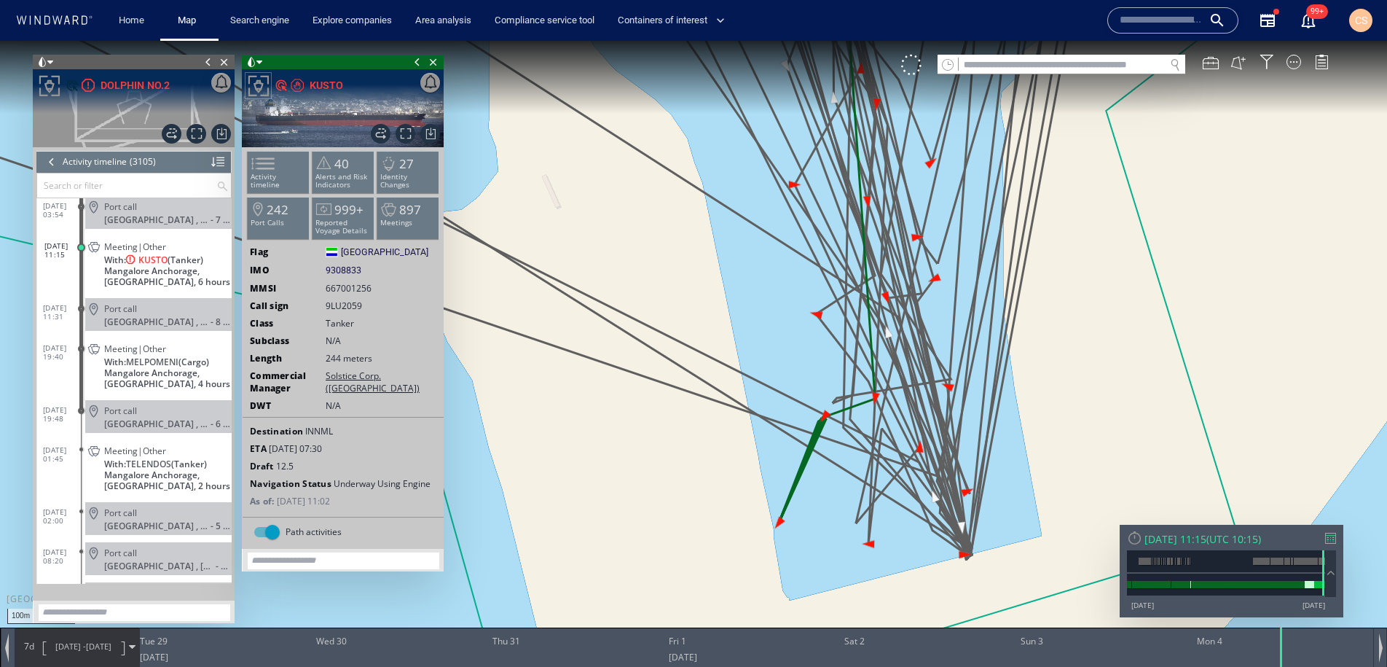
drag, startPoint x: 866, startPoint y: 439, endPoint x: 471, endPoint y: 227, distance: 448.2
click at [461, 215] on canvas "Map" at bounding box center [693, 346] width 1387 height 611
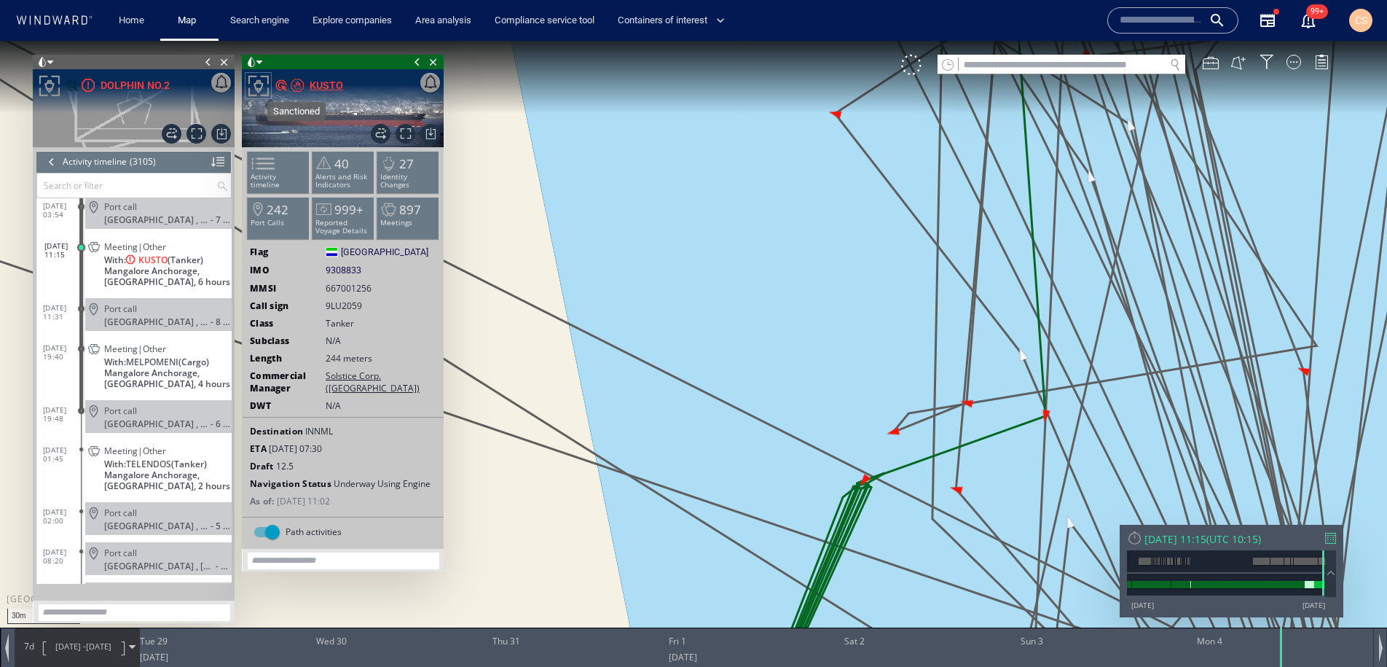
drag, startPoint x: 845, startPoint y: 326, endPoint x: 295, endPoint y: 82, distance: 602.0
click at [295, 41] on div "30m © Mapbox © OpenStreetMap Improve this map 0 0 Mon 28 August 2025 Tue 29 Wed…" at bounding box center [693, 41] width 1387 height 0
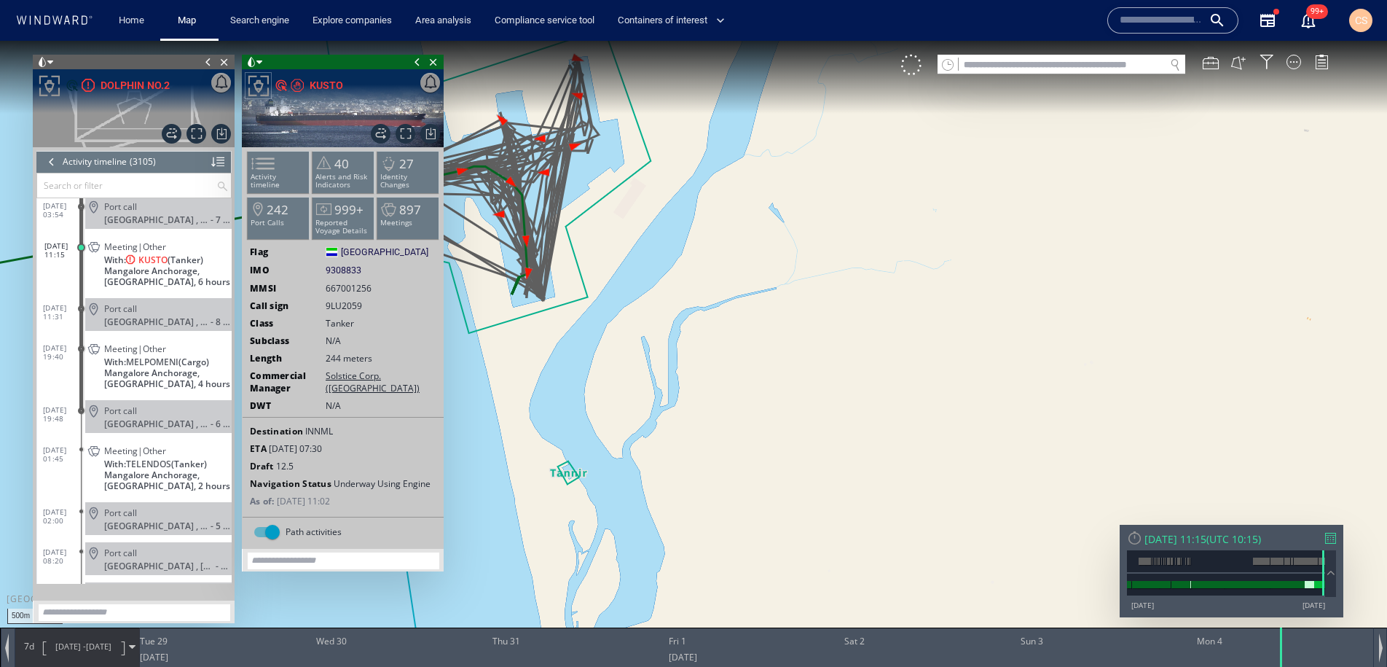
drag, startPoint x: 610, startPoint y: 417, endPoint x: 712, endPoint y: 446, distance: 105.2
click at [712, 446] on canvas "Map" at bounding box center [693, 346] width 1387 height 611
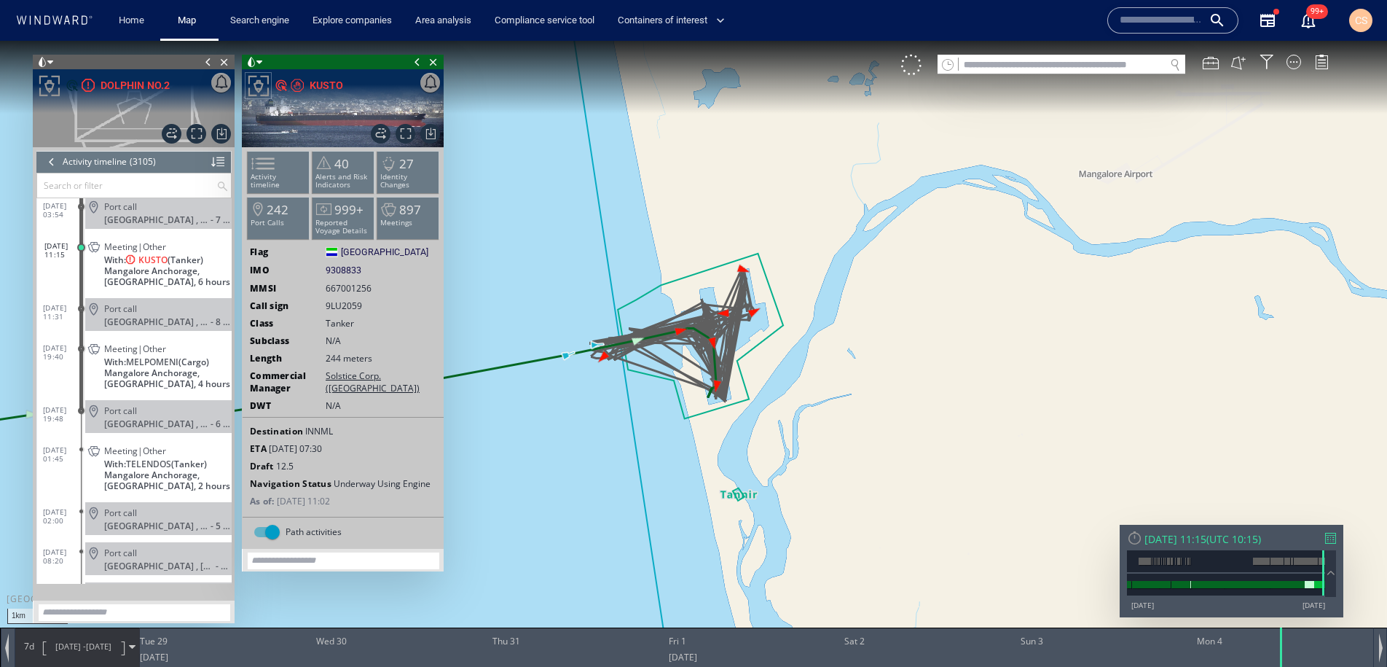
click at [1169, 24] on input "text" at bounding box center [1161, 20] width 83 height 22
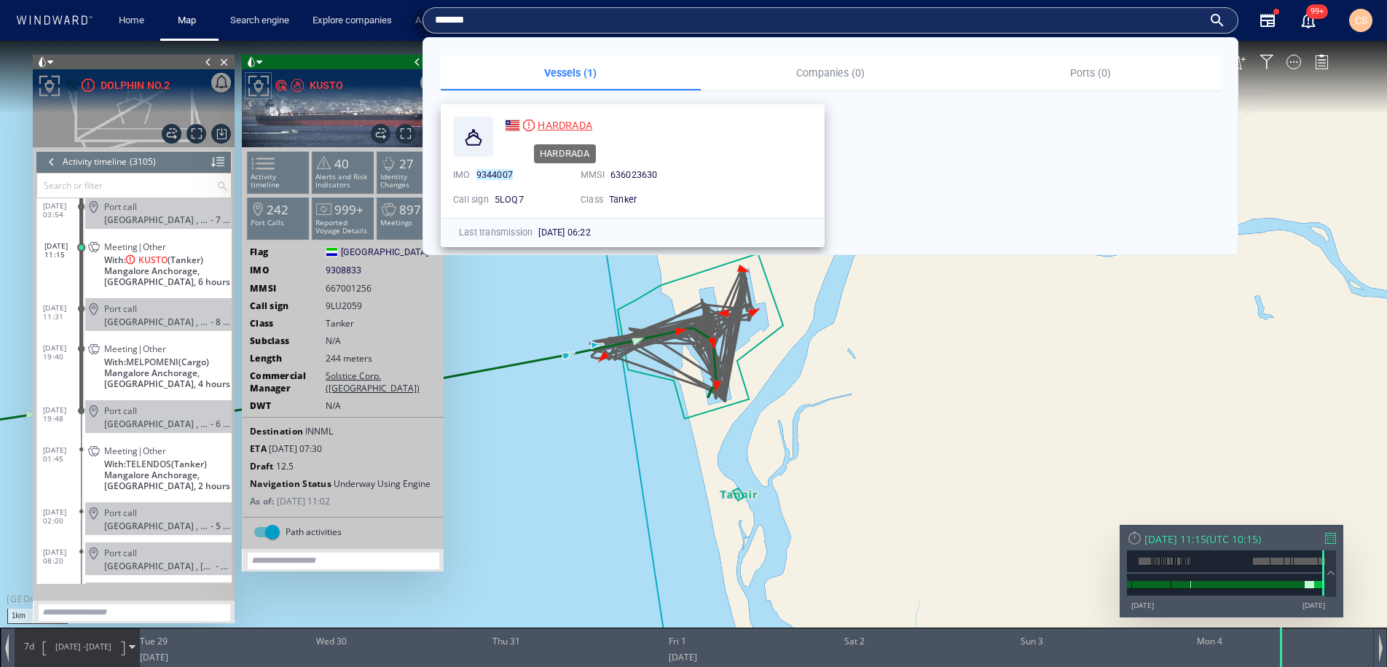
type input "*******"
click at [554, 124] on span "HARDRADA" at bounding box center [565, 125] width 55 height 12
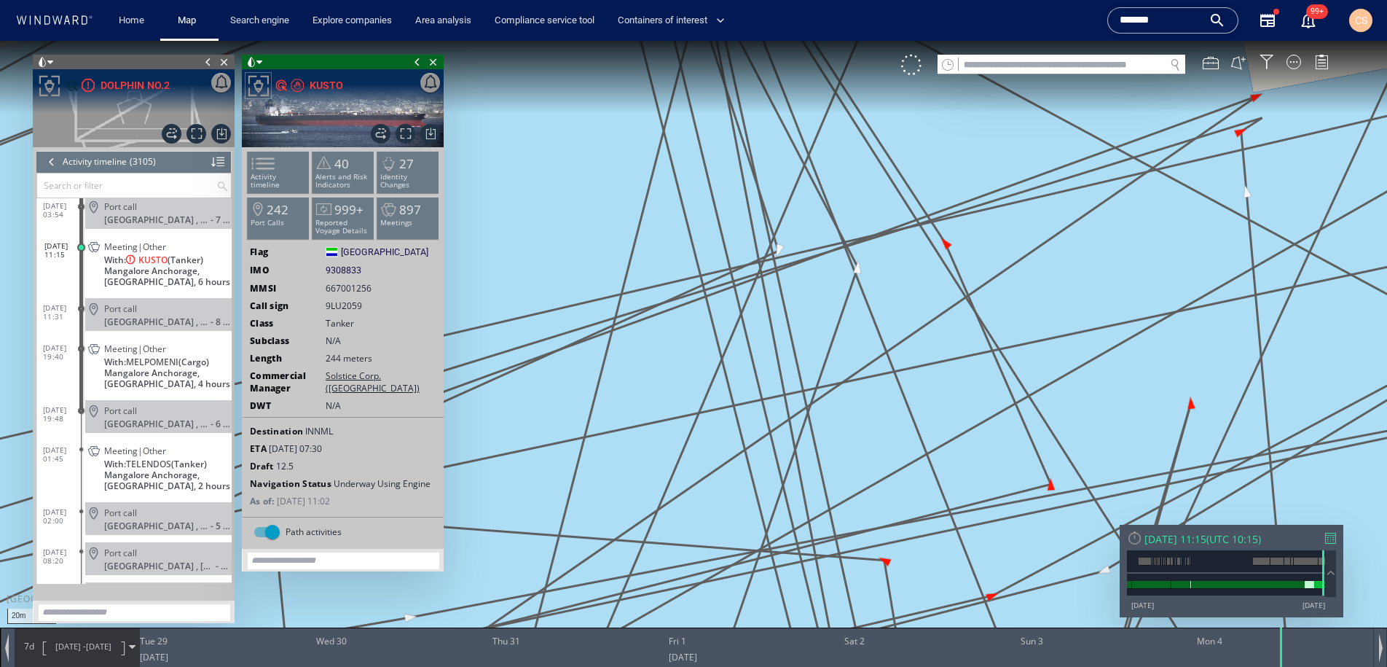
drag, startPoint x: 700, startPoint y: 292, endPoint x: 708, endPoint y: 204, distance: 88.5
click at [708, 204] on canvas "Map" at bounding box center [693, 346] width 1387 height 611
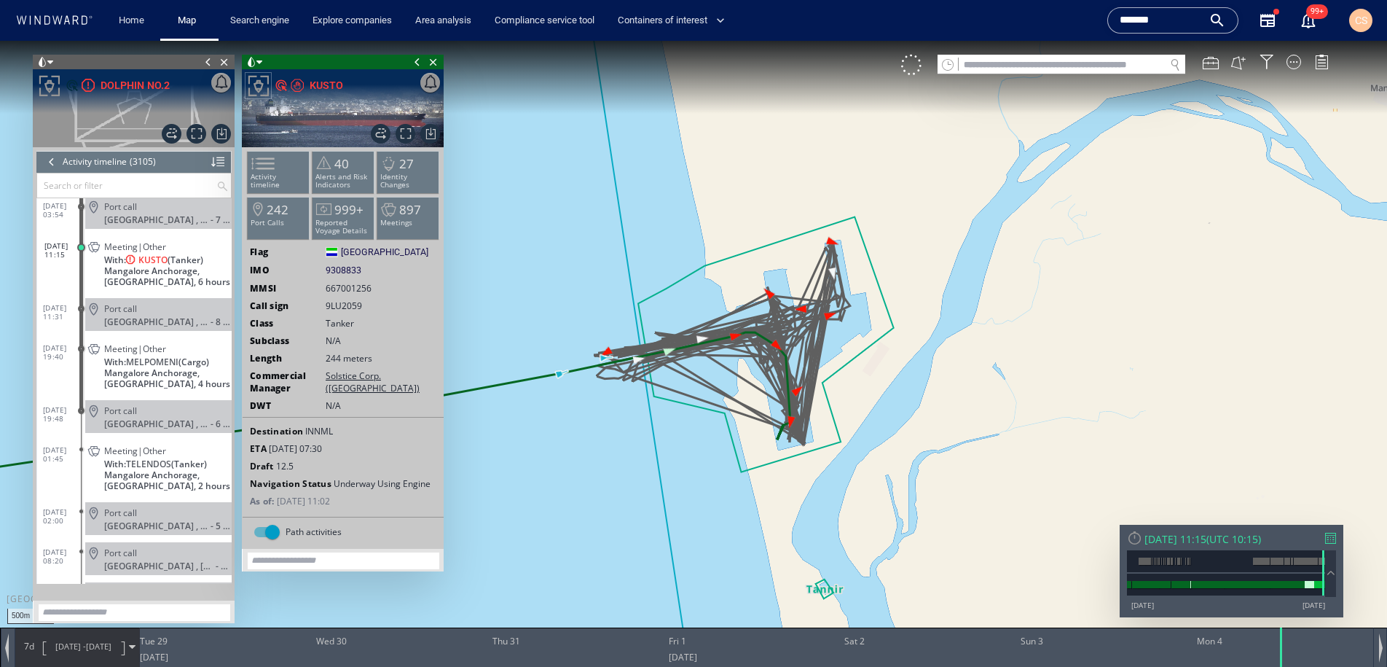
drag, startPoint x: 758, startPoint y: 381, endPoint x: 734, endPoint y: 307, distance: 77.4
click at [734, 307] on canvas "Map" at bounding box center [693, 346] width 1387 height 611
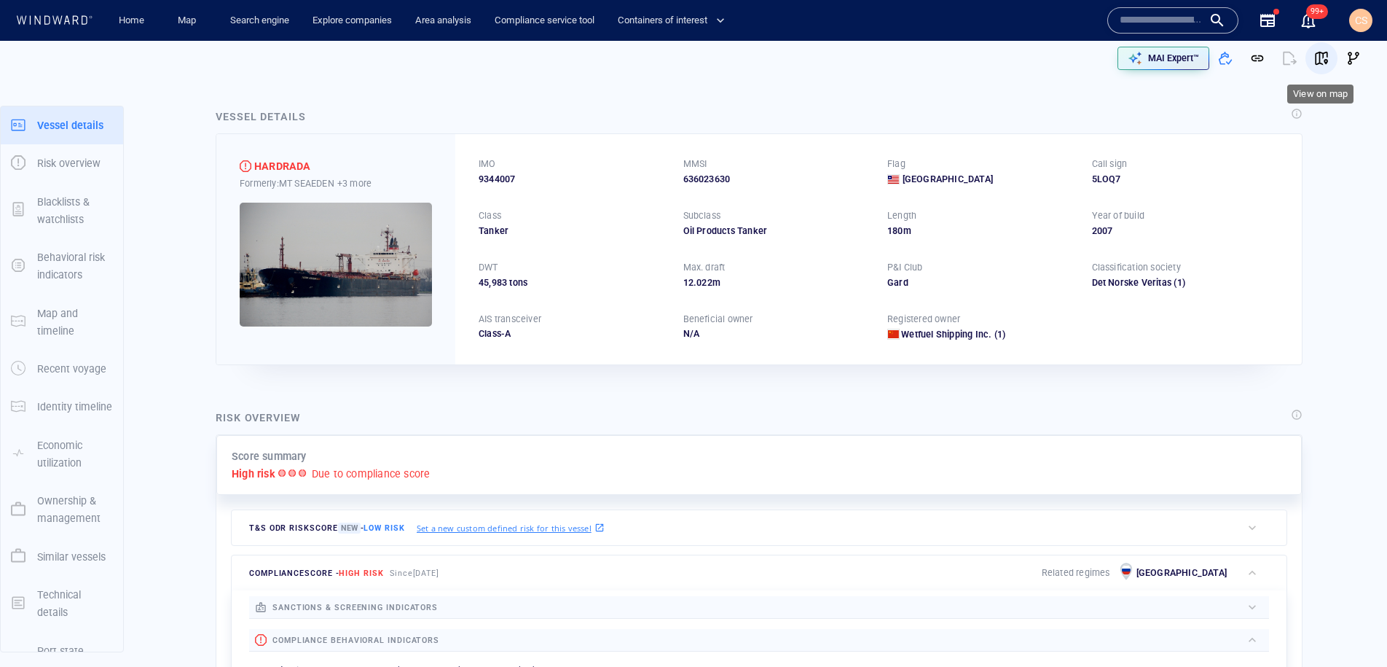
click at [1328, 58] on span "button" at bounding box center [1321, 58] width 15 height 15
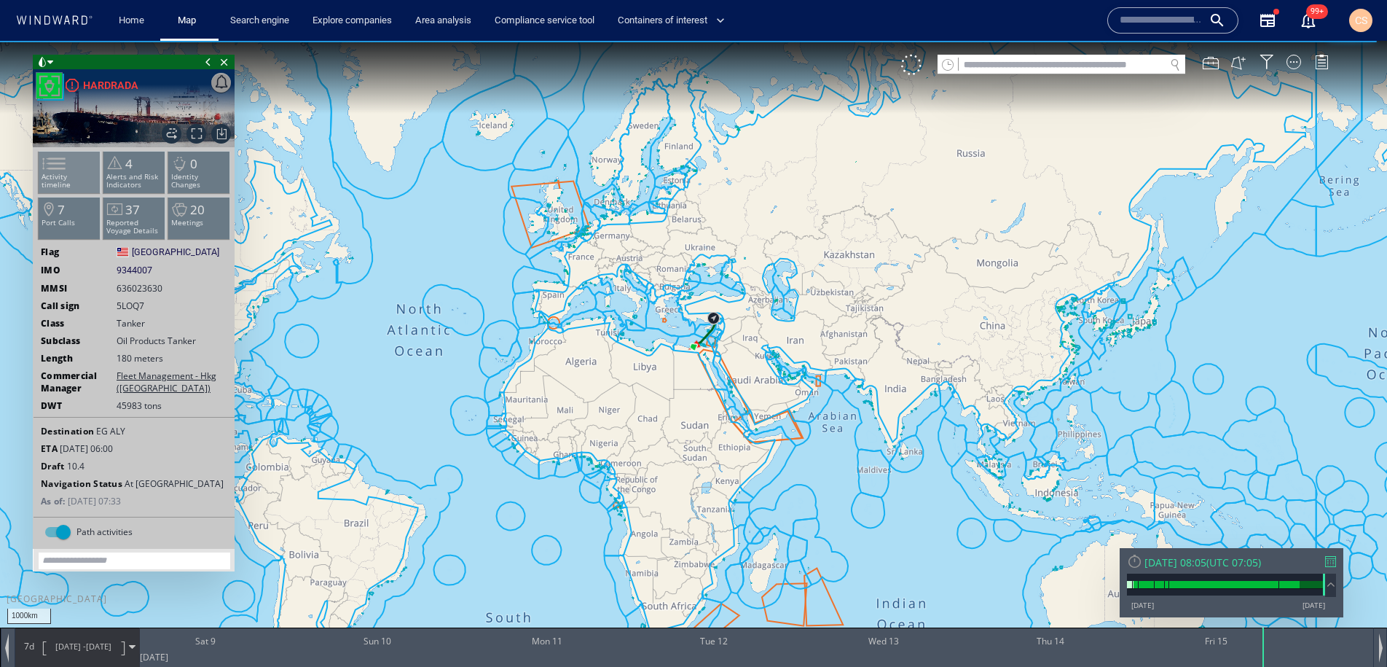
click at [56, 170] on span at bounding box center [45, 163] width 22 height 21
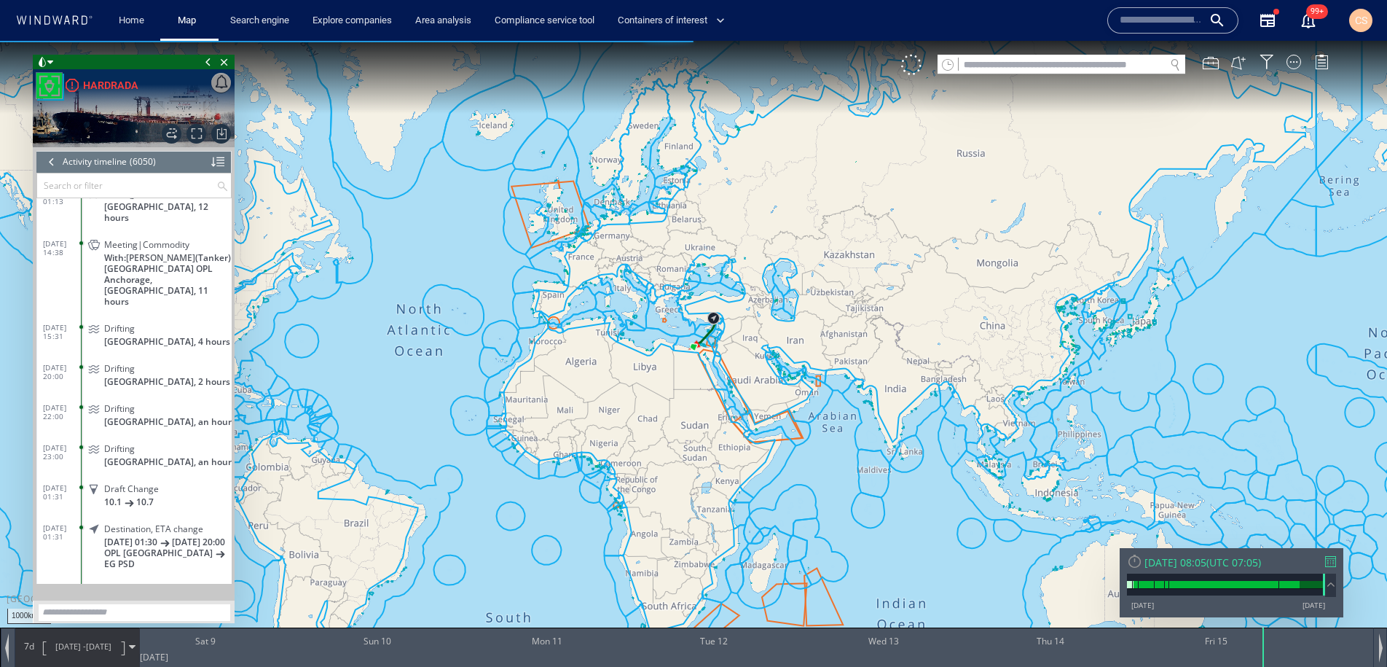
scroll to position [241369, 0]
click at [145, 243] on span "Meeting|Commodity" at bounding box center [146, 245] width 85 height 11
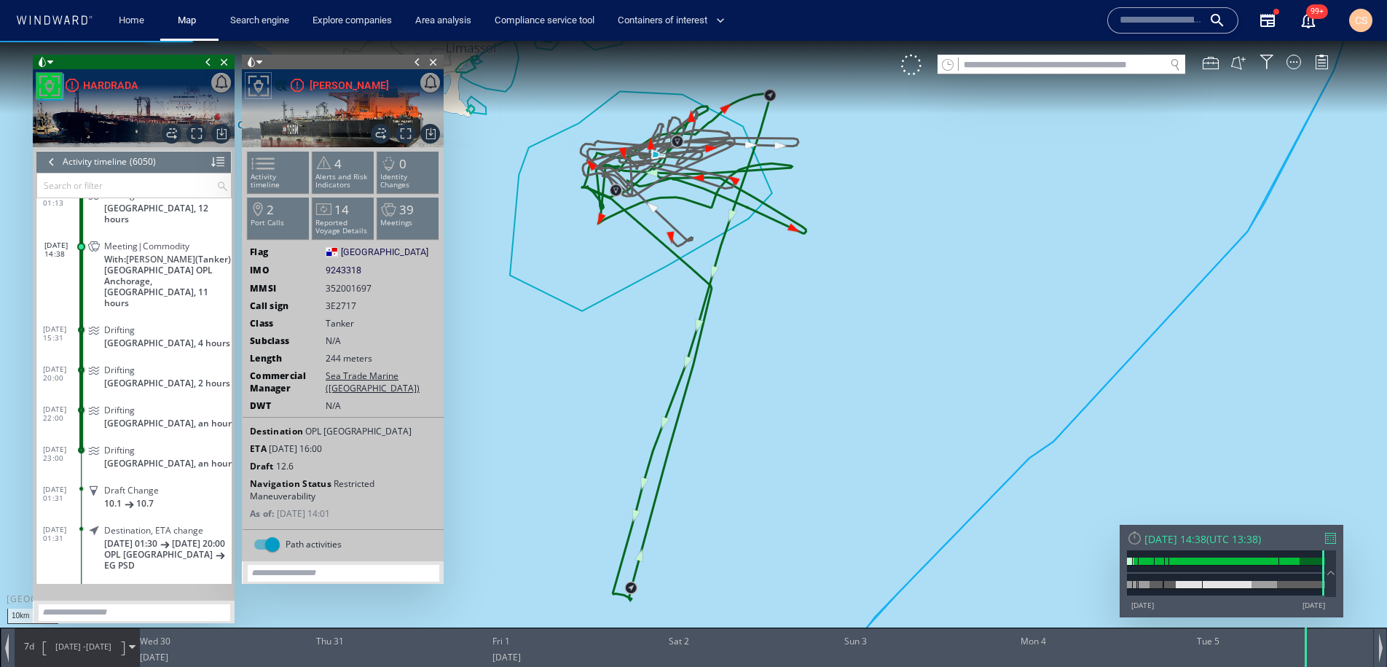
drag, startPoint x: 654, startPoint y: 246, endPoint x: 654, endPoint y: 326, distance: 80.1
click at [654, 326] on canvas "Map" at bounding box center [693, 346] width 1387 height 611
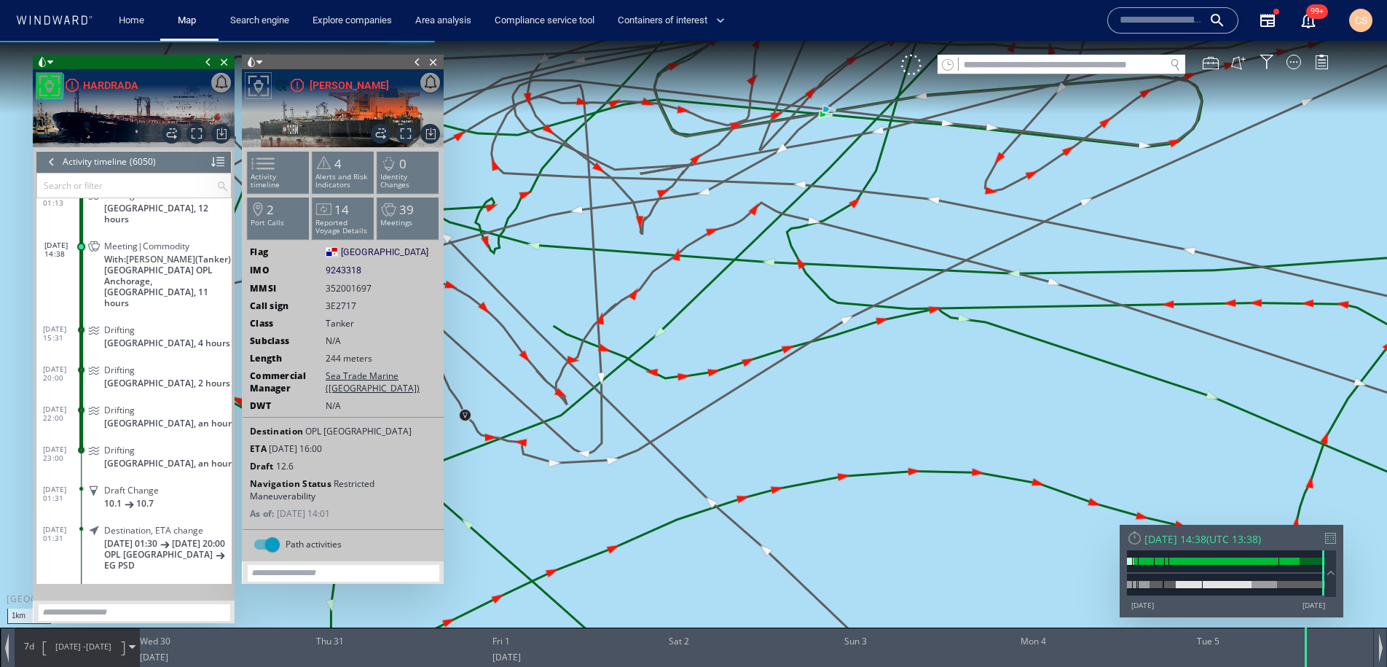
drag, startPoint x: 664, startPoint y: 258, endPoint x: 961, endPoint y: 460, distance: 359.7
click at [959, 469] on canvas "Map" at bounding box center [693, 346] width 1387 height 611
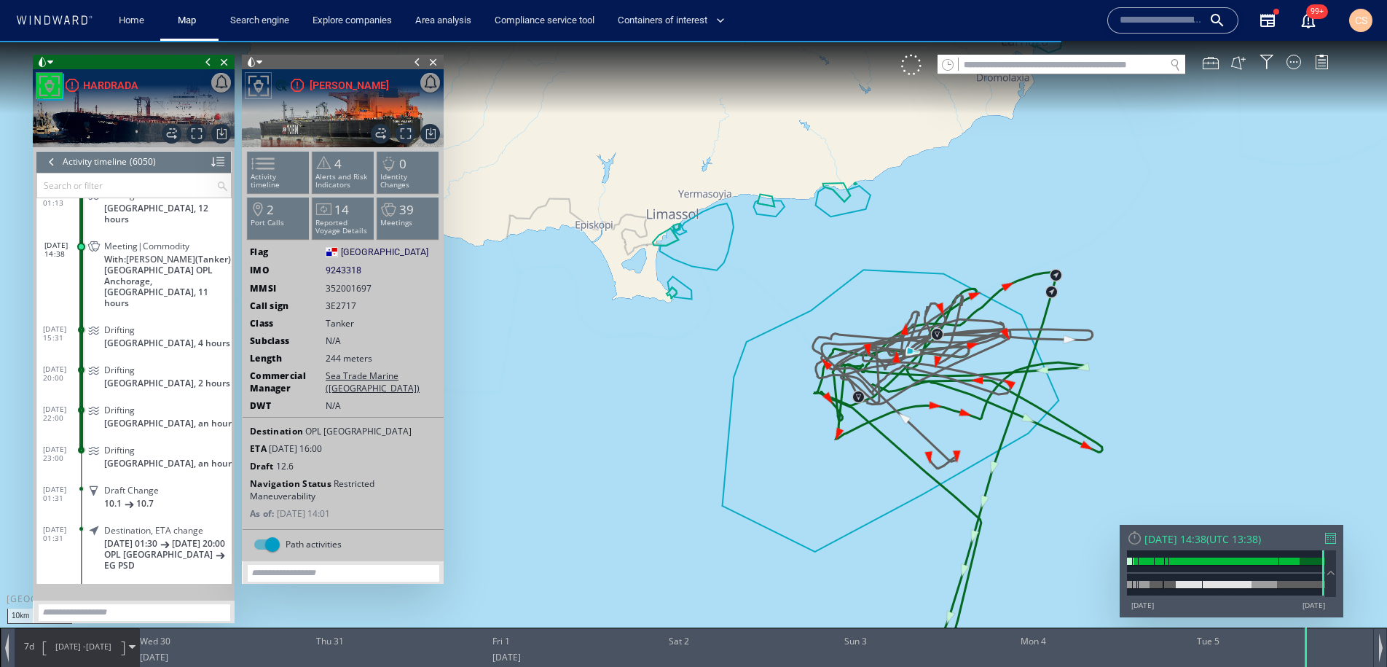
click at [54, 161] on div at bounding box center [52, 162] width 16 height 22
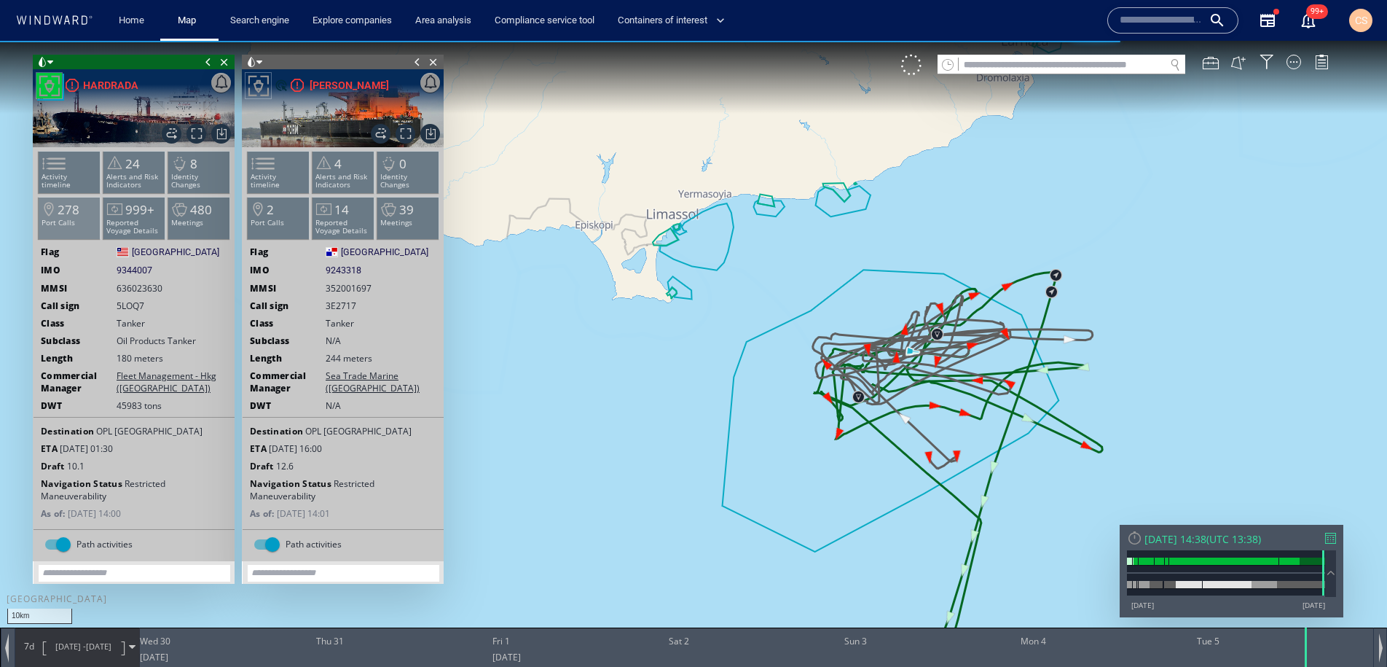
click at [63, 224] on p "Port Calls" at bounding box center [70, 223] width 62 height 8
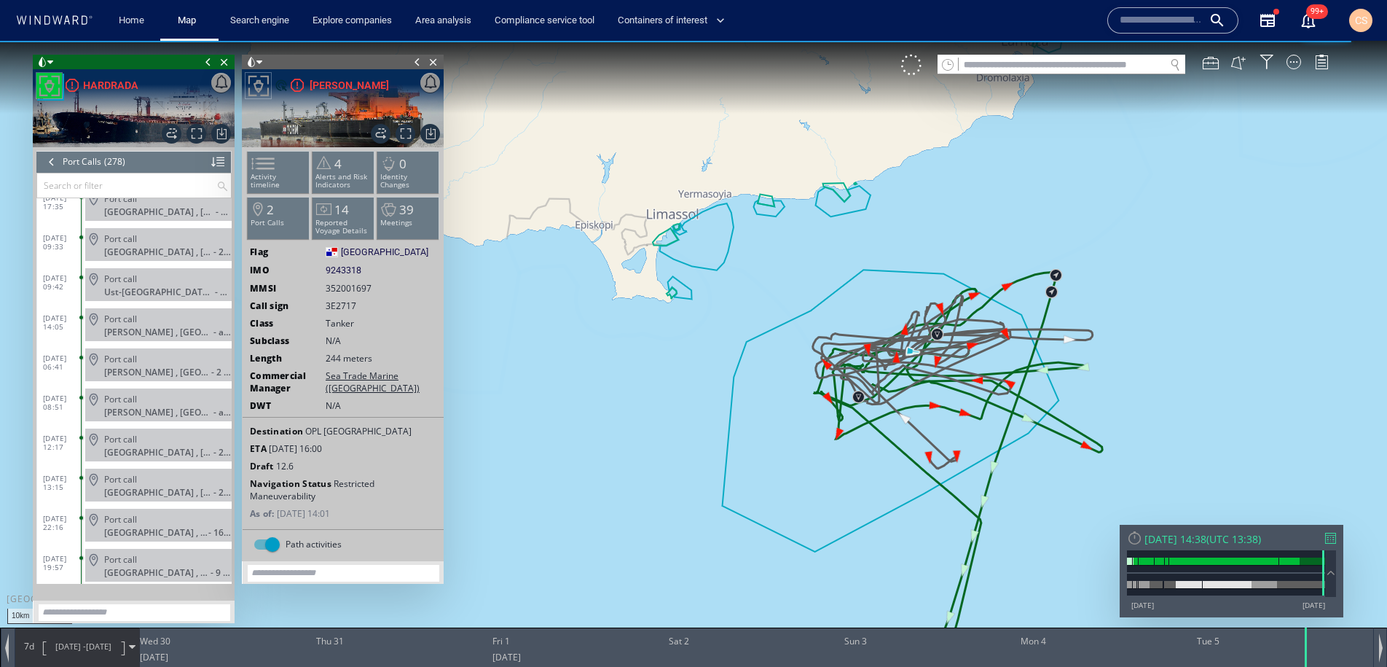
scroll to position [10768, 0]
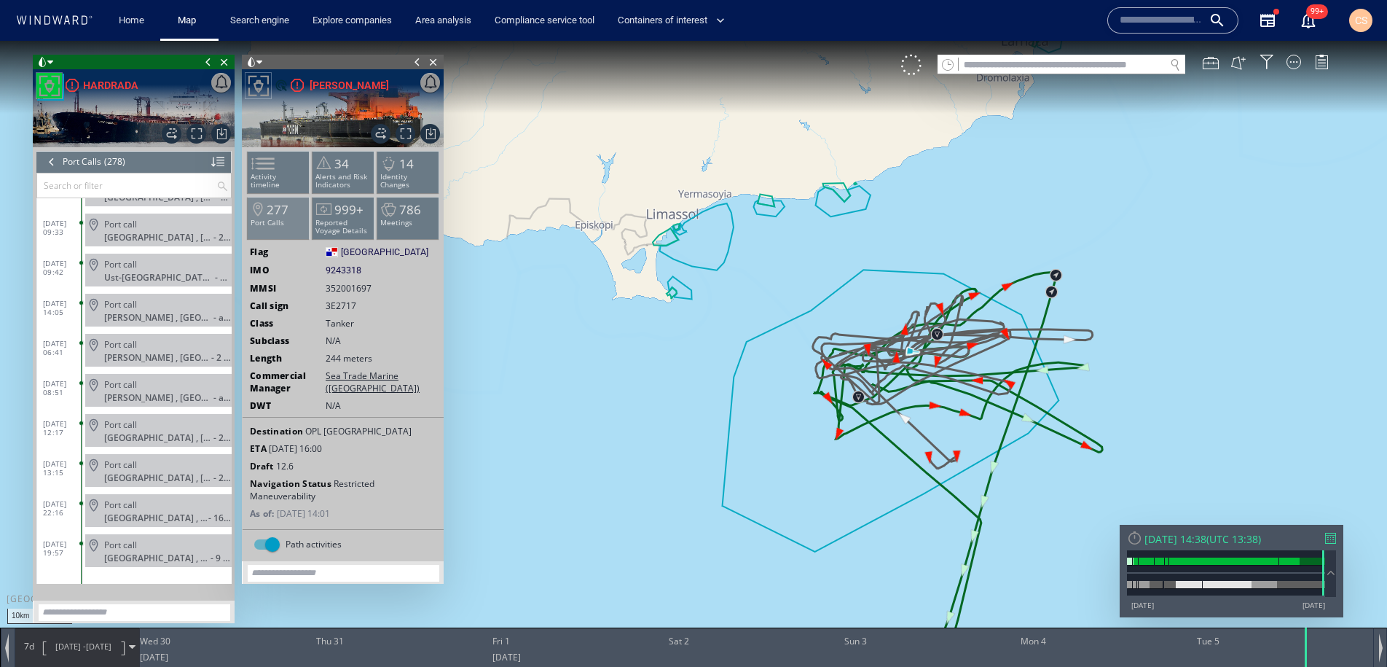
click at [286, 215] on span "277" at bounding box center [278, 209] width 22 height 17
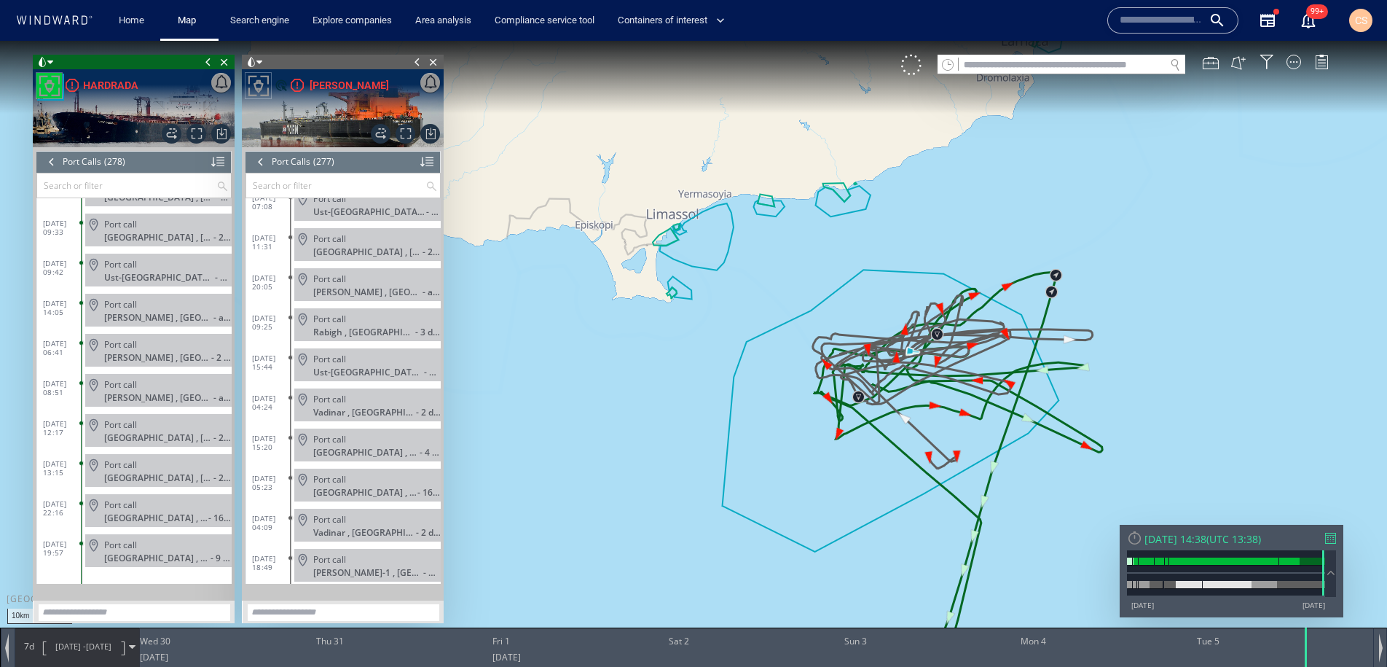
scroll to position [10728, 0]
